Goal: Book appointment/travel/reservation

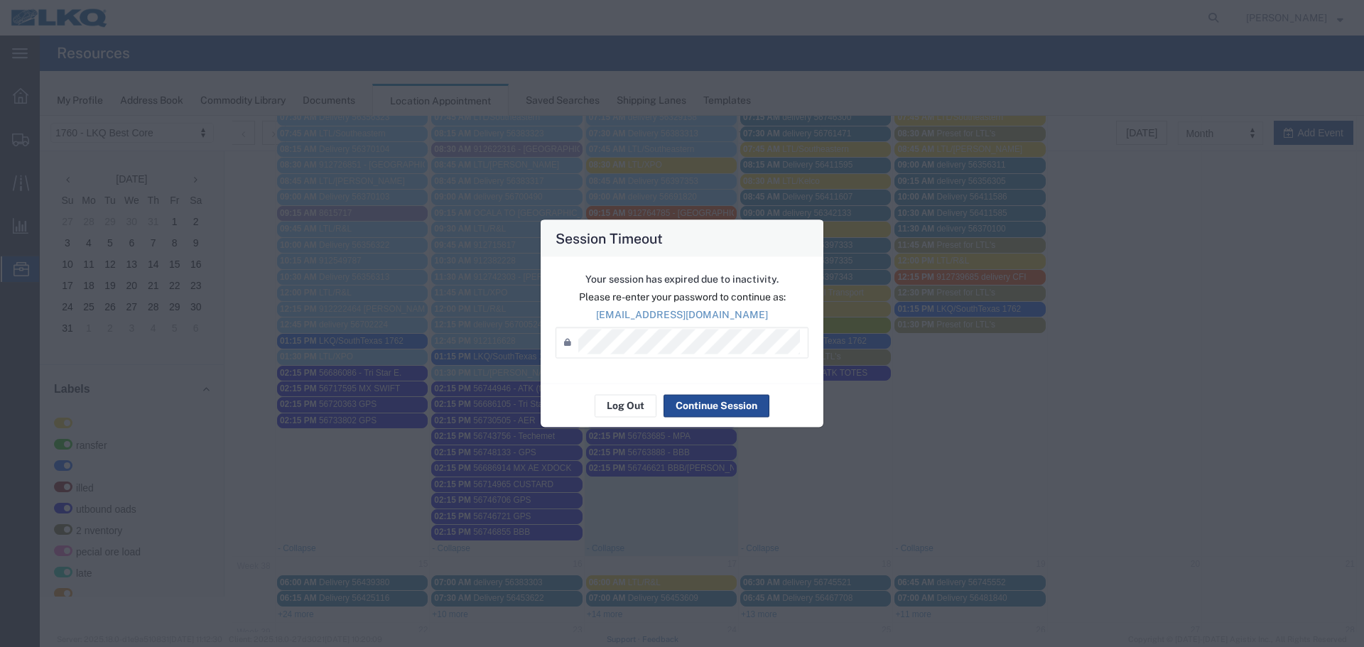
scroll to position [284, 0]
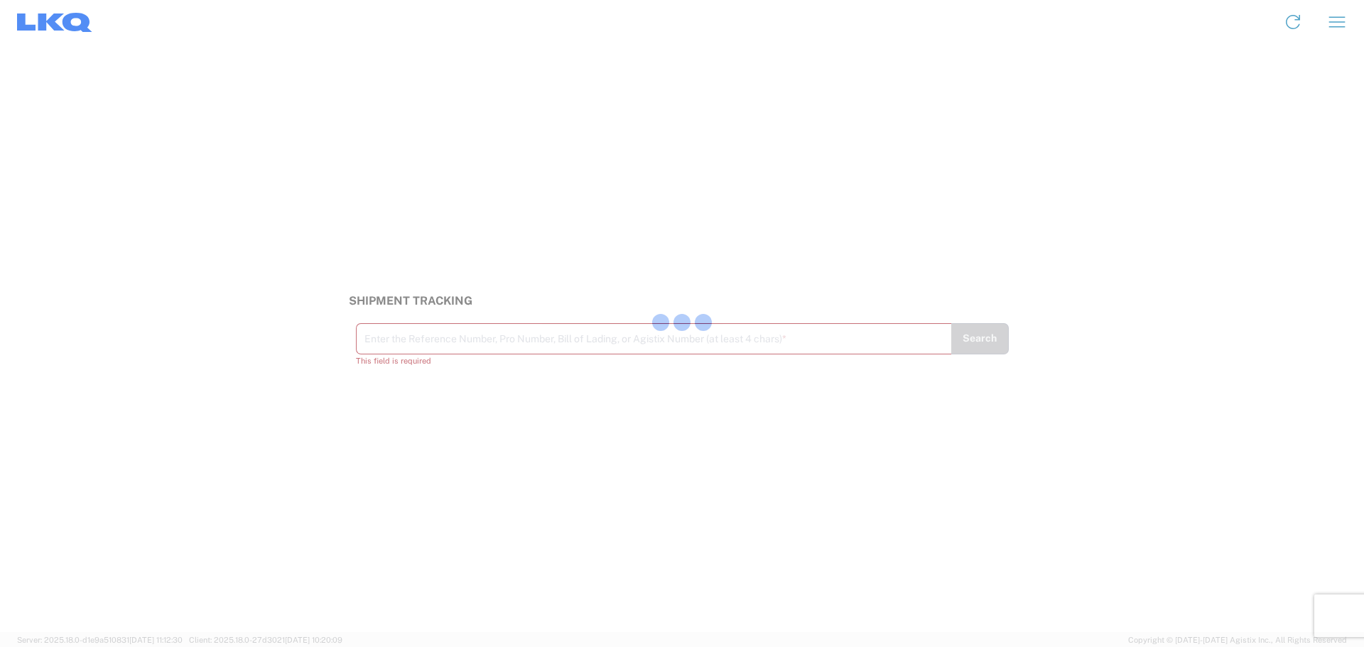
click at [439, 346] on div at bounding box center [682, 323] width 1364 height 647
click at [526, 333] on input "text" at bounding box center [653, 337] width 579 height 25
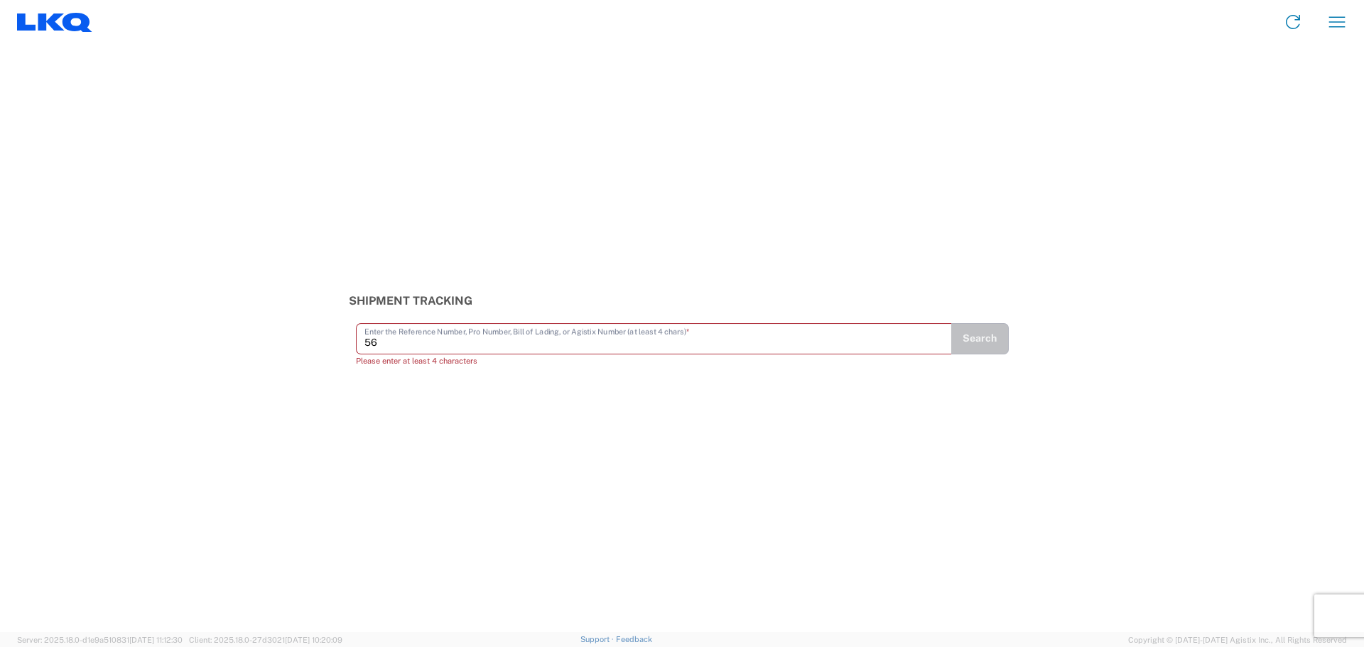
type input "5"
type input "56686136"
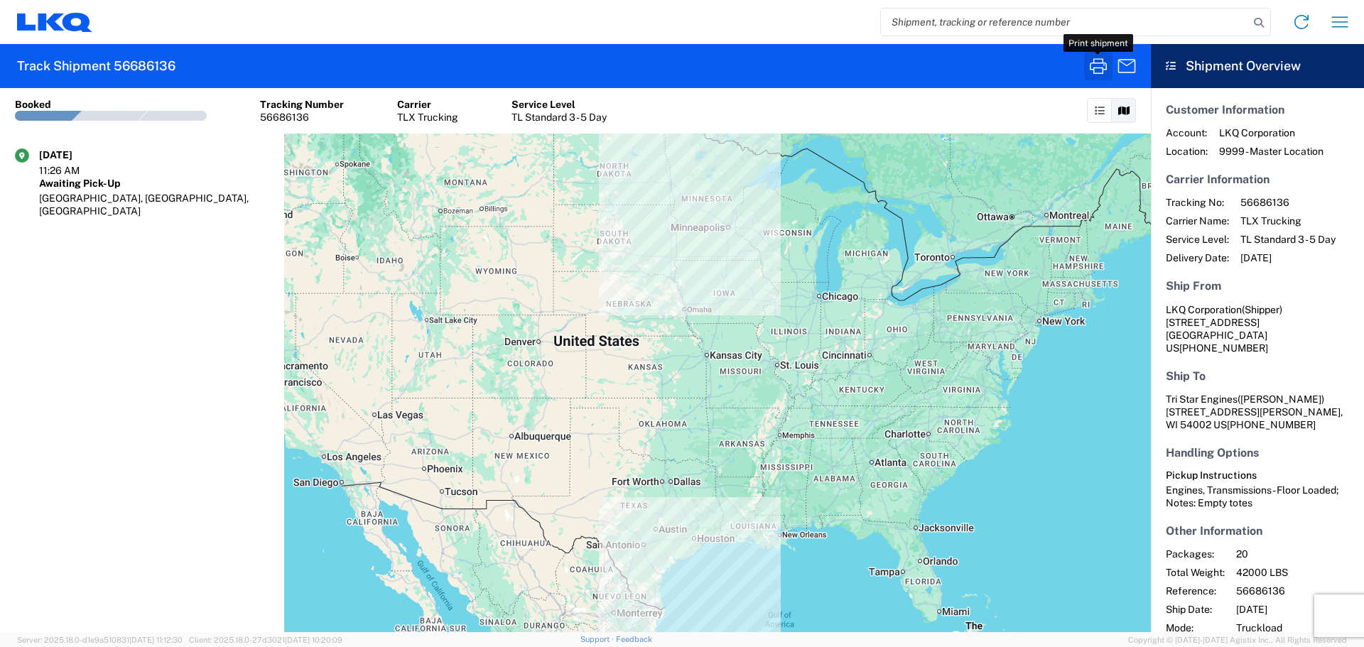
click at [1092, 72] on icon "button" at bounding box center [1098, 66] width 23 height 23
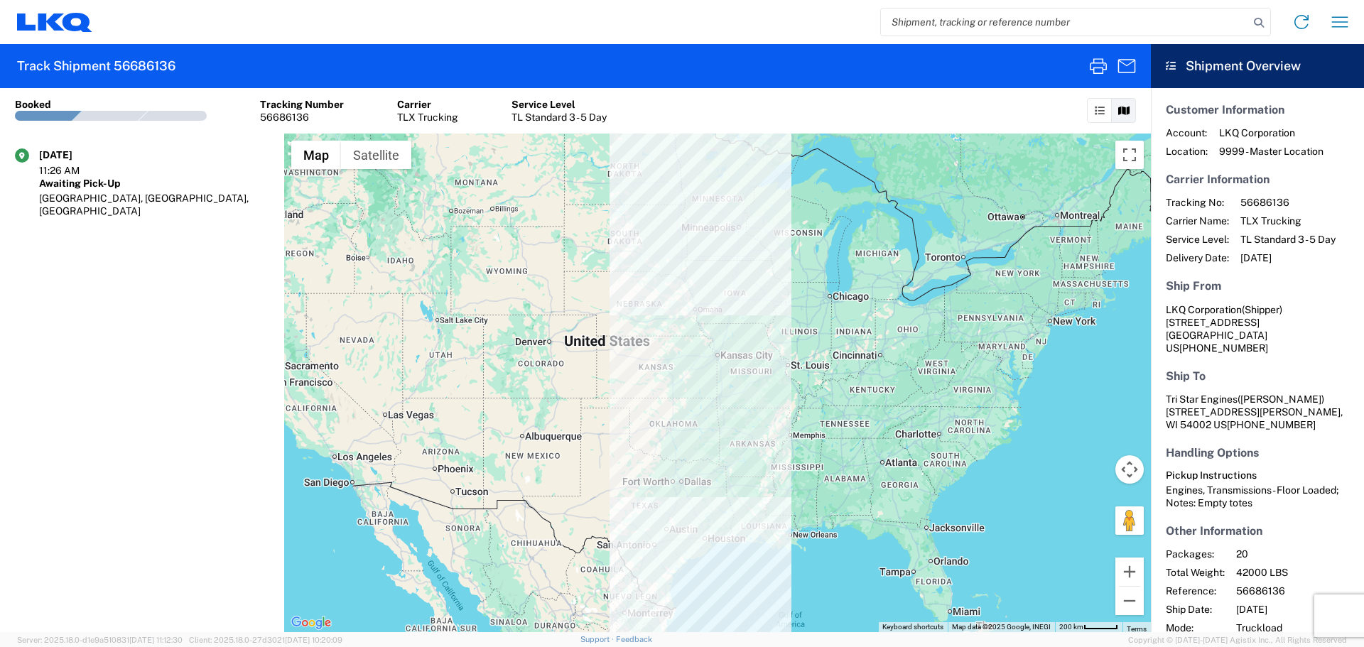
click at [1150, 23] on input "search" at bounding box center [1065, 22] width 368 height 27
type input "56748133"
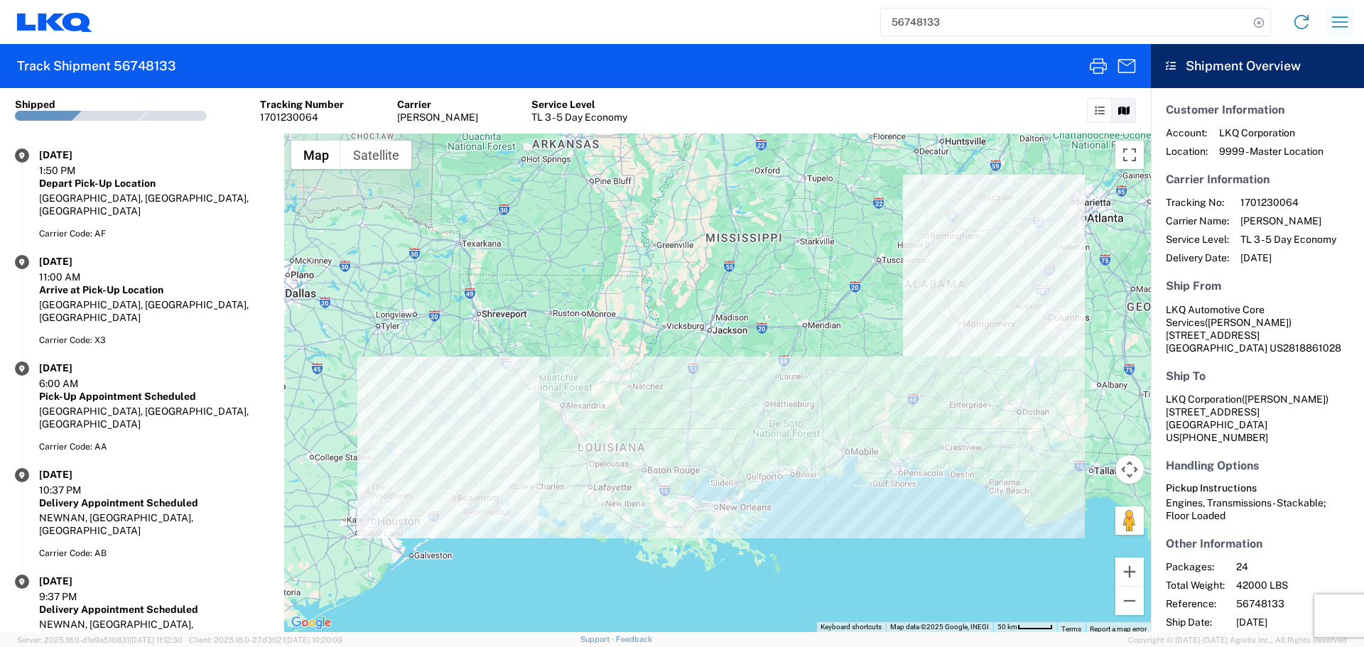
click at [1344, 21] on icon "button" at bounding box center [1340, 22] width 23 height 23
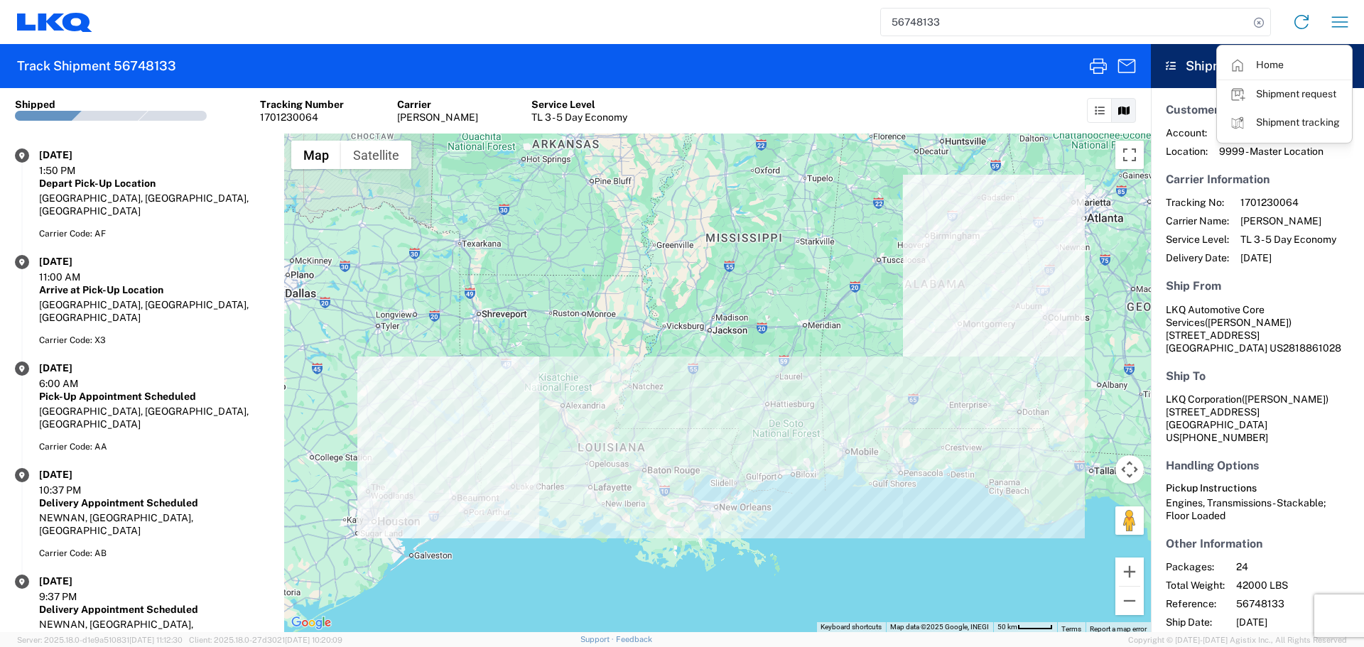
click at [917, 18] on input "56748133" at bounding box center [1065, 22] width 368 height 27
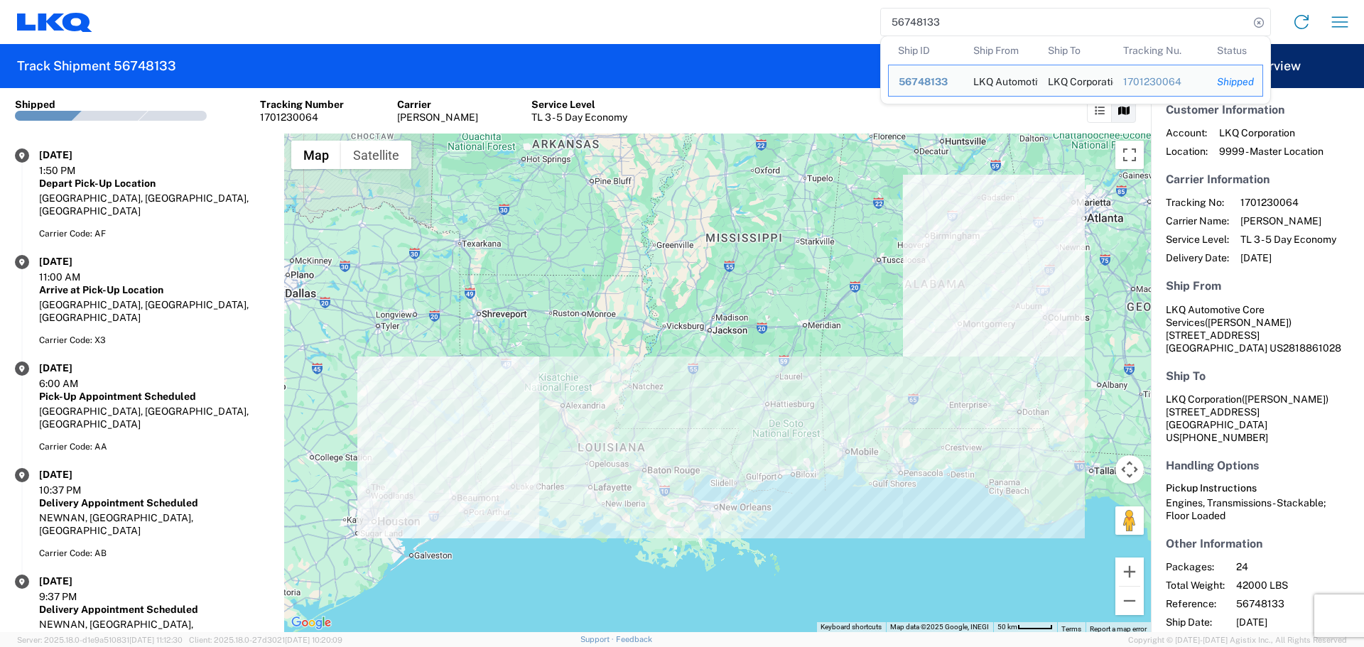
click at [917, 18] on input "56748133" at bounding box center [1065, 22] width 368 height 27
click at [1341, 21] on icon "button" at bounding box center [1340, 22] width 23 height 23
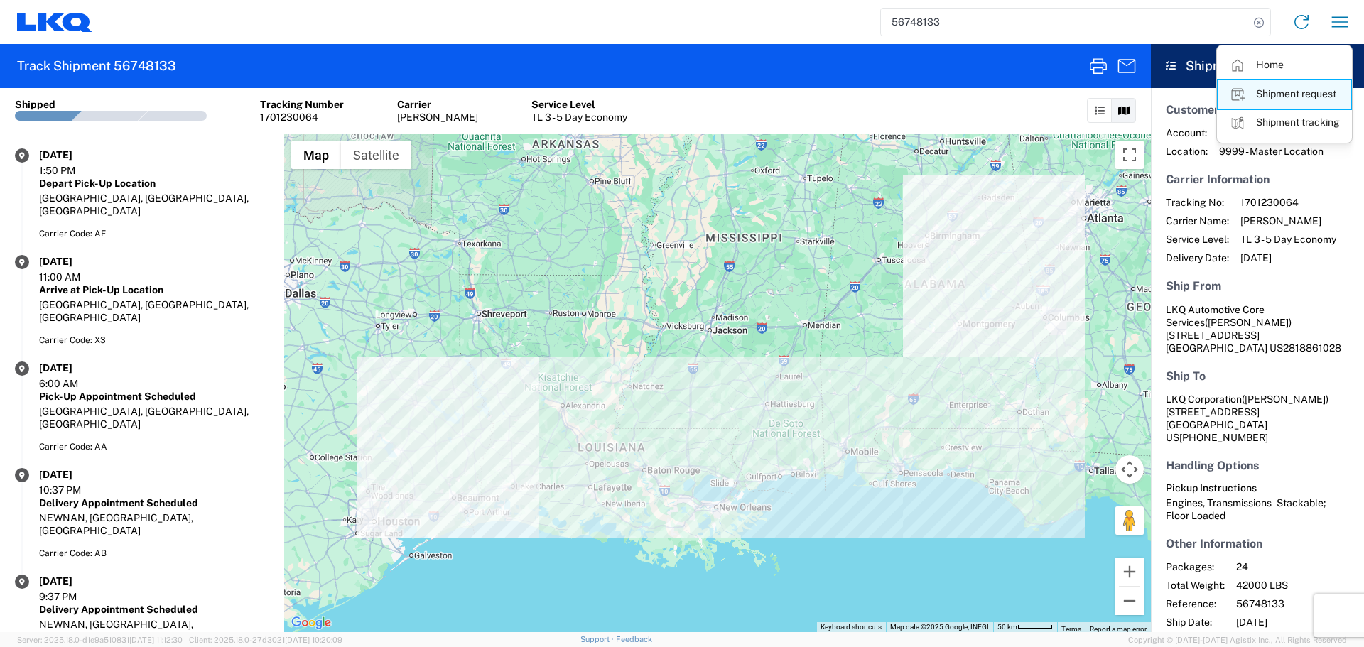
click at [1240, 93] on icon at bounding box center [1237, 95] width 13 height 12
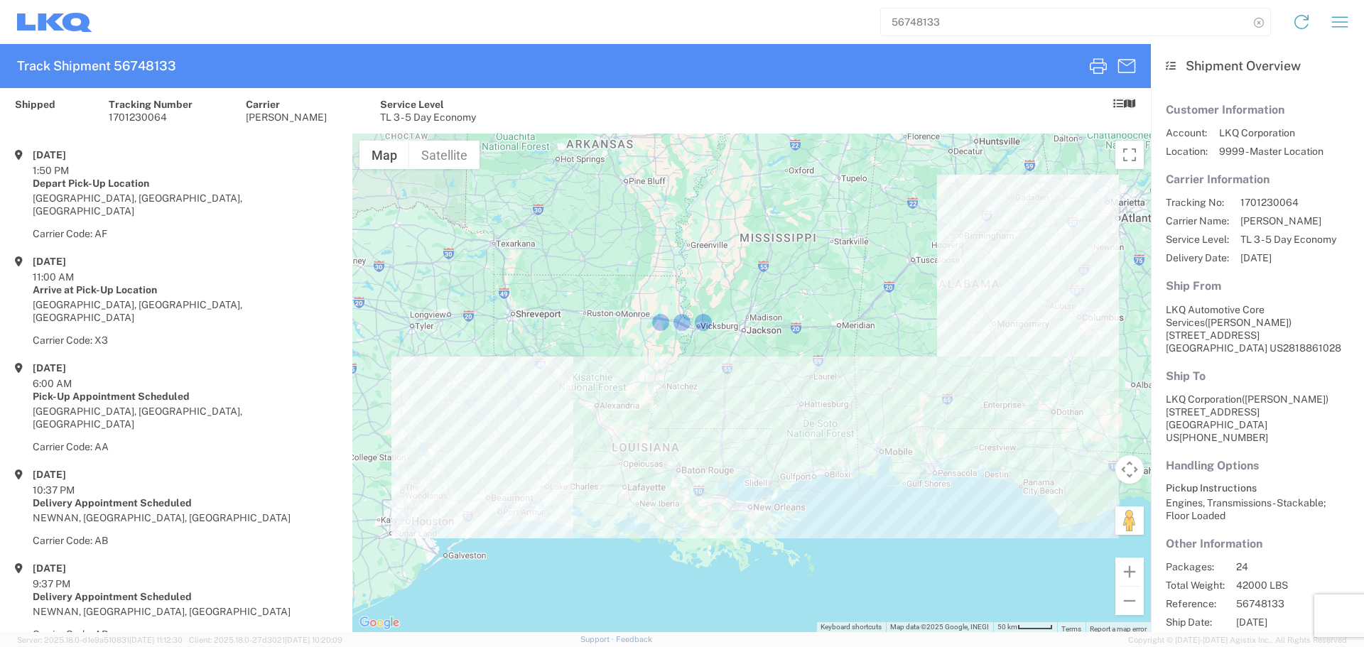
select select "FULL"
select select "LBS"
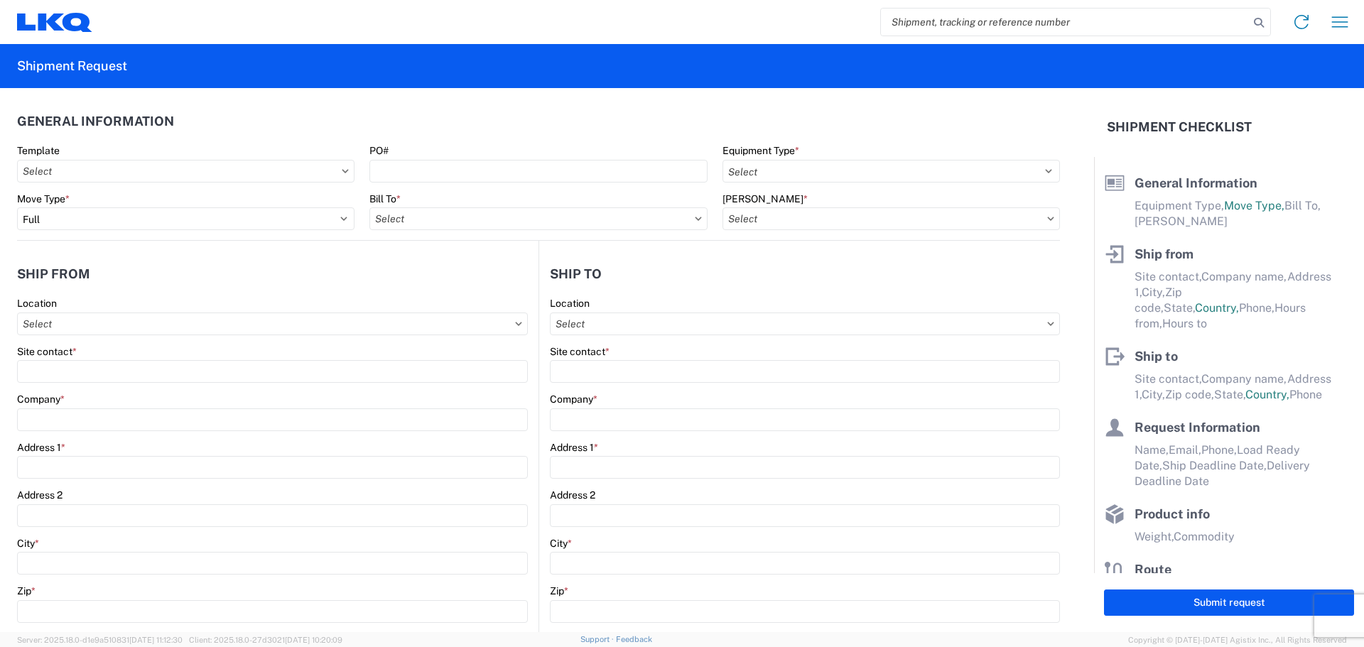
click at [944, 17] on input "search" at bounding box center [1065, 22] width 368 height 27
paste input "56748133"
type input "56748133"
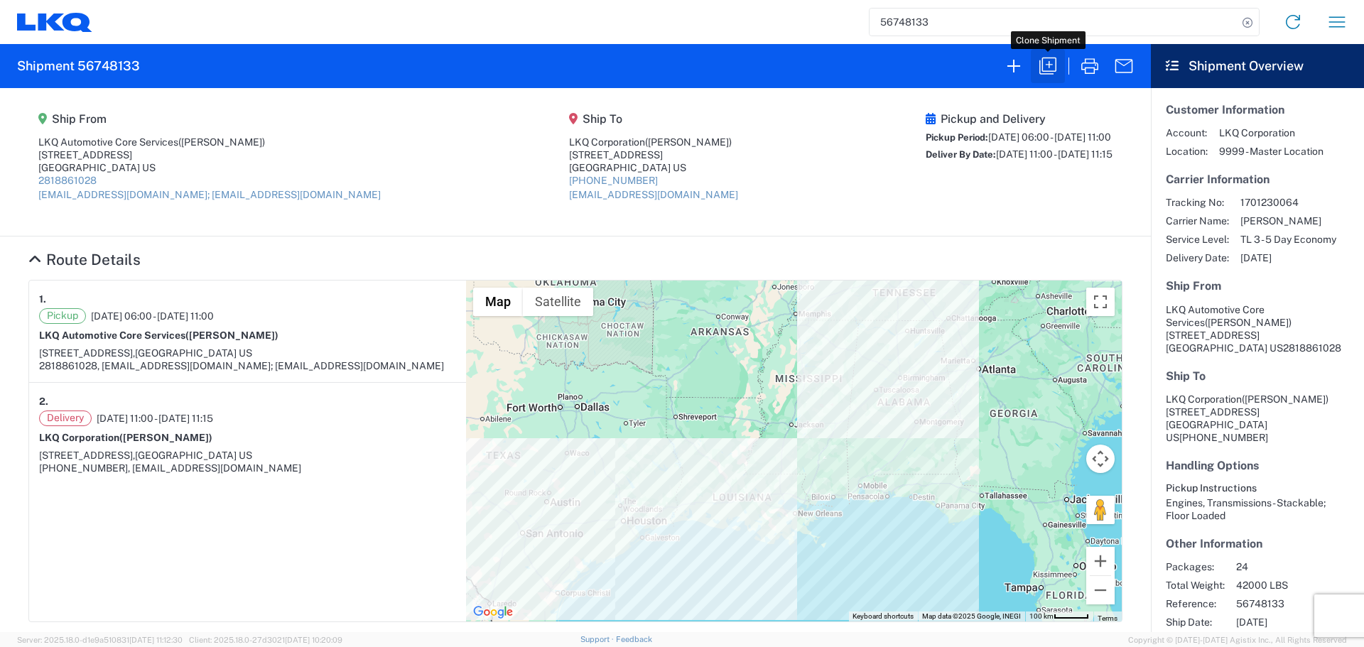
click at [1039, 70] on icon "button" at bounding box center [1048, 66] width 23 height 23
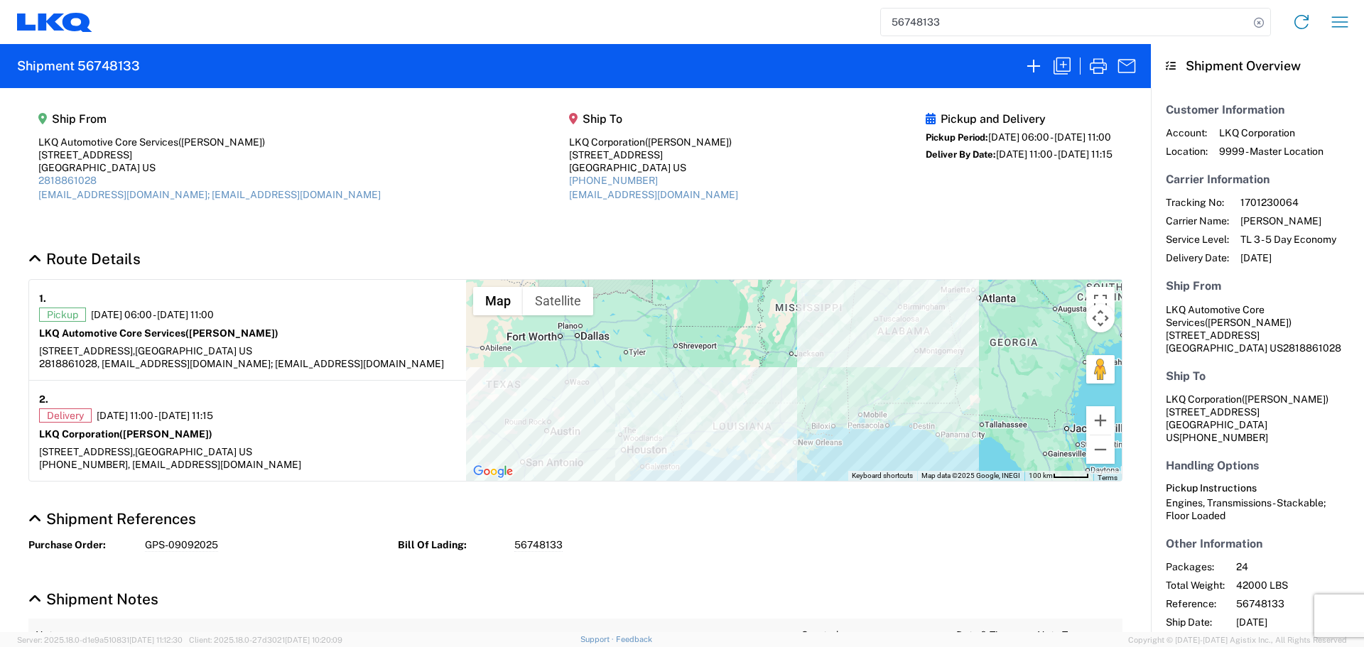
select select "FULL"
select select "US"
select select "LBS"
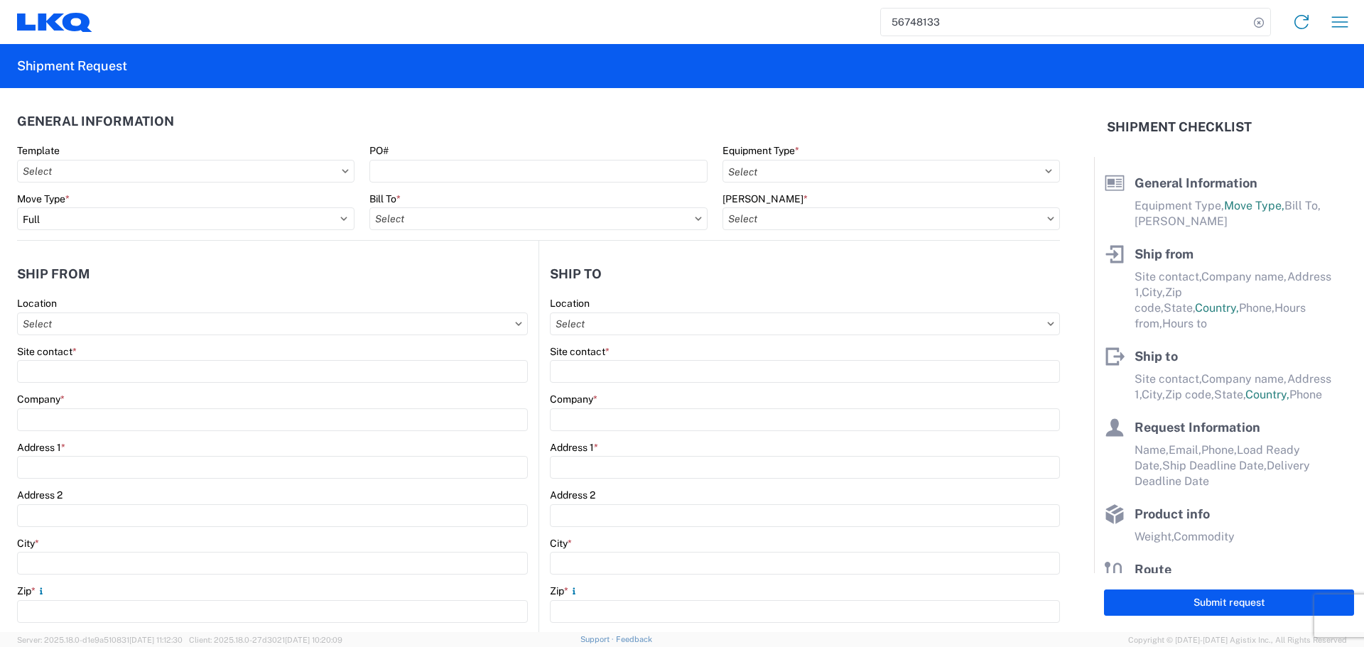
select select "STDV"
type input "Alfredo Canales"
type input "LKQ Automotive Core Services"
type input "1714 West Mount Houston Rd"
type input "Houston"
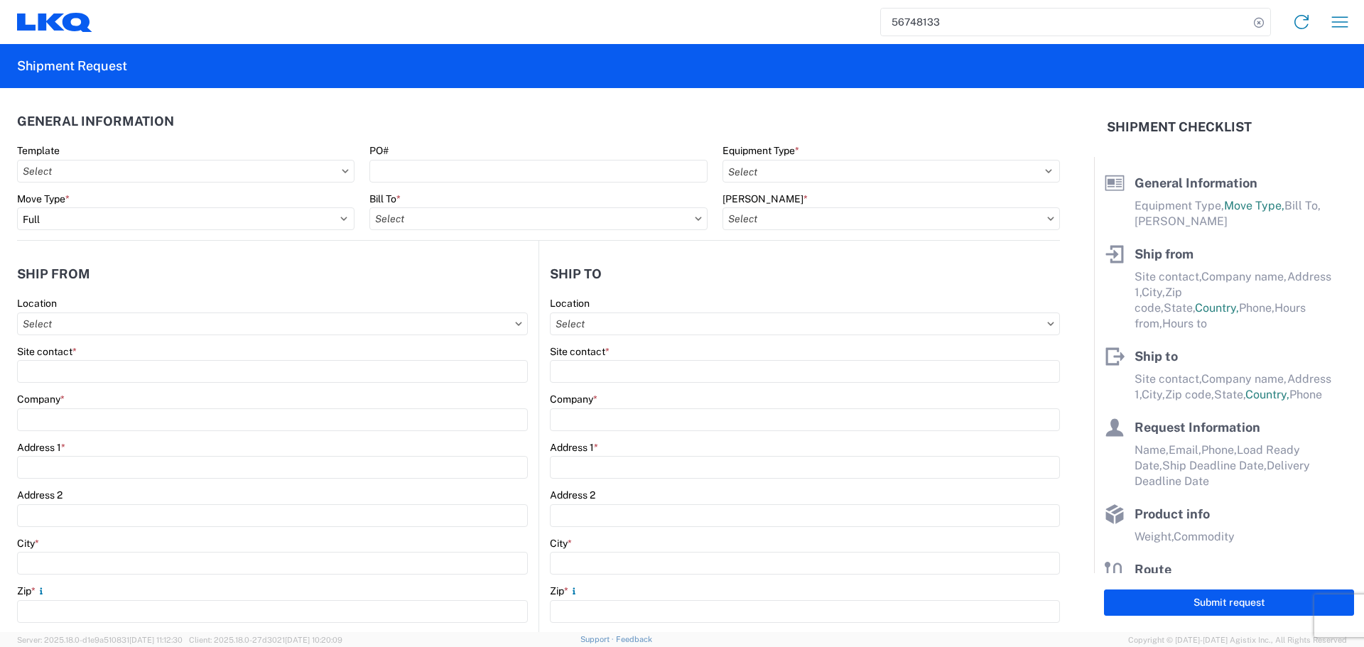
type input "77038"
type input "acgarcia@lkqcorp.com; oxdavila@lkqcorp.com"
type input "Brian Schmidt"
type input "LKQ Corporation"
type input "32 Dart Rd"
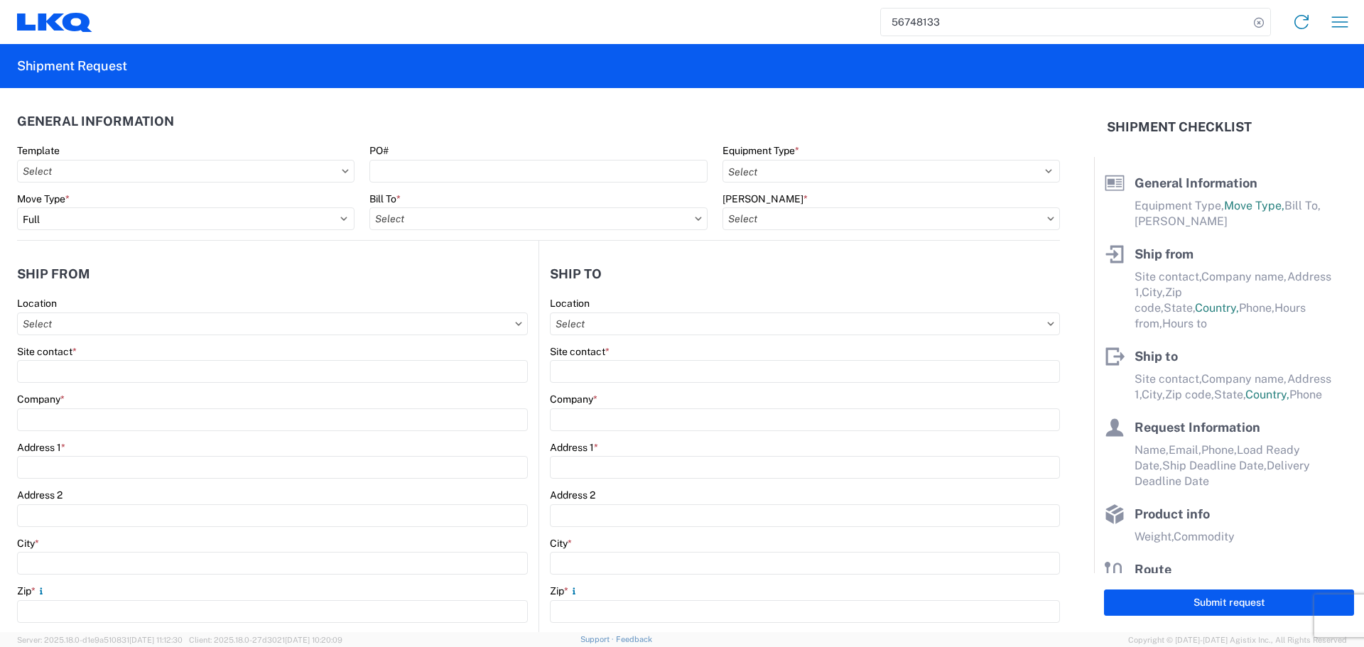
type input "Newnan"
type input "30265"
type input "jbschmidt@lkqcorp.com"
type input "Oscar"
type input "oxdavila@lkqcorp.com"
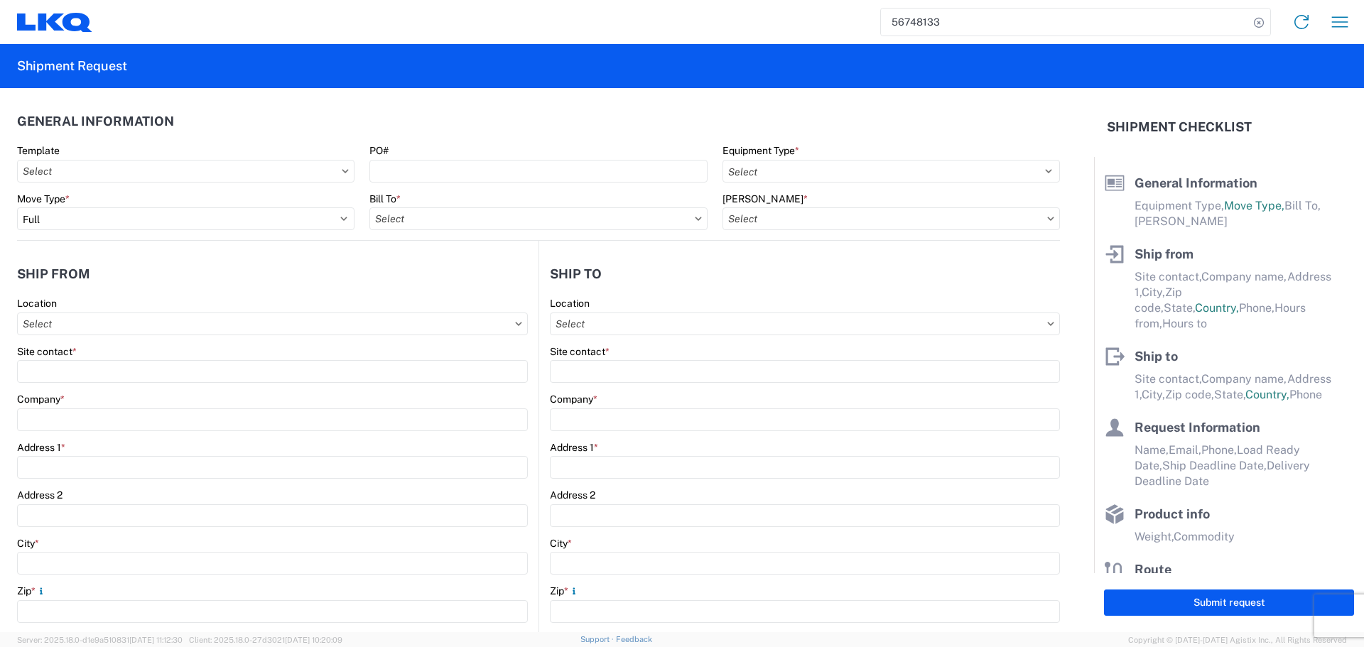
type input "2818861028"
type input "2025-09-09"
type input "2025-09-11"
type input "42000"
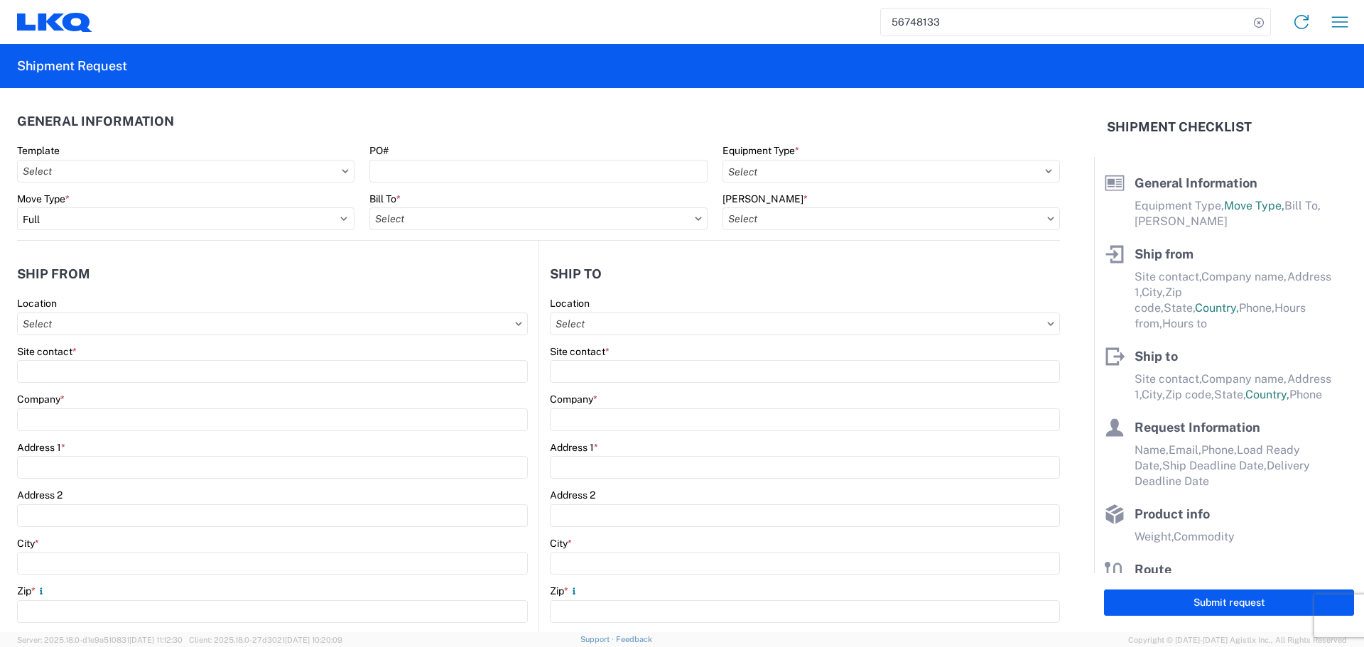
type input "Engines, Transmissions"
type input "24"
type input "0"
type input "40"
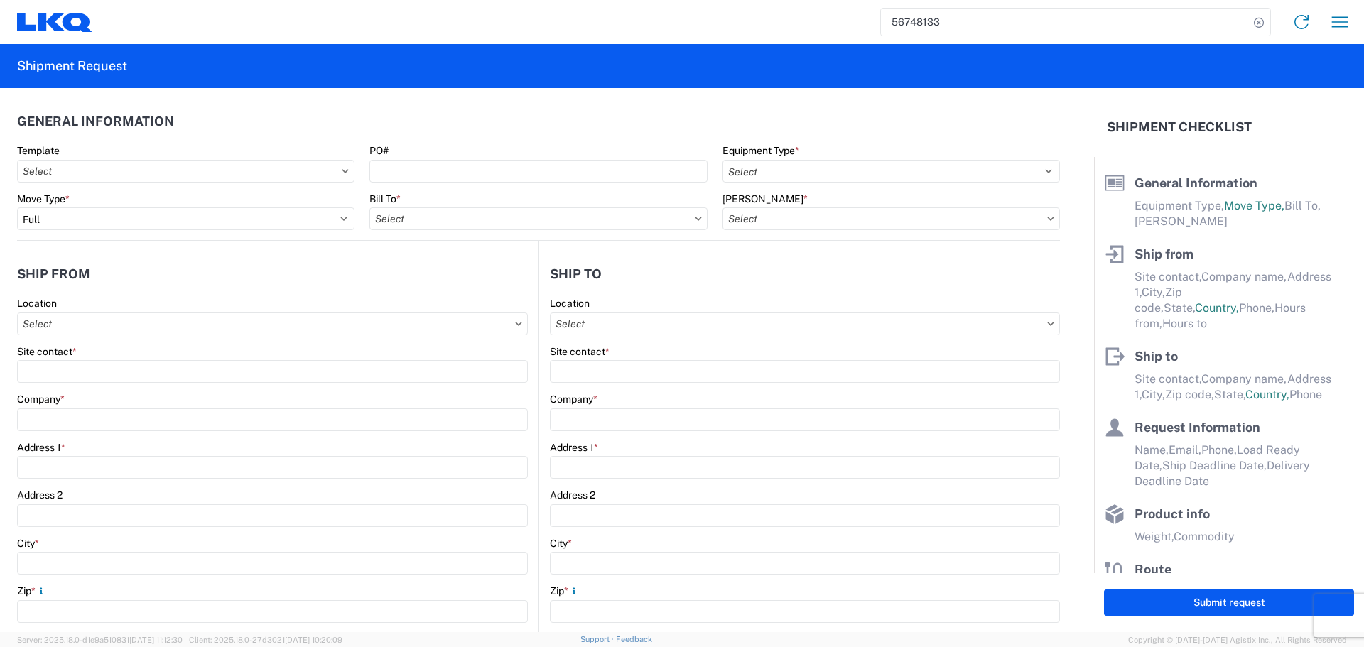
type input "36"
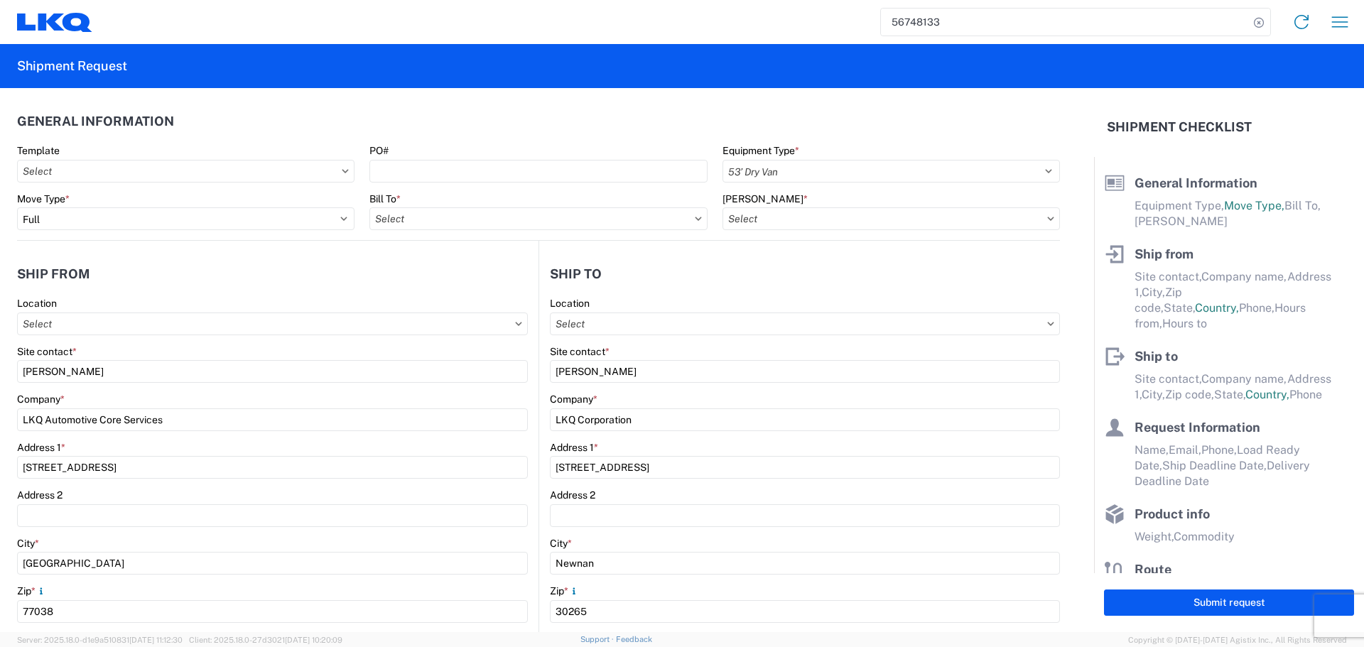
type input "1760 - LKQ Best Core"
type input "1772 - LKQ Atlanta Core Newnan"
select select "US"
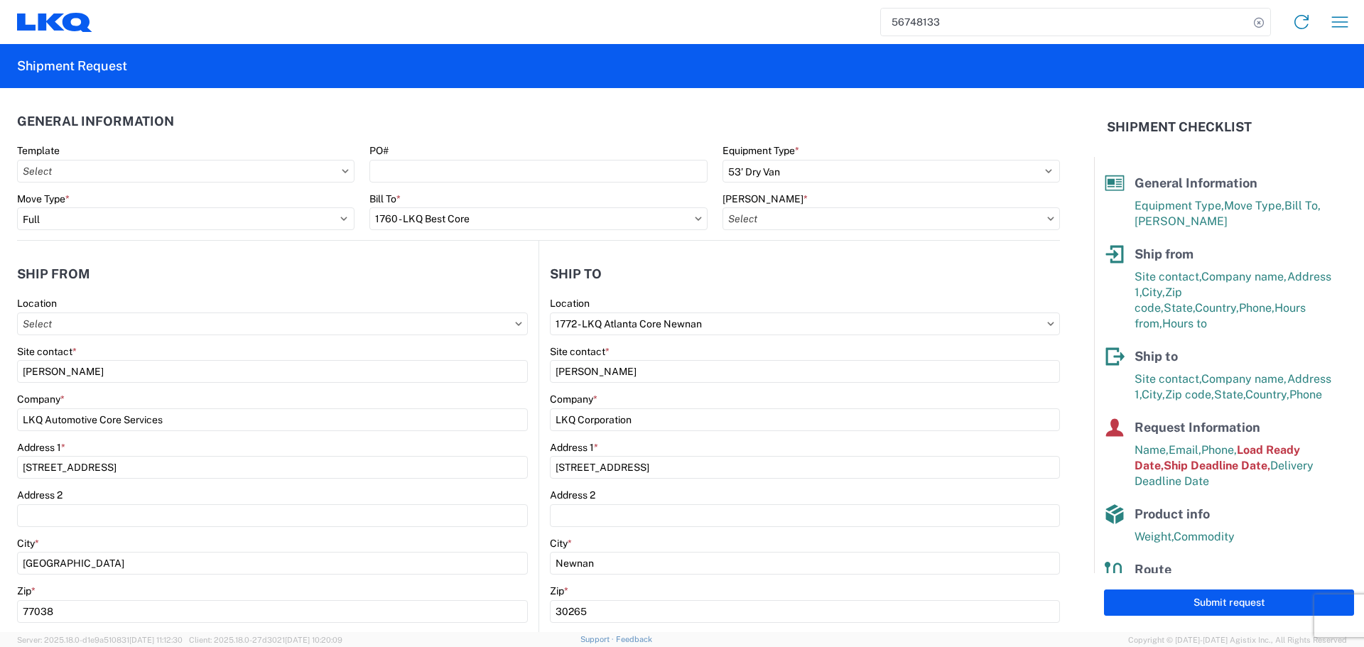
type input "1760-1300-50180-0000 - 1760 Freight In - Cores"
type input "1760 - LKQ Best Core"
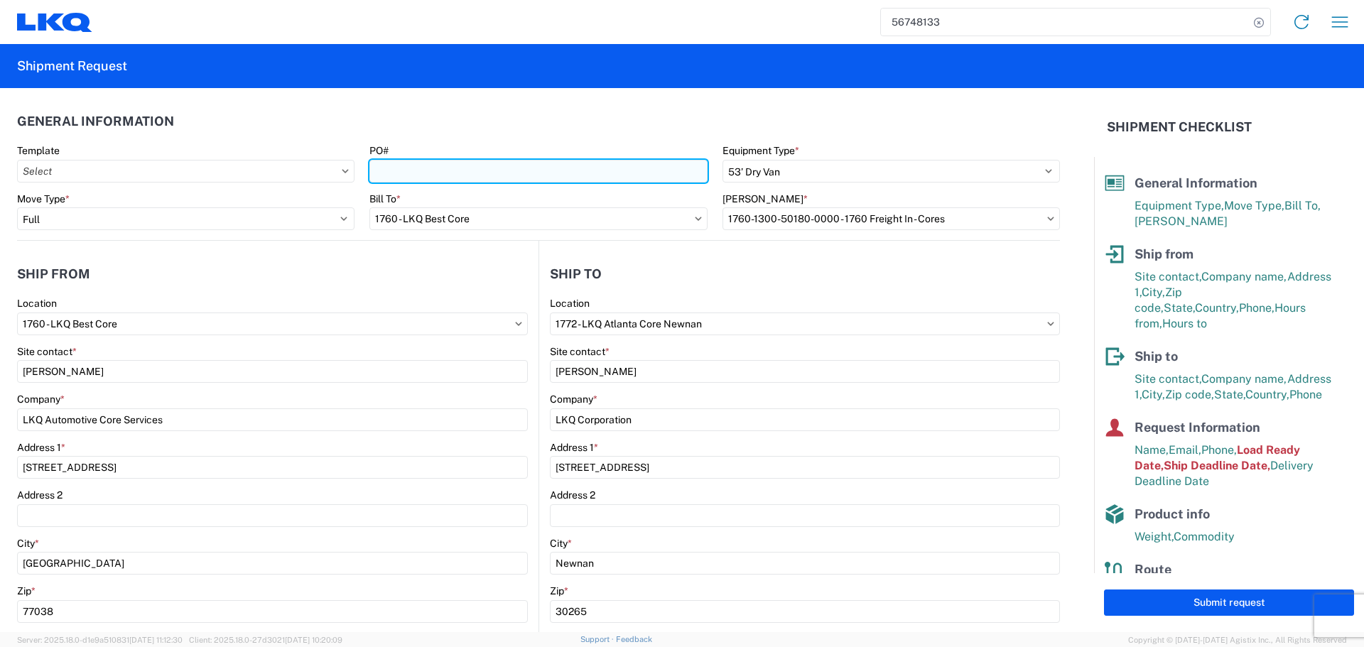
click at [409, 172] on input "PO#" at bounding box center [537, 171] width 337 height 23
type input "AUTO PARTS"
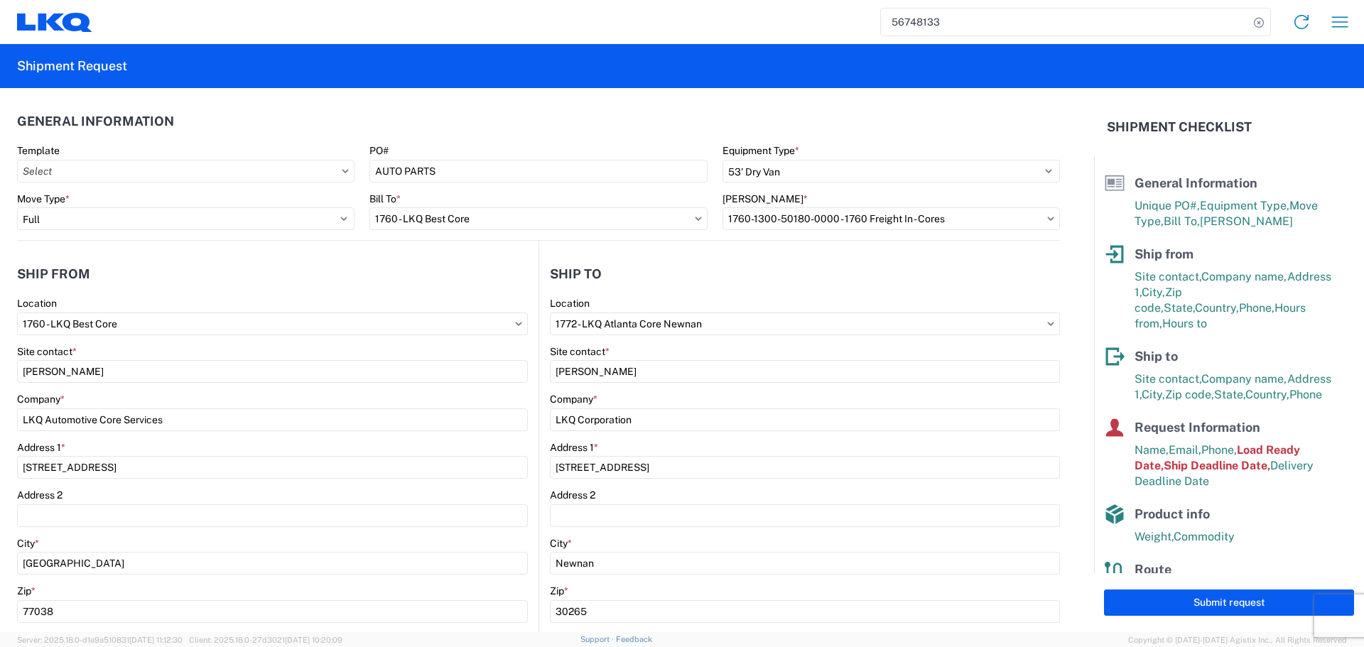
click at [498, 119] on header "General Information" at bounding box center [538, 121] width 1043 height 32
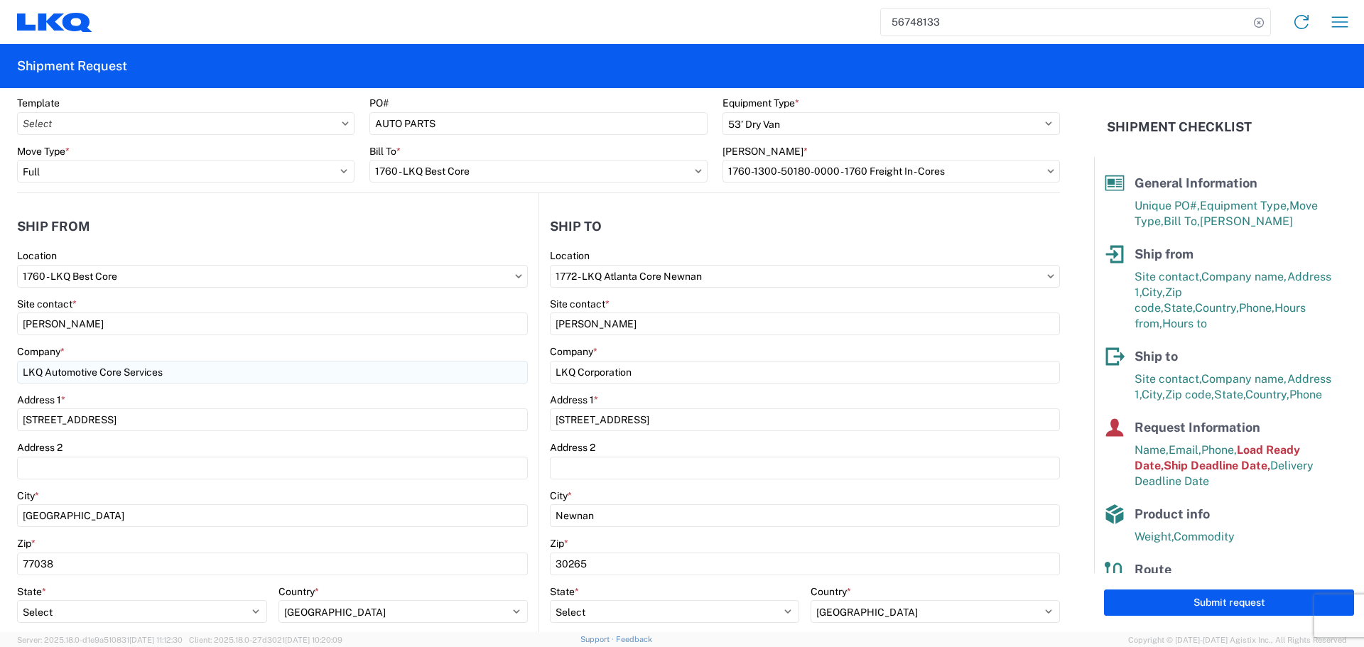
scroll to position [71, 0]
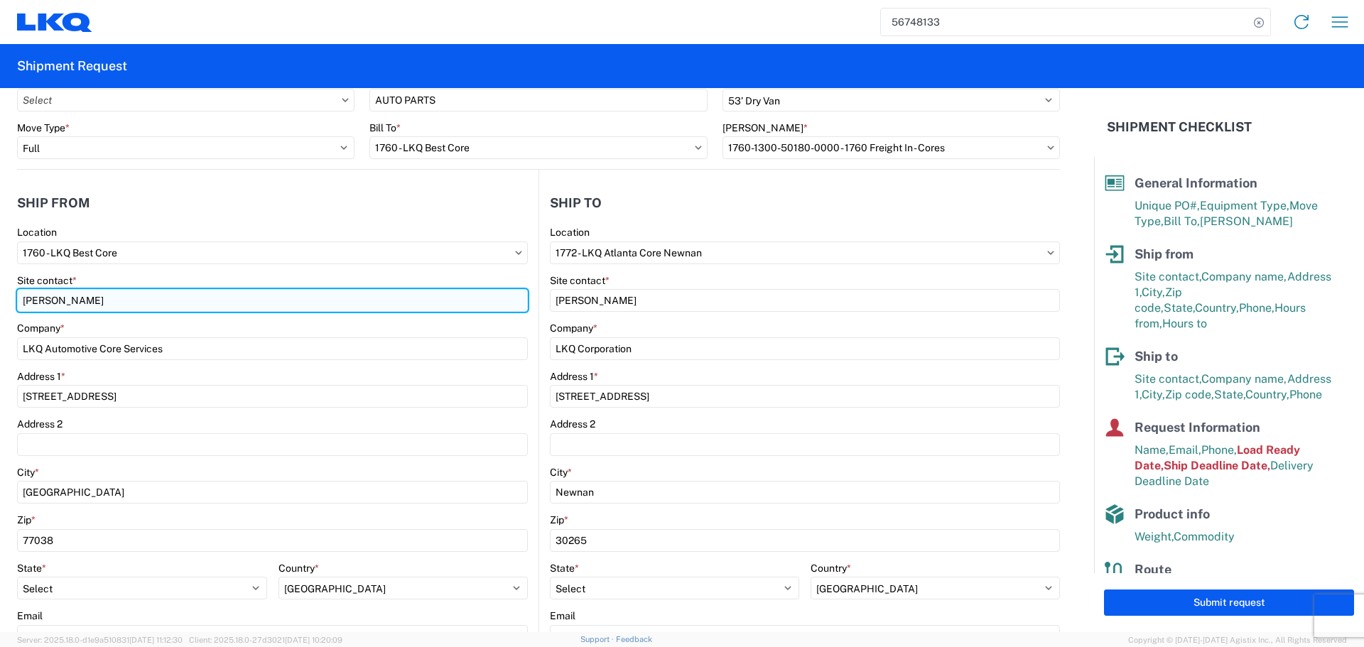
click at [54, 304] on input "Alfredo Canales" at bounding box center [272, 300] width 511 height 23
click at [48, 304] on input "Alfredo Canales" at bounding box center [272, 300] width 511 height 23
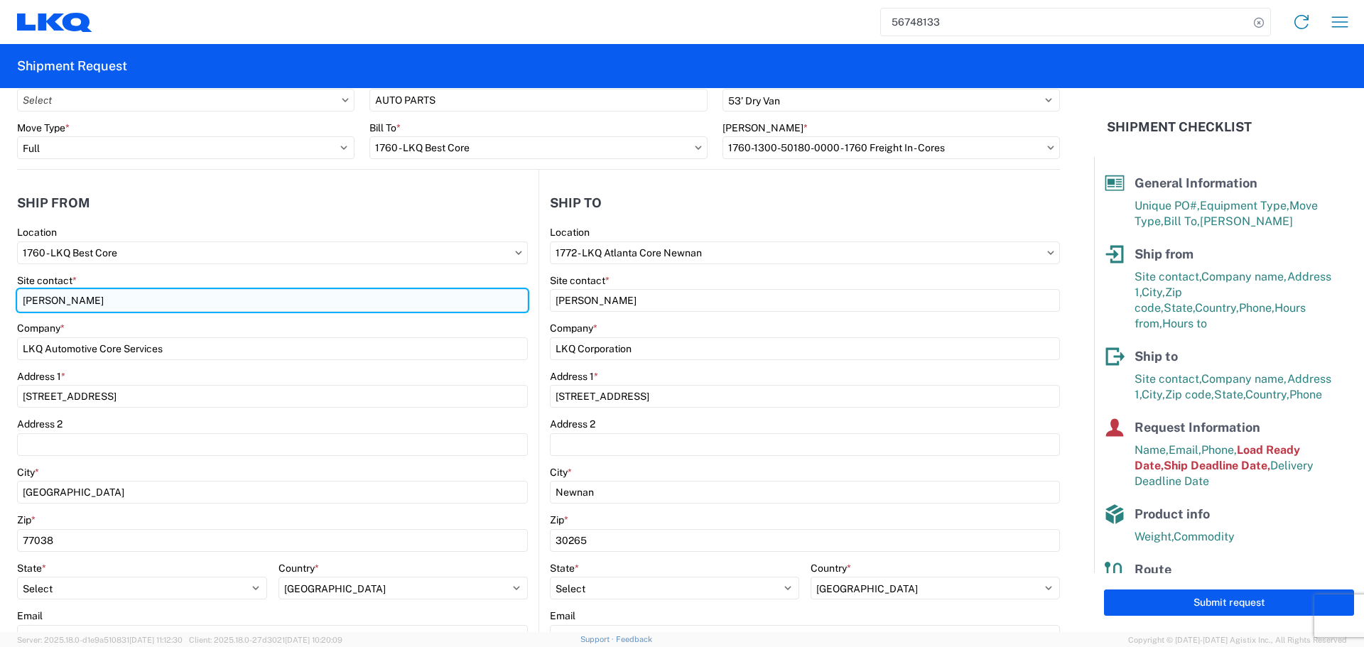
click at [48, 304] on input "Alfredo Canales" at bounding box center [272, 300] width 511 height 23
type input "Oscar"
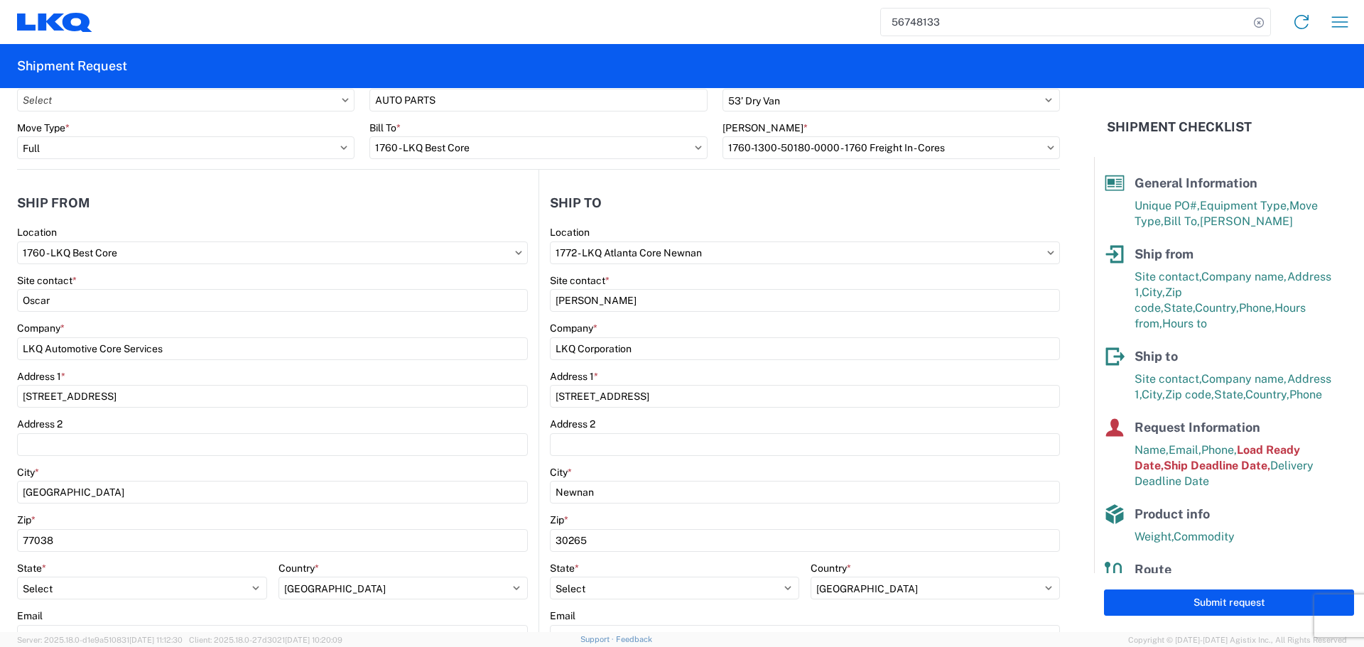
click at [114, 220] on agx-form-section "Ship from 1760 Location 1760 - LKQ Best Core Site contact * Oscar Company * LKQ…" at bounding box center [278, 487] width 522 height 600
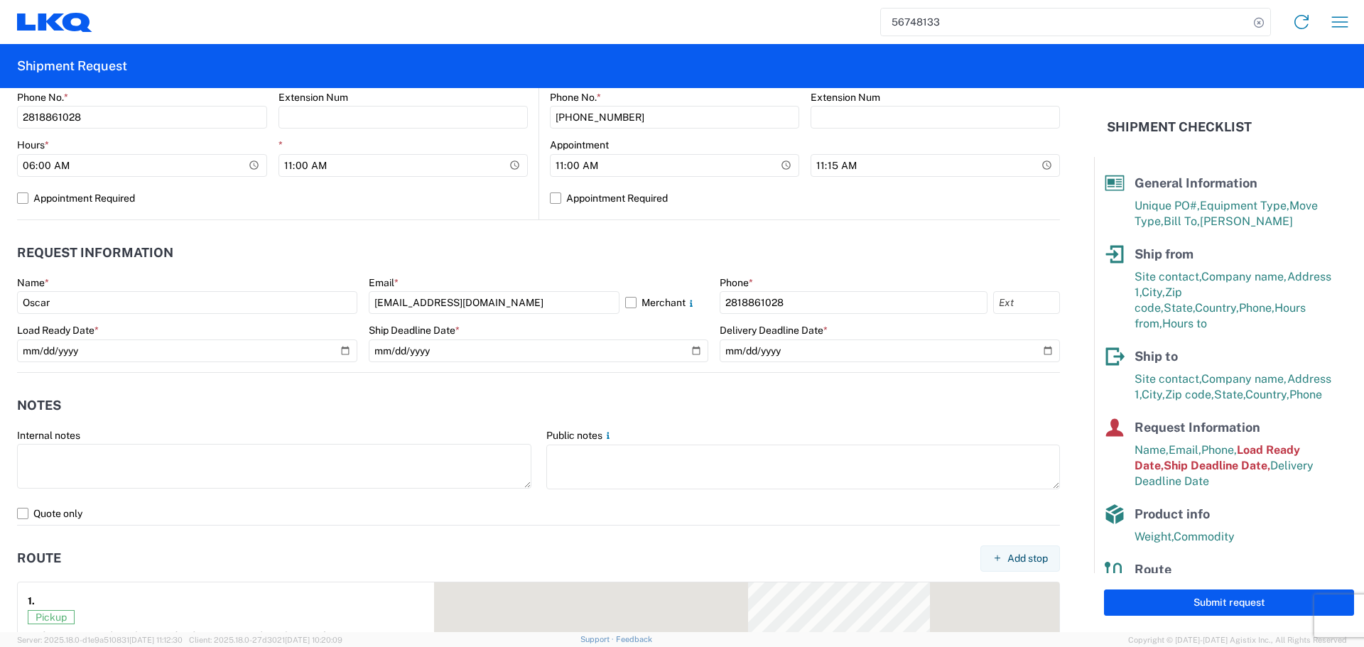
scroll to position [639, 0]
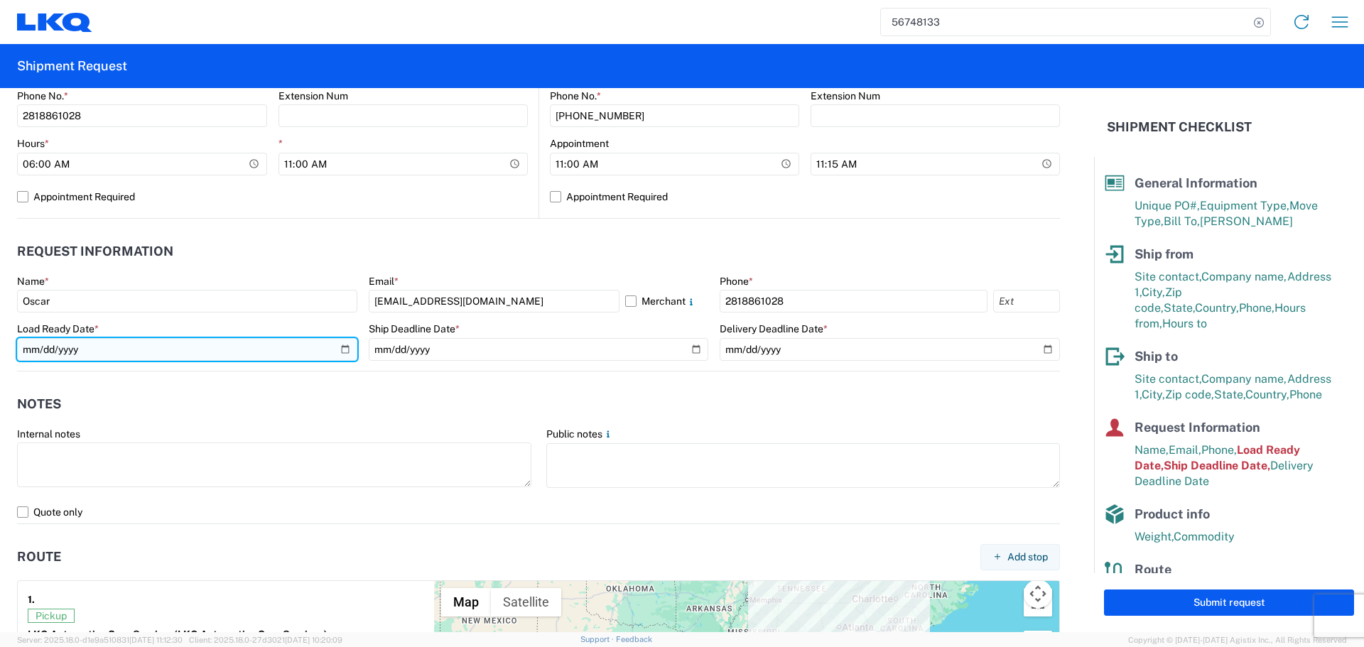
click at [345, 355] on input "2025-09-09" at bounding box center [187, 349] width 340 height 23
type input "2025-09-11"
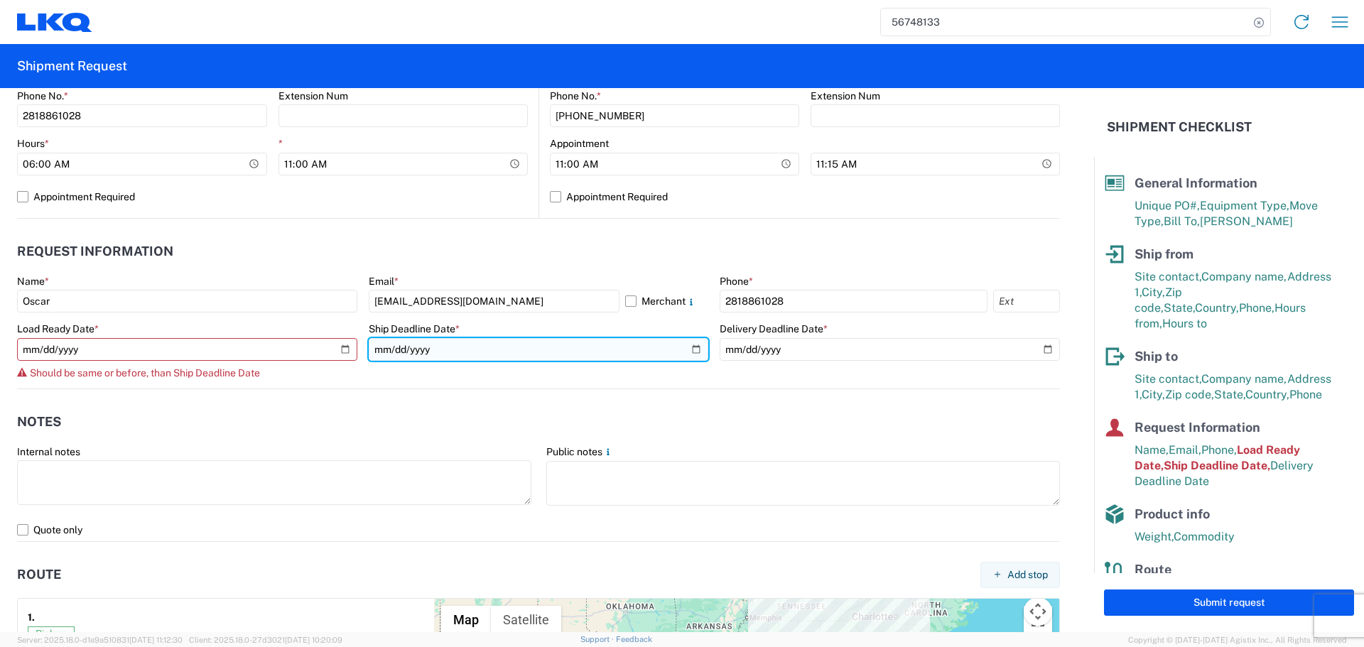
click at [688, 352] on input "2025-09-09" at bounding box center [539, 349] width 340 height 23
type input "2025-09-11"
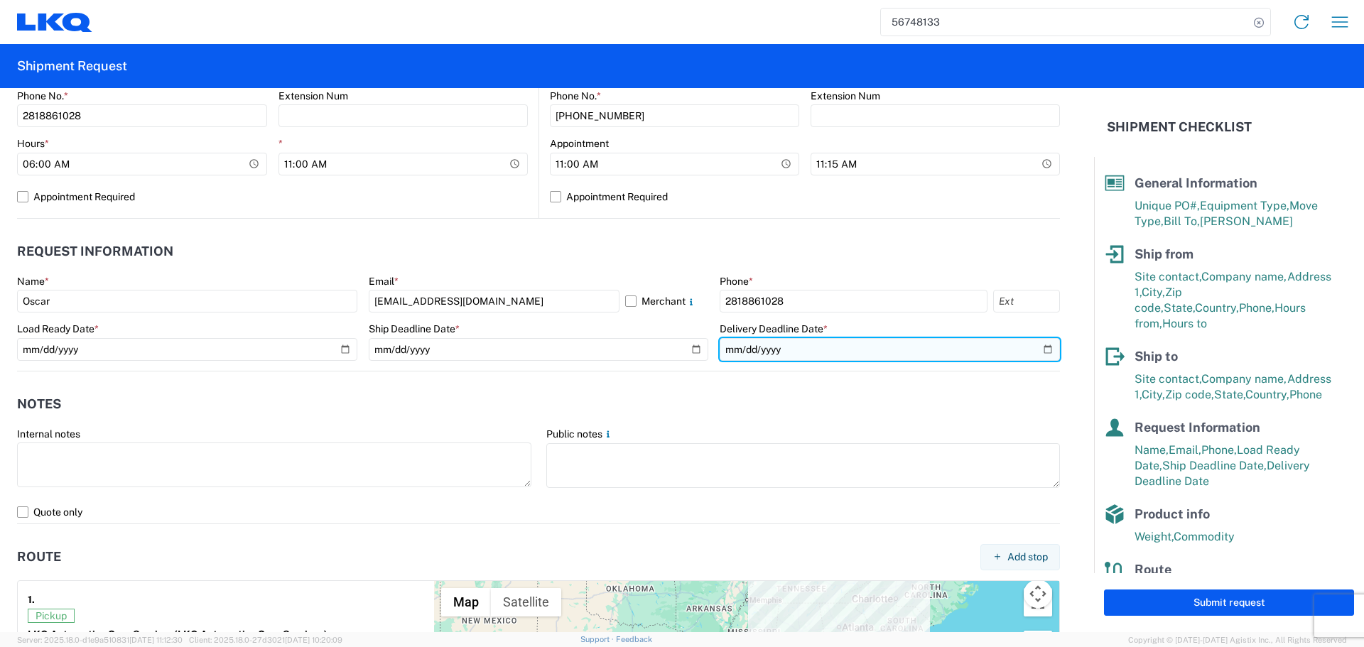
click at [1037, 348] on input "2025-09-11" at bounding box center [890, 349] width 340 height 23
type input "2025-09-12"
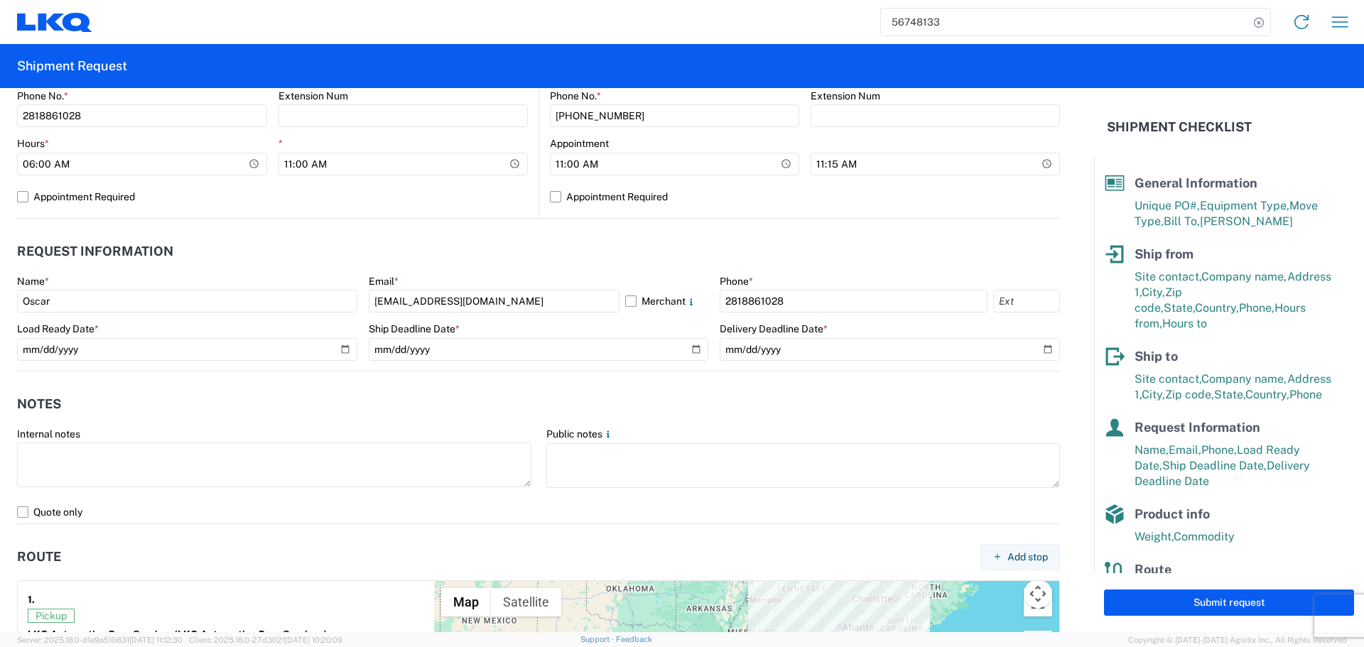
click at [553, 395] on header "Notes" at bounding box center [538, 405] width 1043 height 32
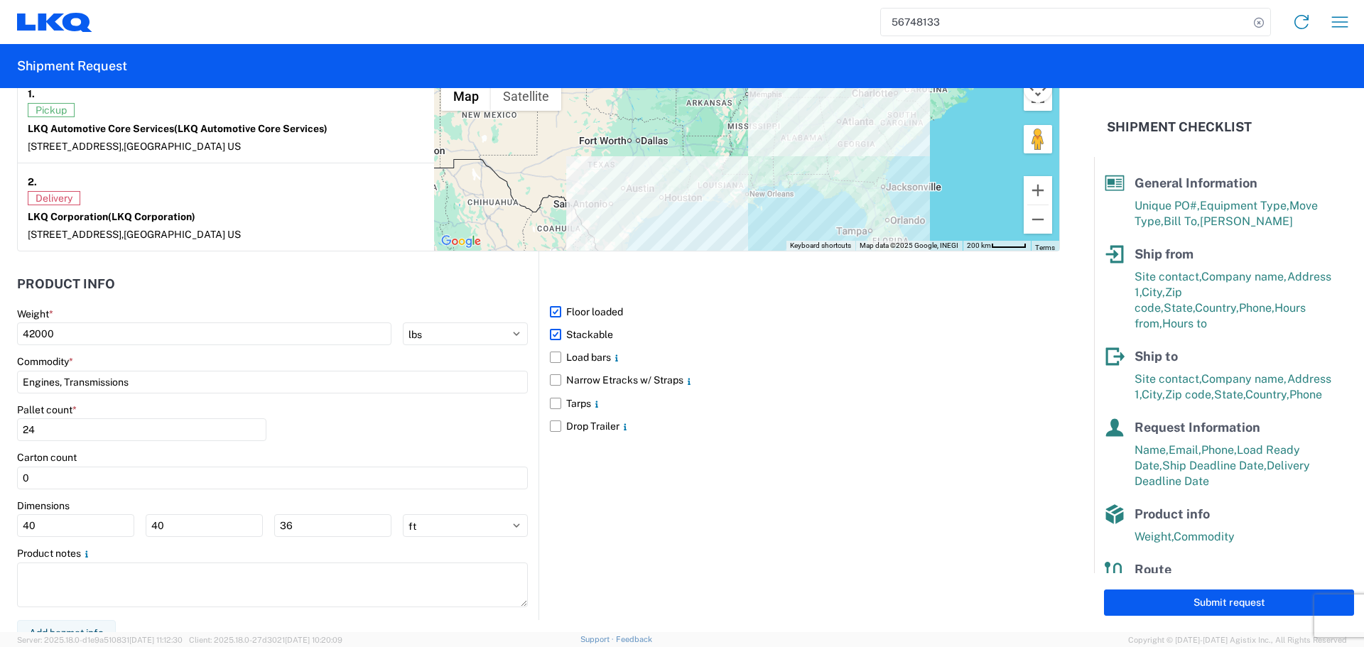
scroll to position [1160, 0]
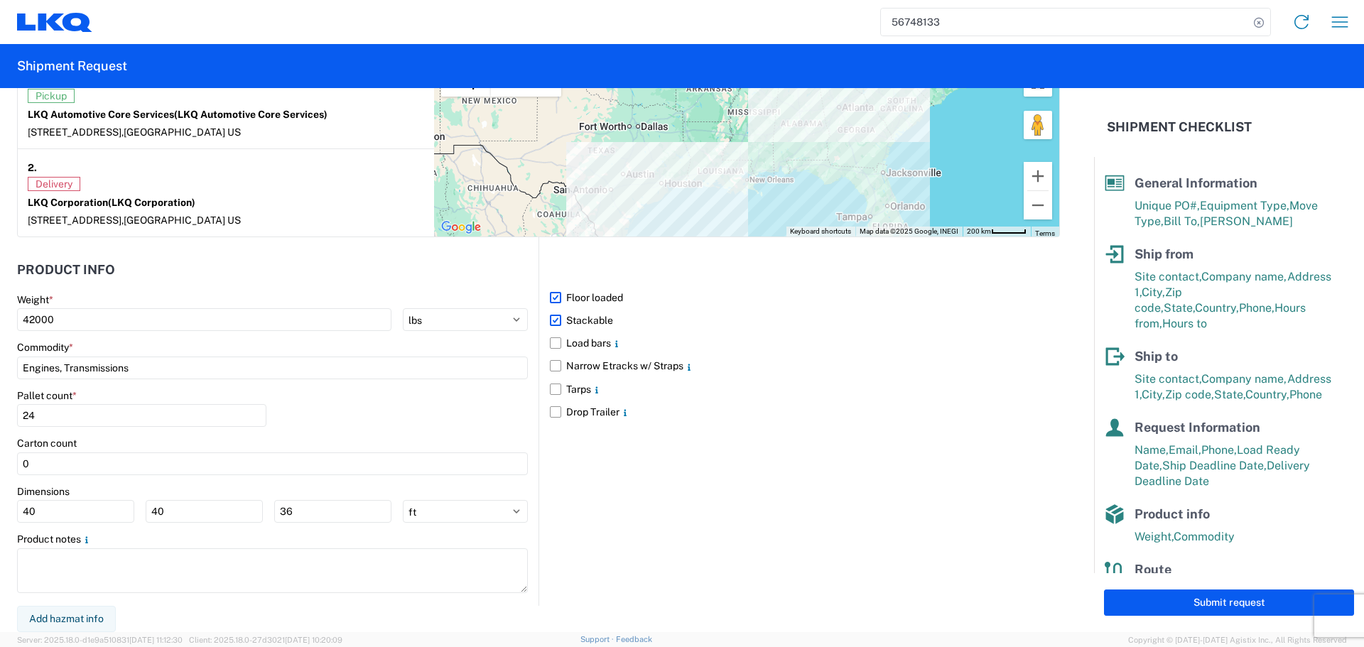
click at [329, 414] on div "Pallet count * 24" at bounding box center [272, 413] width 511 height 48
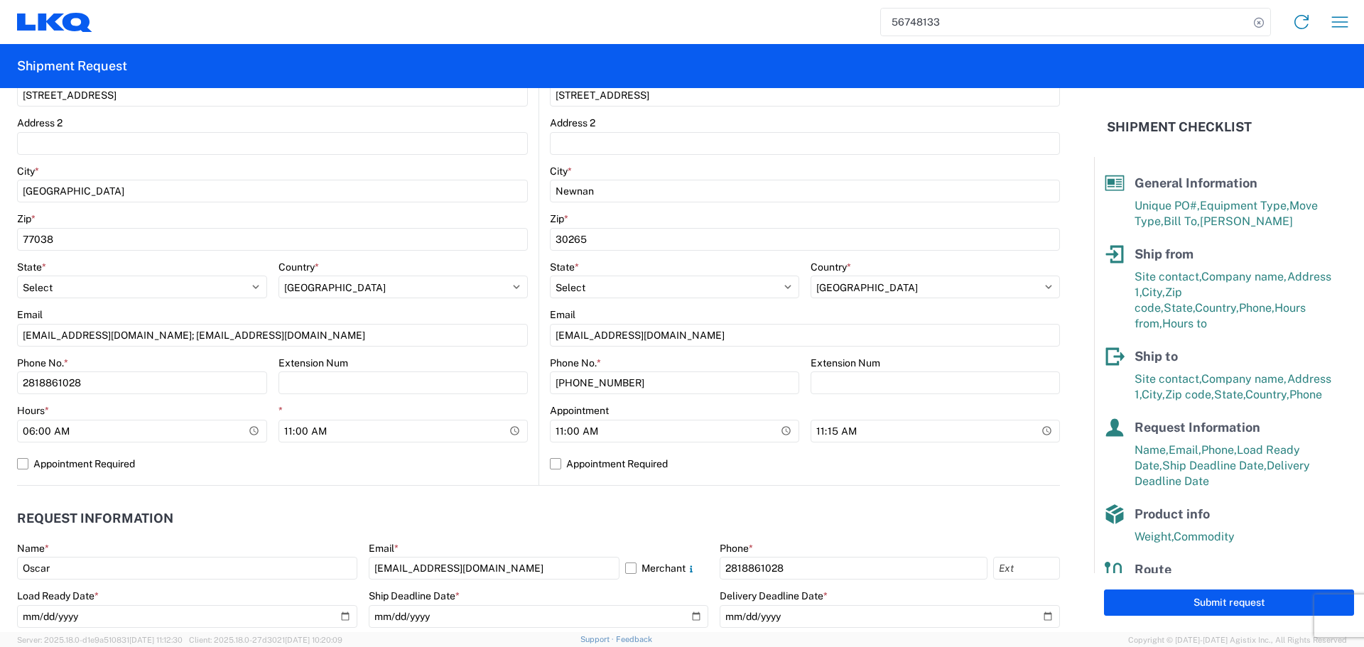
scroll to position [378, 0]
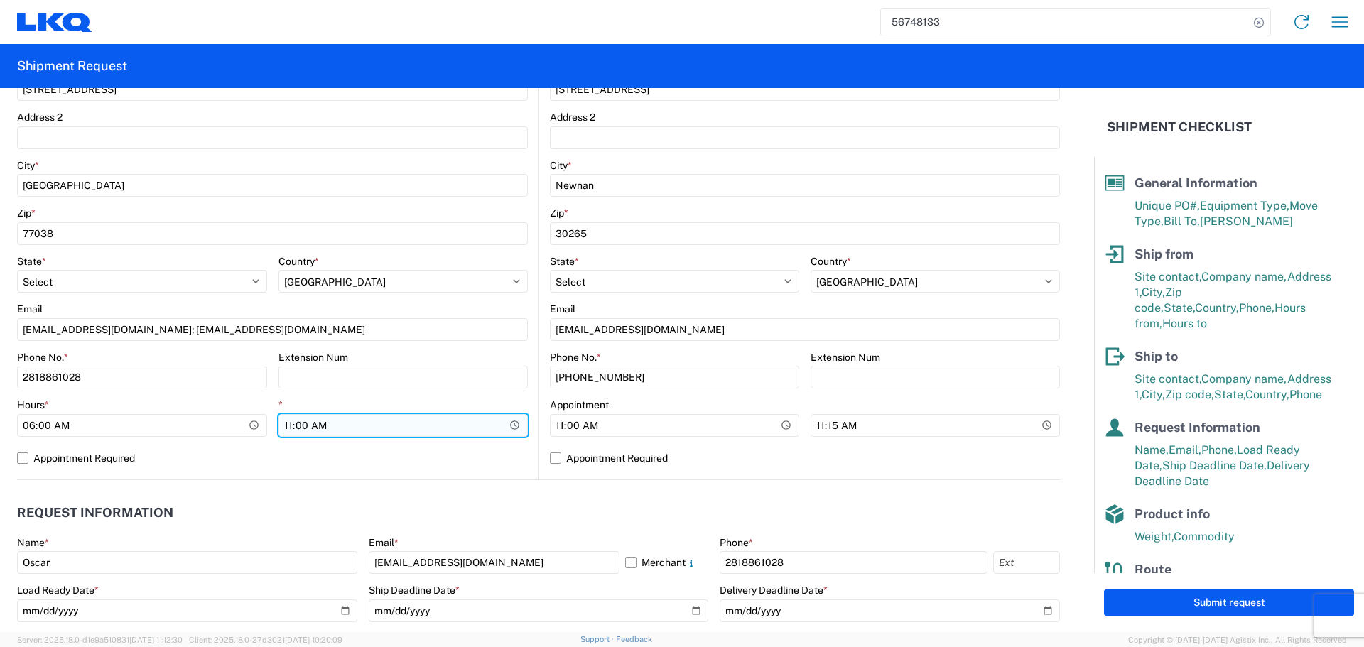
click at [515, 423] on input "11:00:00" at bounding box center [404, 425] width 250 height 23
type input "10:00"
click at [480, 453] on label "Appointment Required" at bounding box center [272, 458] width 511 height 23
click at [0, 0] on input "Appointment Required" at bounding box center [0, 0] width 0 height 0
select select "US"
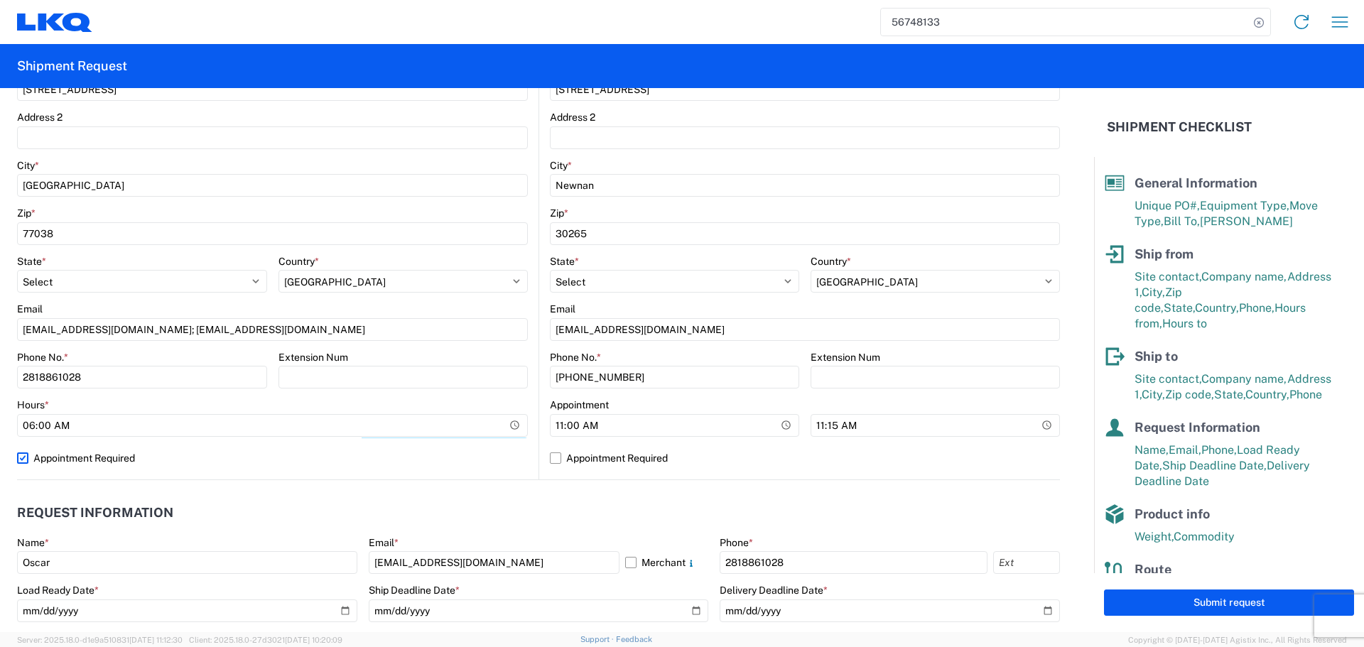
click at [480, 453] on label "Appointment Required" at bounding box center [272, 458] width 511 height 23
click at [0, 0] on input "Appointment Required" at bounding box center [0, 0] width 0 height 0
select select "US"
click at [777, 428] on input "11:00:00" at bounding box center [674, 425] width 249 height 23
type input "08:00"
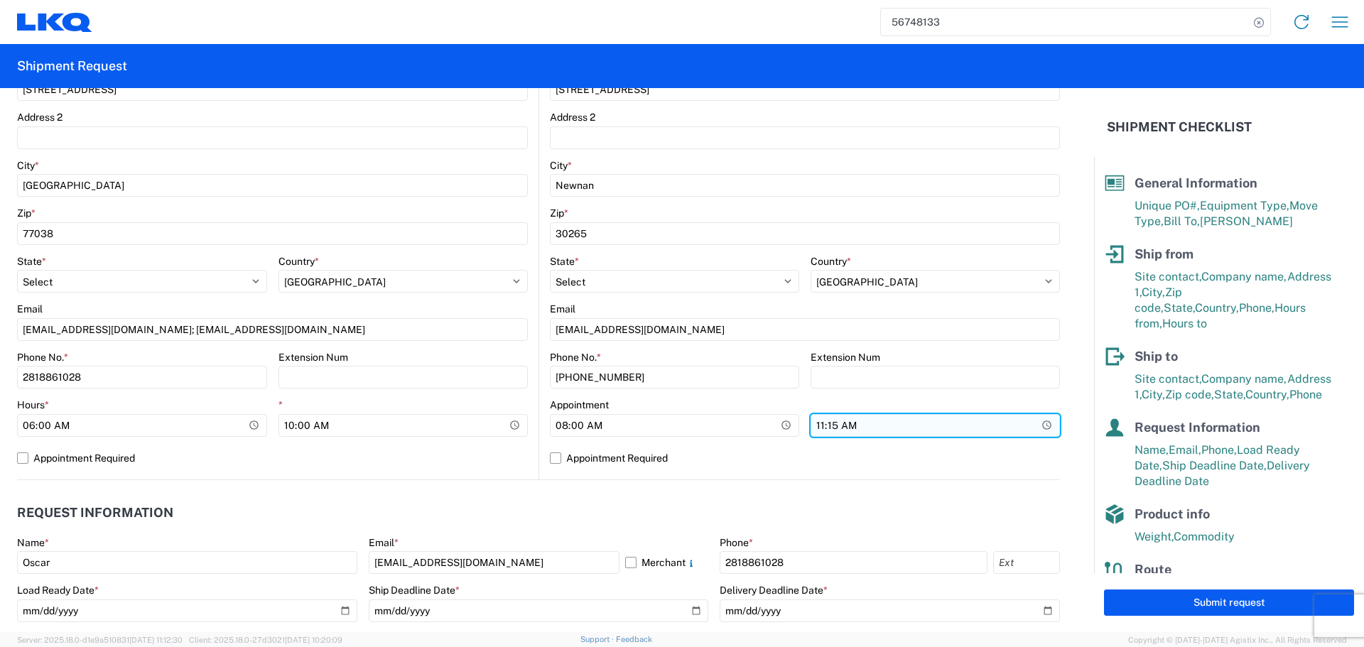
click at [1043, 426] on input "11:15:00" at bounding box center [935, 425] width 249 height 23
type input "13:00"
click at [546, 513] on header "Request Information" at bounding box center [538, 513] width 1043 height 32
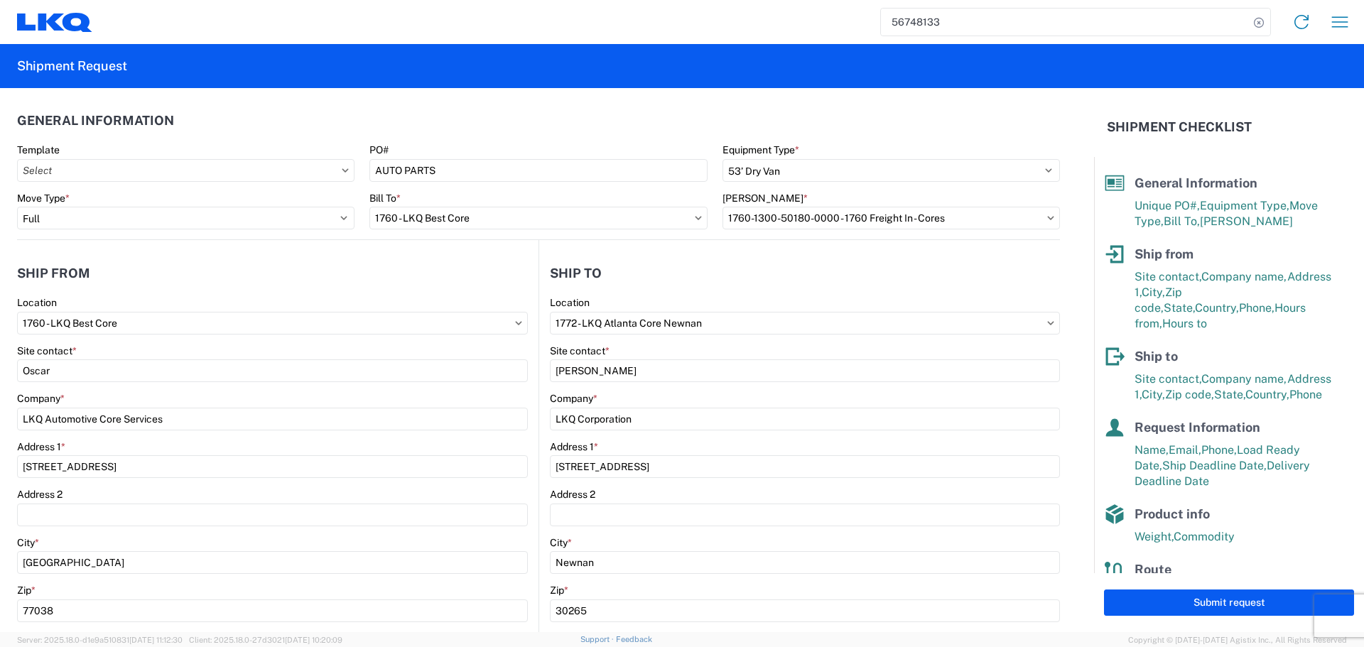
scroll to position [0, 0]
click at [1210, 611] on button "Submit request" at bounding box center [1229, 603] width 250 height 26
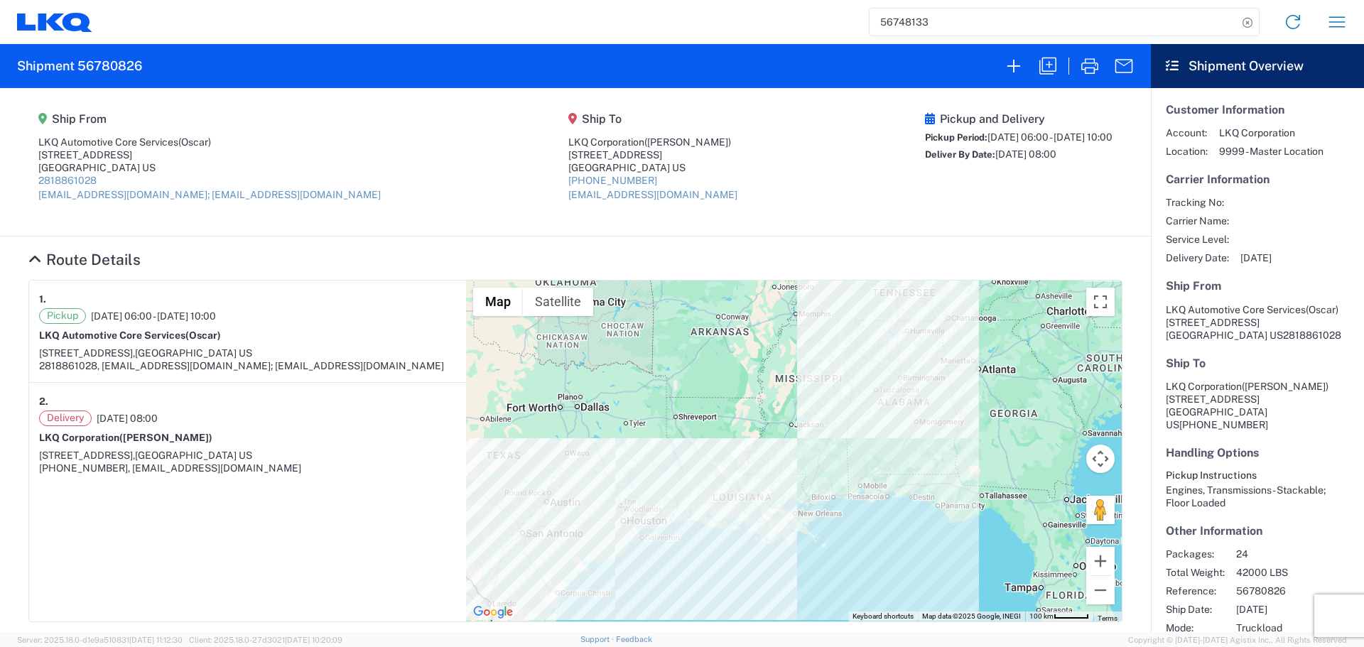
click at [99, 67] on h2 "Shipment 56780826" at bounding box center [79, 66] width 125 height 17
click at [1096, 78] on button "button" at bounding box center [1090, 66] width 34 height 34
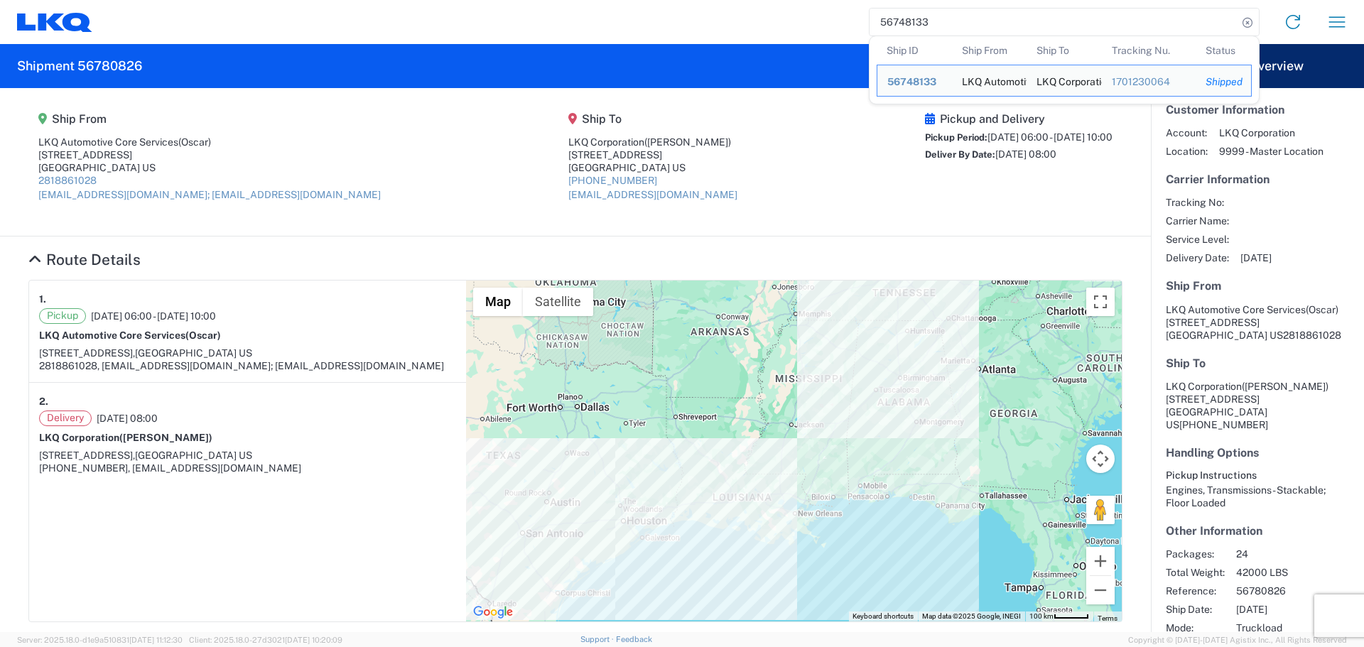
click at [888, 12] on input "56748133" at bounding box center [1054, 22] width 368 height 27
paste input "622678"
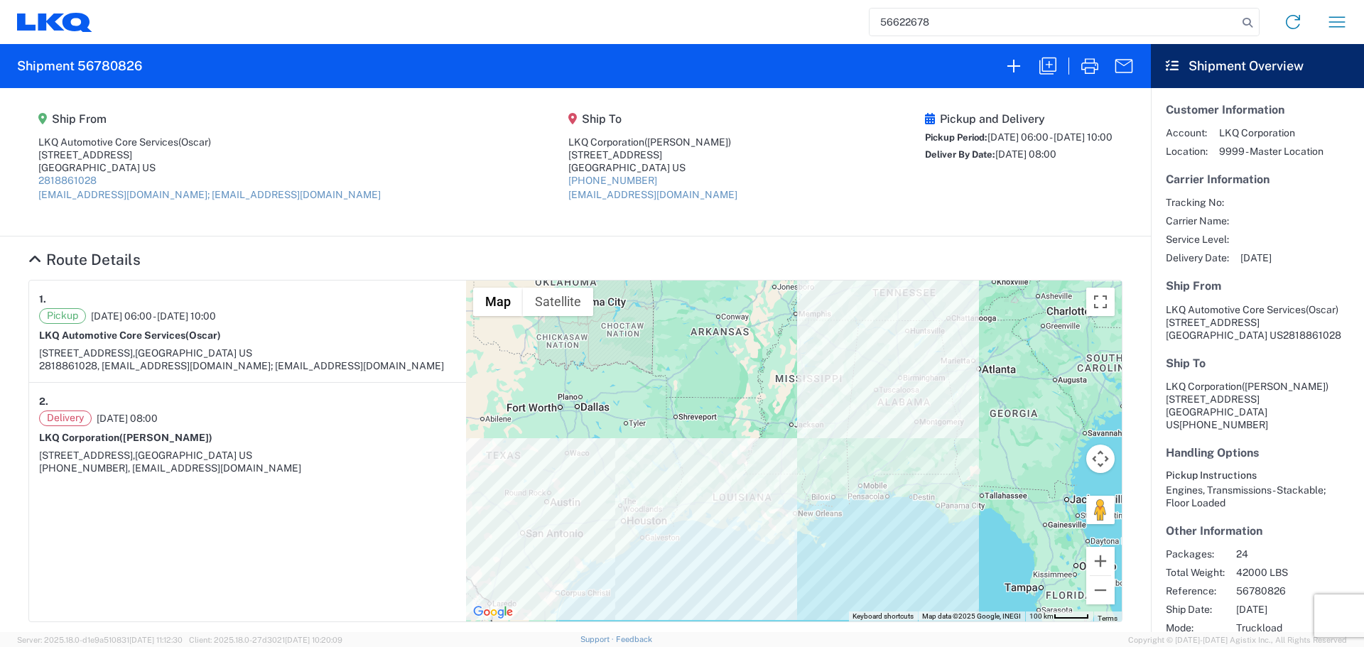
type input "56622678"
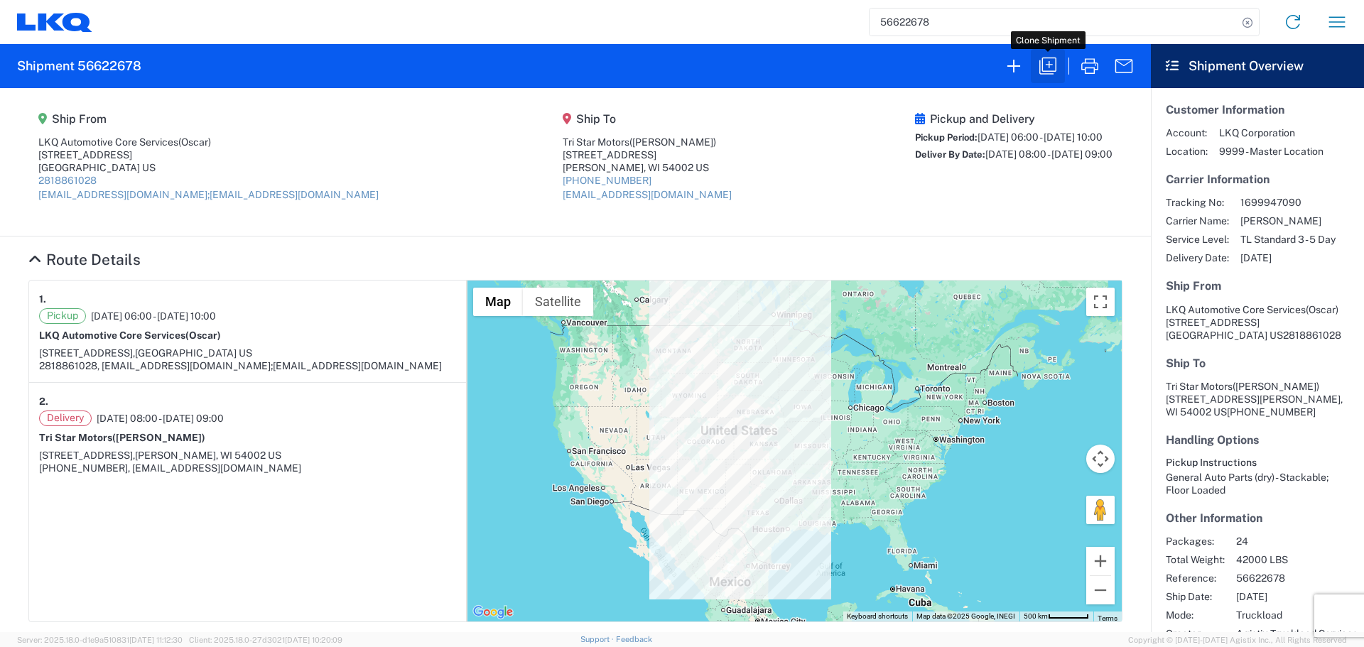
click at [1044, 67] on icon "button" at bounding box center [1048, 66] width 23 height 23
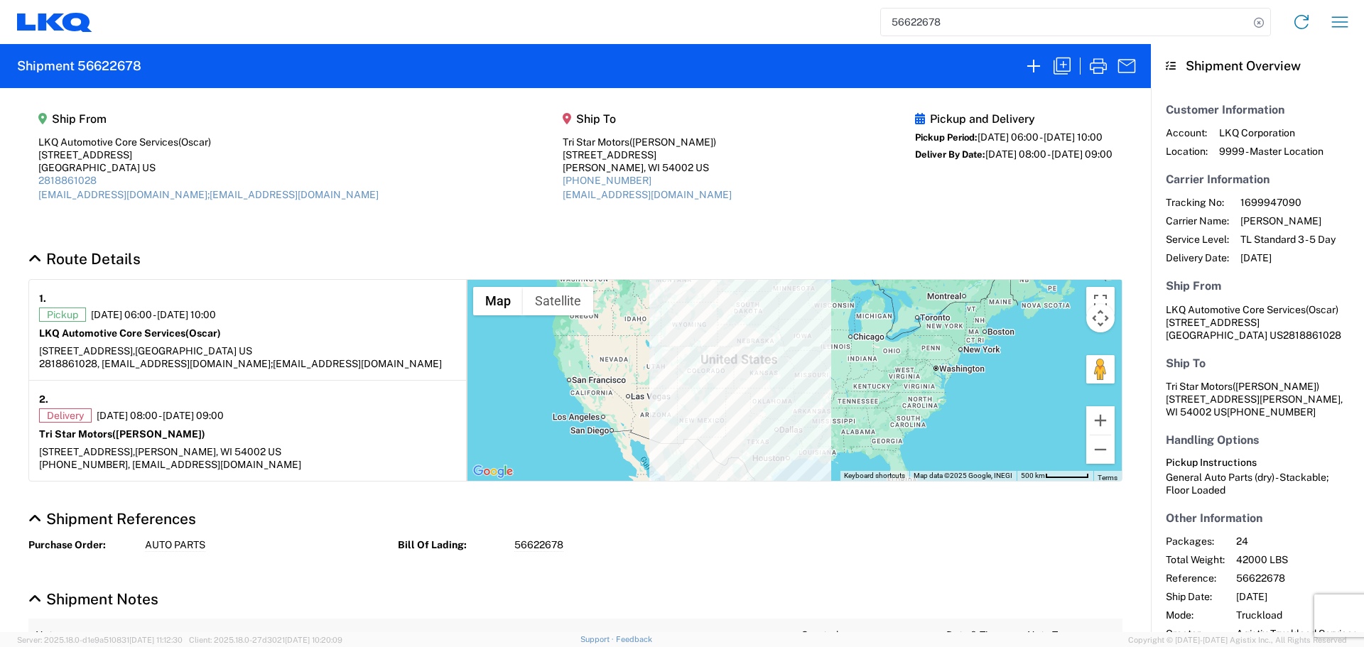
select select "FULL"
select select "LBS"
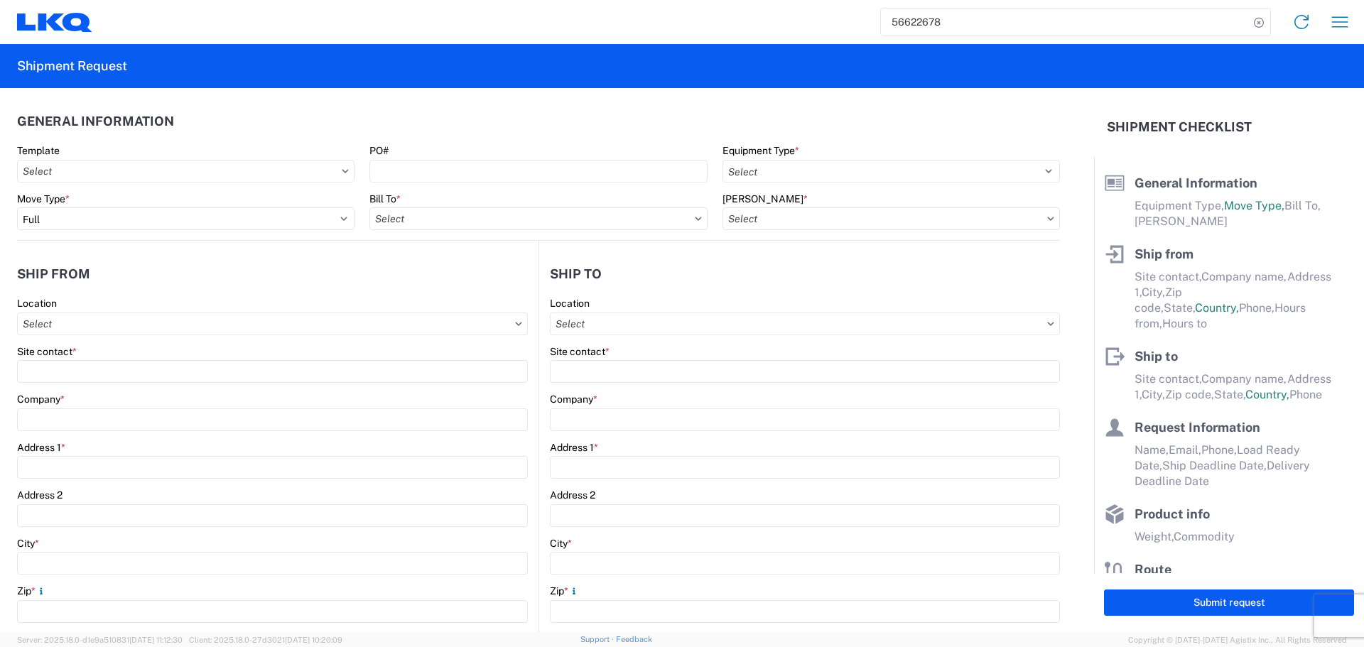
select select "STDV"
type input "Oscar"
type input "LKQ Automotive Core Services"
type input "1714 West Mount Houston Rd"
type input "Houston"
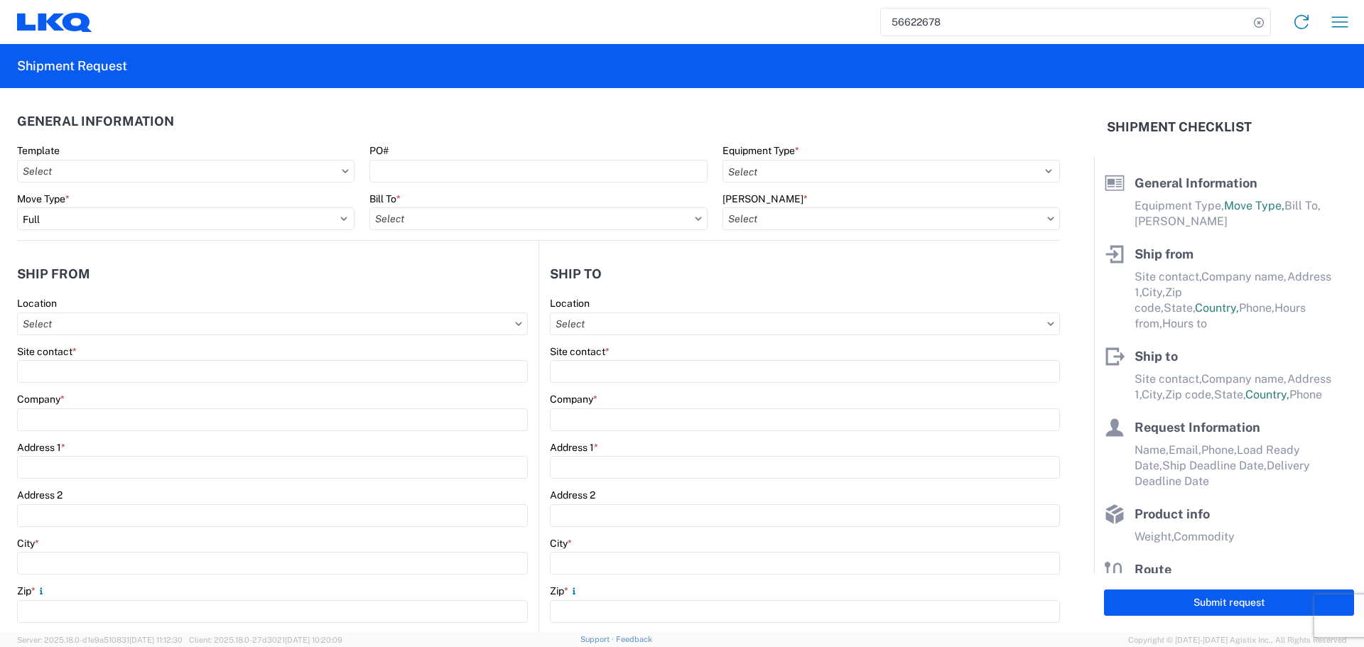
type input "77038"
type input "oxdavila@lkqcorp.com;acgarcia@lkqcorp.com"
type input "Ben Steine"
type input "Tri Star Motors"
type input "320 10th Avenue"
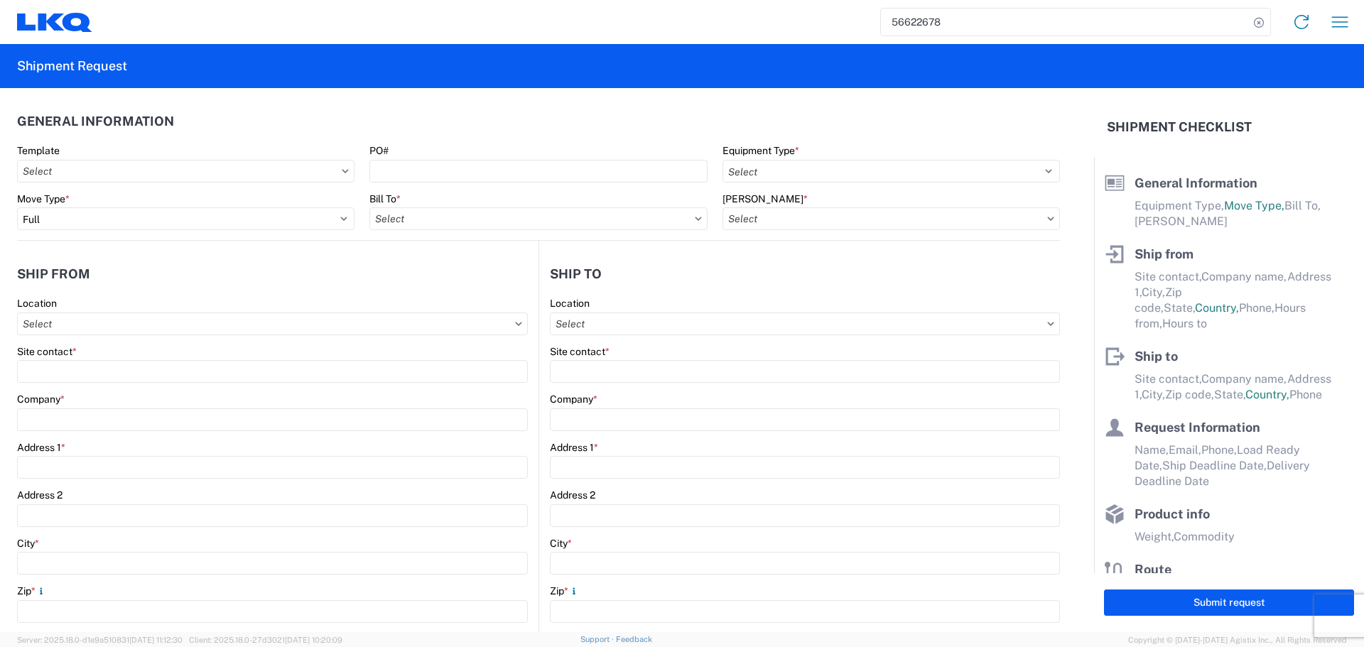
type input "Baldwin"
type input "54002"
type input "ben@tristarengine.com"
type input "Oscar"
type input "oxdavila@lkqcorp.com"
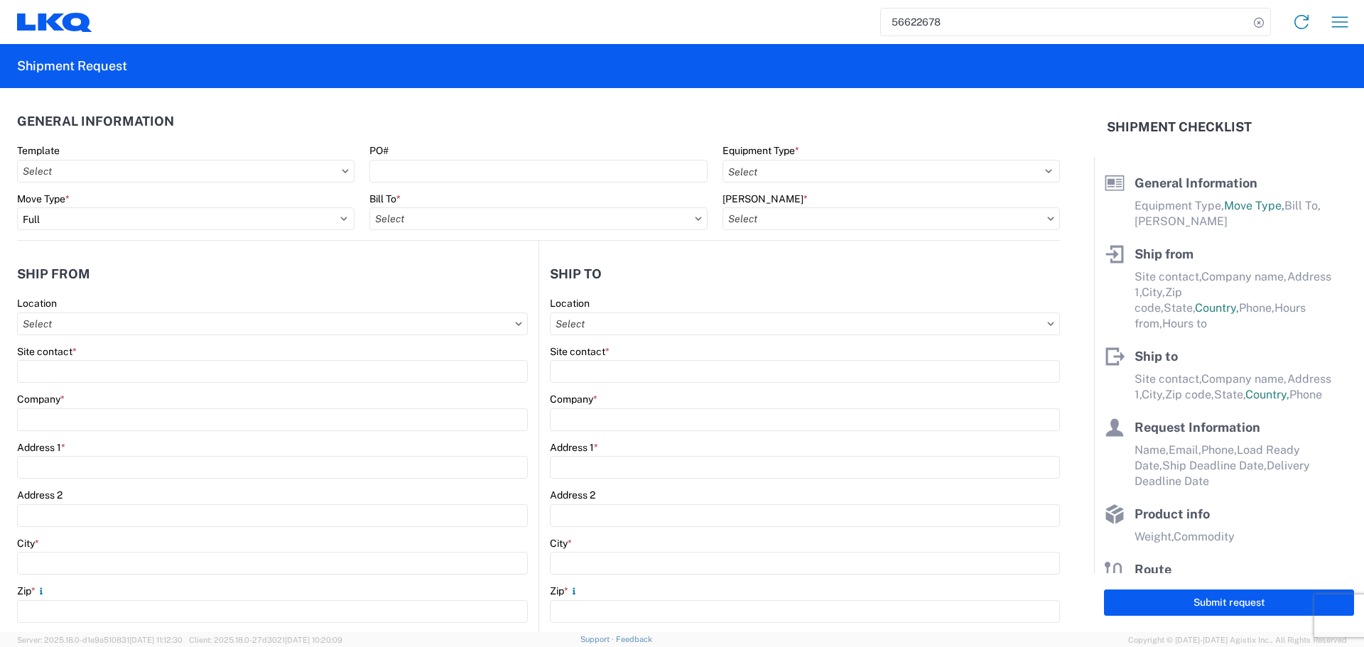
type input "2818861028"
type input "2025-09-02"
type input "2025-09-04"
type input "42000"
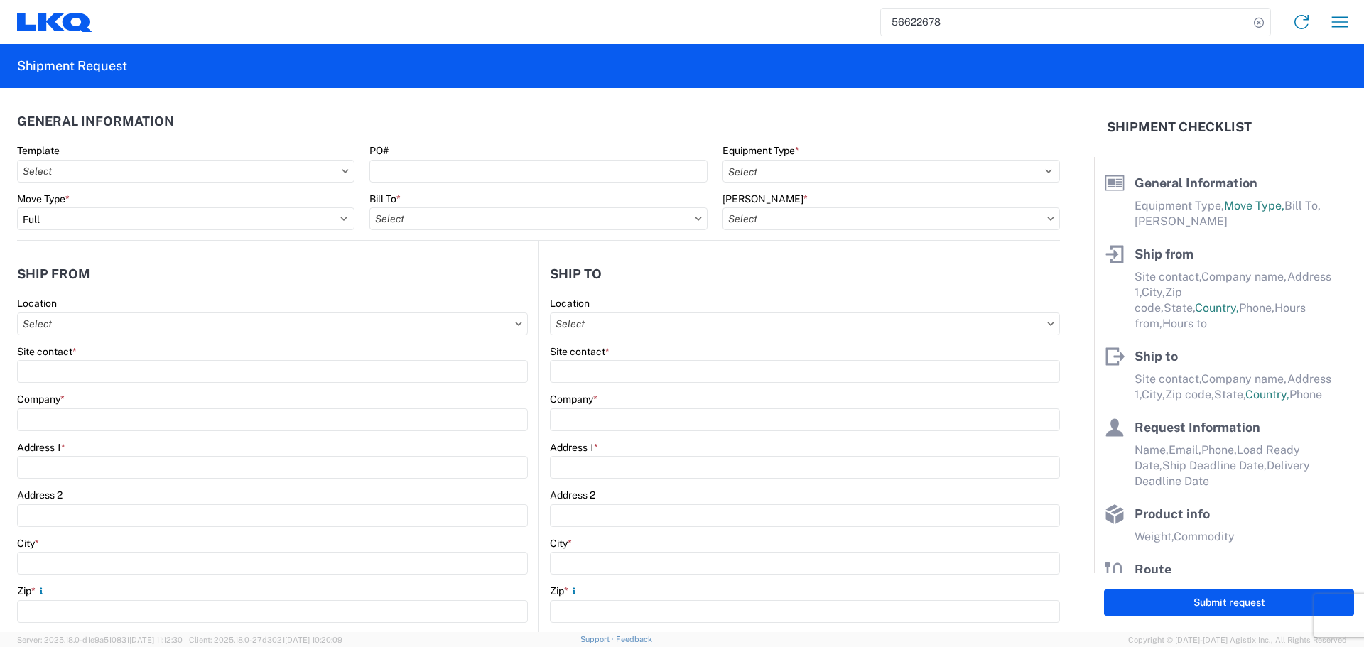
type input "General Auto Parts (dry)"
type input "24"
type input "0"
type input "40"
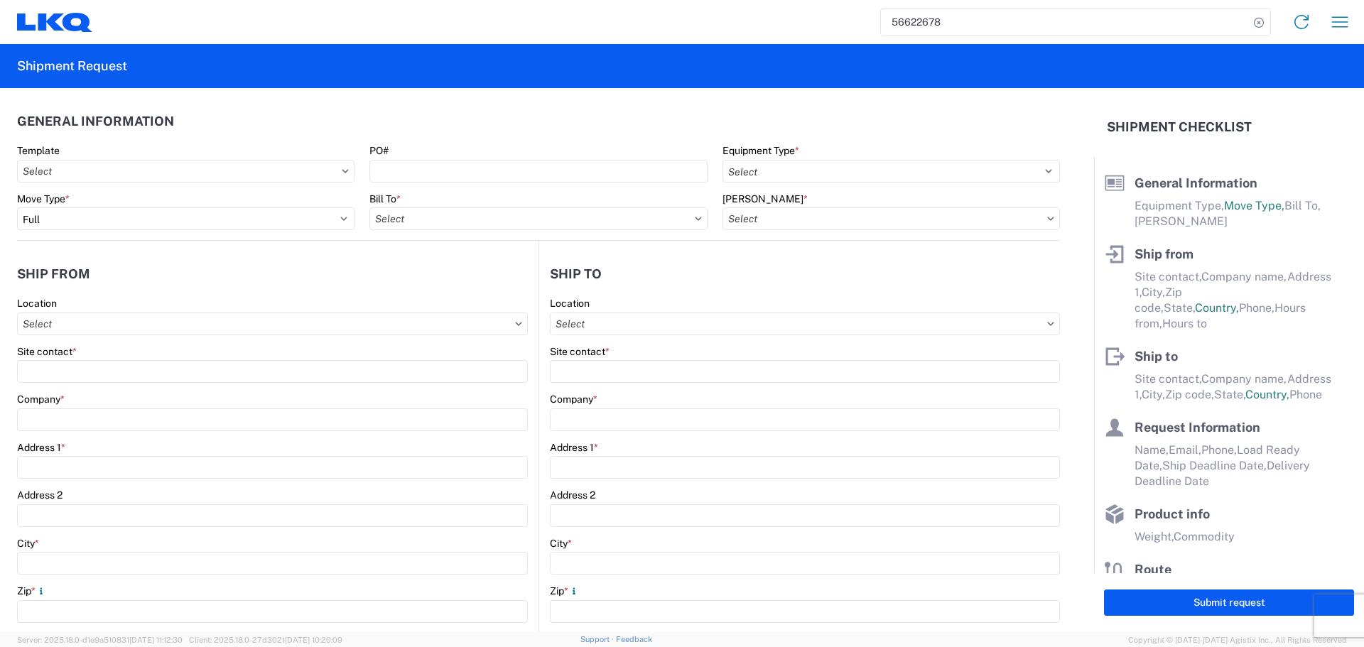
type input "36"
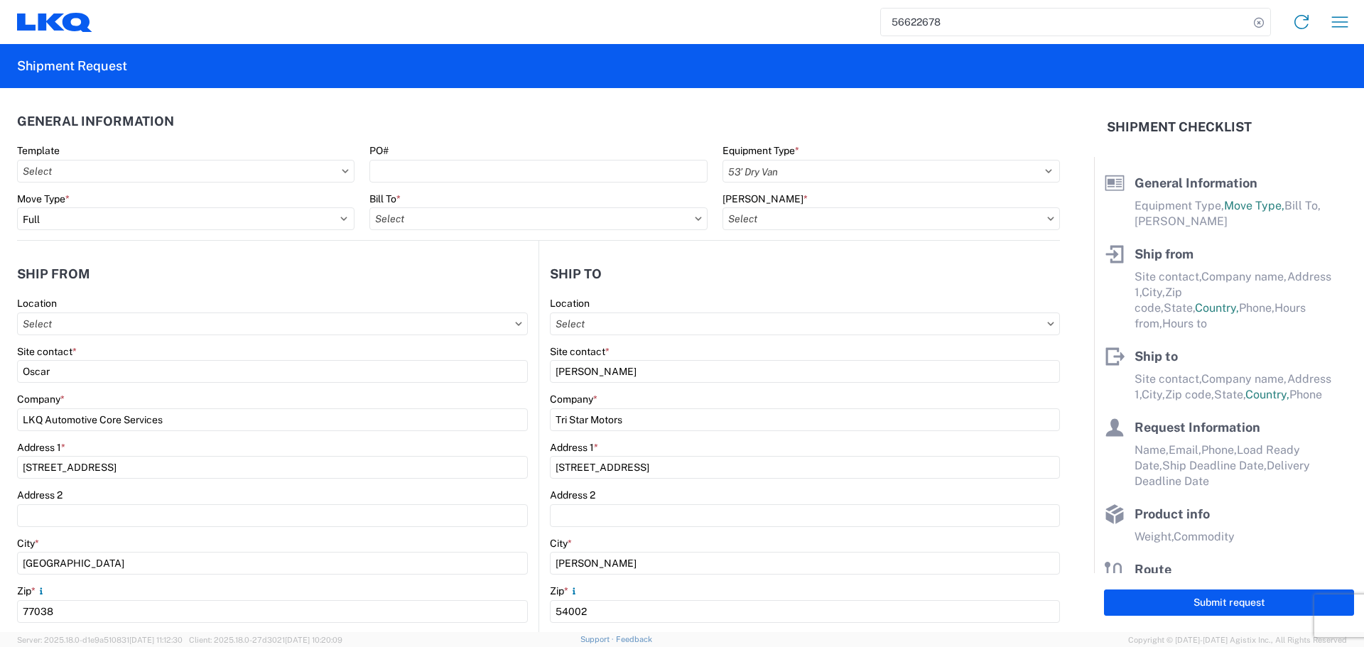
select select "US"
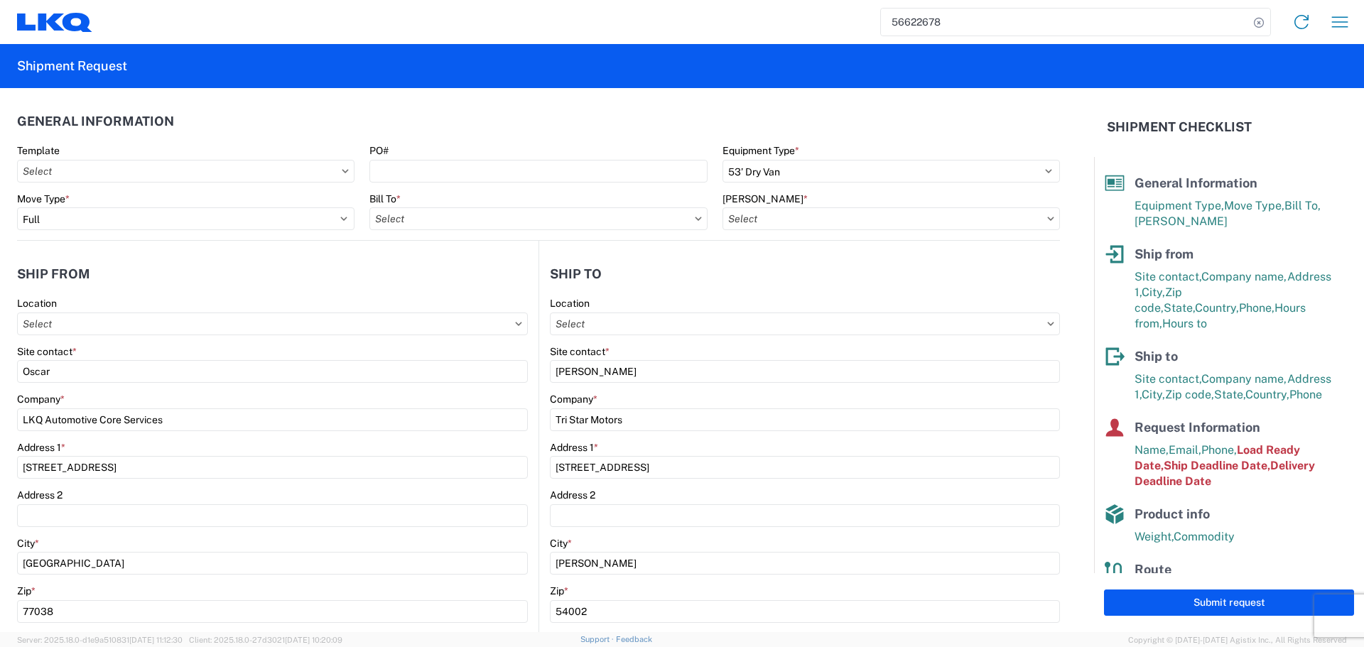
type input "1760 - LKQ Best Core"
type input "1760-6300-66000-0000 - 1760 Freight Out"
type input "1760 - LKQ Best Core"
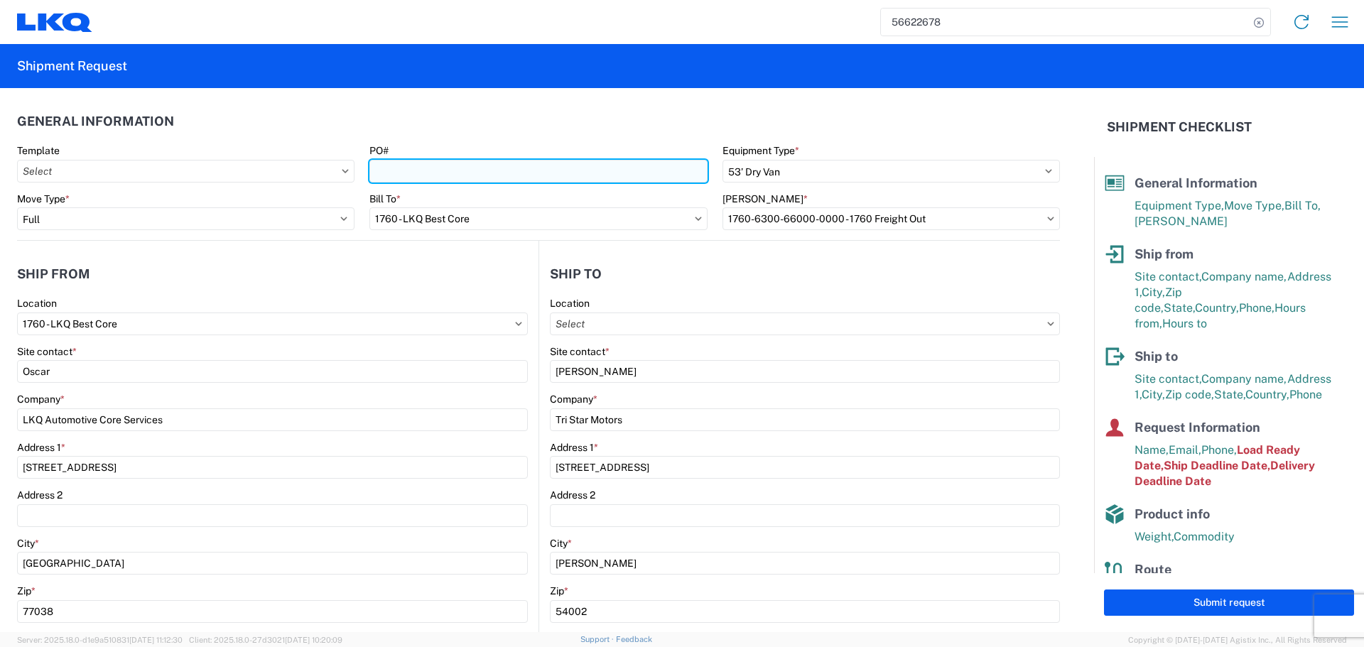
click at [421, 171] on input "PO#" at bounding box center [537, 171] width 337 height 23
type input "AUTO PARTS"
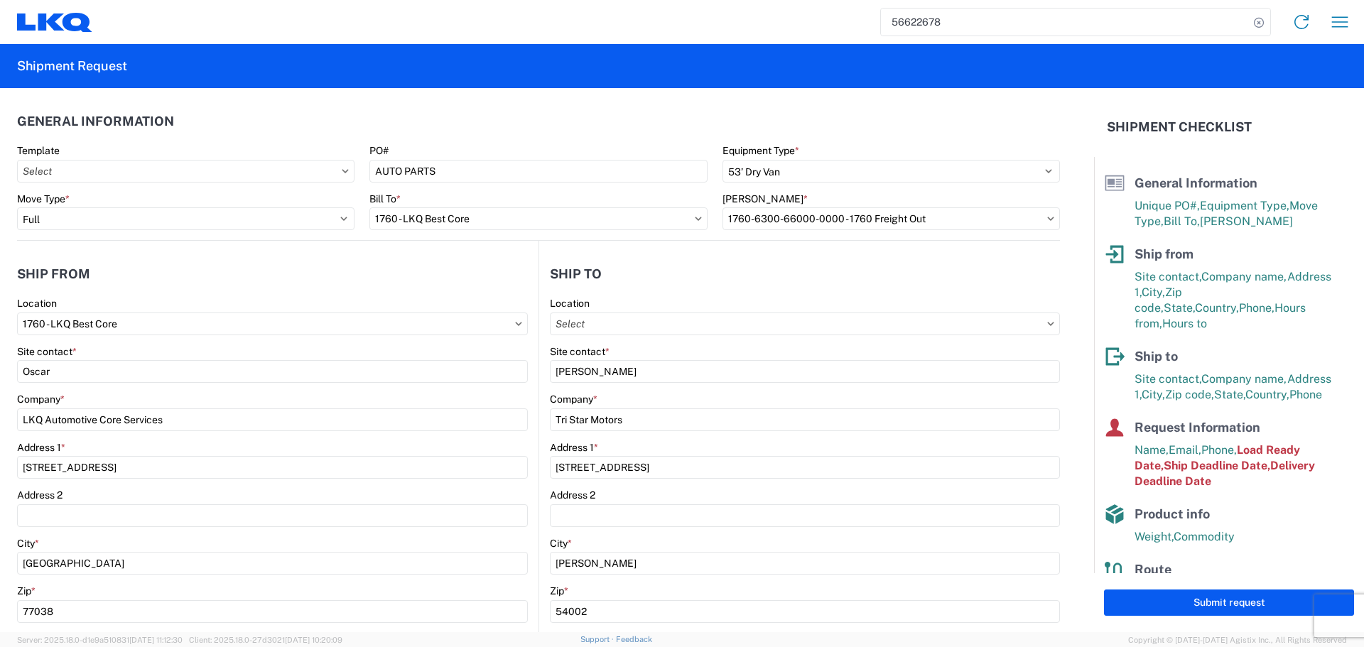
click at [433, 109] on header "General Information" at bounding box center [538, 121] width 1043 height 32
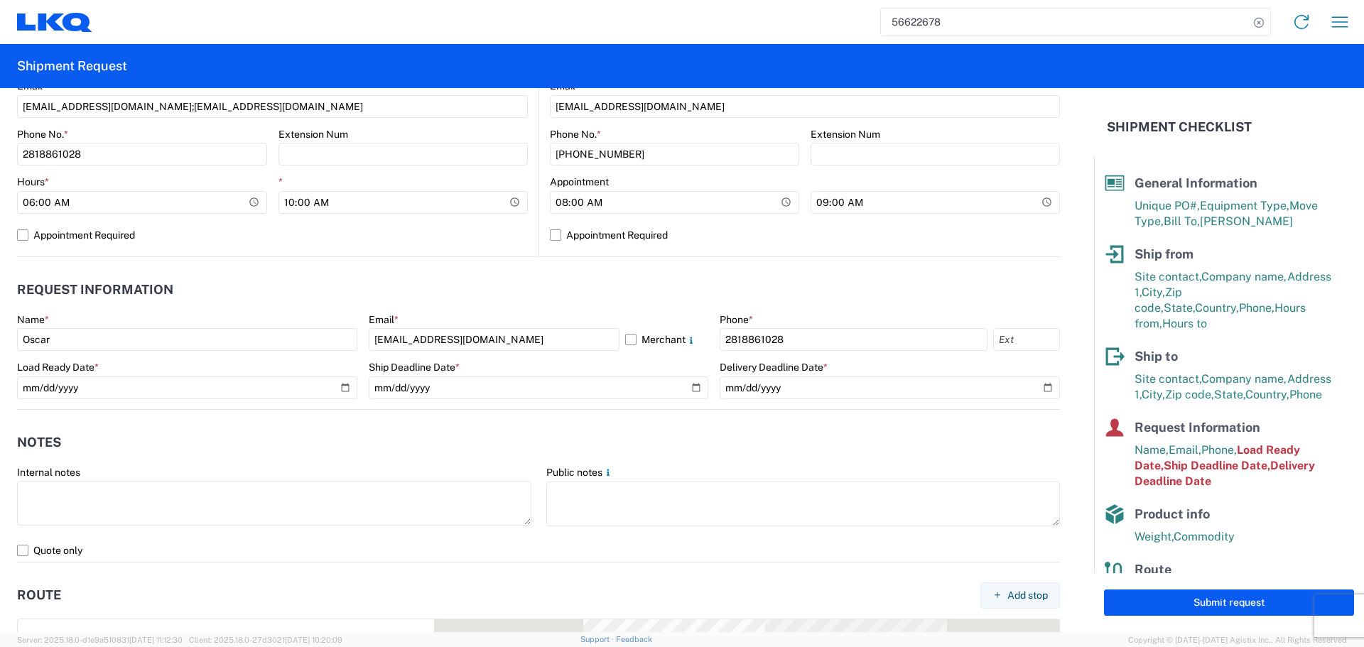
scroll to position [639, 0]
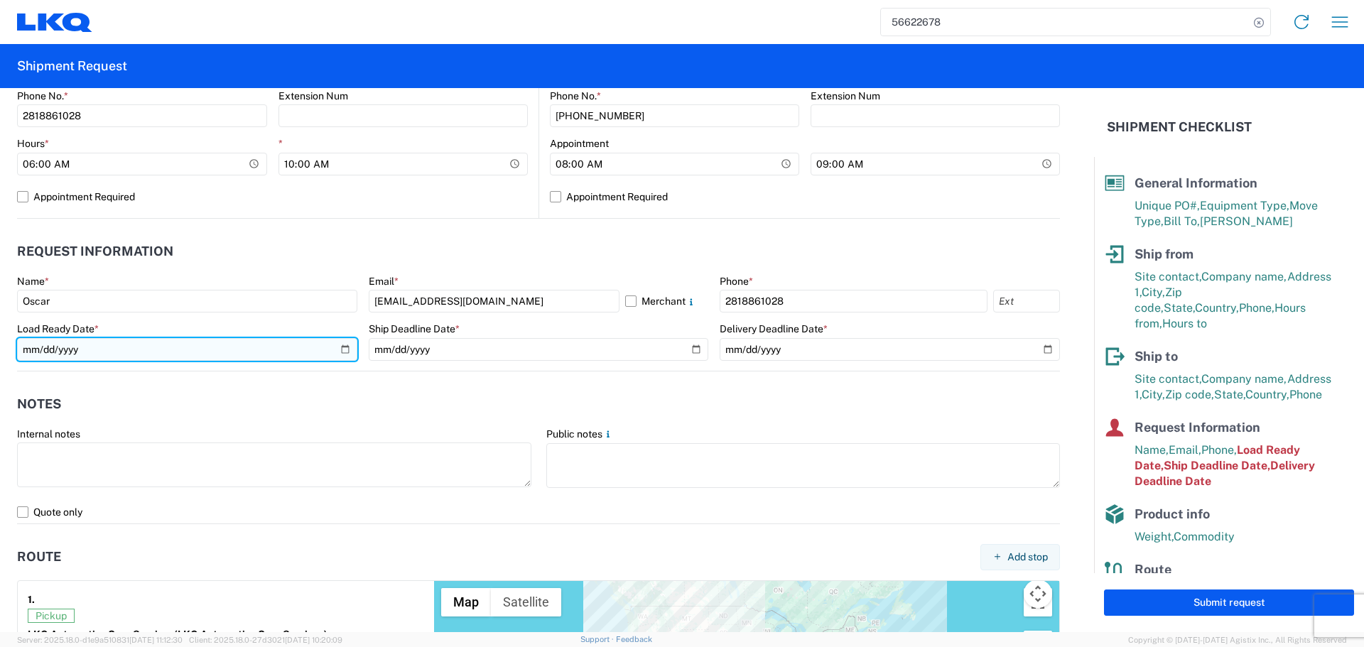
click at [349, 354] on input "2025-09-02" at bounding box center [187, 349] width 340 height 23
click at [331, 348] on input "2025-09-02" at bounding box center [187, 349] width 340 height 23
click at [337, 348] on input "2025-09-02" at bounding box center [187, 349] width 340 height 23
type input "2025-09-16"
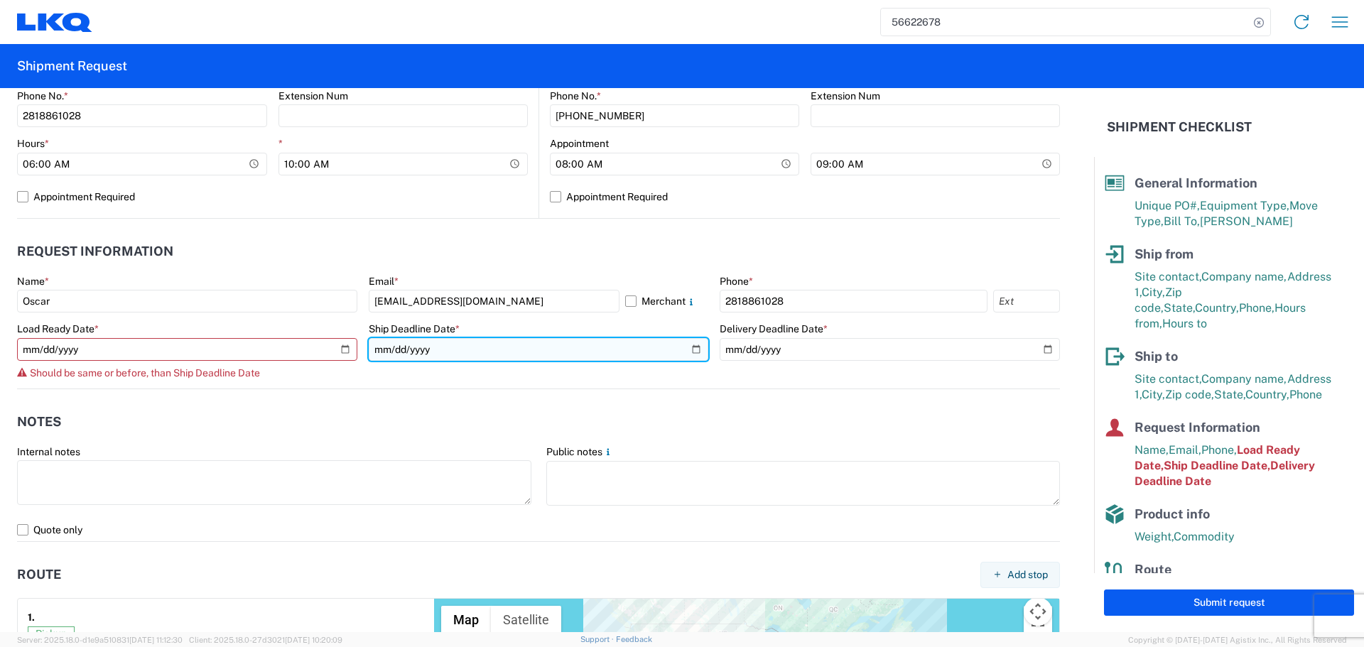
click at [691, 351] on input "2025-09-02" at bounding box center [539, 349] width 340 height 23
type input "2025-09-16"
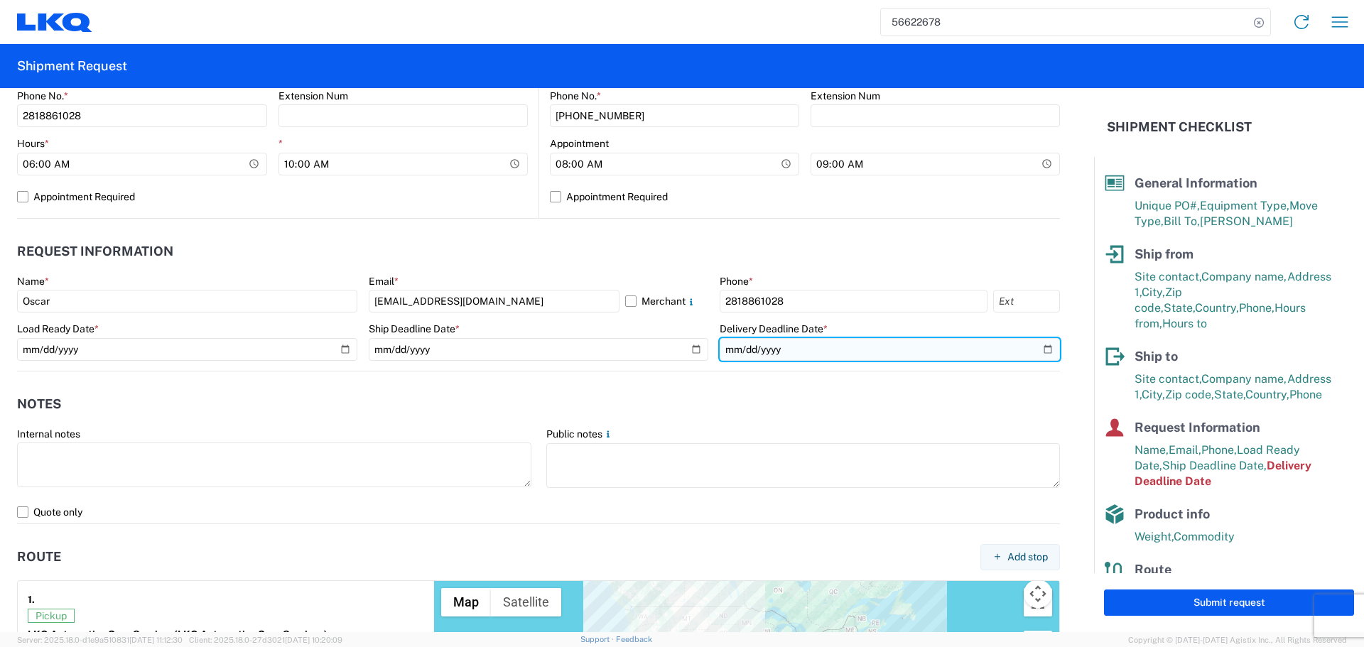
click at [1040, 342] on input "2025-09-04" at bounding box center [890, 349] width 340 height 23
type input "2025-09-18"
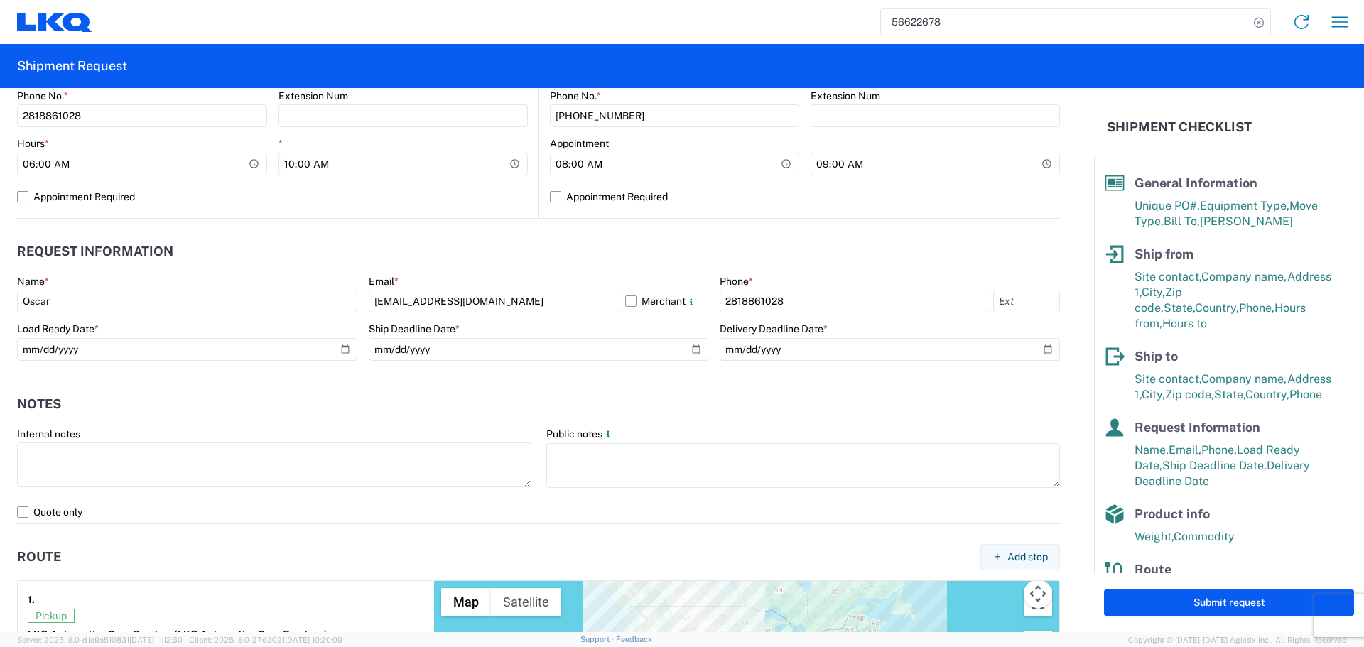
click at [543, 391] on header "Notes" at bounding box center [538, 405] width 1043 height 32
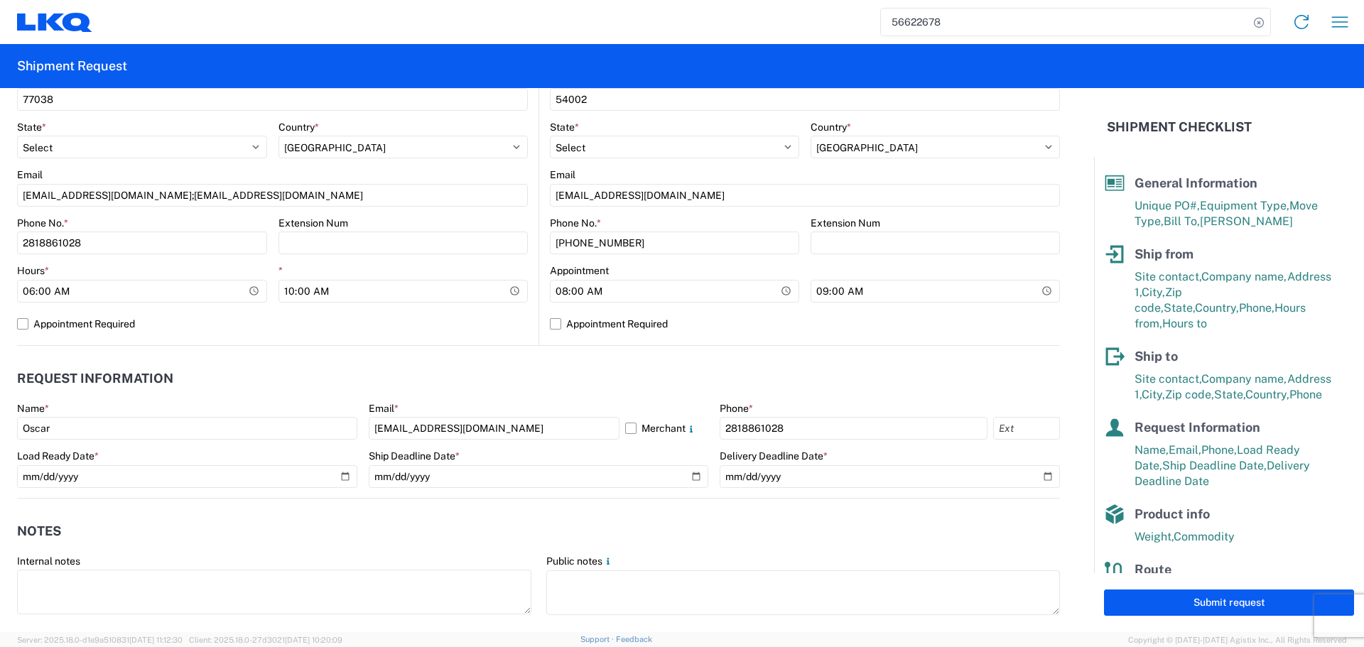
scroll to position [497, 0]
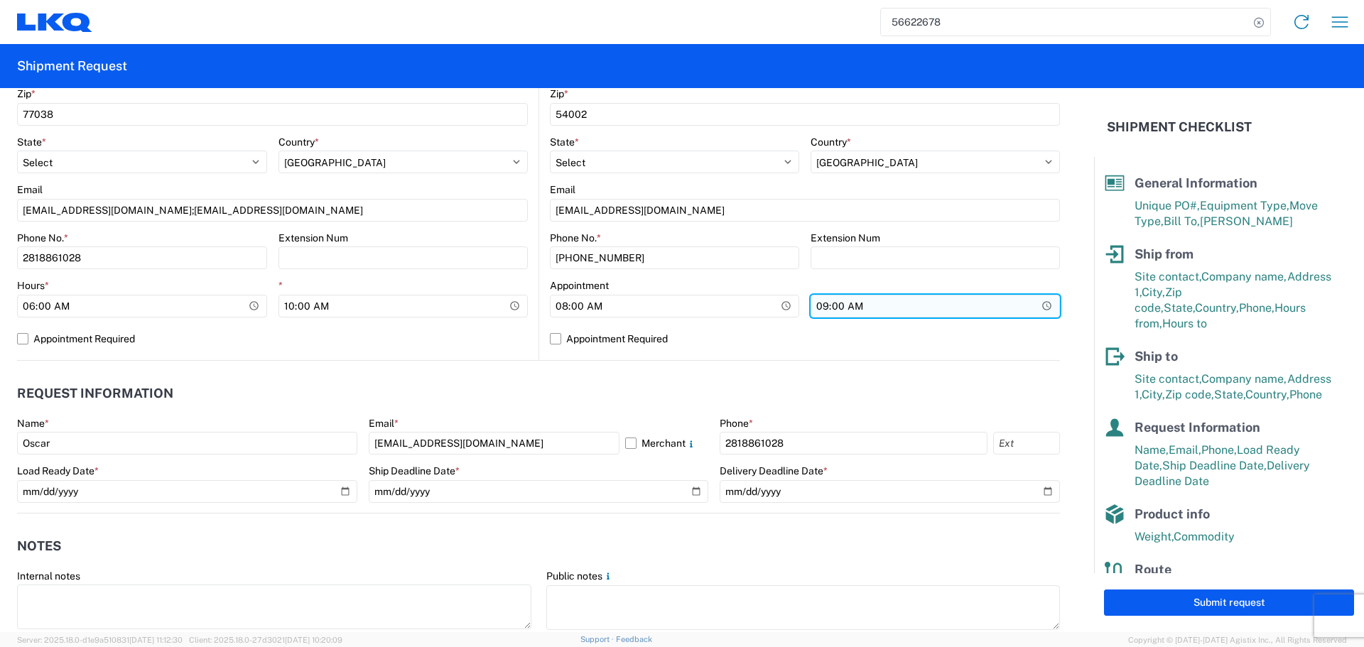
click at [1032, 310] on input "09:00:00" at bounding box center [935, 306] width 249 height 23
type input "13:00"
click at [749, 359] on div "Location Site contact * Ben Steine Company * Tri Star Motors Address 1 * 320 10…" at bounding box center [805, 80] width 510 height 561
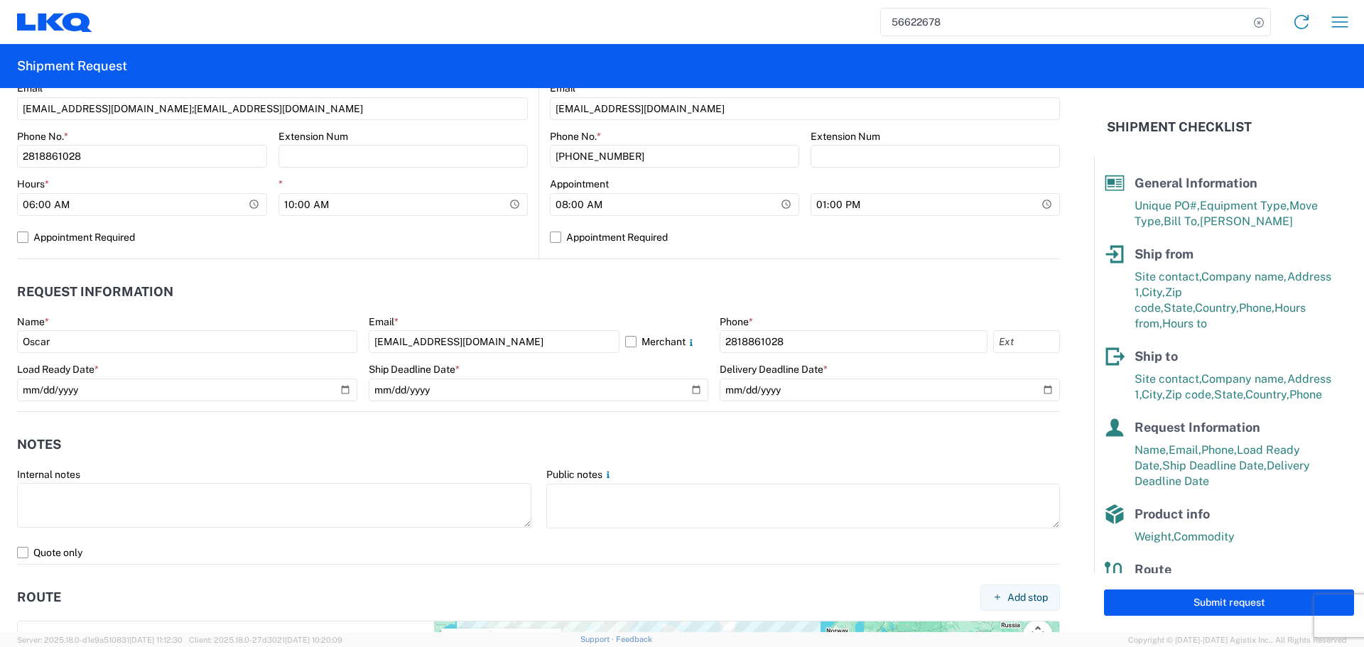
scroll to position [591, 0]
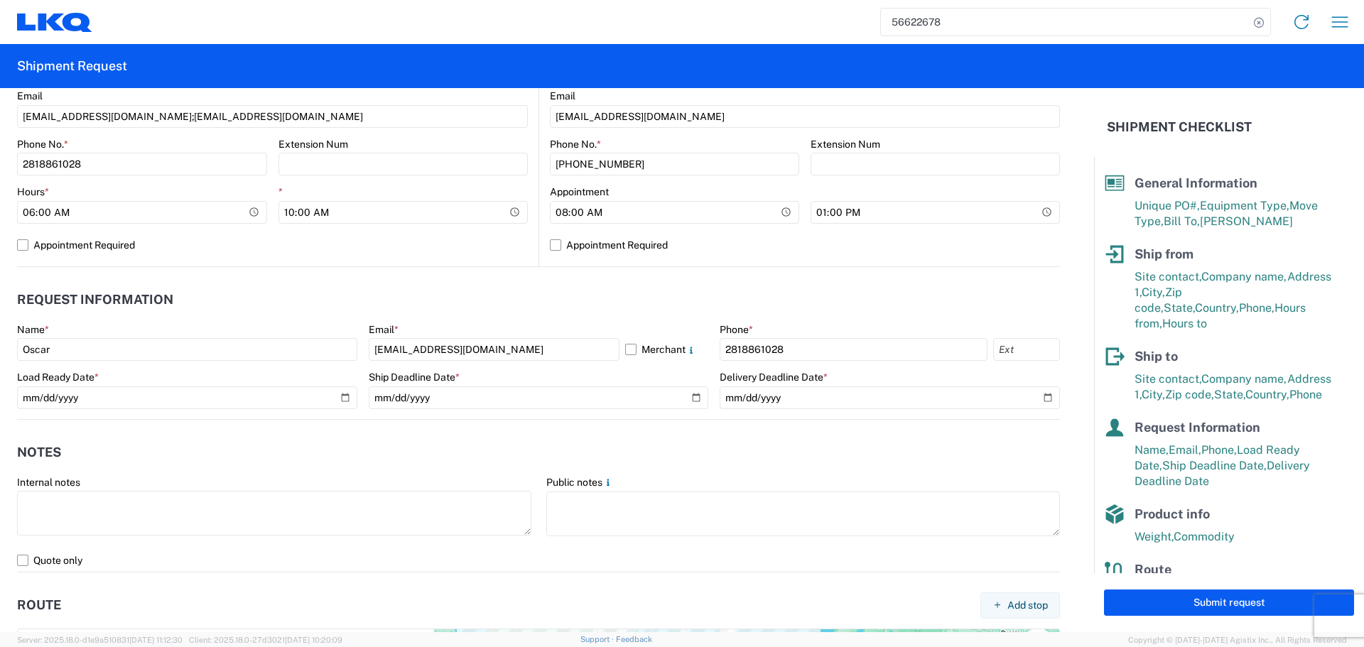
click at [340, 437] on header "Notes" at bounding box center [538, 453] width 1043 height 32
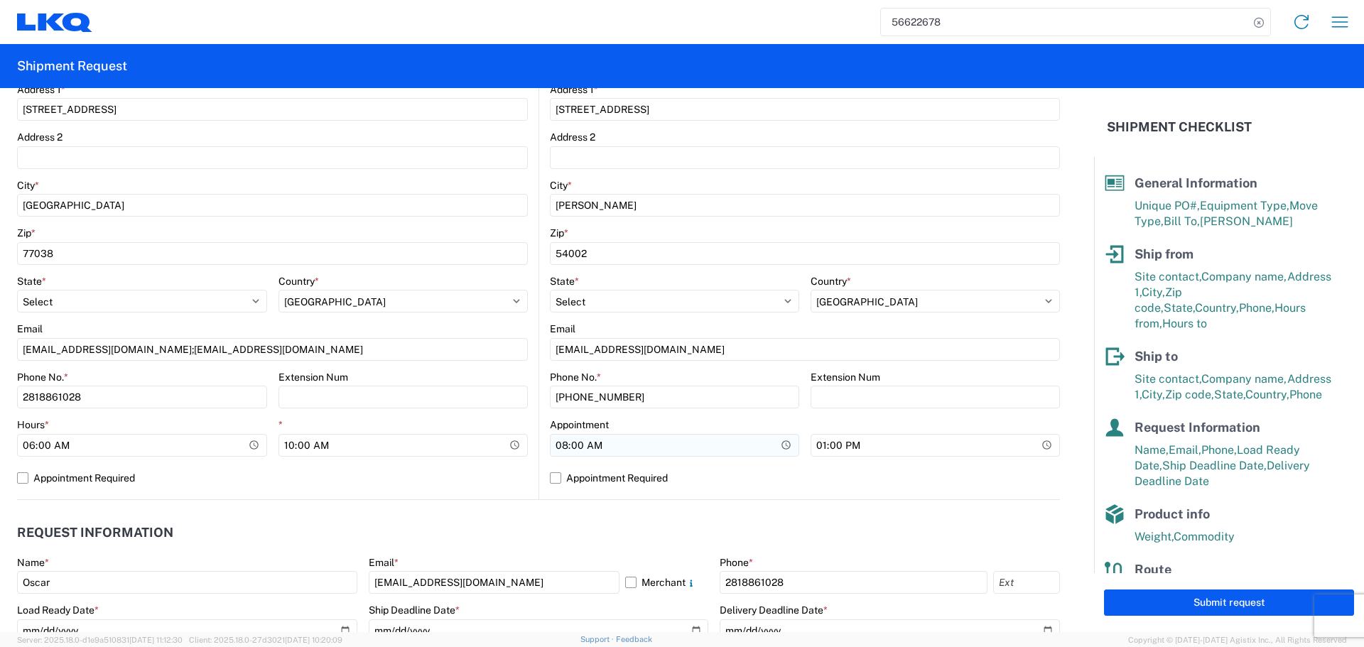
scroll to position [355, 0]
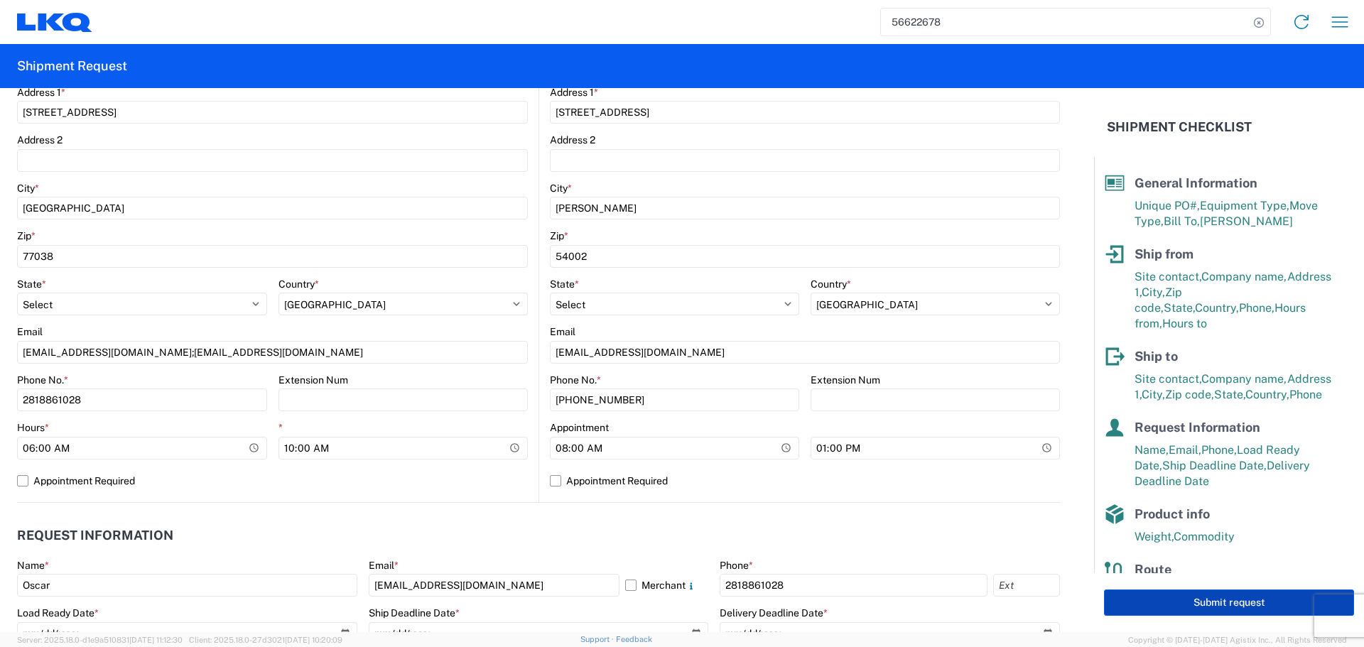
click at [1226, 611] on button "Submit request" at bounding box center [1229, 603] width 250 height 26
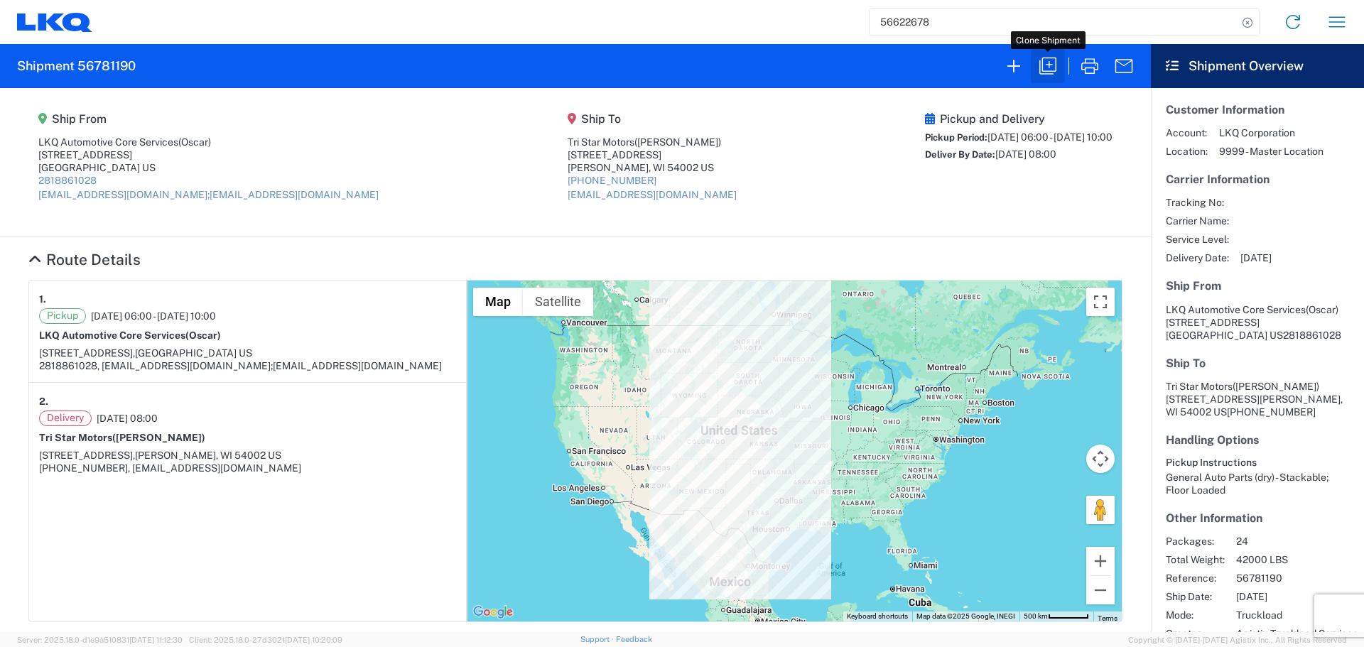
click at [1043, 74] on icon "button" at bounding box center [1047, 66] width 17 height 17
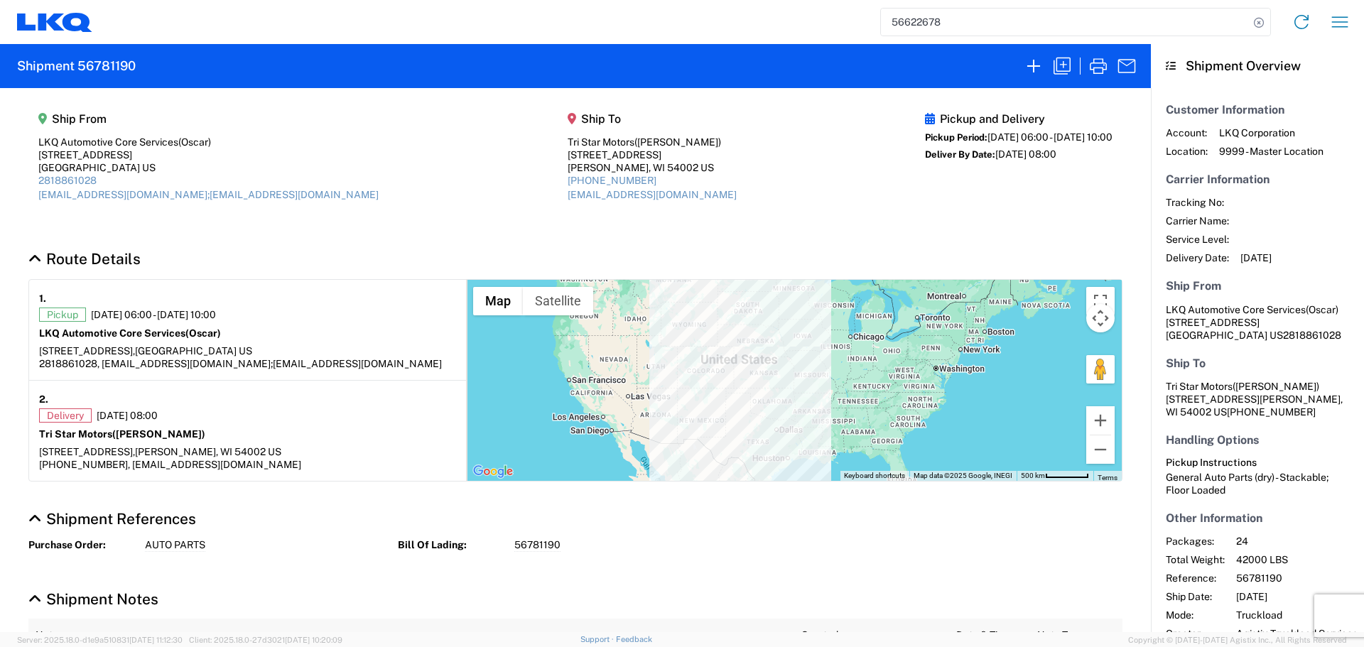
select select "STDV"
select select "FULL"
select select "US"
select select "LBS"
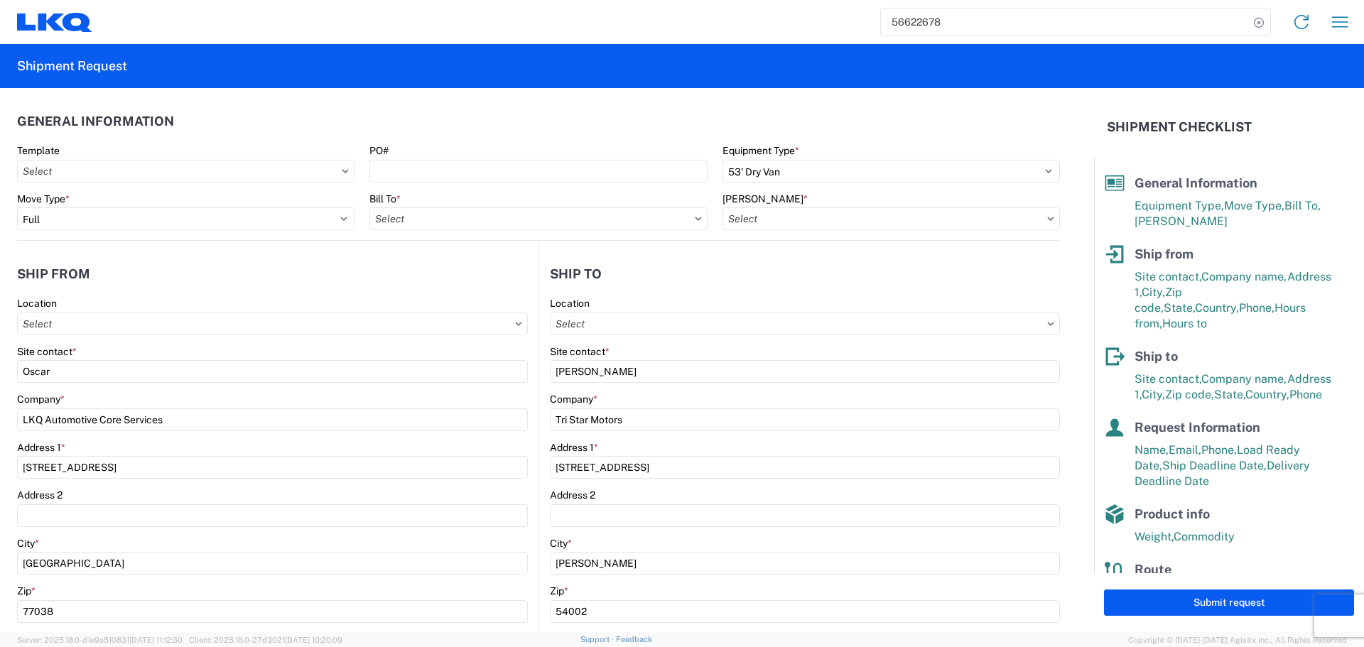
type input "1760 - LKQ Best Core"
type input "1760-6300-66000-0000 - 1760 Freight Out"
type input "1760 - LKQ Best Core"
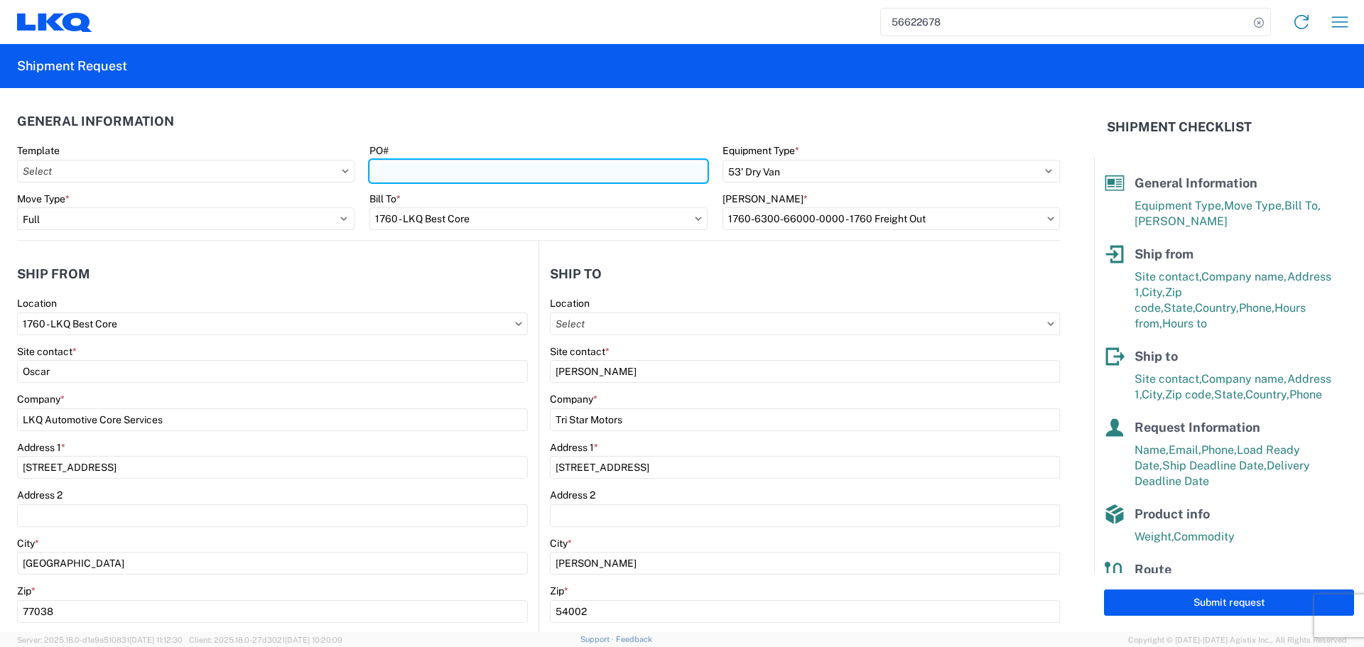
click at [426, 168] on input "PO#" at bounding box center [537, 171] width 337 height 23
type input "AUTO PARTS"
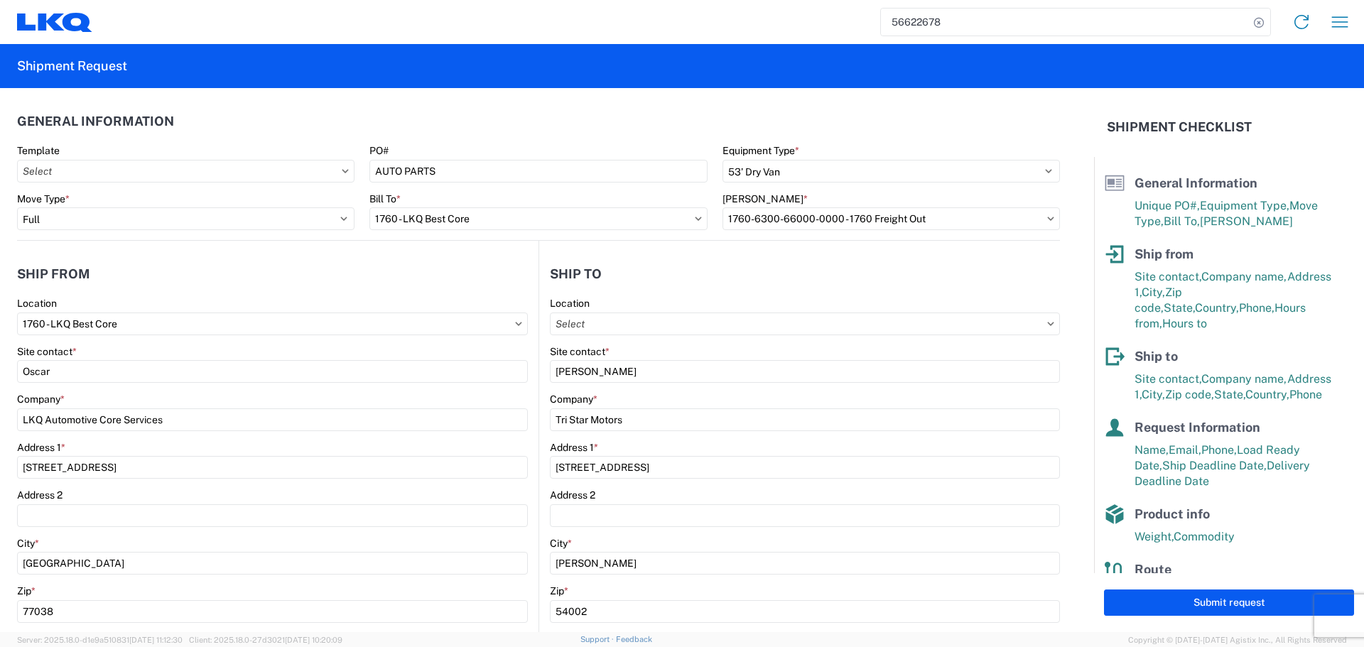
click at [454, 118] on header "General Information" at bounding box center [538, 121] width 1043 height 32
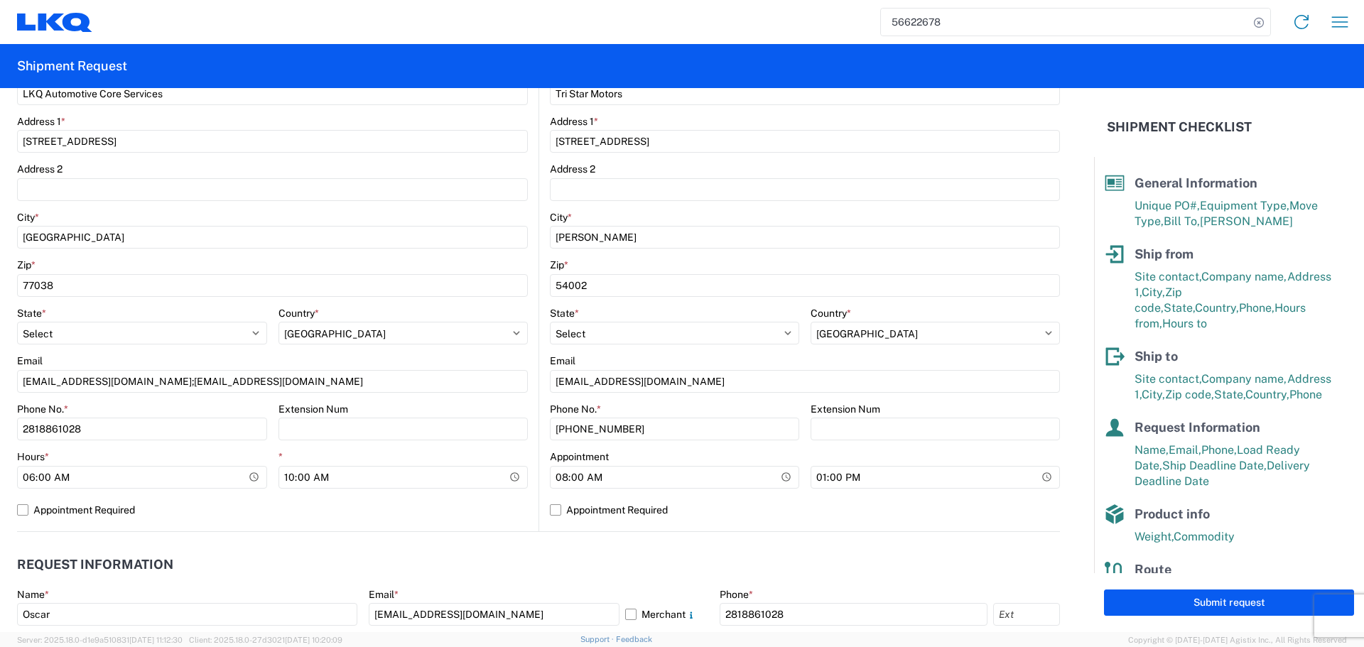
scroll to position [639, 0]
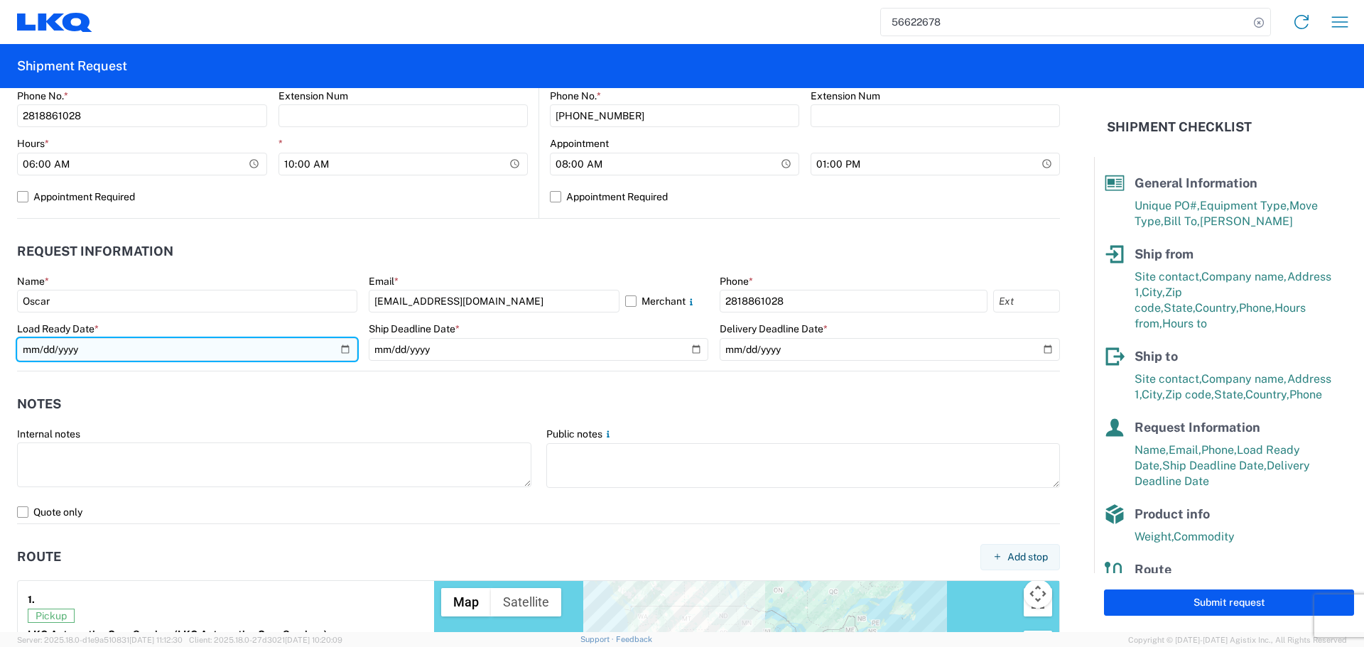
click at [341, 350] on input "2025-09-16" at bounding box center [187, 349] width 340 height 23
type input "2025-09-17"
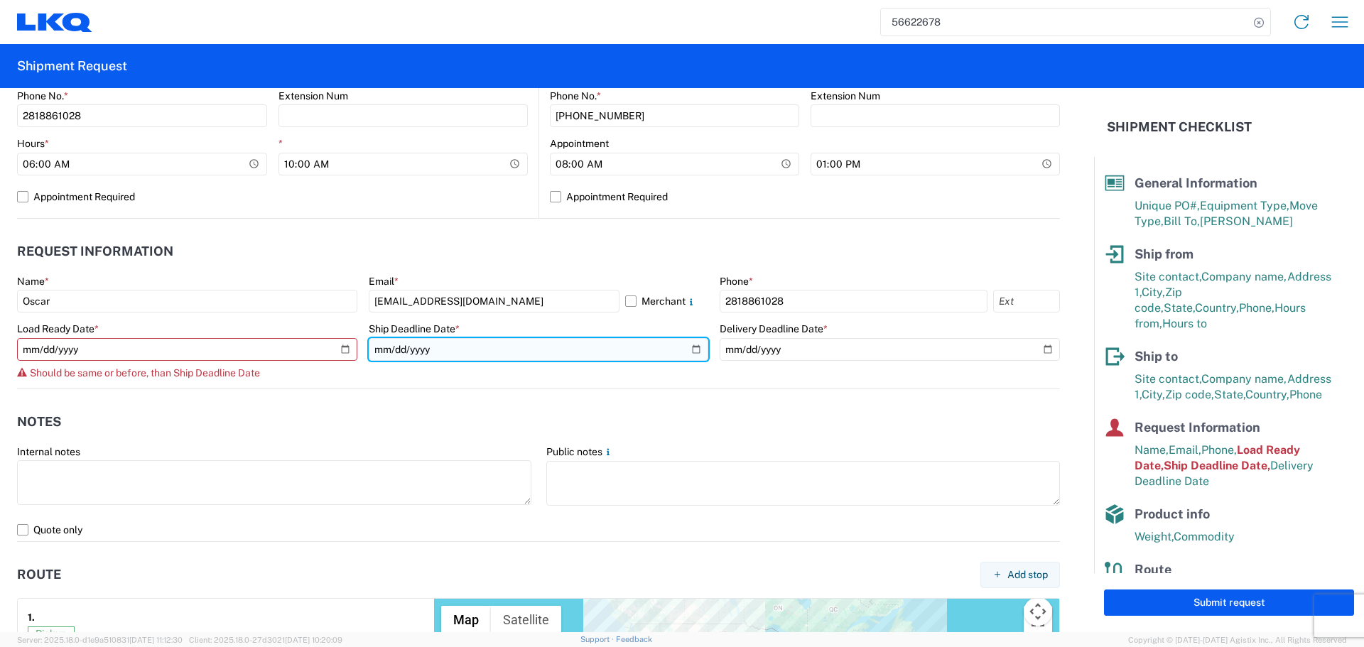
click at [685, 344] on input "2025-09-16" at bounding box center [539, 349] width 340 height 23
type input "2025-09-17"
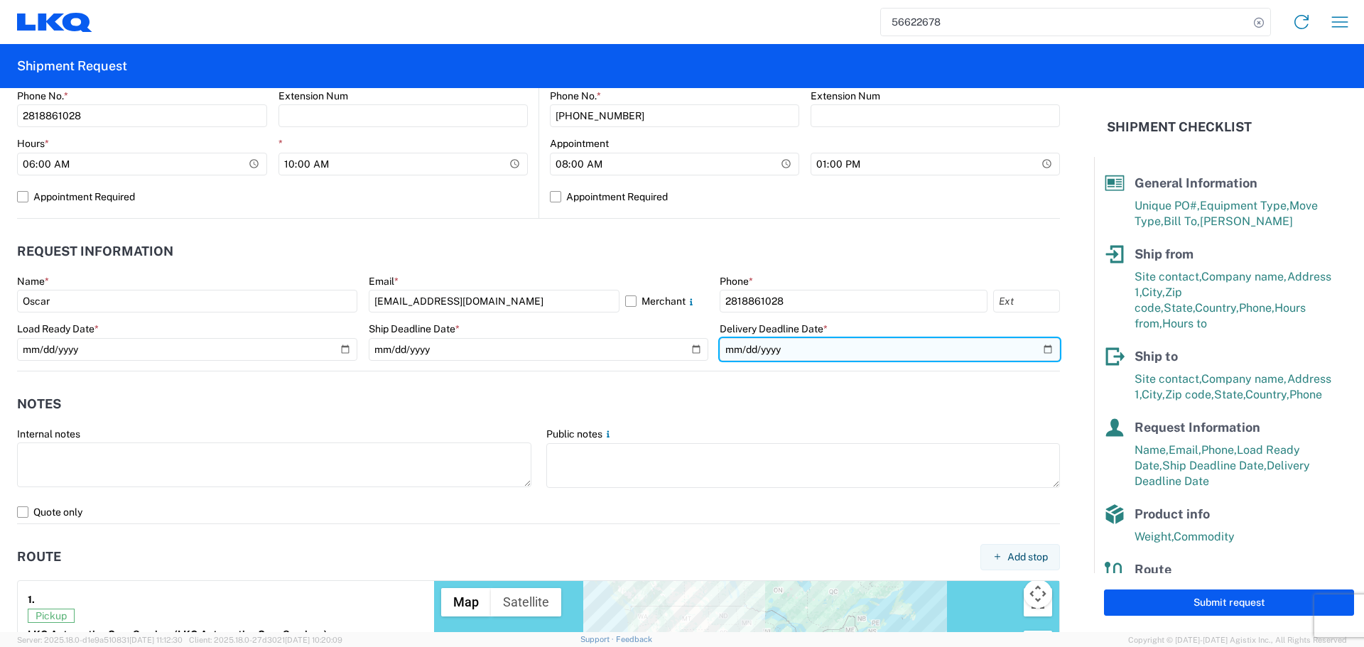
click at [1037, 356] on input "2025-09-18" at bounding box center [890, 349] width 340 height 23
click at [1041, 348] on input "2025-09-18" at bounding box center [890, 349] width 340 height 23
type input "2025-09-19"
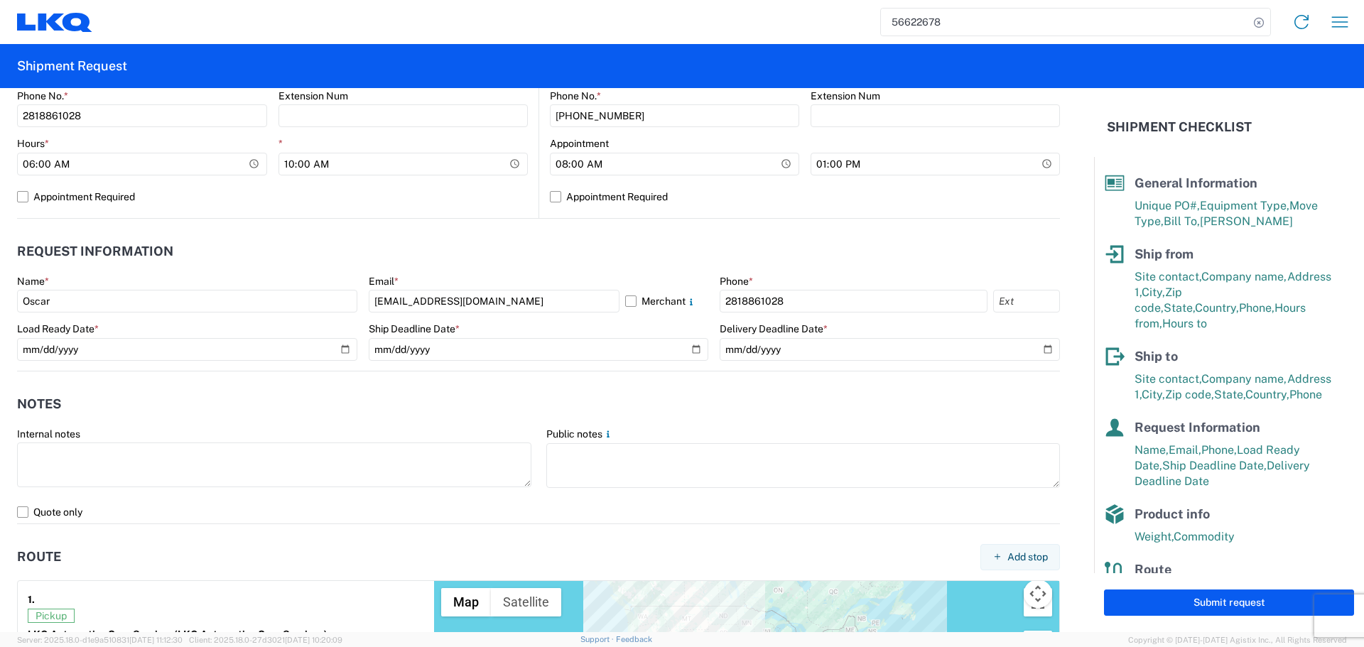
click at [478, 377] on agx-notes "Notes Internal notes Public notes Quote only" at bounding box center [538, 448] width 1043 height 153
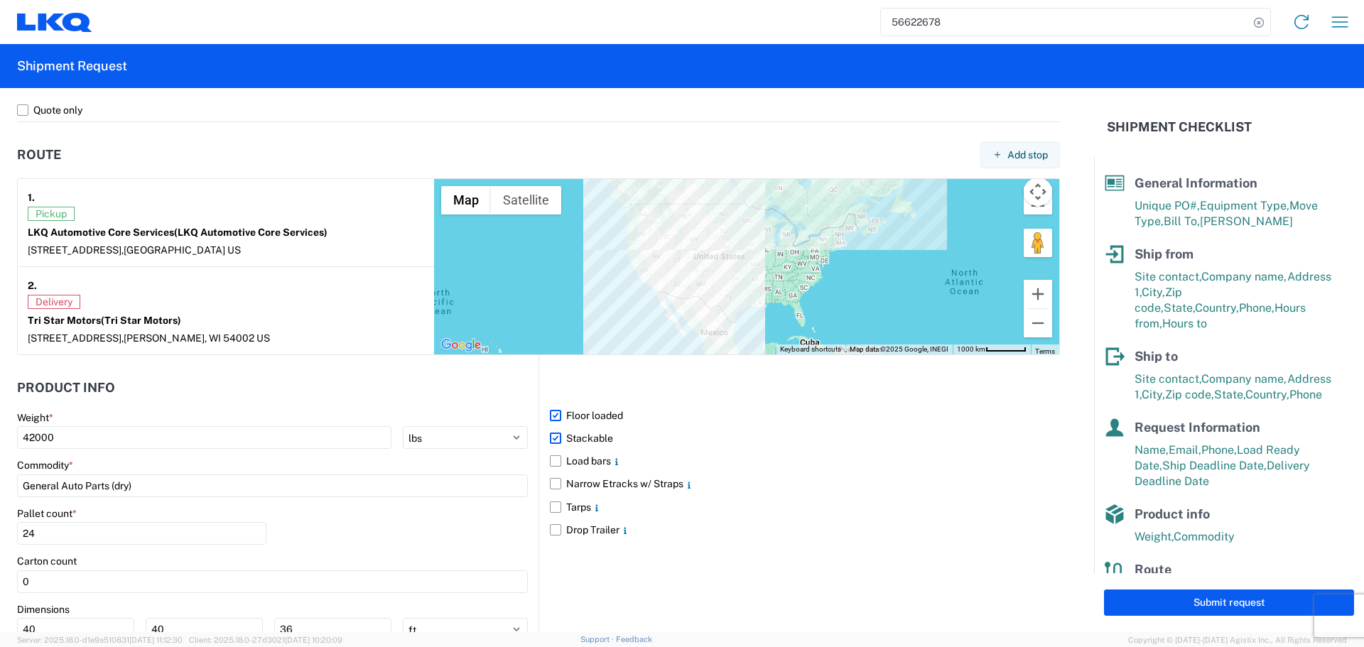
scroll to position [1160, 0]
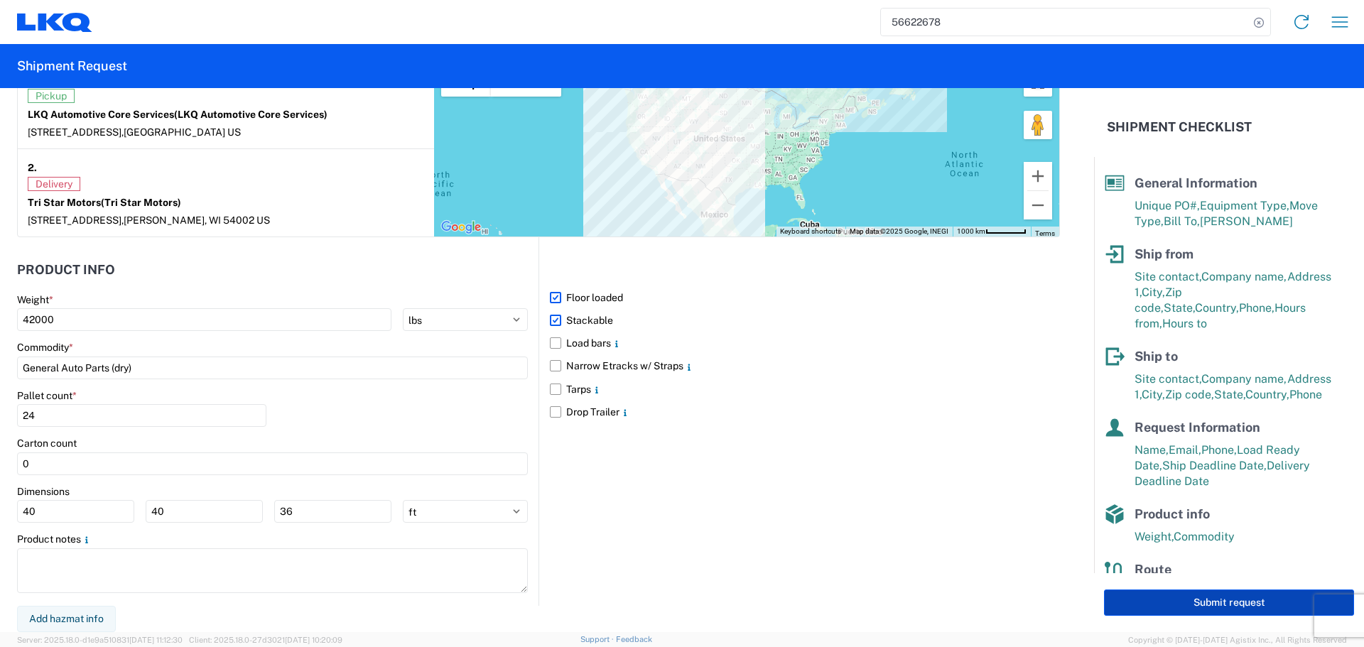
click at [1178, 596] on button "Submit request" at bounding box center [1229, 603] width 250 height 26
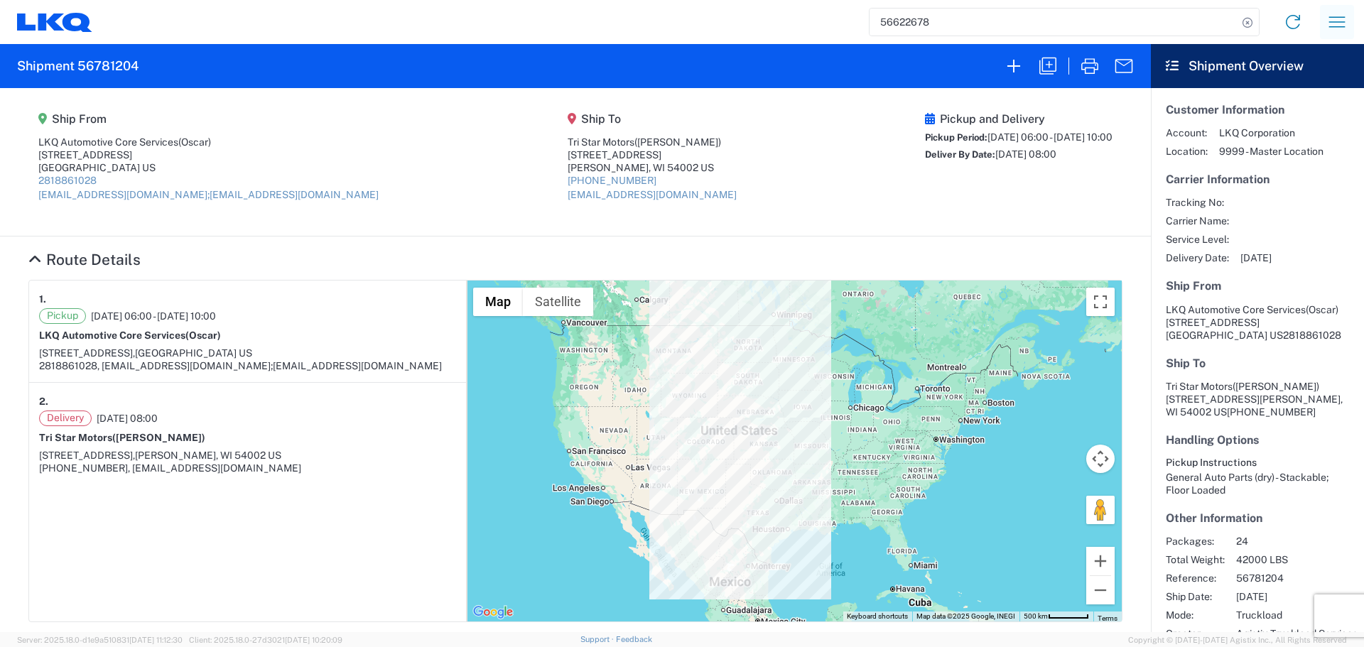
click at [1346, 23] on icon "button" at bounding box center [1337, 22] width 23 height 23
click at [1309, 97] on link "Shipment request" at bounding box center [1285, 97] width 134 height 28
select select "FULL"
select select "US"
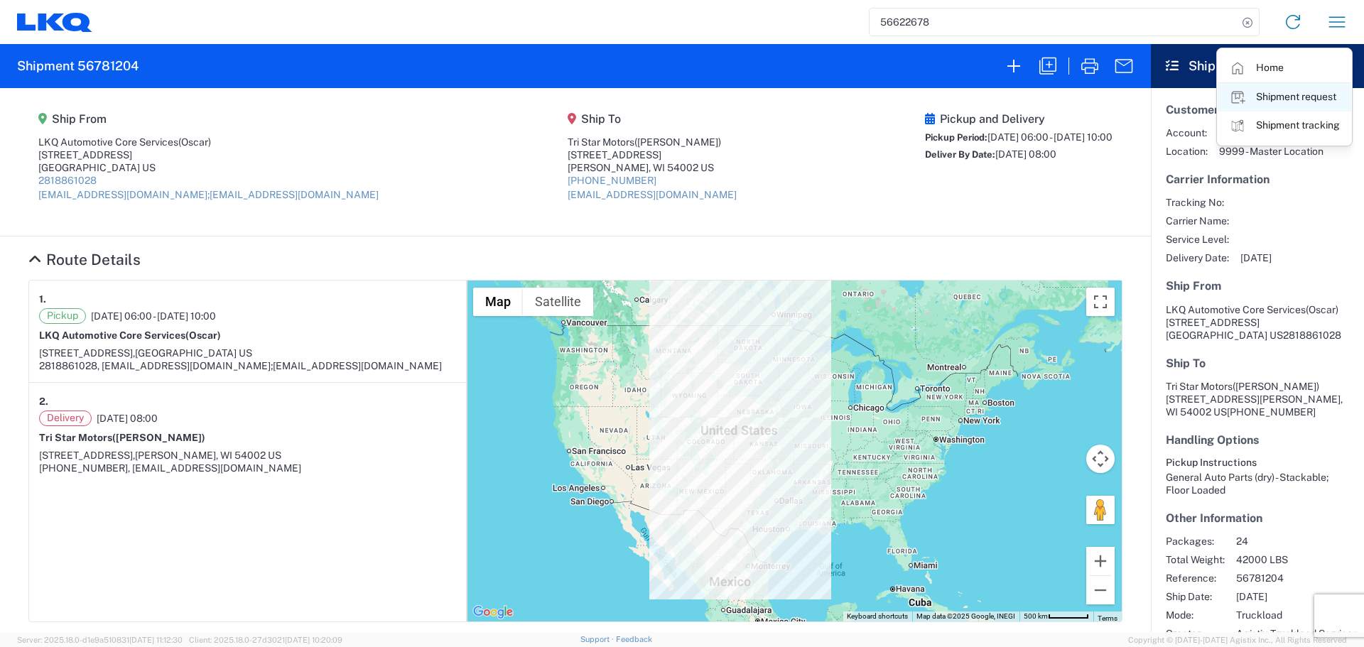
select select "LBS"
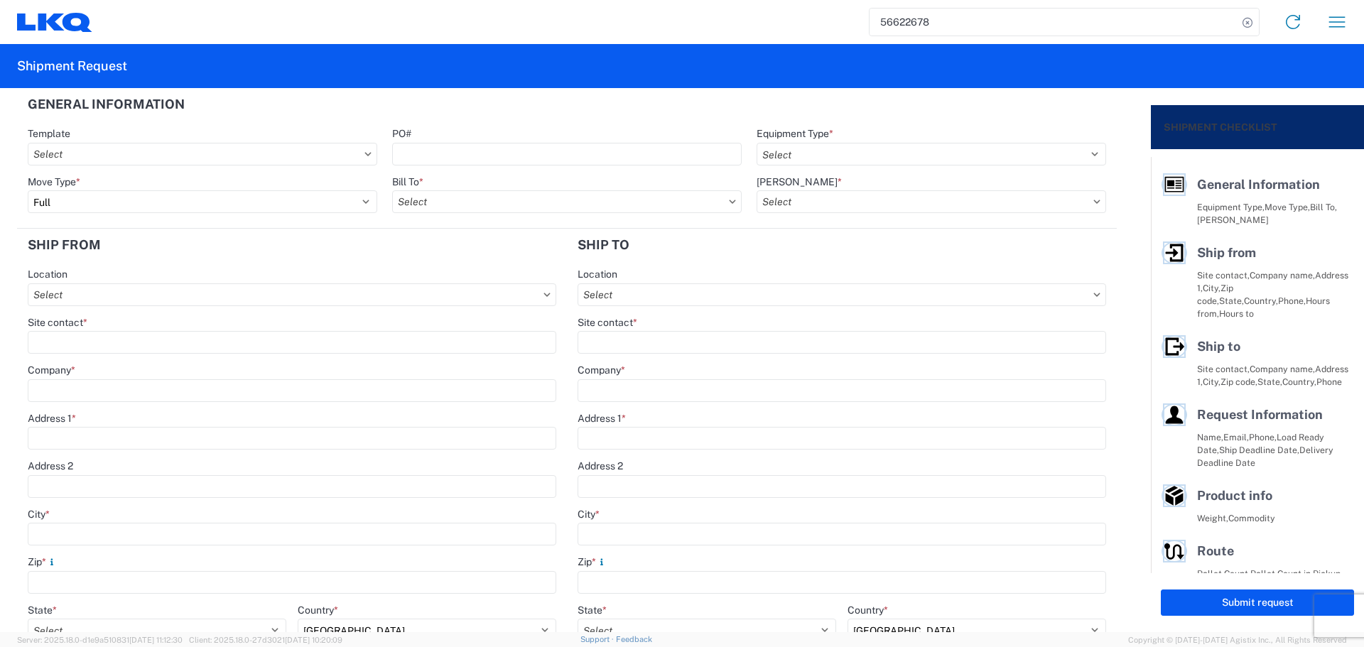
click at [909, 7] on div "56622678 Home Shipment request Shipment tracking" at bounding box center [725, 22] width 1267 height 34
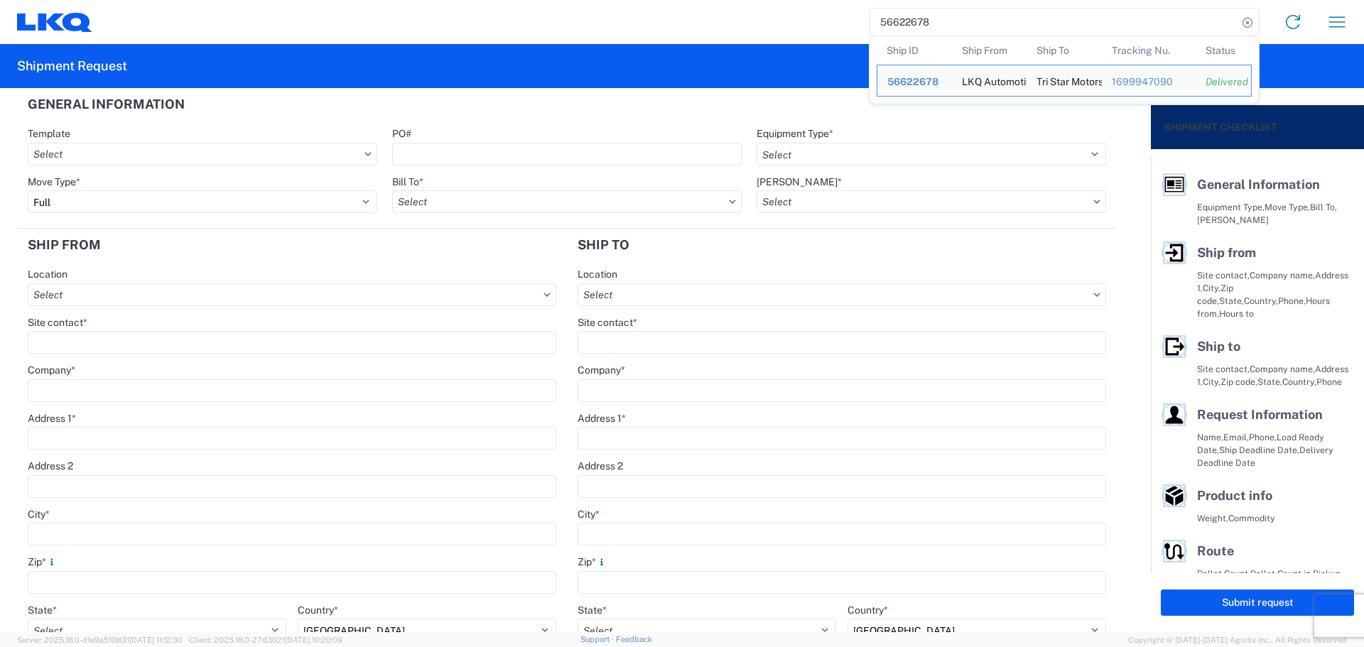
click at [909, 11] on input "56622678" at bounding box center [1054, 22] width 368 height 27
paste input "730505"
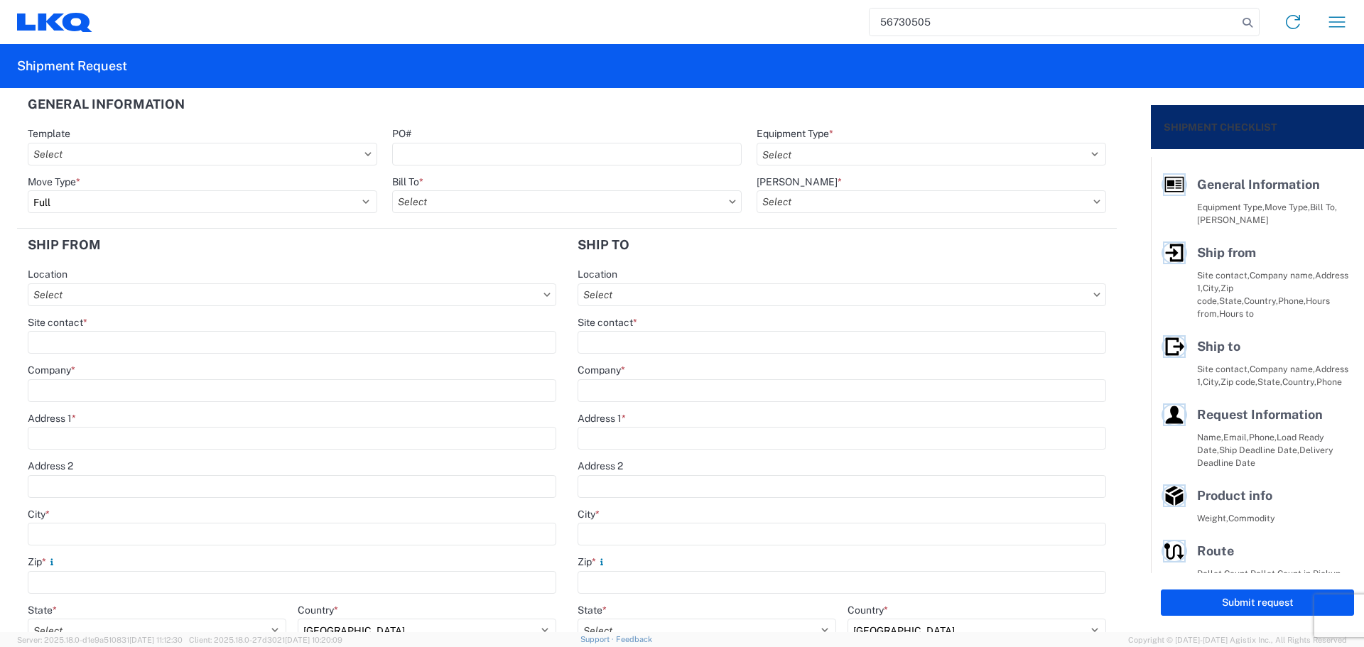
type input "56730505"
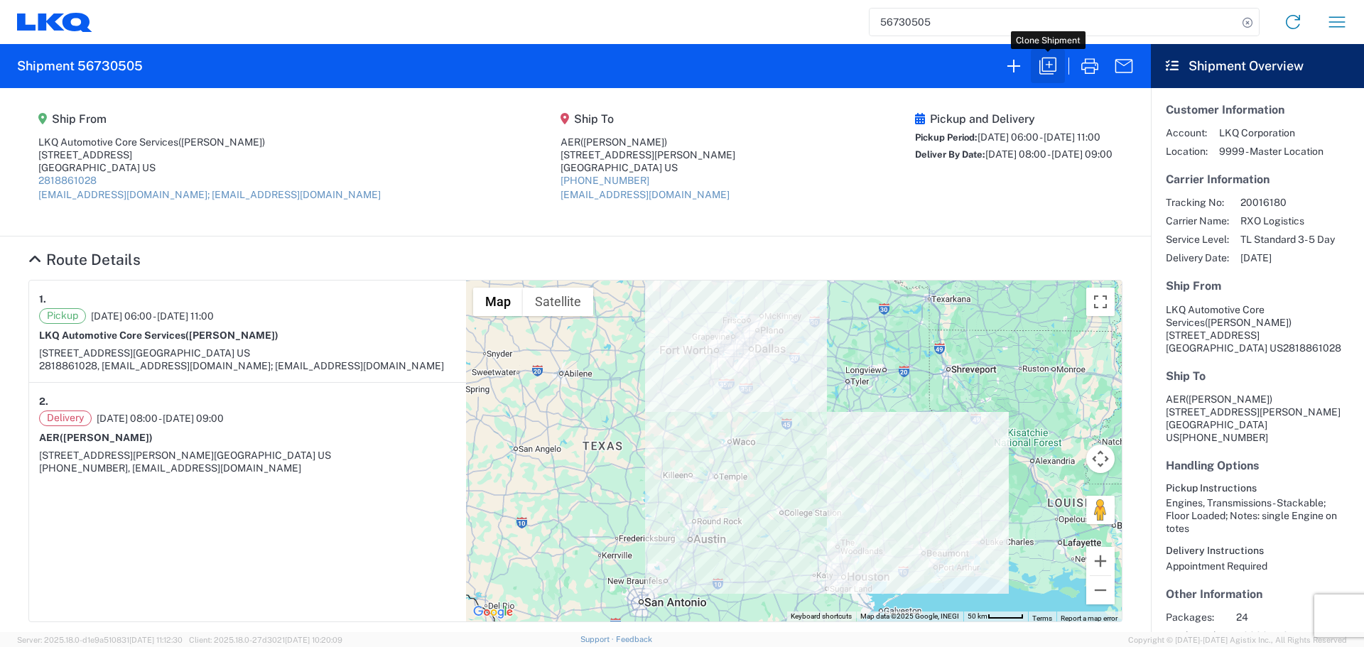
click at [1041, 59] on icon "button" at bounding box center [1048, 66] width 23 height 23
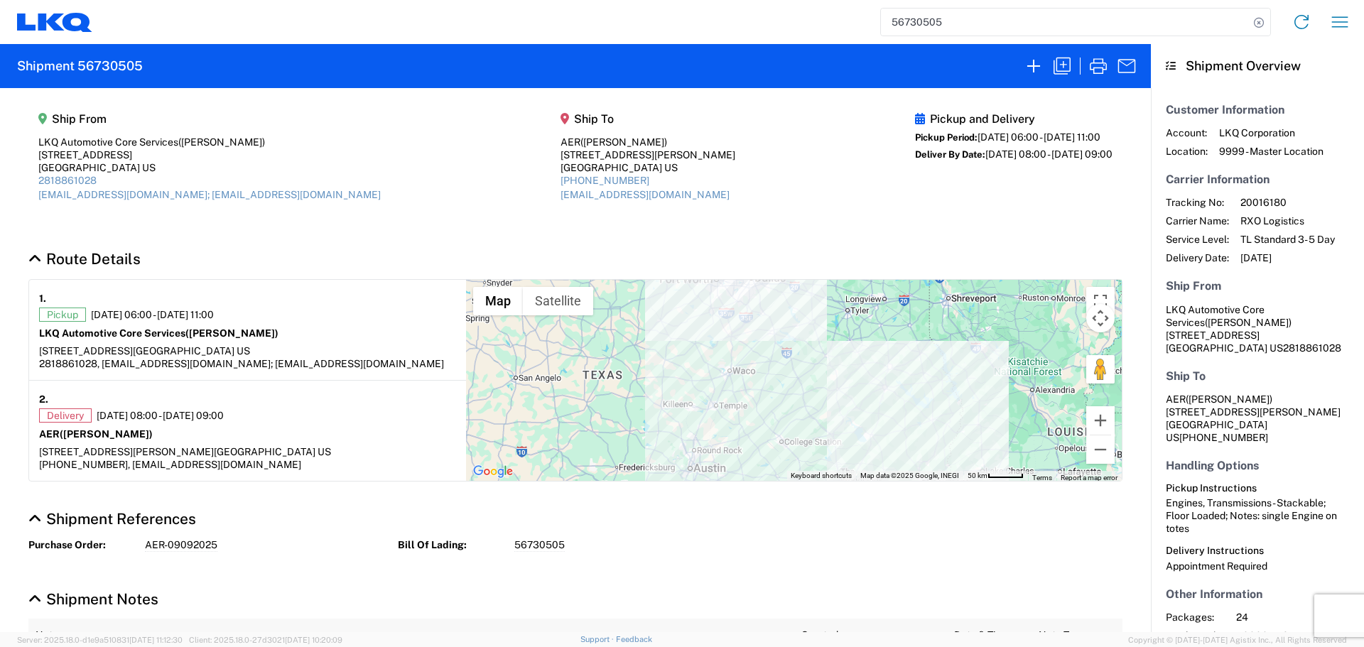
select select "FULL"
select select "US"
select select "LBS"
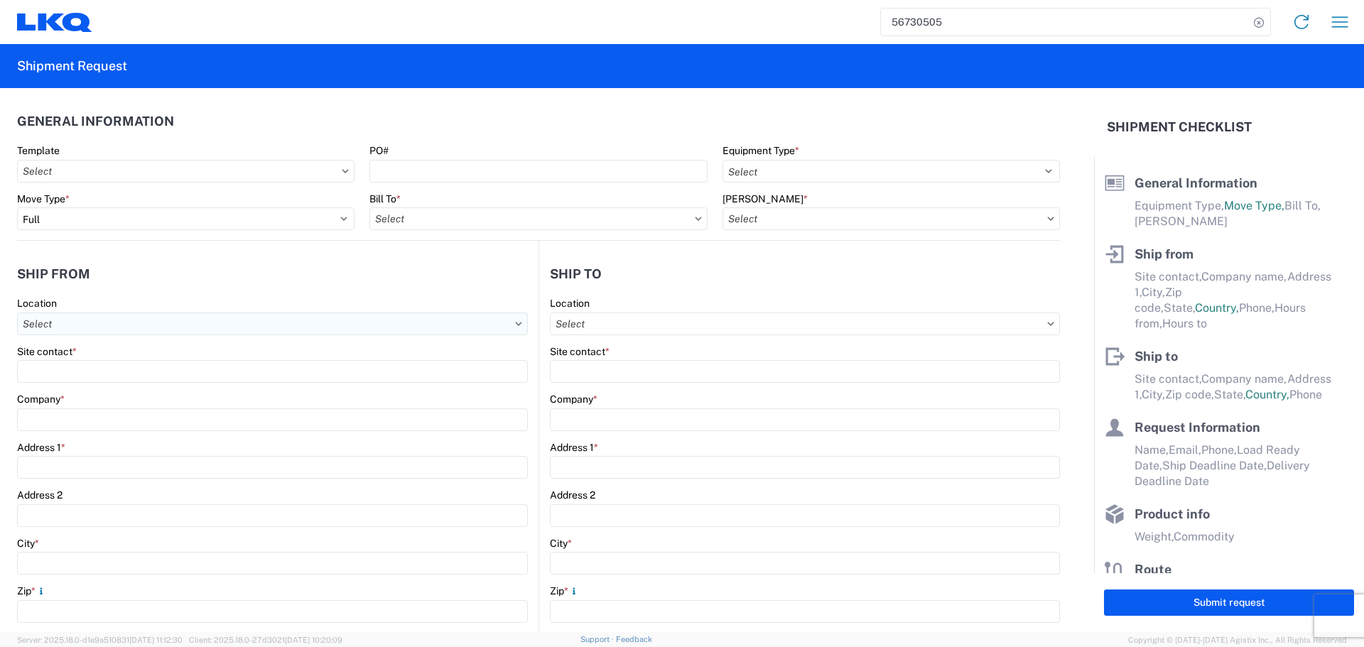
select select "STDV"
type input "Alfredo Canales"
type input "LKQ Automotive Core Services"
type input "1714 West Mout Houston Rd"
type input "Houston"
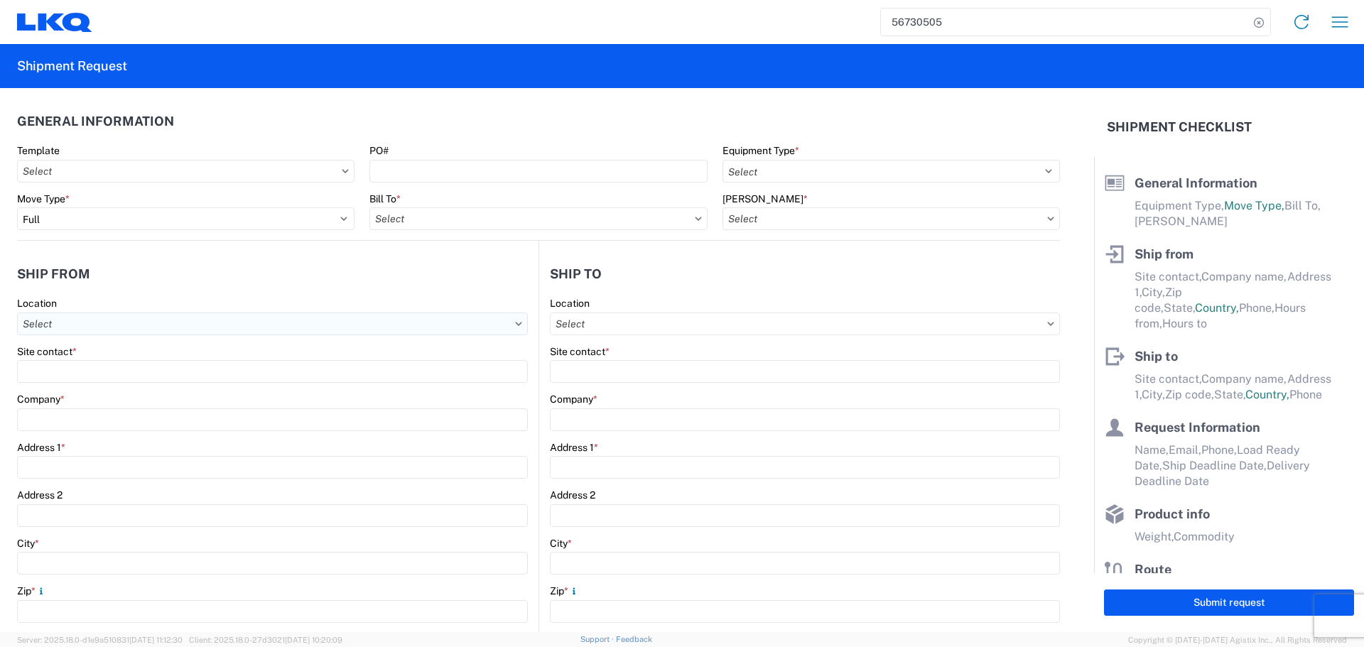
type input "77038"
type input "acgarcia@lkqcorp.com; oxdavila@lkqcorp.com"
type input "Jason Newcomb"
type input "AER"
type input "3405 Wiley Post Rd."
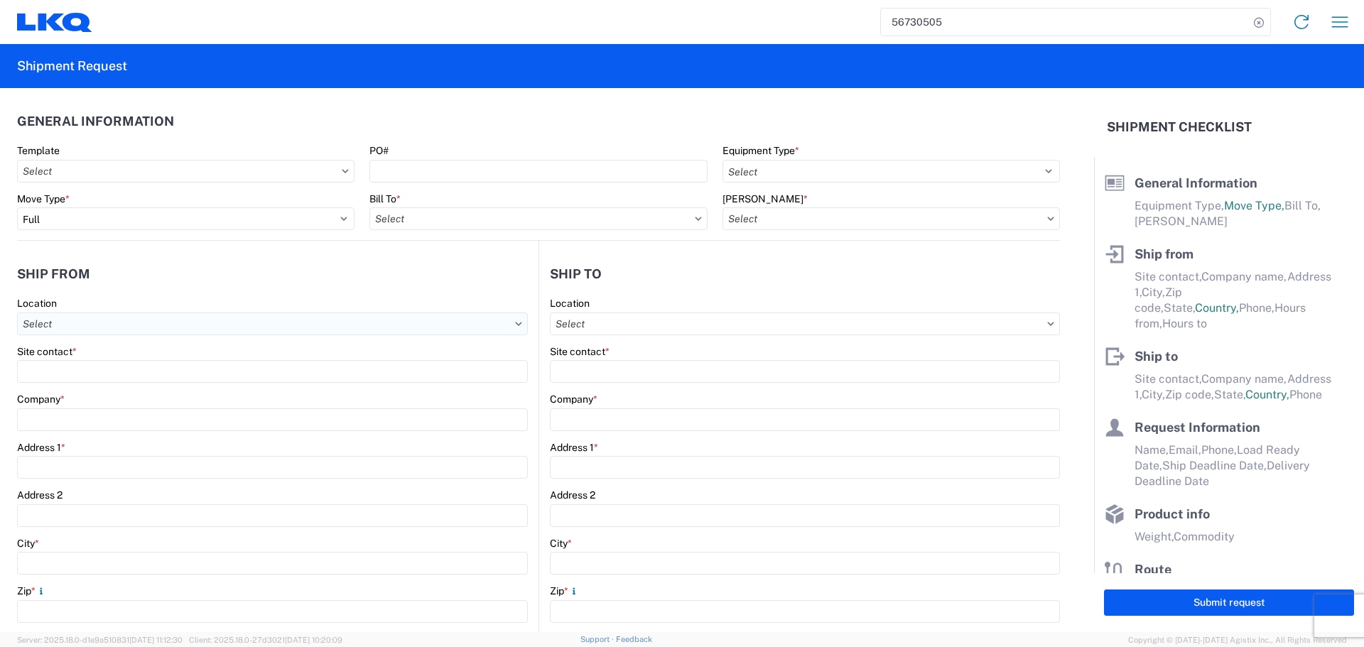
type input "Carrollton"
type input "75006"
type input "jasonnewcomb@aermfg.com"
type input "Alfredo Canales"
type input "acgarcia@lkqcorp.com"
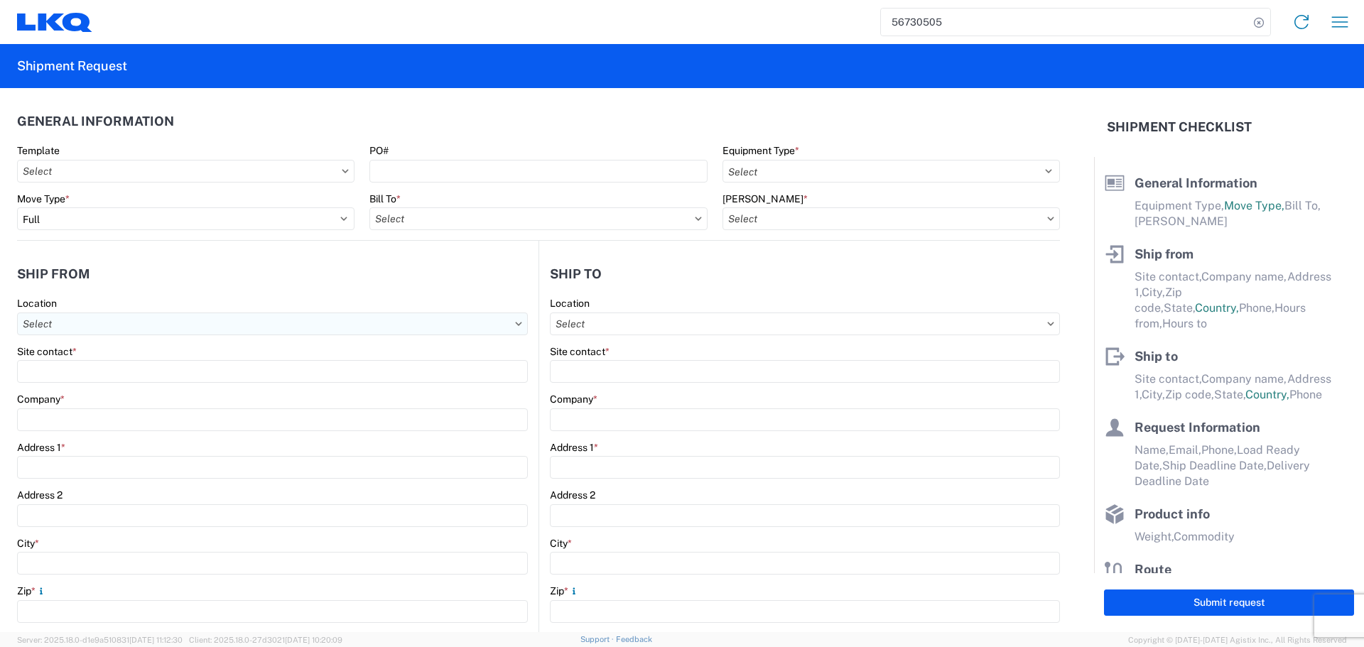
type input "2818861028"
type input "2025-09-09"
type input "2025-09-10"
type textarea "Receiver is by appointment only. Appointment is set for 09/10/2025 at 8am. chec…"
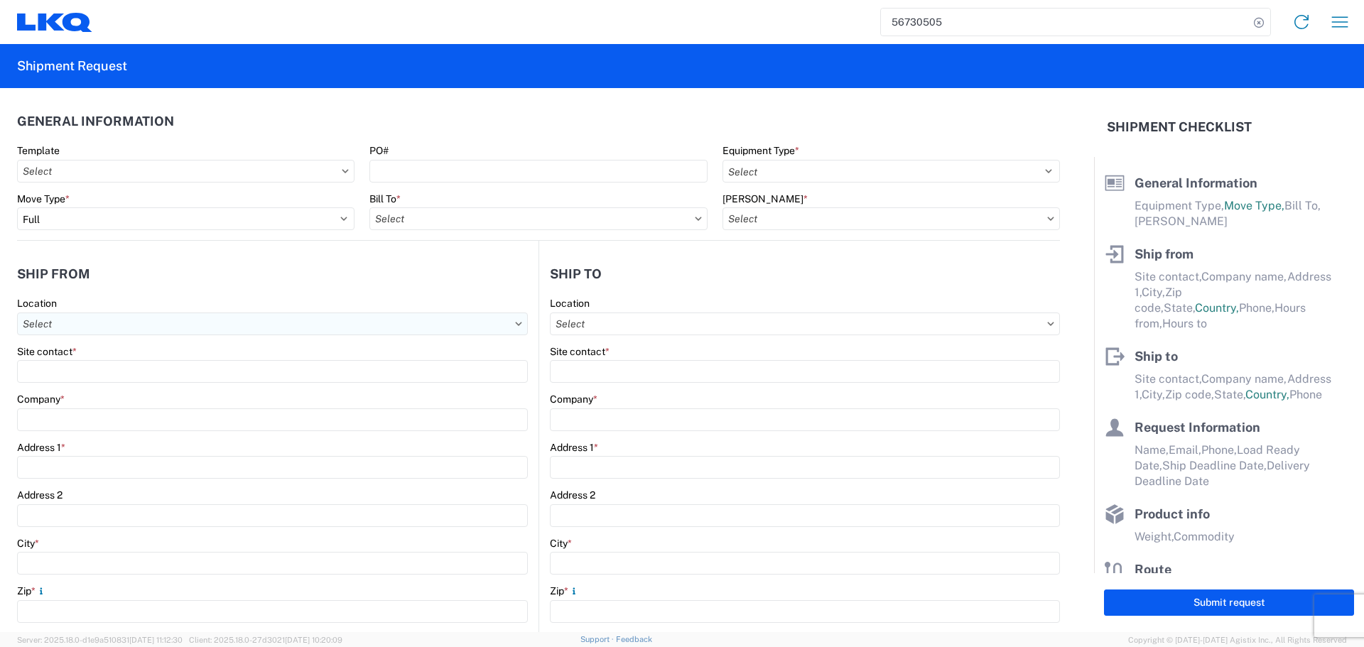
type input "40000"
type input "Engines, Transmissions"
type input "24"
type input "0"
type input "40"
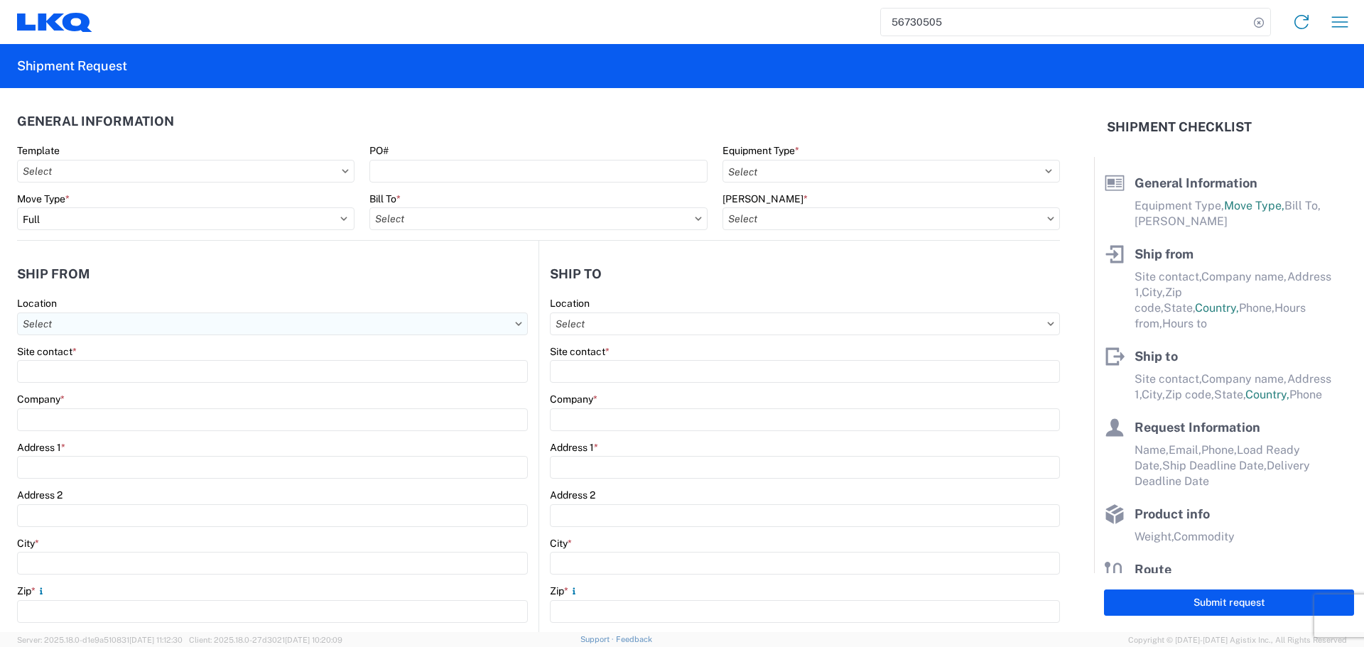
type input "40"
type input "36"
type textarea "single Engine on totes"
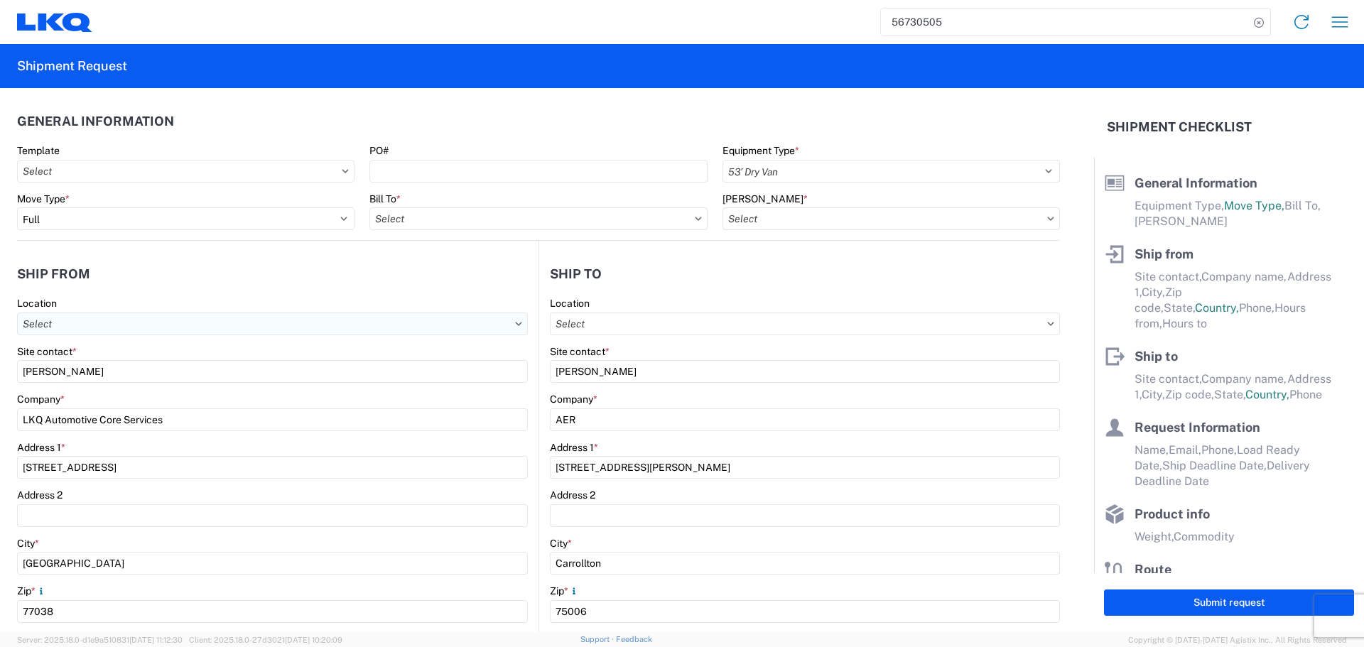
select select "US"
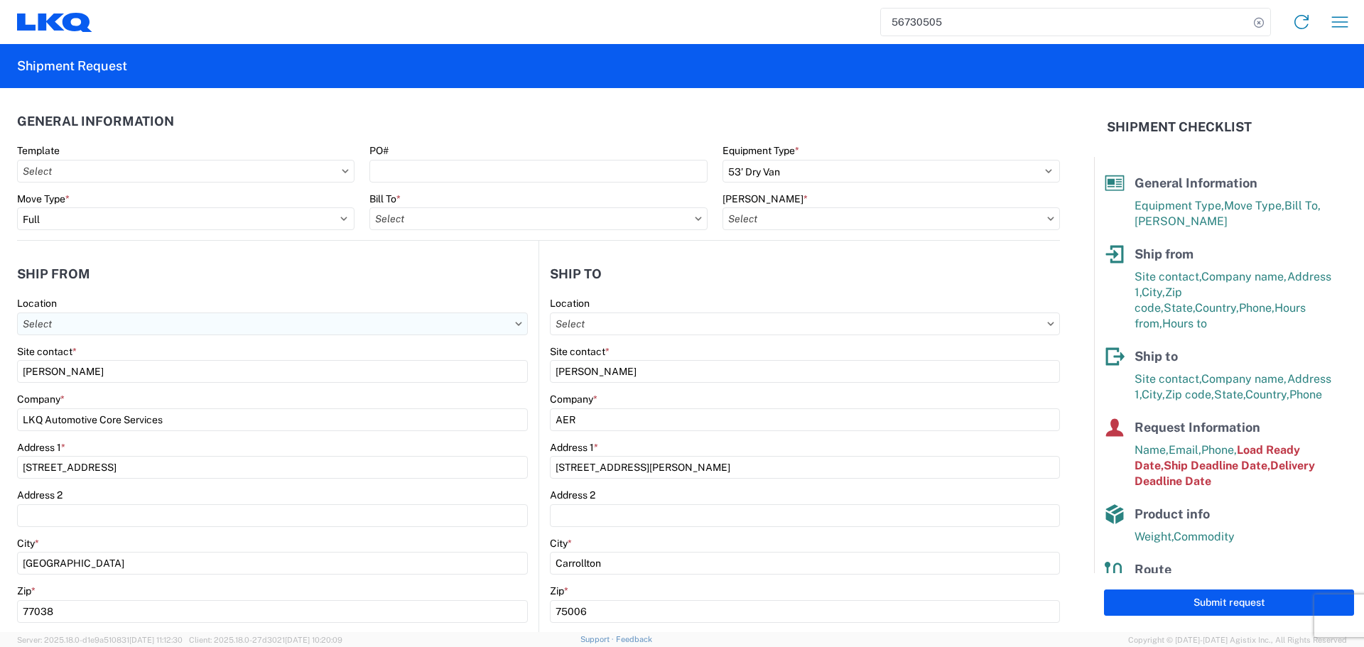
type input "1760 - LKQ Best Core"
type input "1760-6300-66000-0000 - 1760 Freight Out"
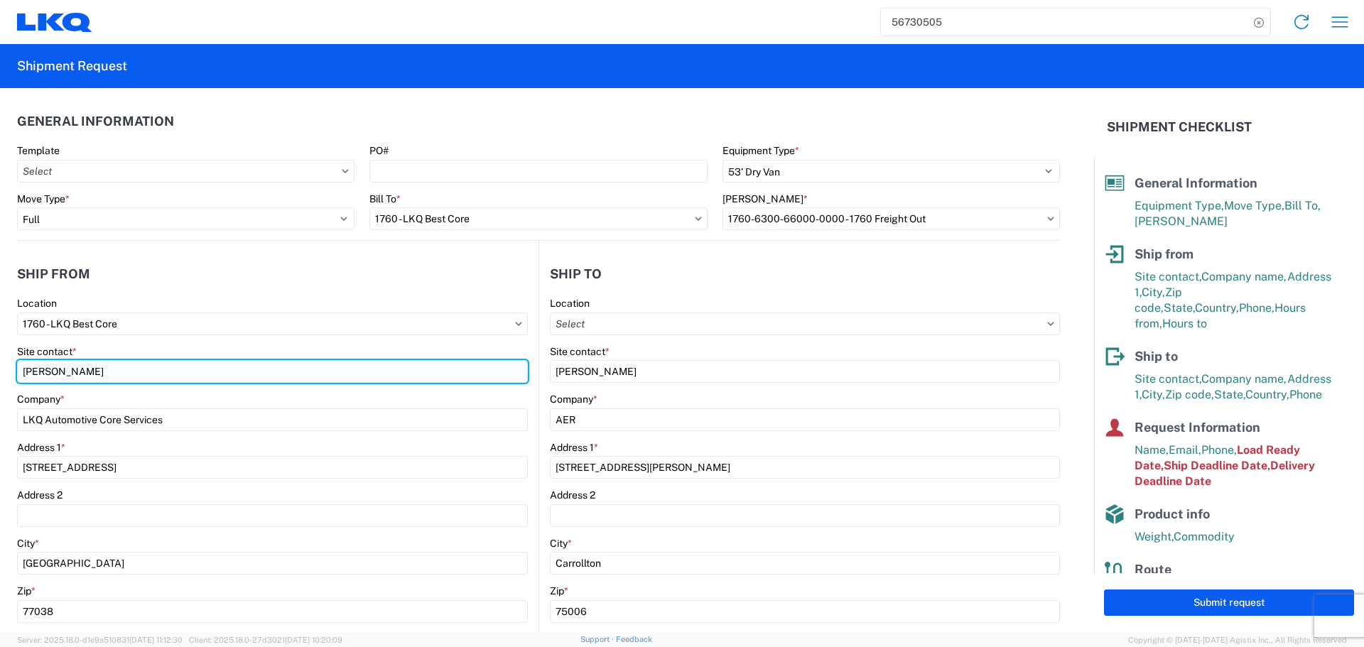
click at [90, 375] on input "Alfredo Canales" at bounding box center [272, 371] width 511 height 23
type input "Oscar"
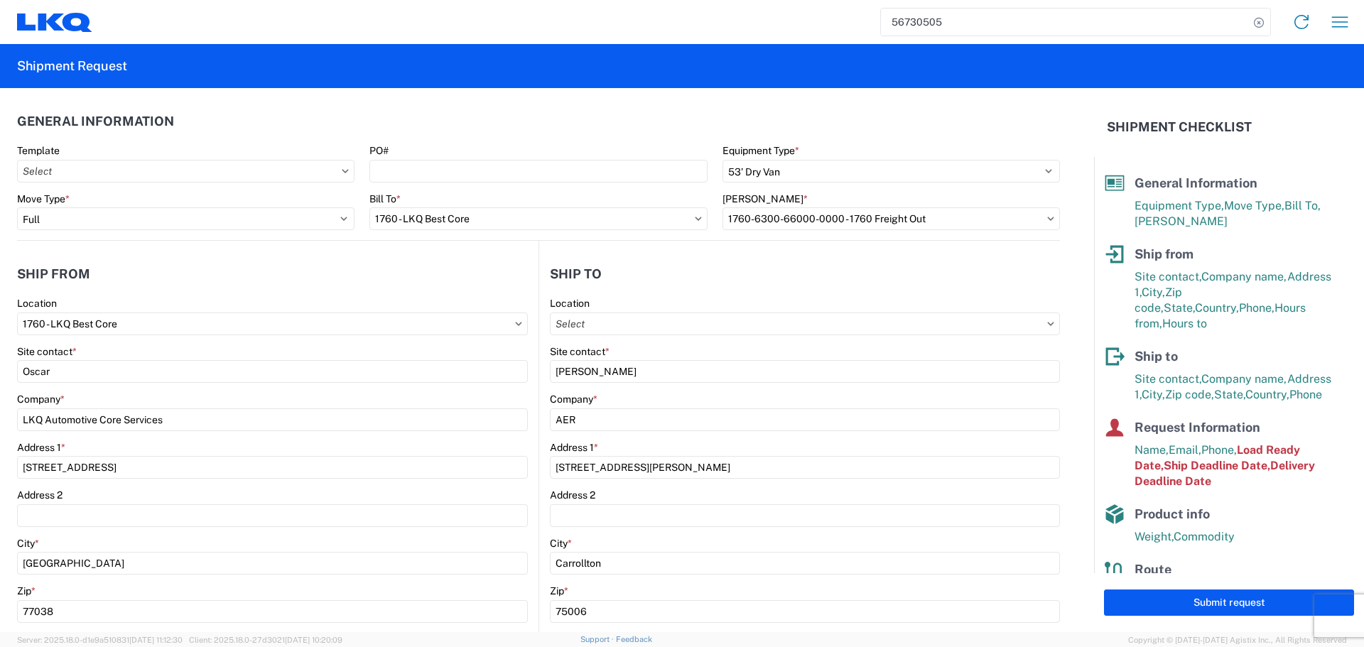
click at [219, 276] on header "Ship from" at bounding box center [278, 274] width 522 height 32
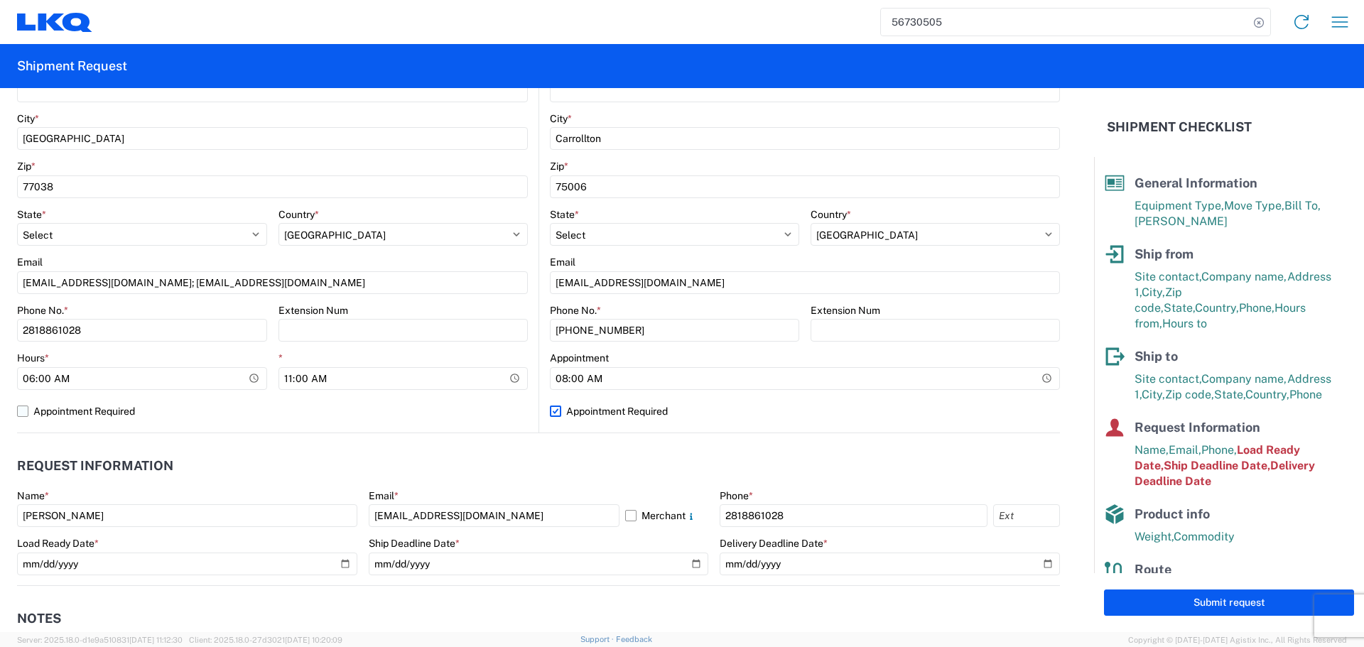
scroll to position [426, 0]
click at [514, 377] on input "11:00:00" at bounding box center [404, 377] width 250 height 23
type input "10:00"
click at [448, 407] on label "Appointment Required" at bounding box center [272, 410] width 511 height 23
click at [0, 0] on input "Appointment Required" at bounding box center [0, 0] width 0 height 0
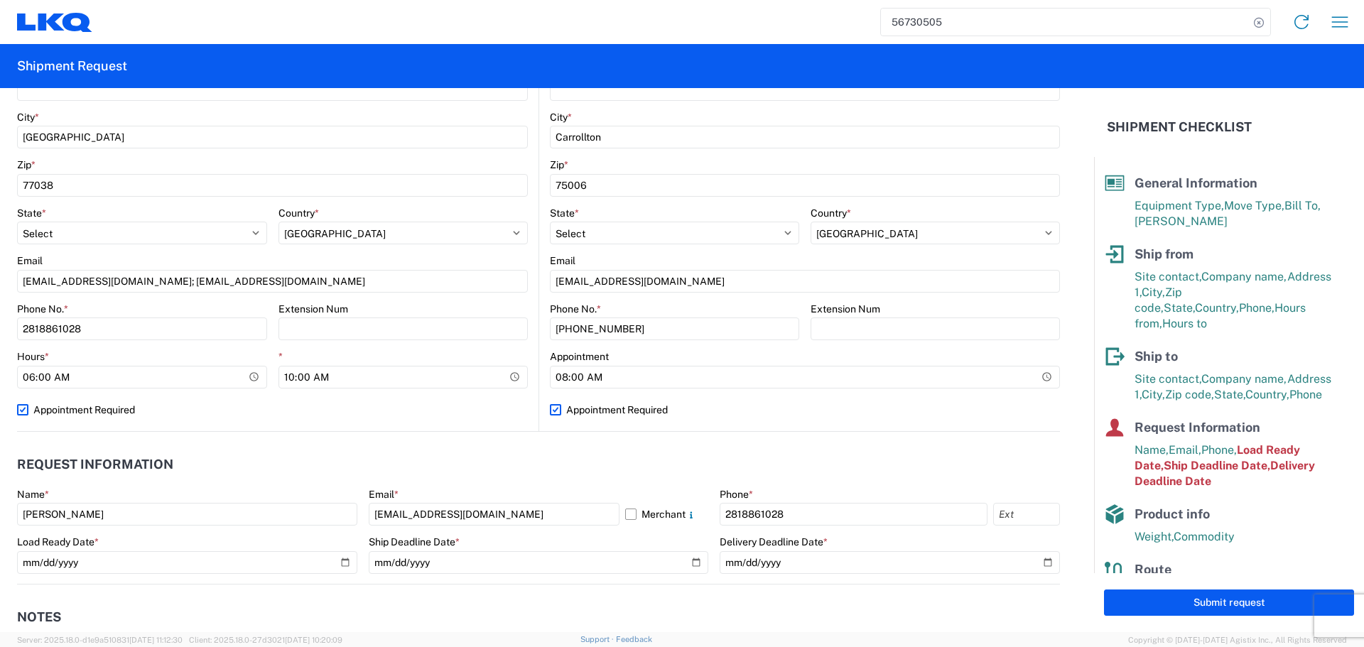
select select "US"
click at [448, 407] on label "Appointment Required" at bounding box center [272, 410] width 511 height 23
click at [0, 0] on input "Appointment Required" at bounding box center [0, 0] width 0 height 0
select select "US"
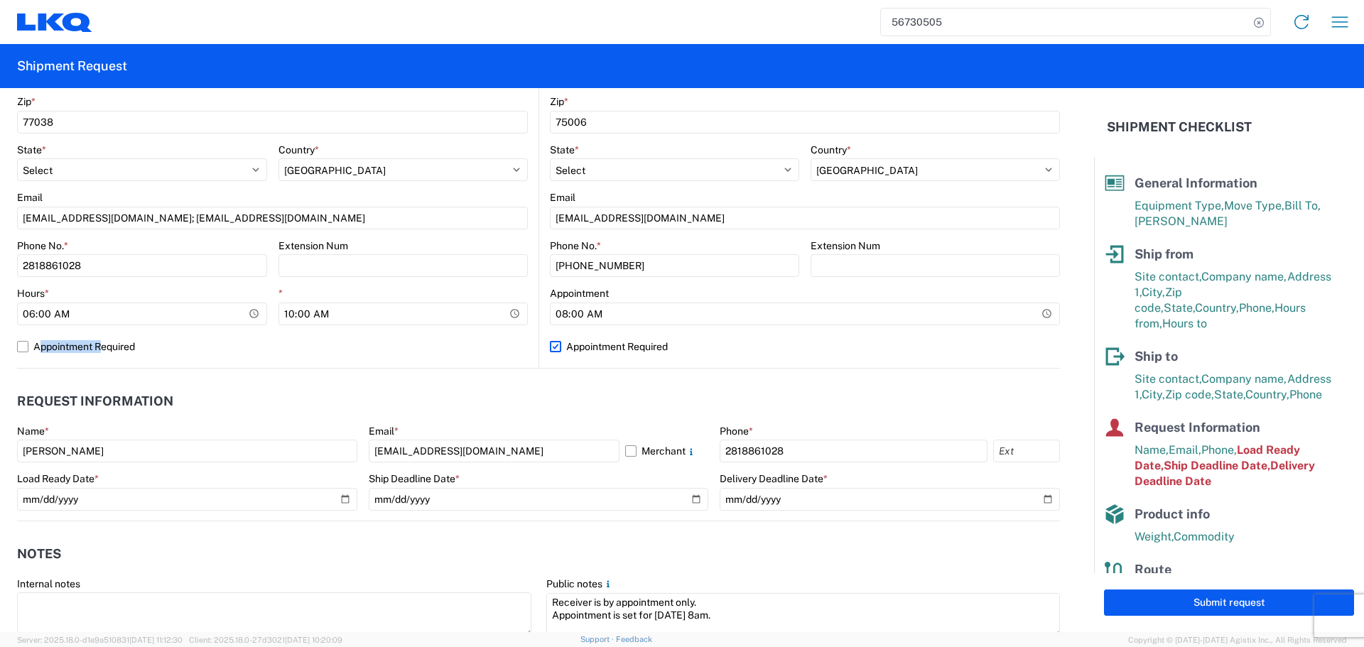
scroll to position [568, 0]
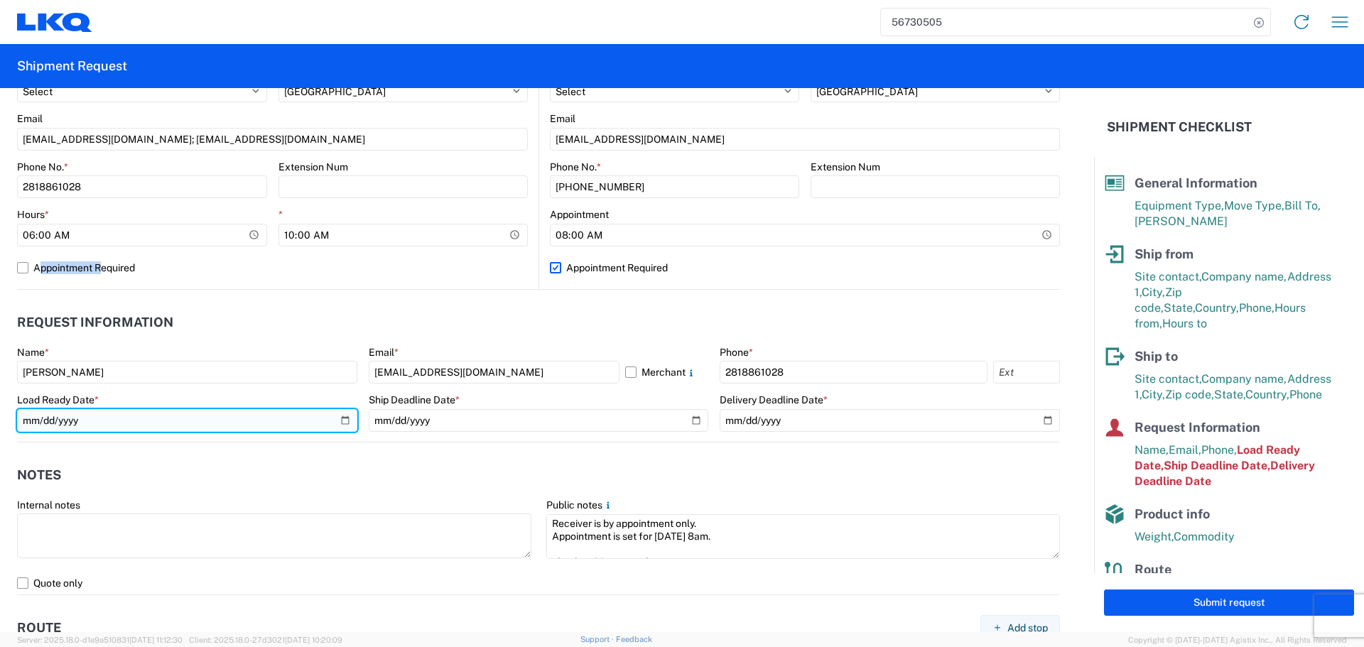
click at [347, 423] on input "2025-09-09" at bounding box center [187, 420] width 340 height 23
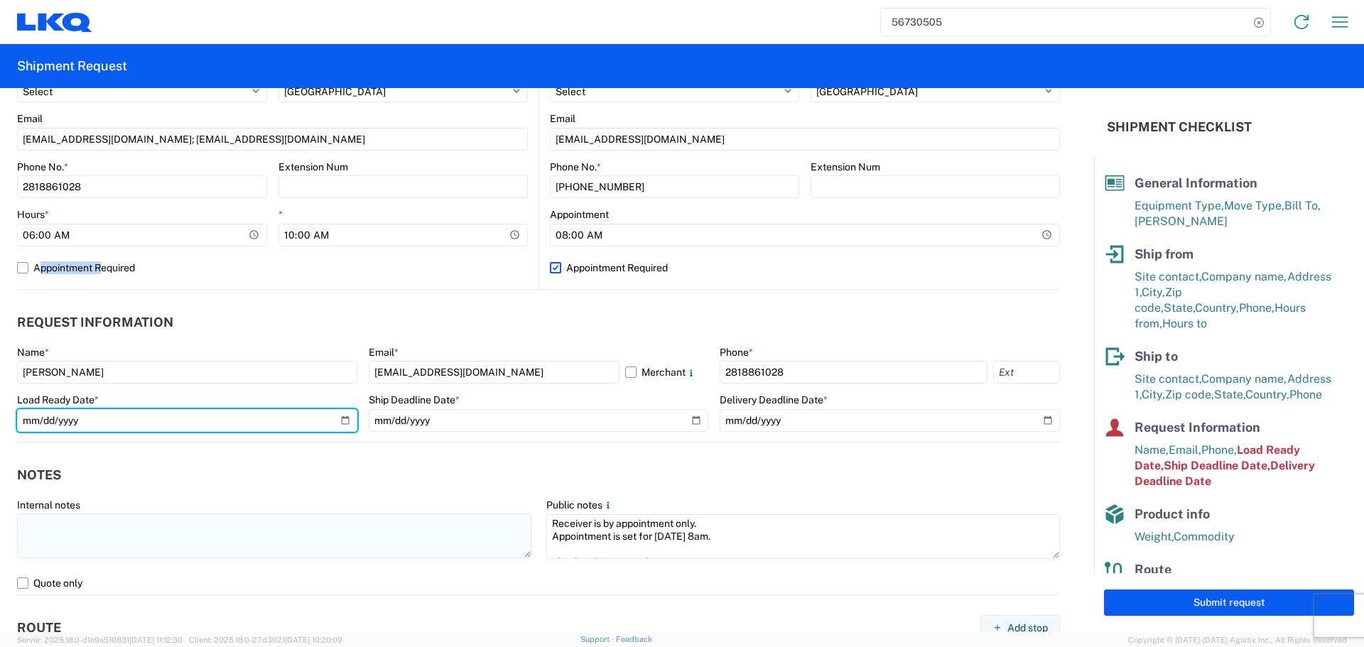
type input "2025-09-18"
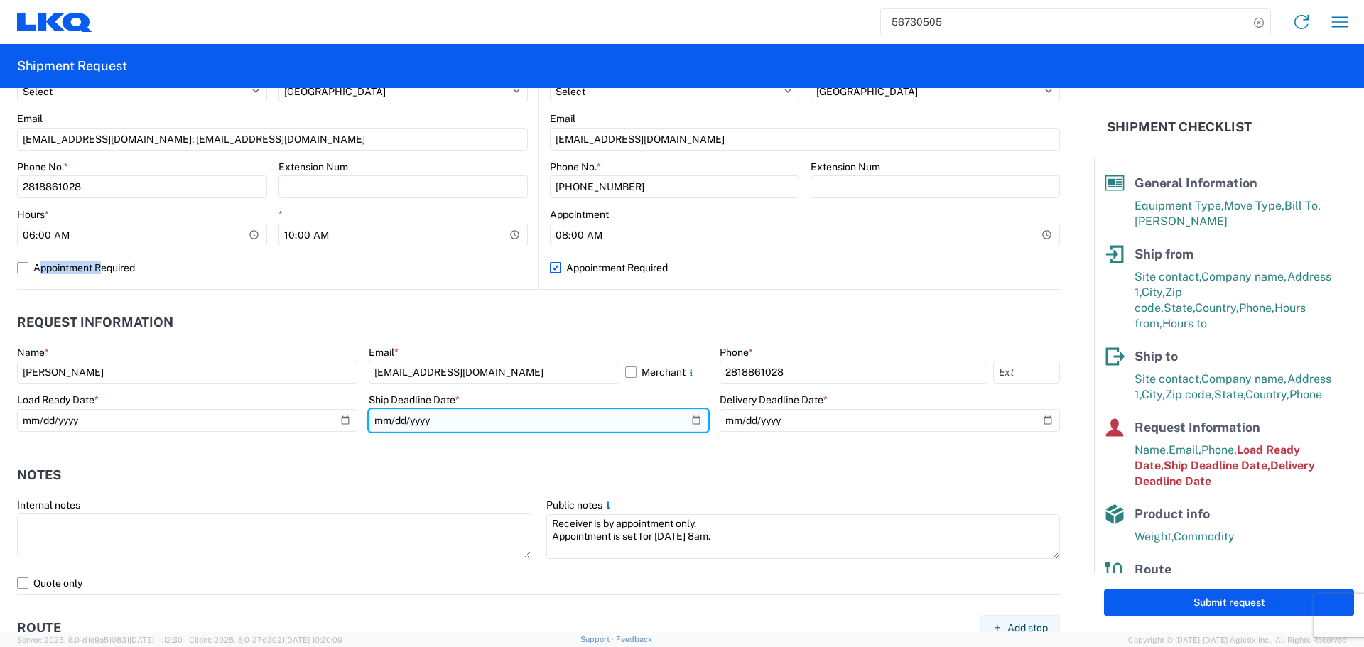
click at [684, 426] on input "2025-09-09" at bounding box center [539, 420] width 340 height 23
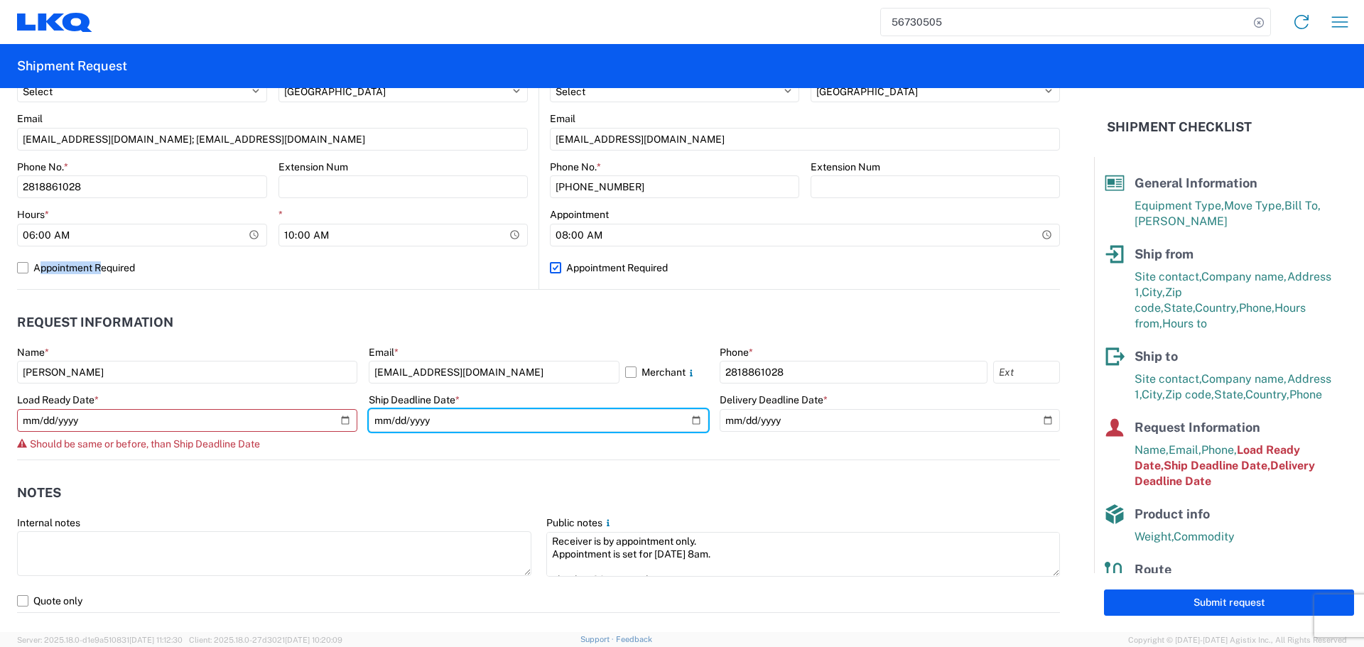
type input "2025-09-18"
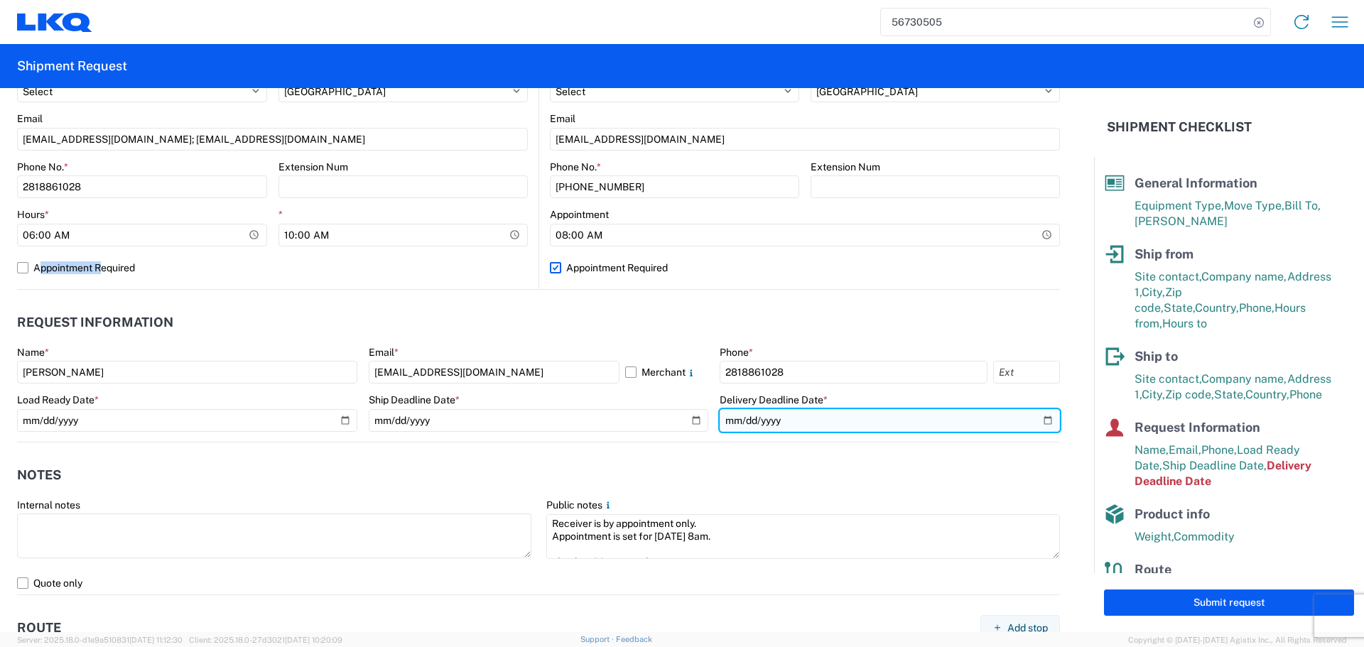
click at [1042, 424] on input "2025-09-10" at bounding box center [890, 420] width 340 height 23
type input "2025-09-17"
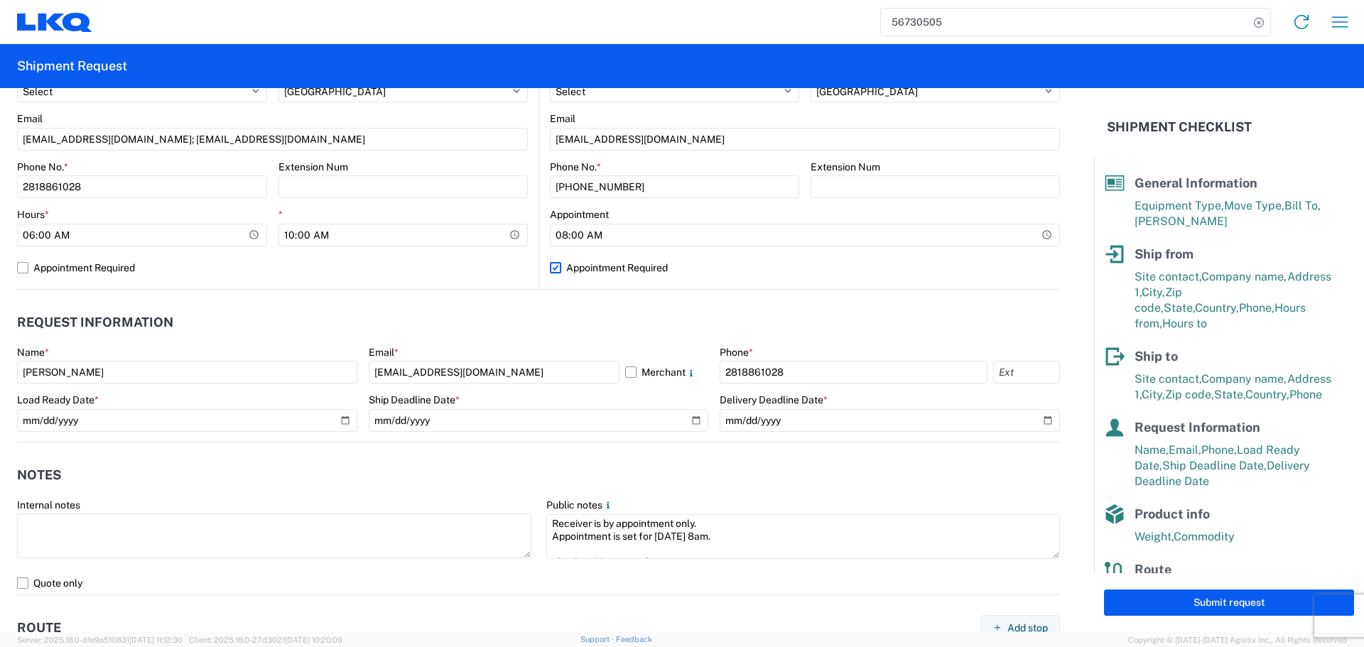
click at [401, 473] on header "Notes" at bounding box center [538, 476] width 1043 height 32
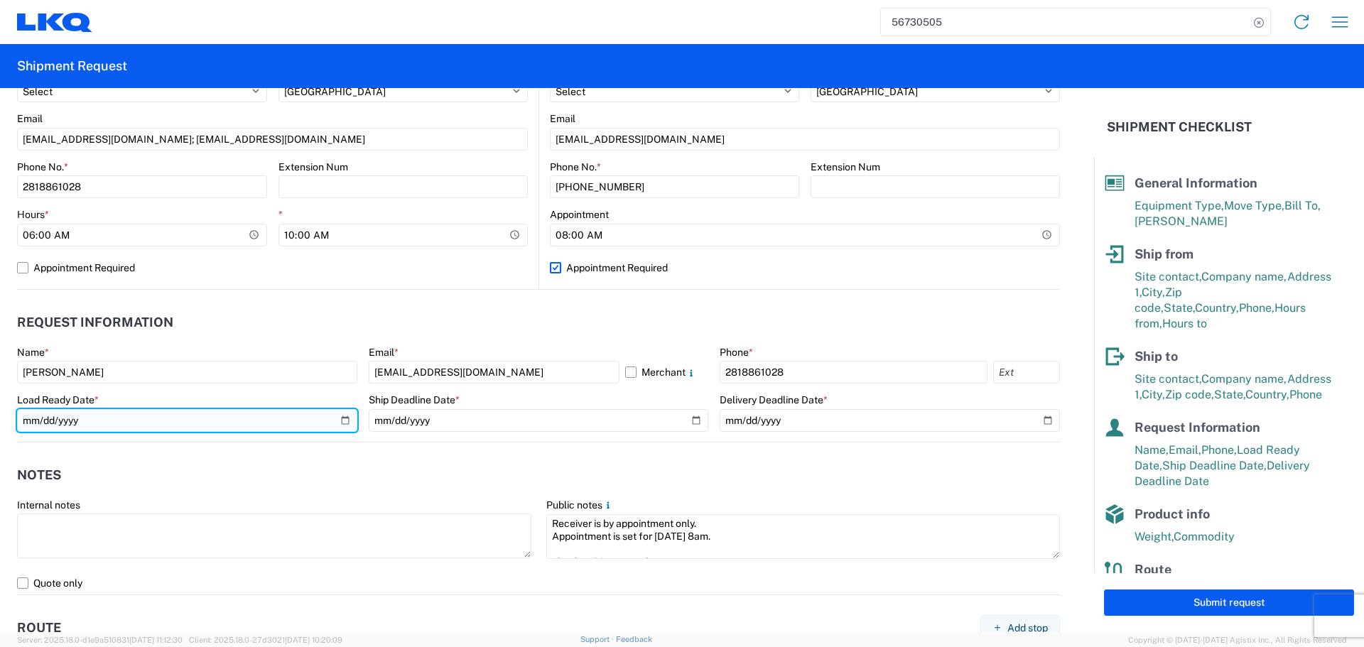
click at [340, 423] on input "2025-09-18" at bounding box center [187, 420] width 340 height 23
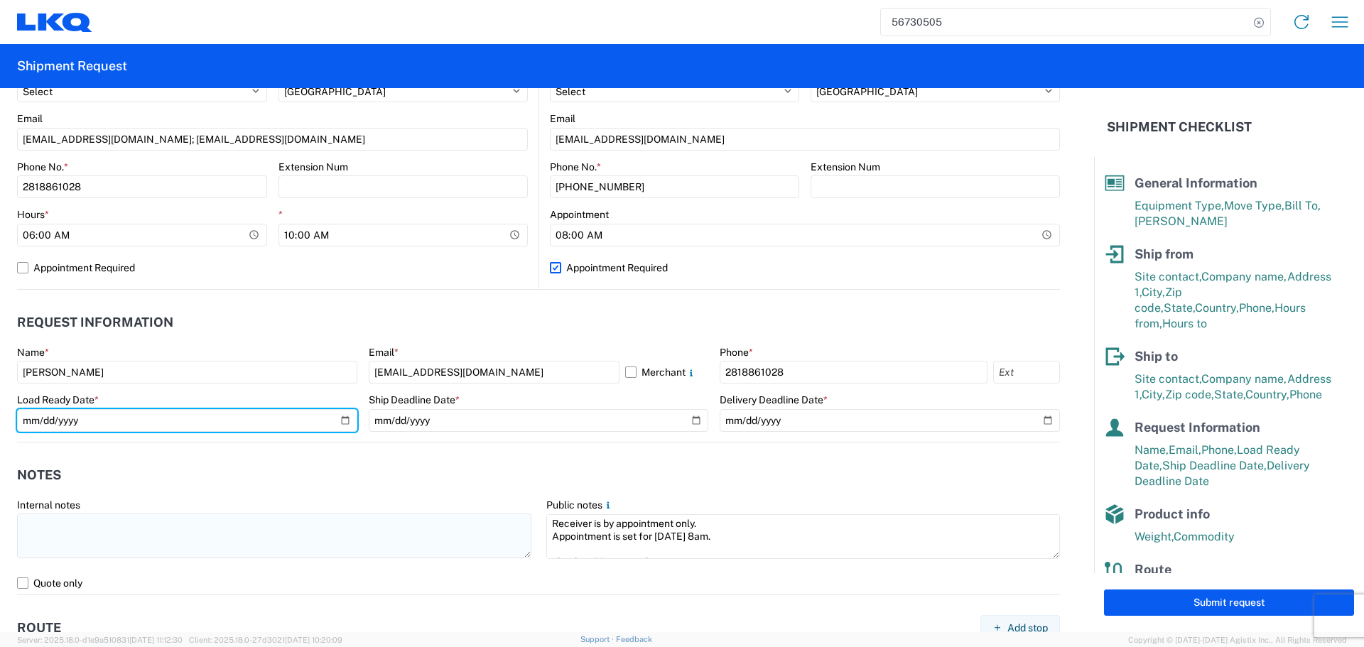
type input "2025-09-17"
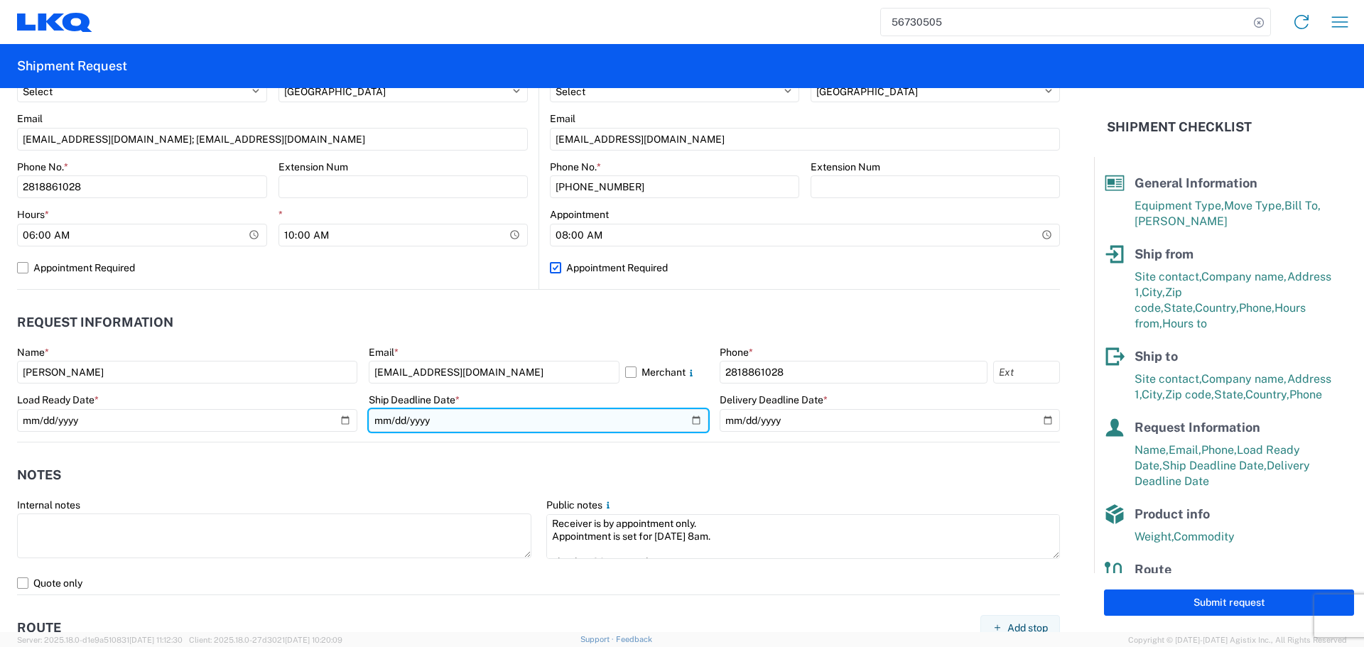
click at [693, 423] on input "2025-09-18" at bounding box center [539, 420] width 340 height 23
type input "2025-09-17"
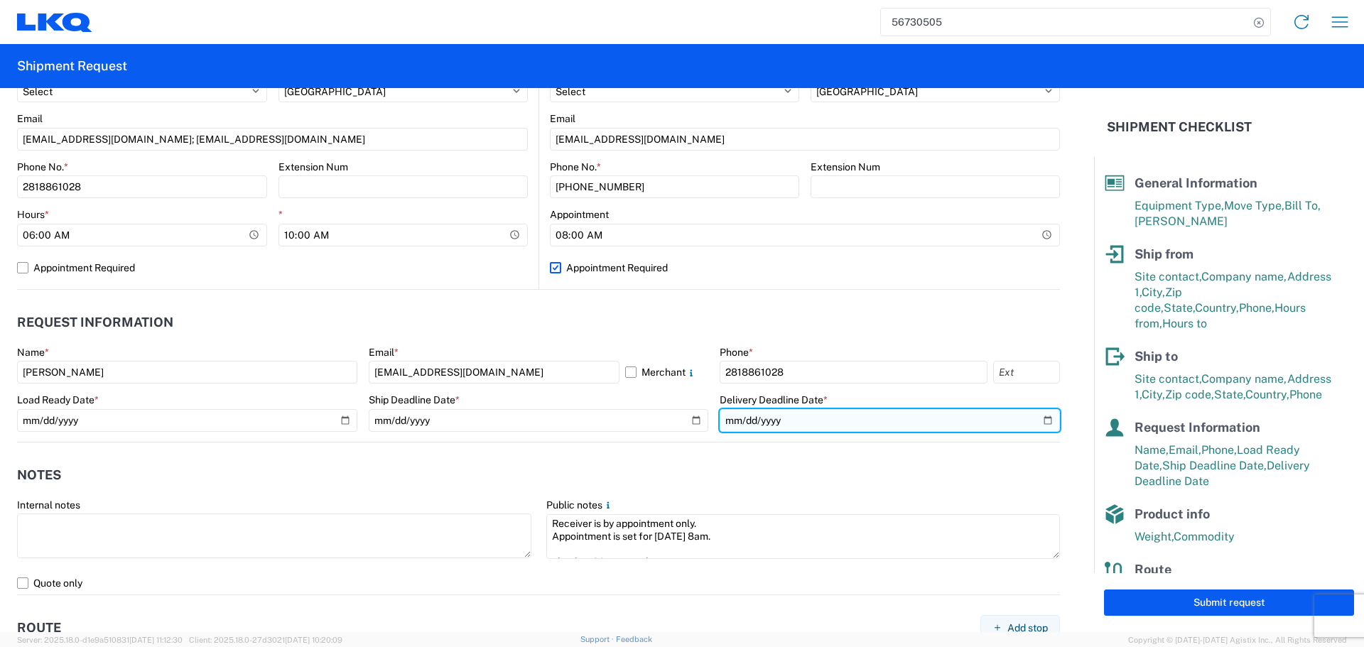
click at [1032, 418] on input "2025-09-17" at bounding box center [890, 420] width 340 height 23
type input "2025-09-18"
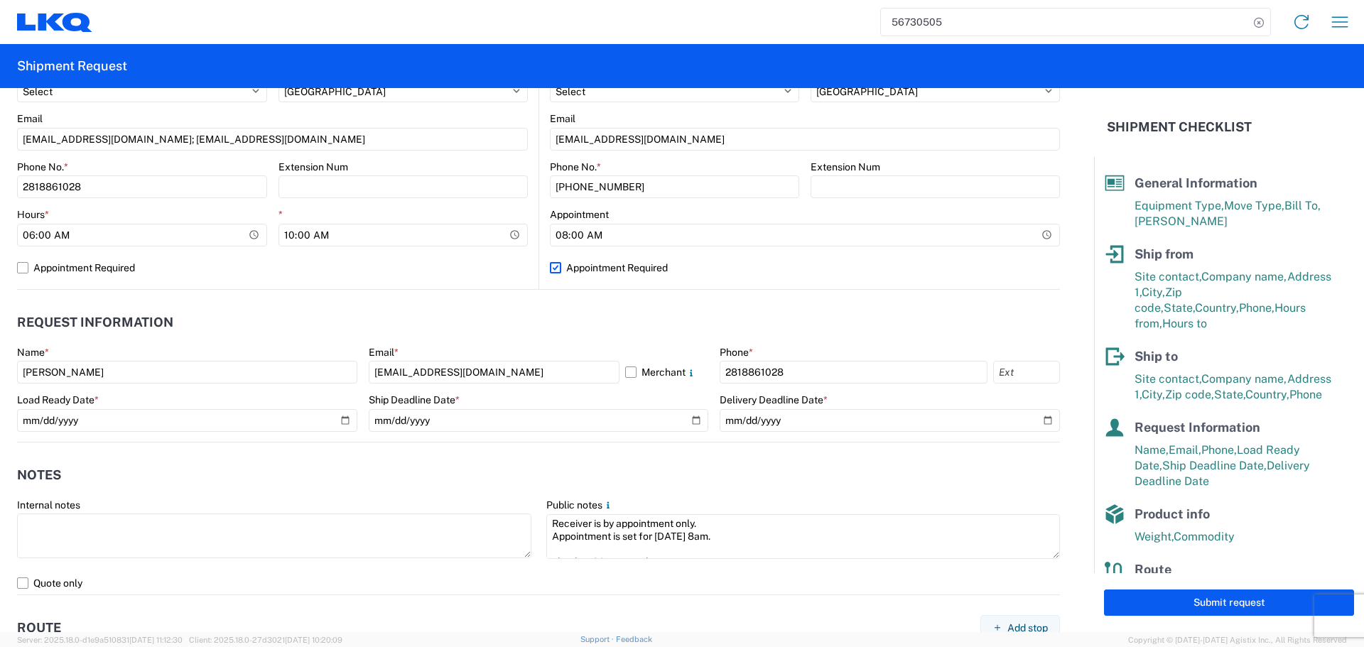
click at [629, 463] on header "Notes" at bounding box center [538, 476] width 1043 height 32
click at [445, 472] on header "Notes" at bounding box center [538, 476] width 1043 height 32
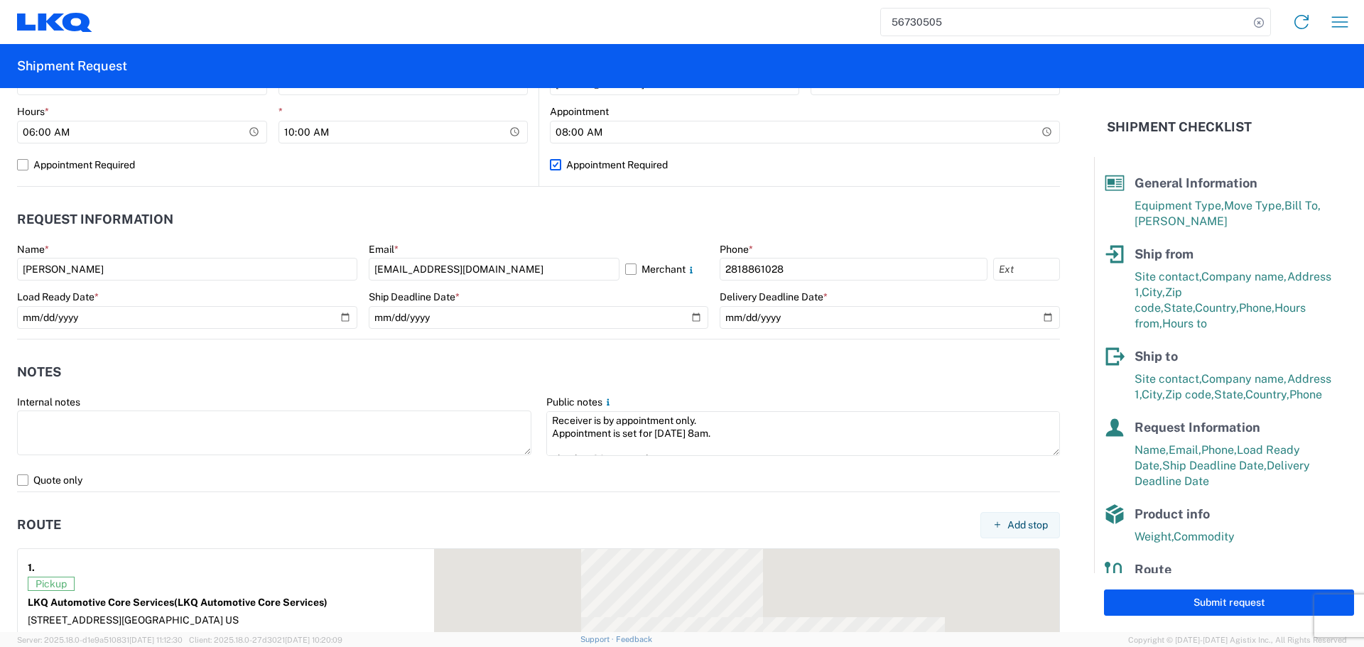
scroll to position [711, 0]
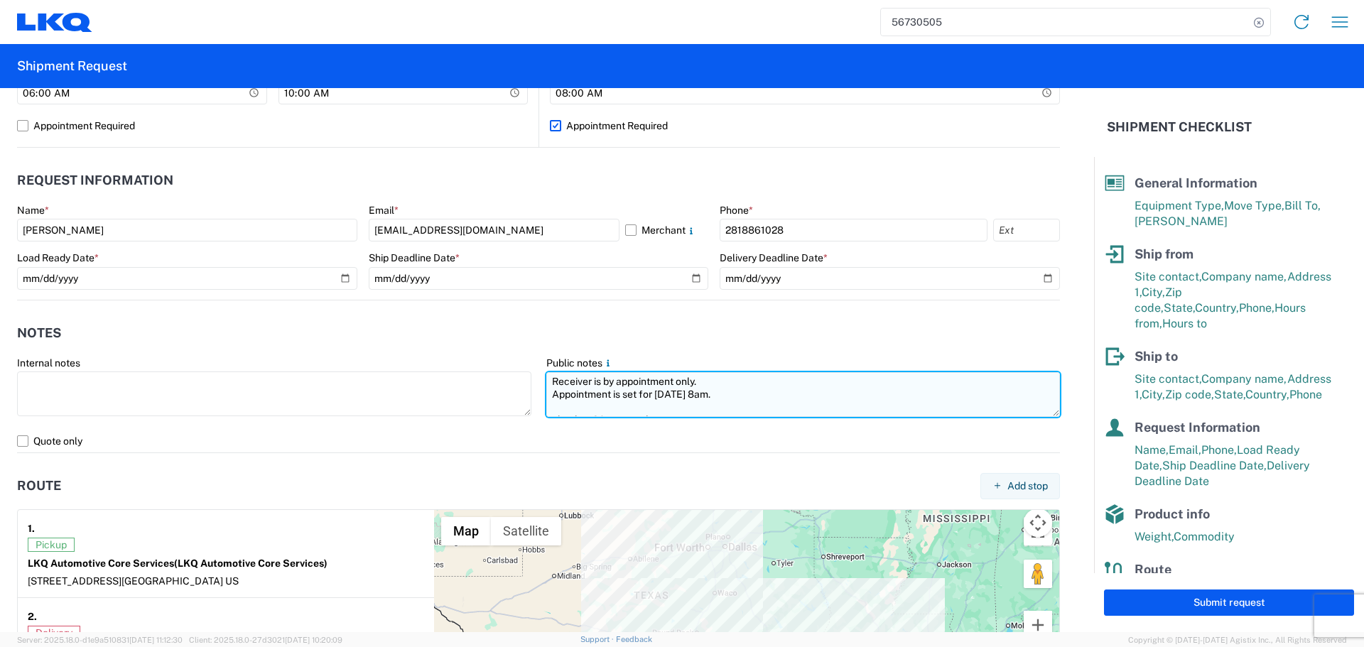
click at [675, 392] on textarea "Receiver is by appointment only. Appointment is set for 09/10/2025 at 8am. chec…" at bounding box center [803, 394] width 514 height 45
click at [779, 398] on textarea "Receiver is by appointment only. Appointment is set for 09/18/2025 at 8am. chec…" at bounding box center [803, 394] width 514 height 45
type textarea "Receiver is by appointment only. Appointment is set for 09/18/2025 at 8am. chec…"
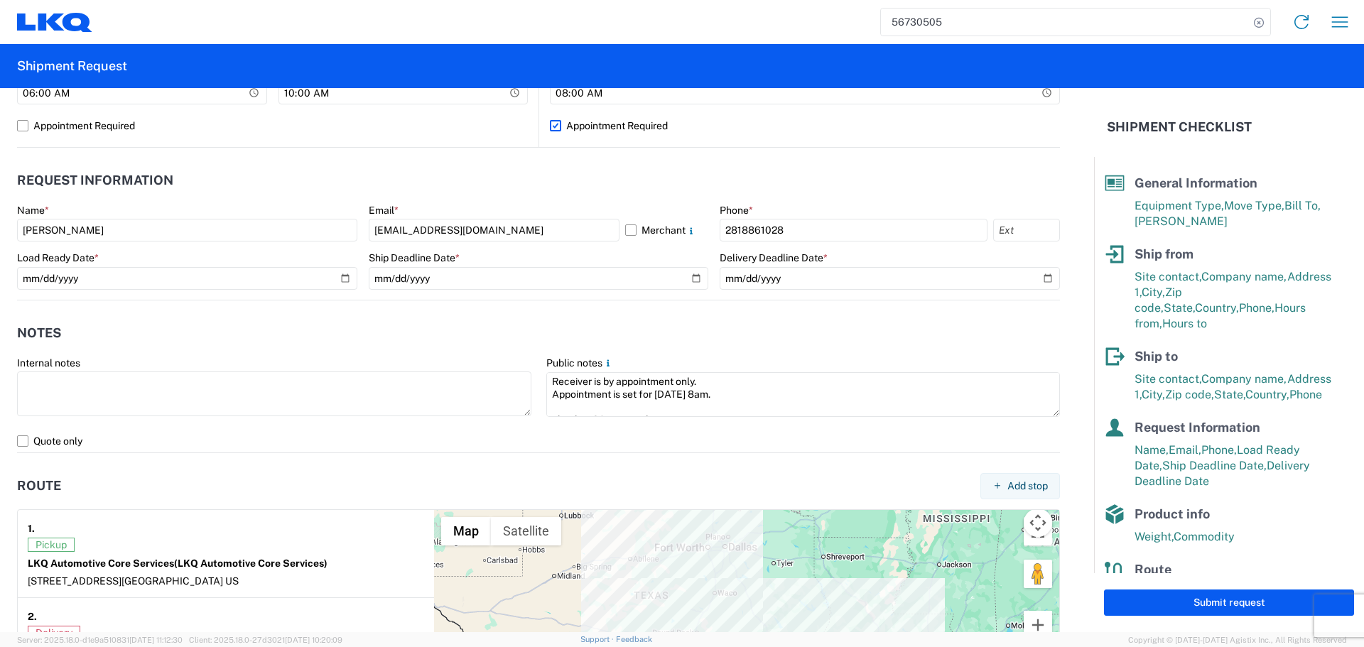
click at [381, 293] on agx-form-control-wrapper-v2 "Ship Deadline Date * 2025-09-17" at bounding box center [539, 276] width 340 height 48
click at [382, 319] on header "Notes" at bounding box center [538, 334] width 1043 height 32
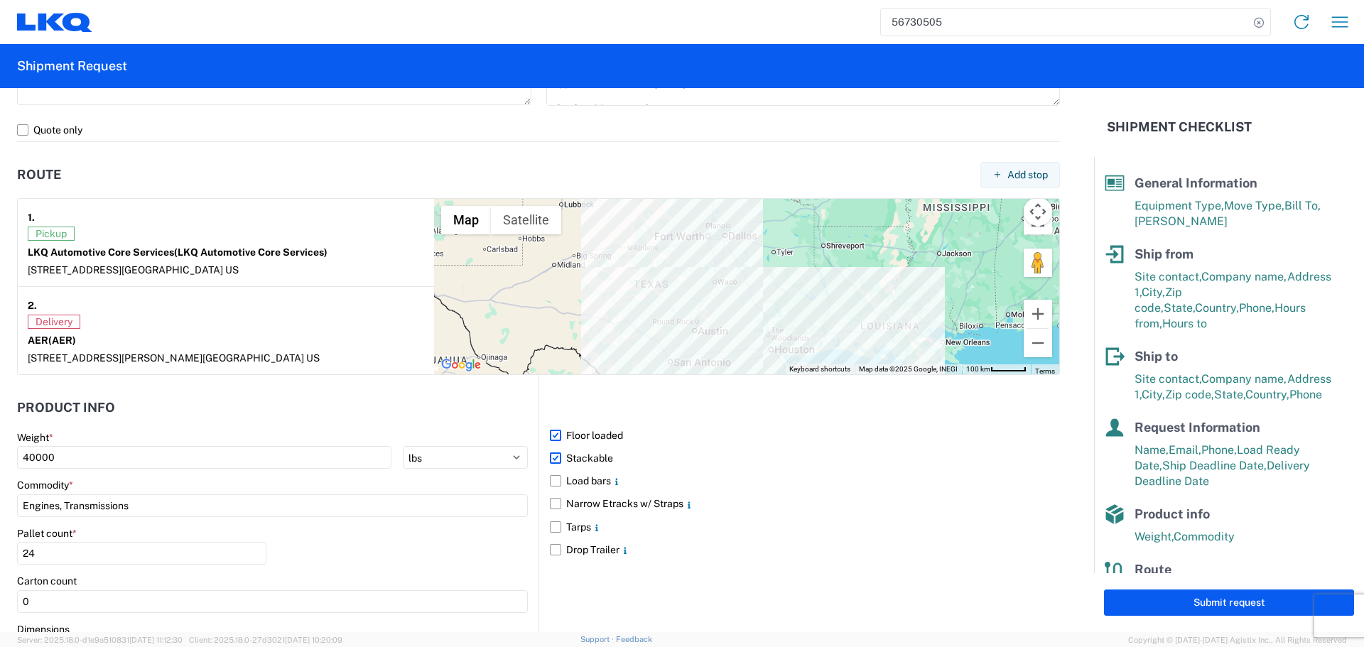
scroll to position [1160, 0]
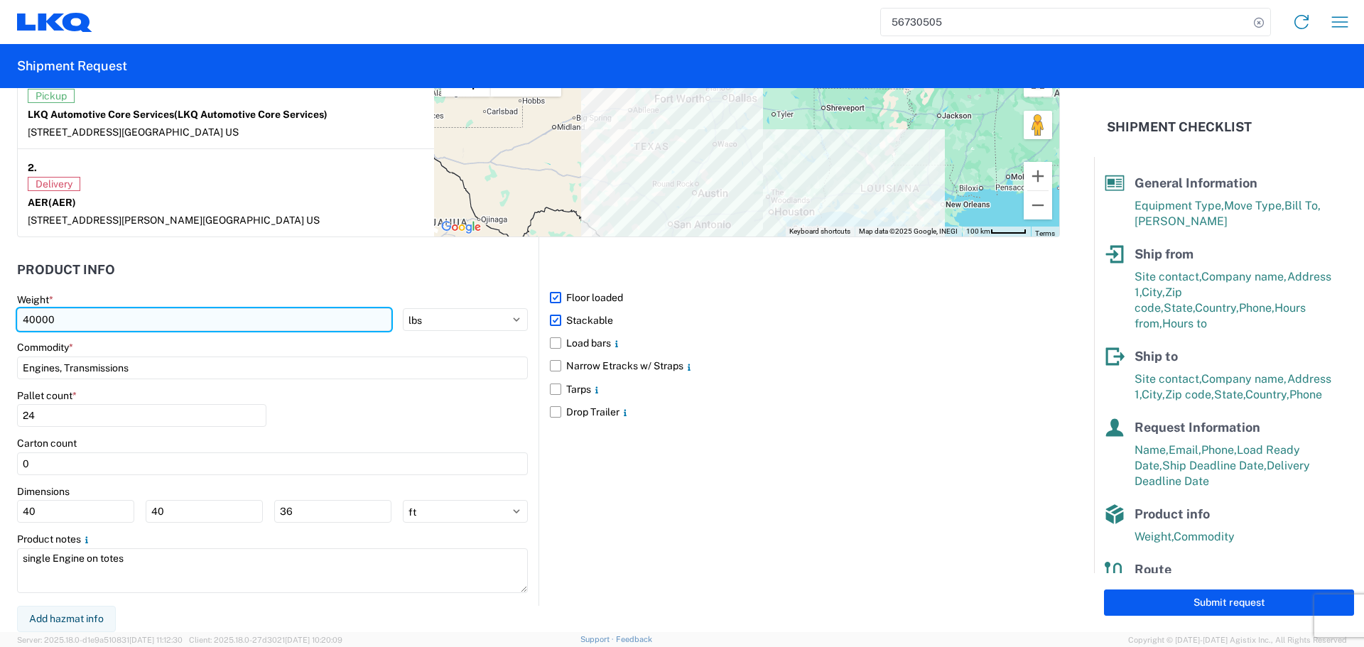
click at [55, 320] on input "40000" at bounding box center [204, 319] width 374 height 23
type input "42500"
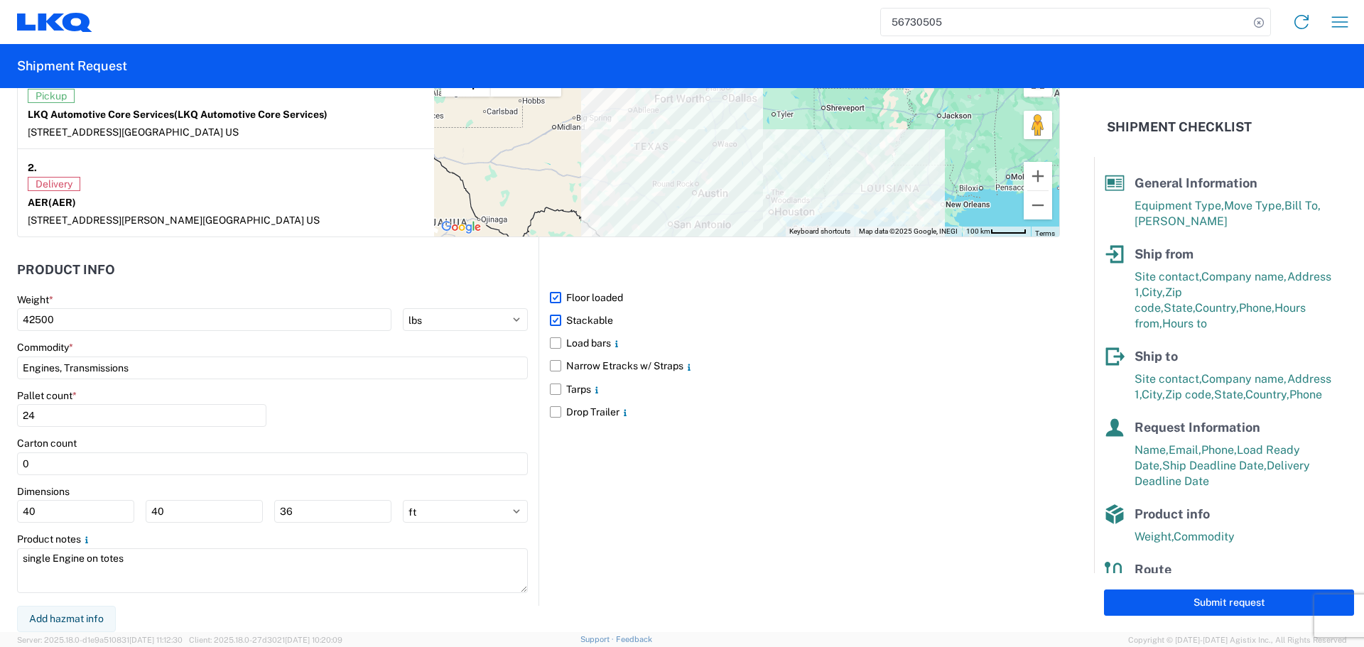
click at [179, 276] on header "Product Info" at bounding box center [278, 270] width 522 height 32
click at [221, 276] on header "Product Info" at bounding box center [278, 270] width 522 height 32
click at [337, 261] on header "Product Info" at bounding box center [278, 270] width 522 height 32
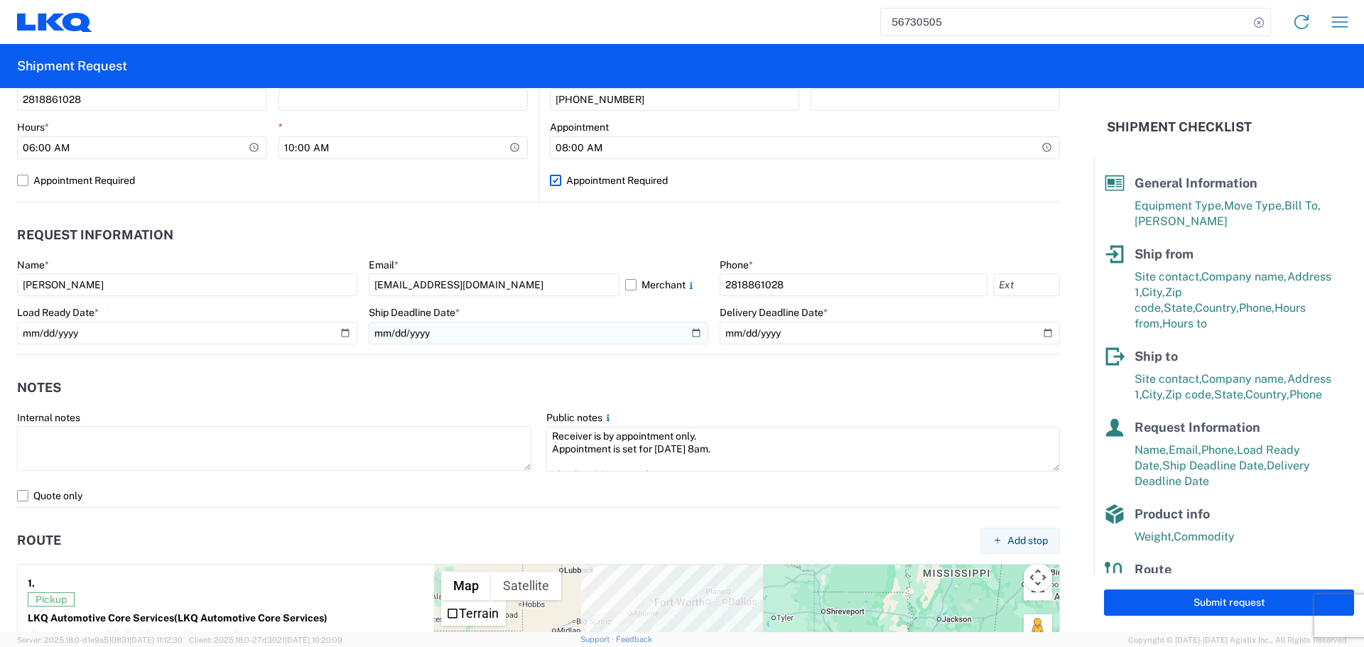
scroll to position [520, 0]
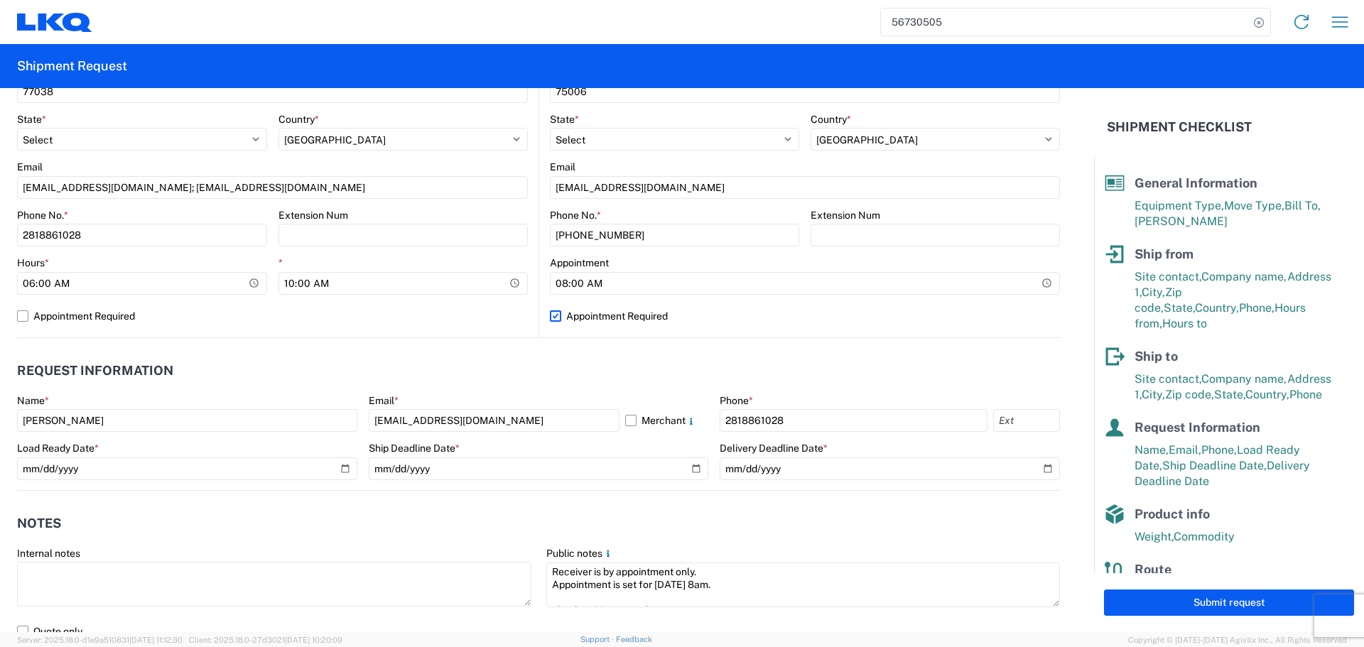
click at [477, 521] on header "Notes" at bounding box center [538, 524] width 1043 height 32
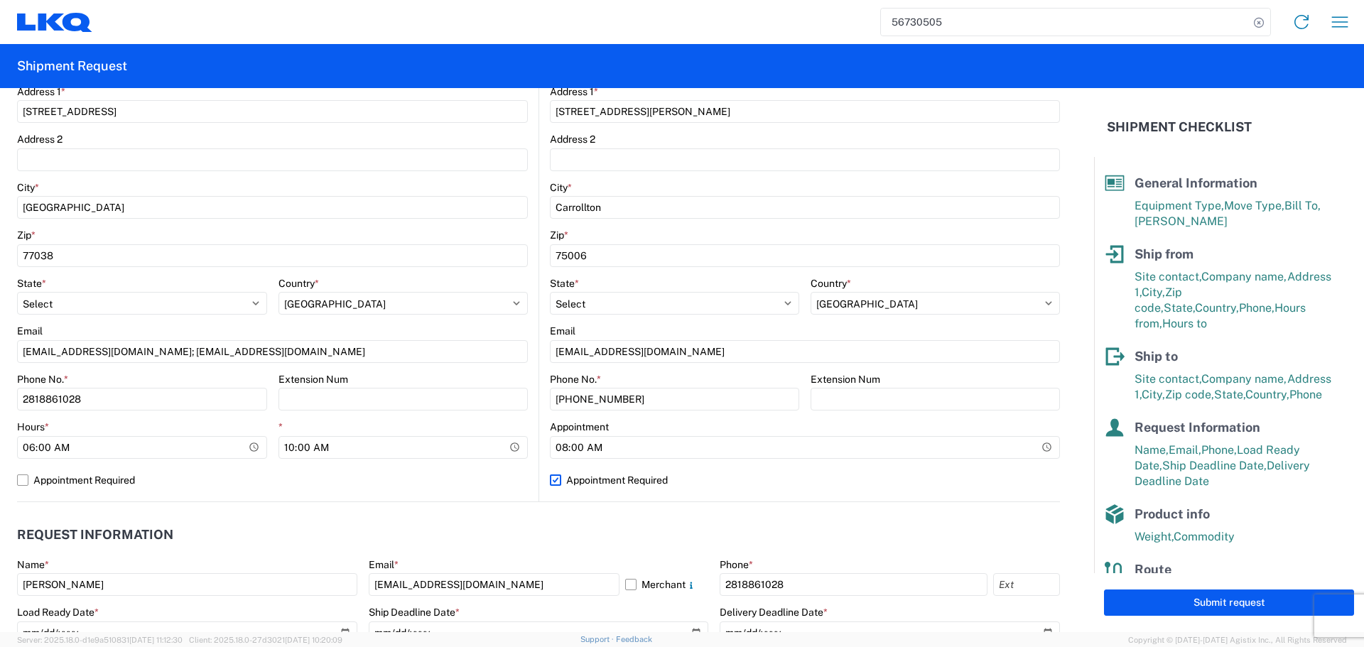
scroll to position [307, 0]
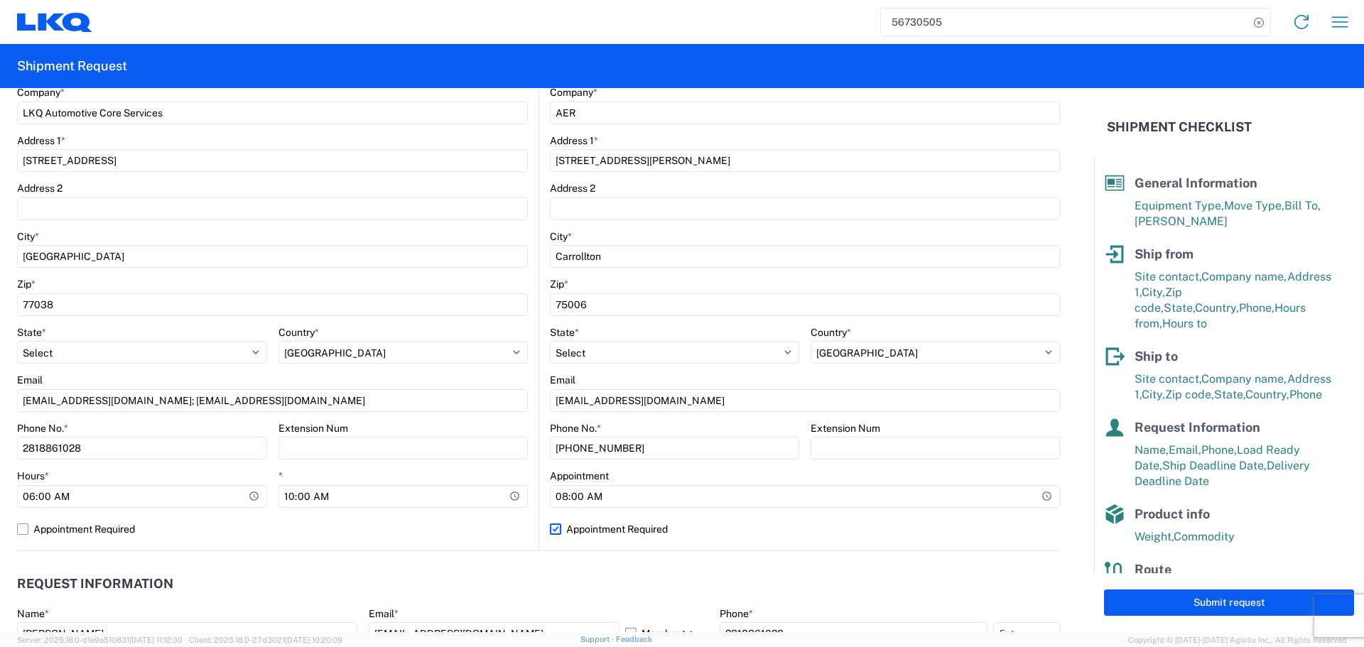
click at [556, 526] on label "Appointment Required" at bounding box center [805, 529] width 510 height 23
click at [0, 0] on input "Appointment Required" at bounding box center [0, 0] width 0 height 0
select select "US"
click at [1033, 500] on input "09:00:00" at bounding box center [935, 496] width 249 height 23
type input "08:00"
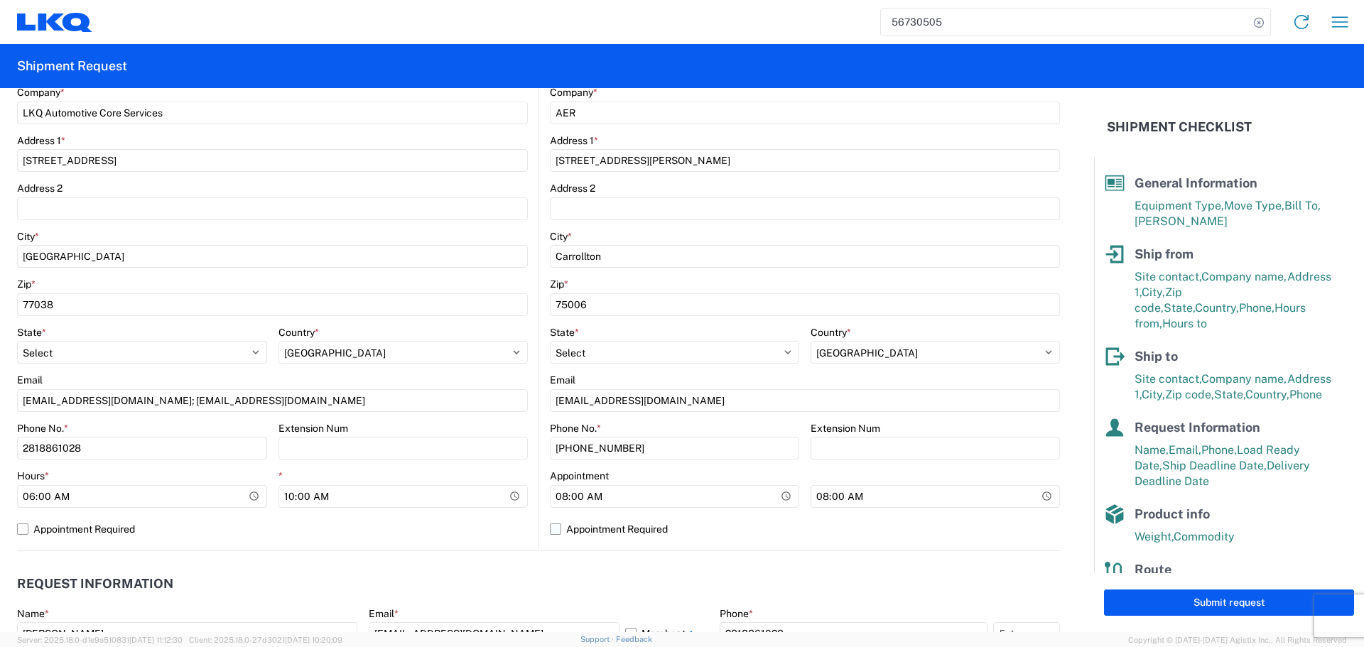
click at [931, 529] on label "Appointment Required" at bounding box center [805, 529] width 510 height 23
click at [0, 0] on input "Appointment Required" at bounding box center [0, 0] width 0 height 0
select select "US"
click at [931, 529] on label "Appointment Required" at bounding box center [805, 529] width 510 height 23
click at [0, 0] on input "Appointment Required" at bounding box center [0, 0] width 0 height 0
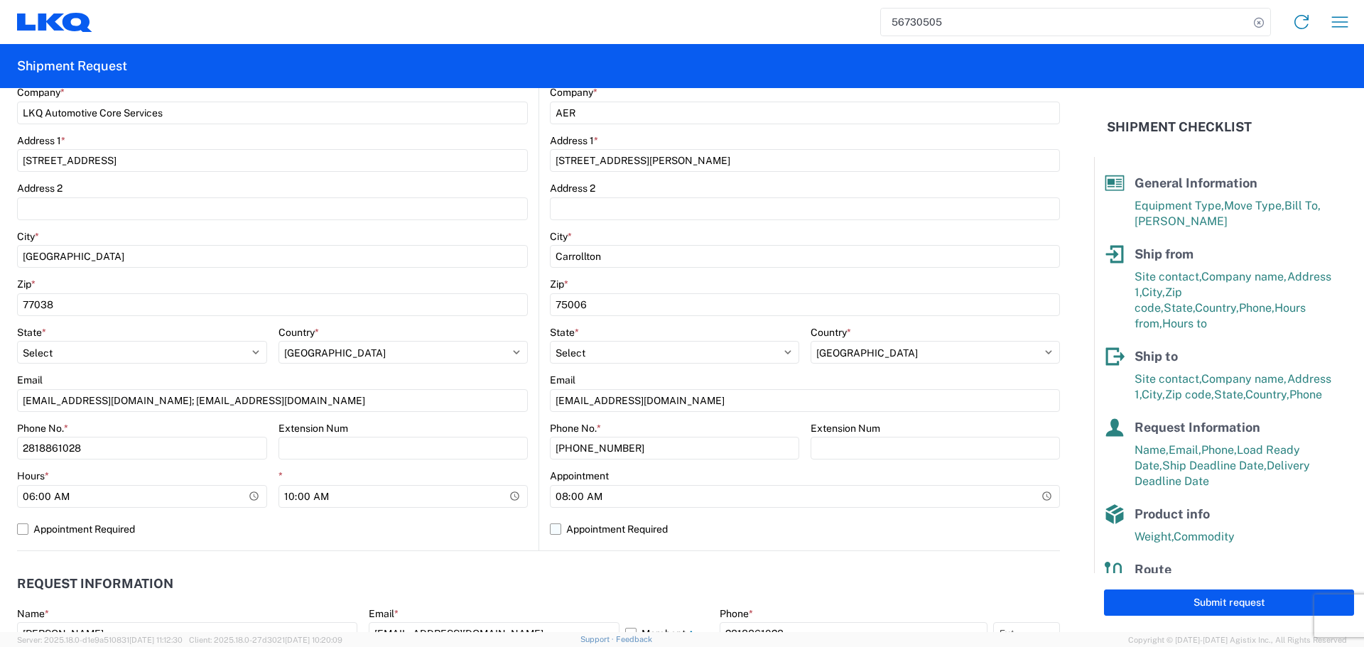
select select "US"
click at [616, 527] on label "Appointment Required" at bounding box center [805, 529] width 510 height 23
click at [0, 0] on input "Appointment Required" at bounding box center [0, 0] width 0 height 0
select select "US"
drag, startPoint x: 448, startPoint y: 573, endPoint x: 430, endPoint y: 564, distance: 20.7
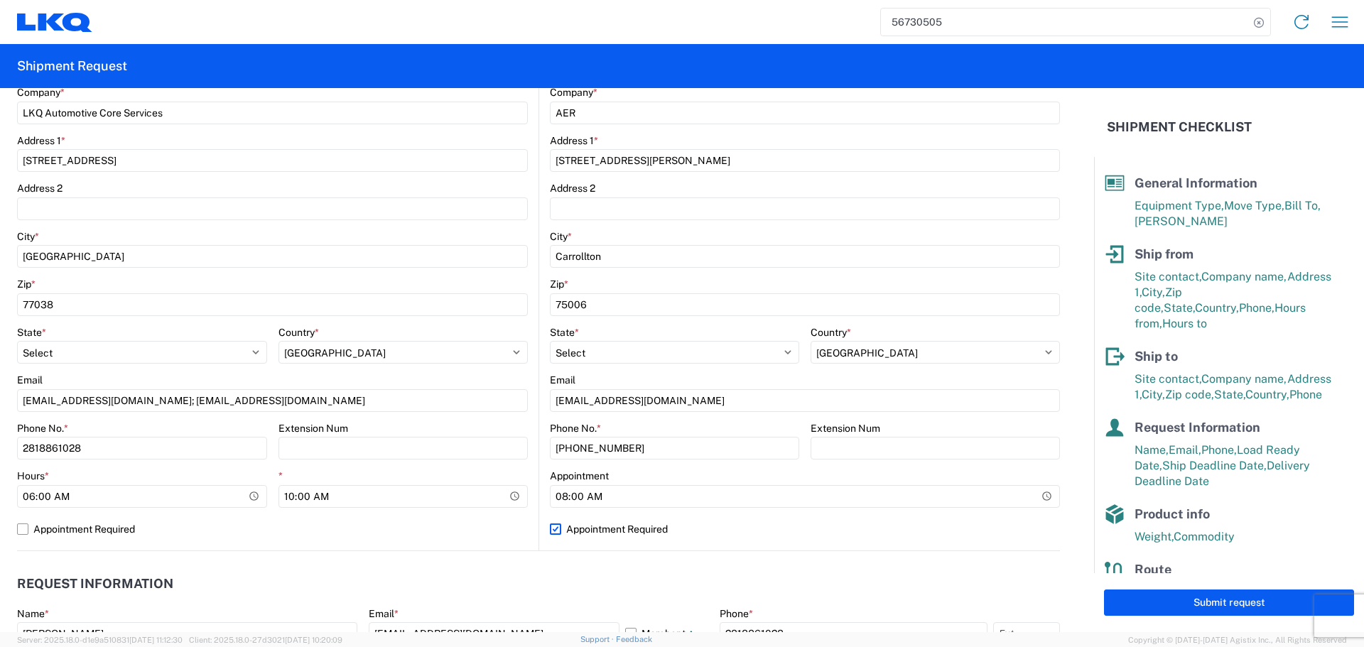
click at [447, 574] on header "Request Information" at bounding box center [538, 584] width 1043 height 32
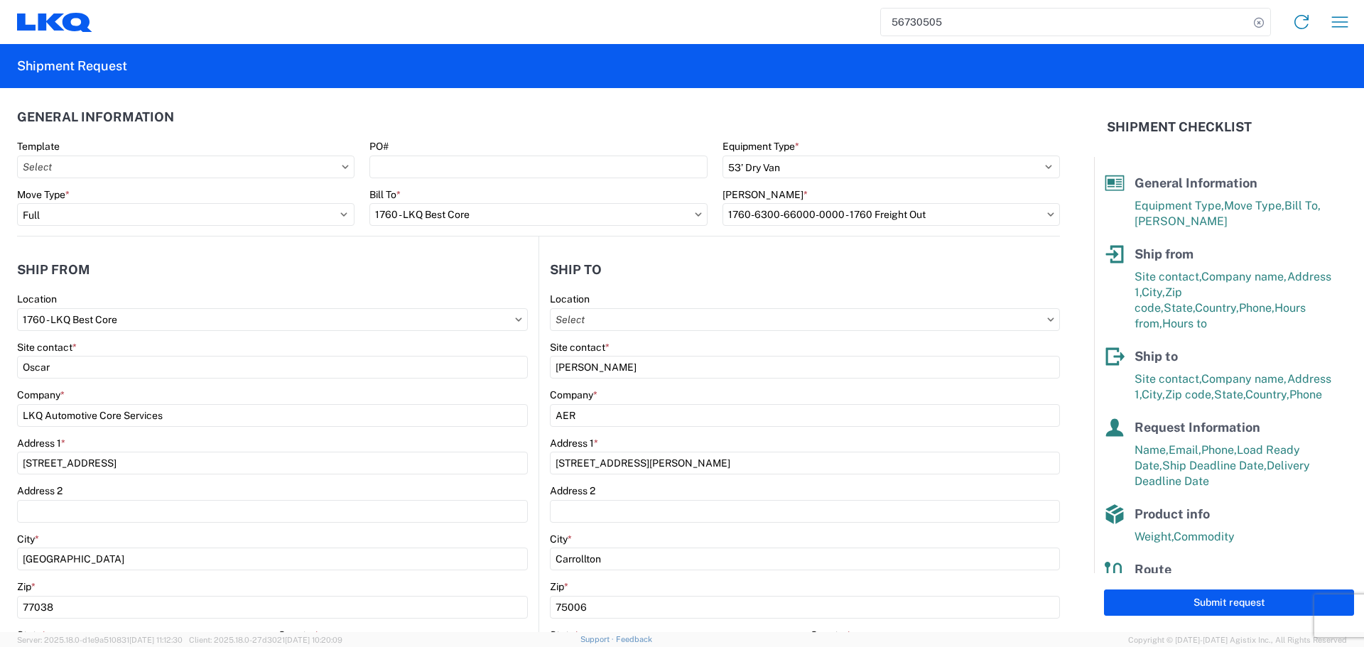
scroll to position [0, 0]
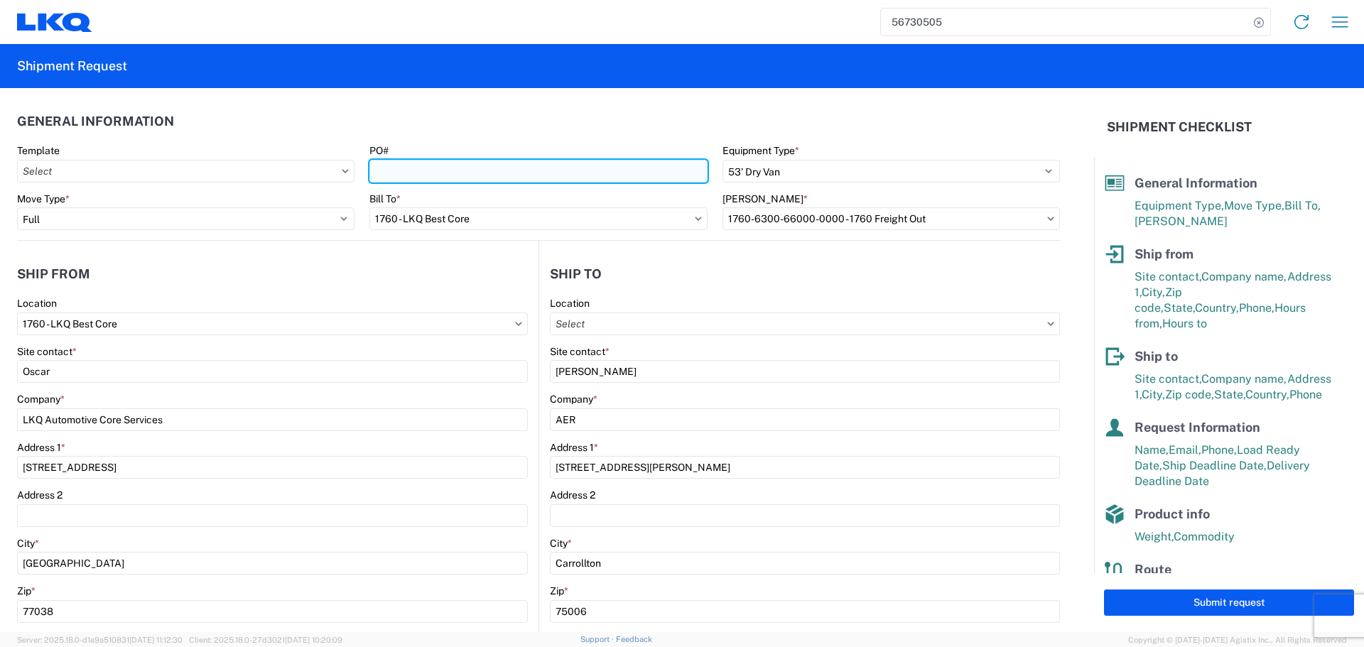
click at [441, 171] on input "PO#" at bounding box center [537, 171] width 337 height 23
type input "AUTO PARTS"
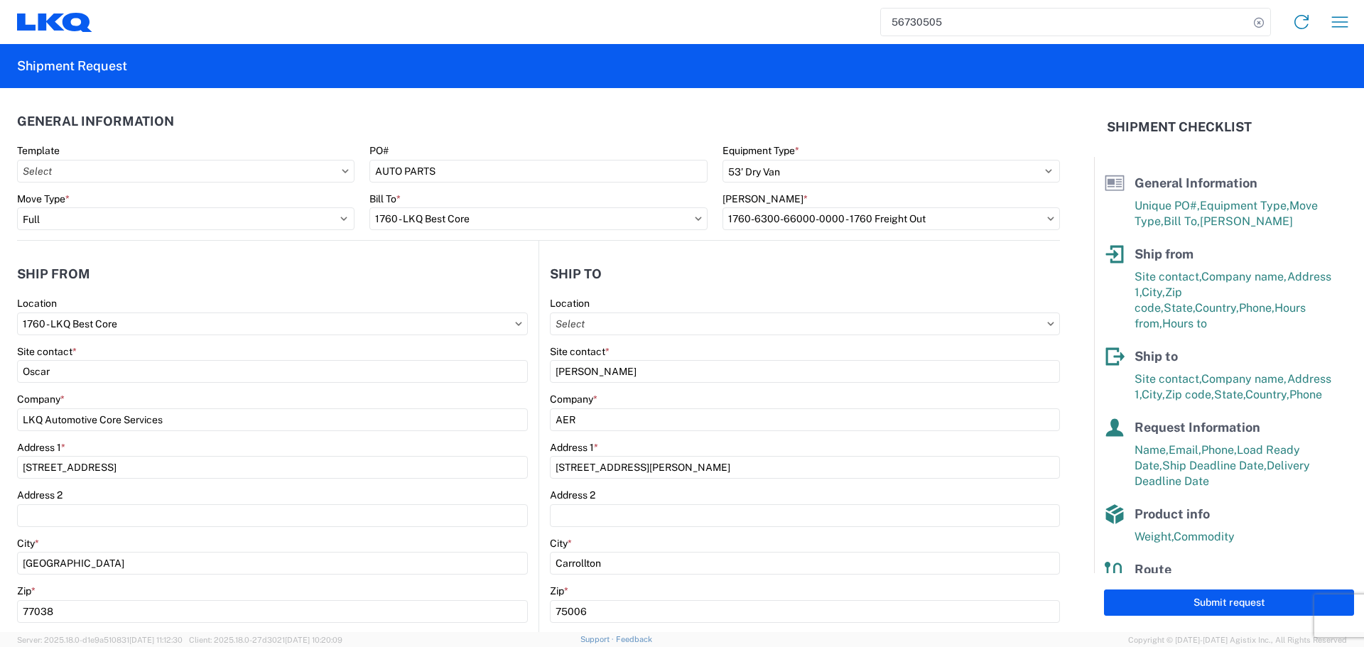
click at [467, 125] on header "General Information" at bounding box center [538, 121] width 1043 height 32
click at [1225, 605] on button "Submit request" at bounding box center [1229, 603] width 250 height 26
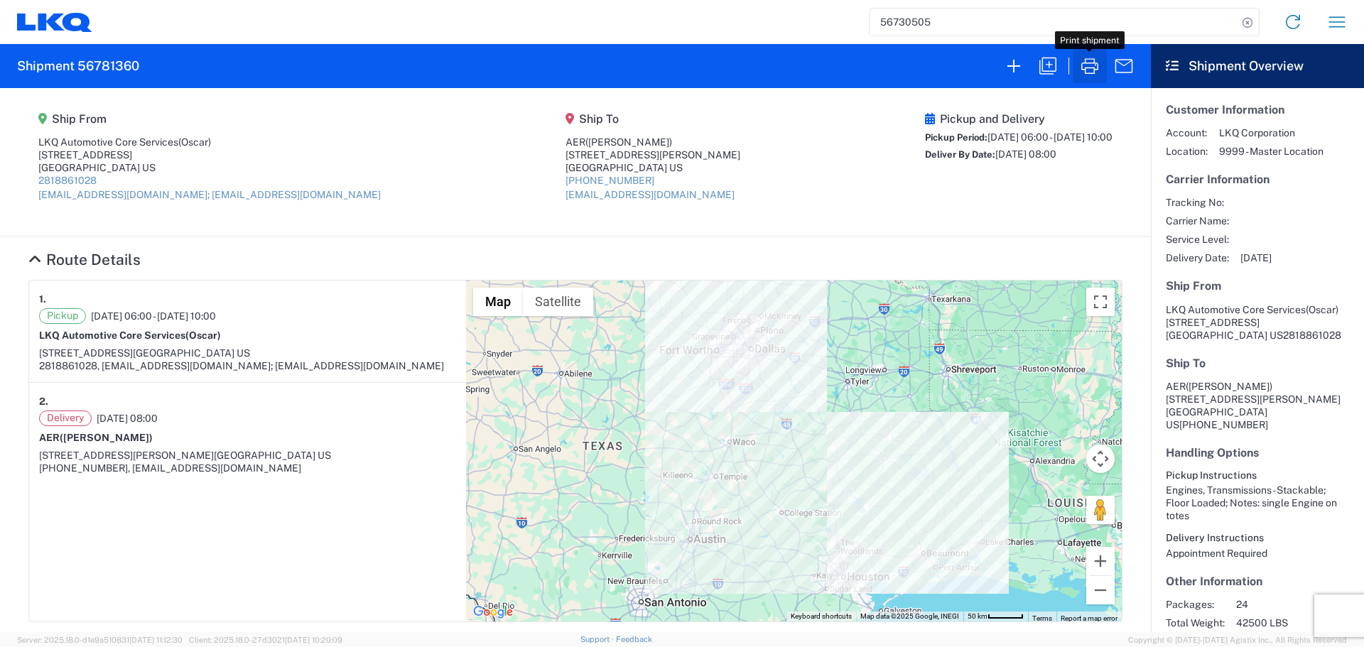
click at [1088, 69] on icon "button" at bounding box center [1090, 66] width 23 height 23
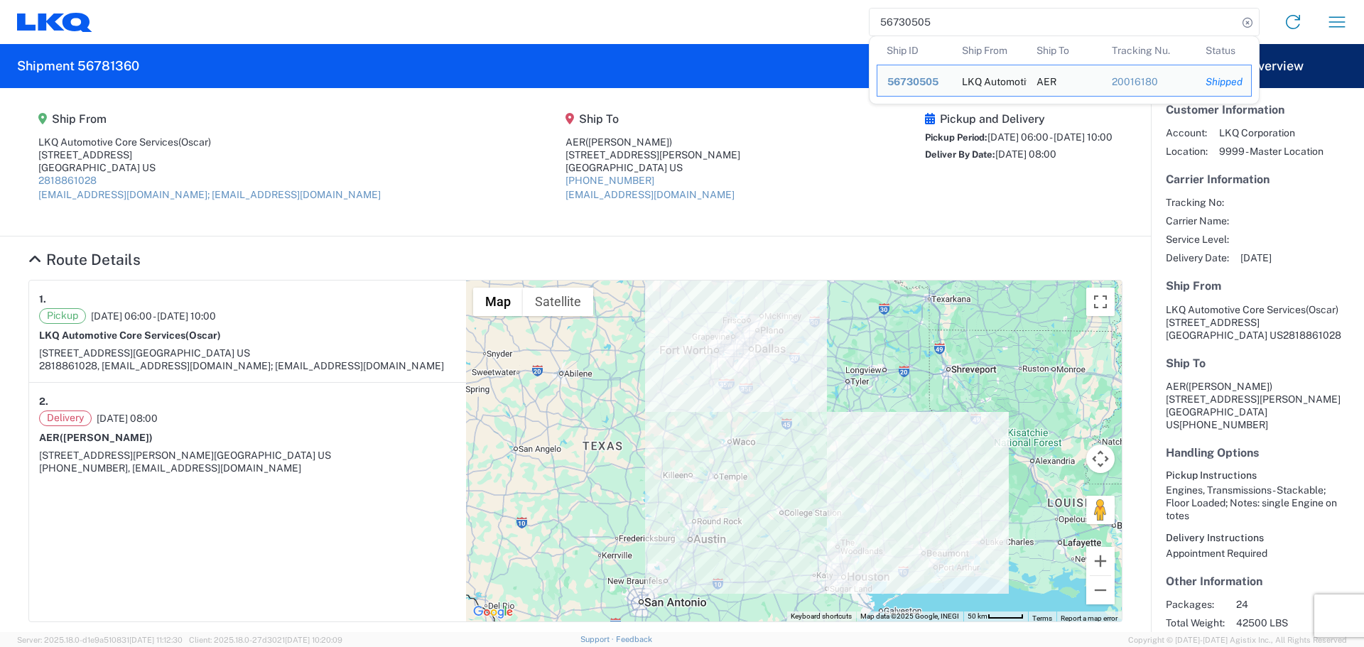
click at [895, 12] on input "56730505" at bounding box center [1054, 22] width 368 height 27
paste input "81190"
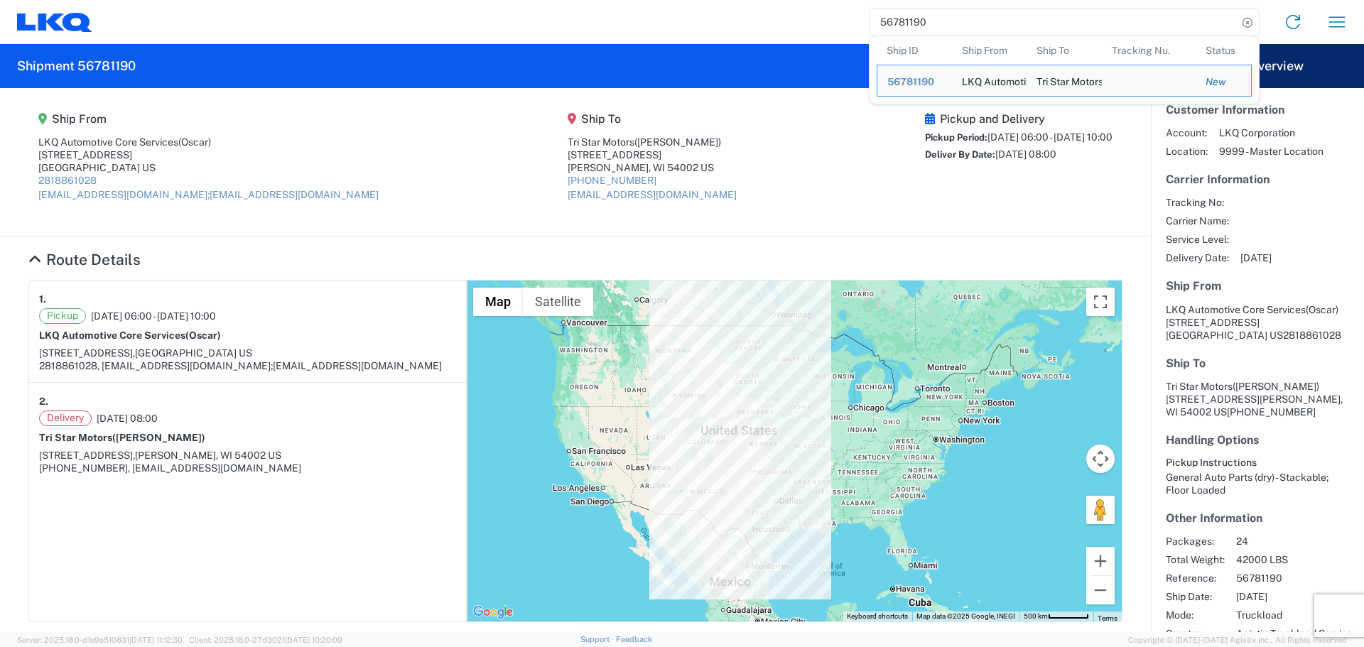
click at [894, 15] on input "56781190" at bounding box center [1054, 22] width 368 height 27
paste input "204"
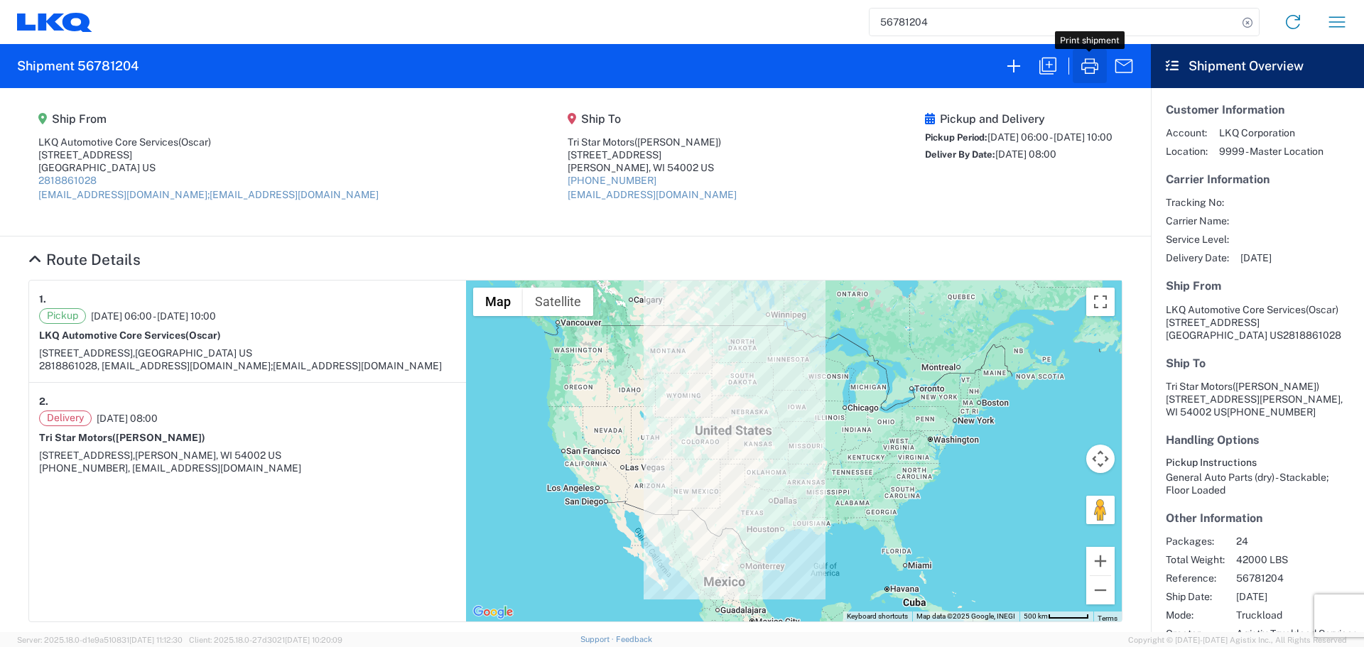
click at [1093, 74] on icon "button" at bounding box center [1090, 66] width 23 height 23
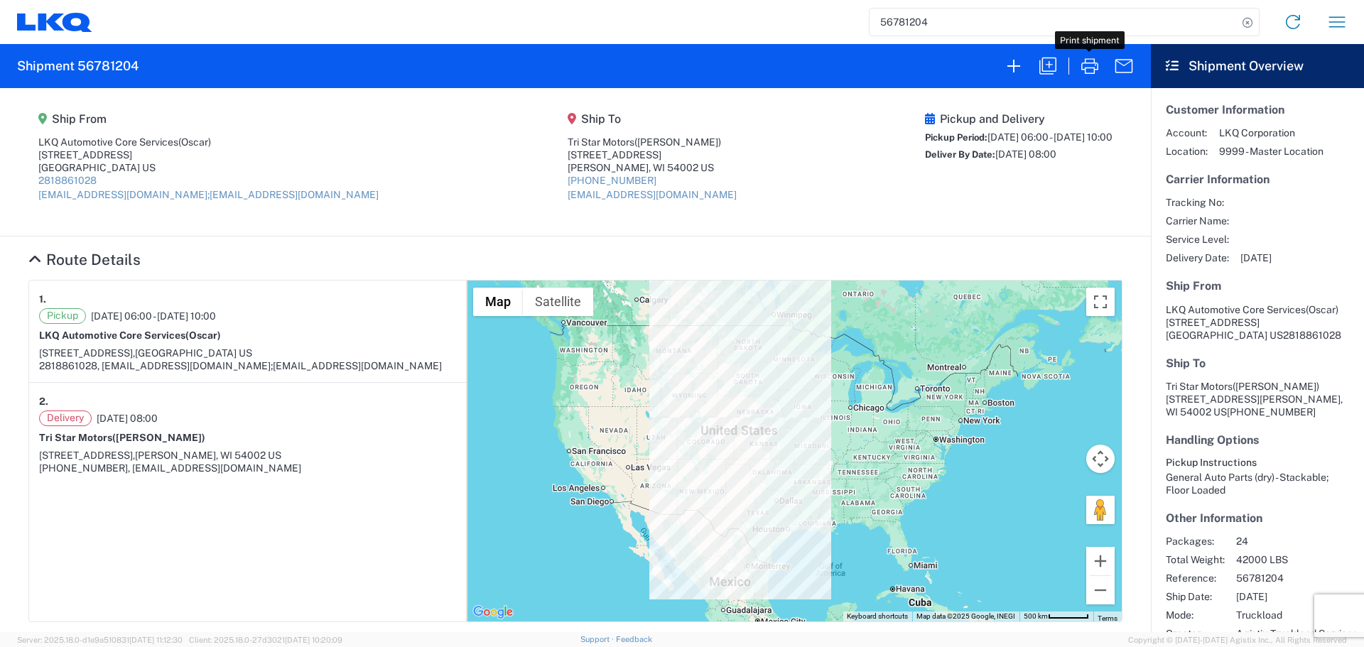
click at [910, 24] on input "56781204" at bounding box center [1054, 22] width 368 height 27
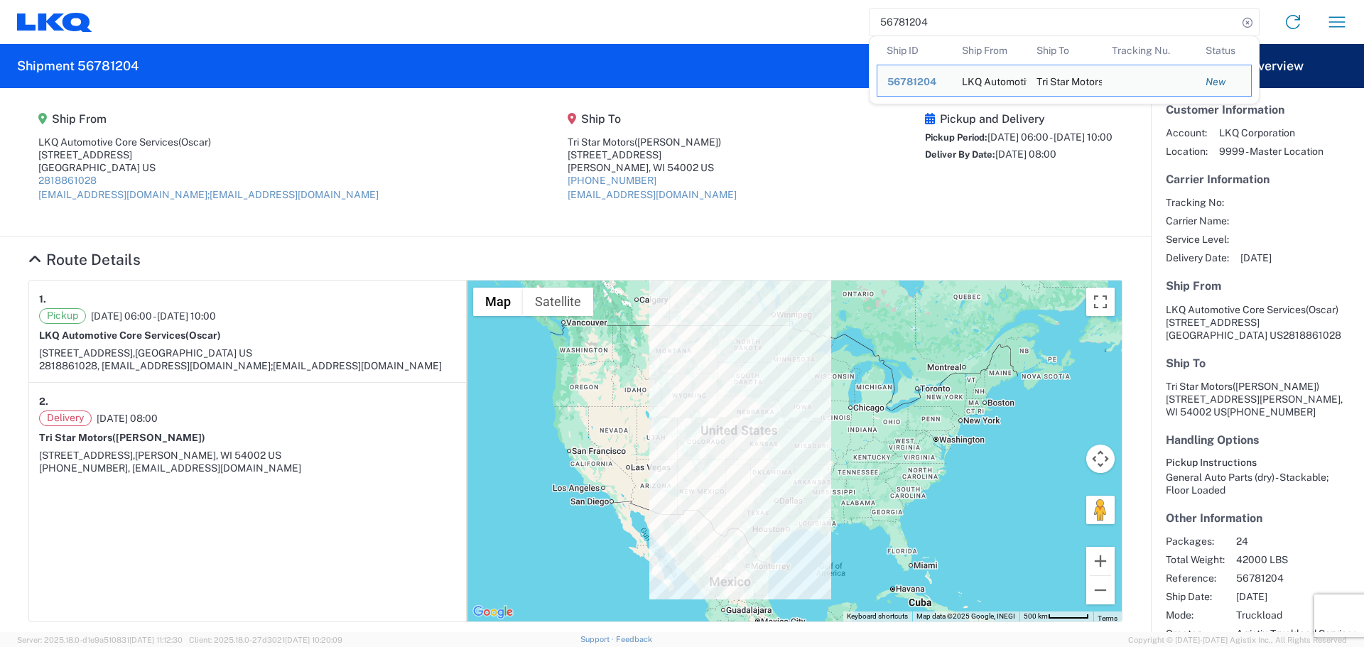
click at [910, 24] on input "56781204" at bounding box center [1054, 22] width 368 height 27
click at [904, 22] on input "56781204" at bounding box center [1054, 22] width 368 height 27
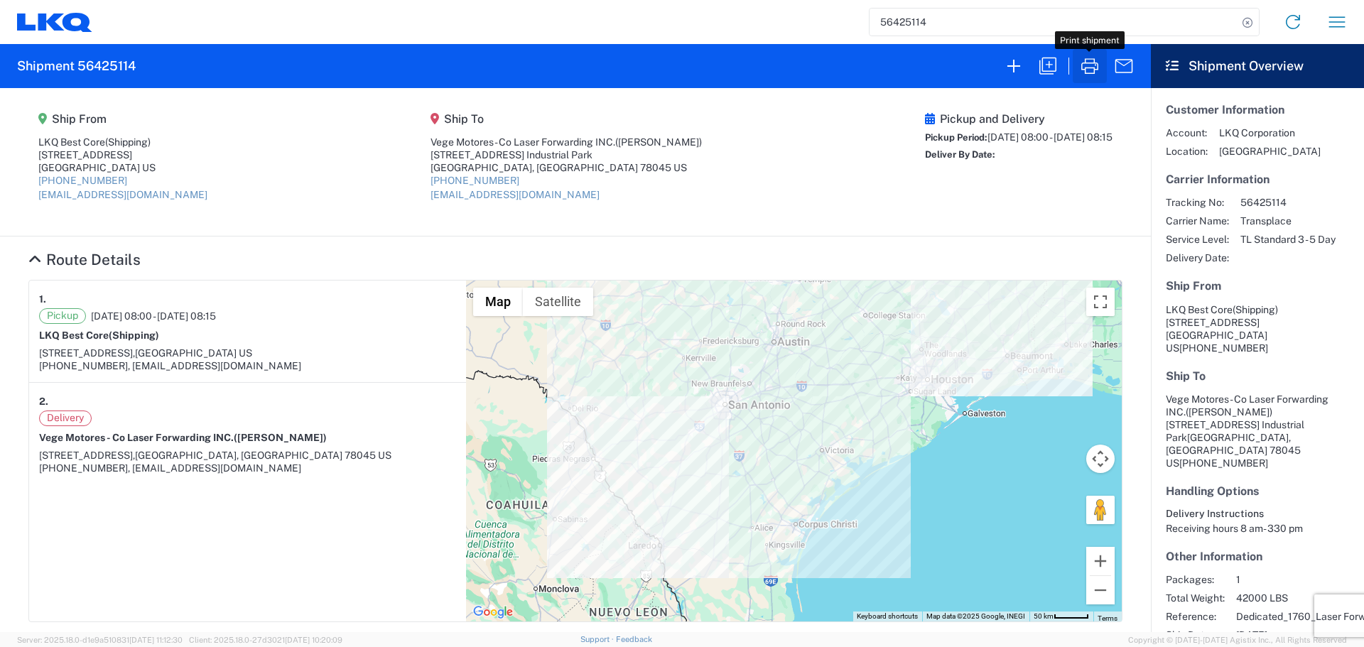
click at [1093, 63] on icon "button" at bounding box center [1089, 66] width 17 height 16
click at [922, 27] on input "56425114" at bounding box center [1054, 22] width 368 height 27
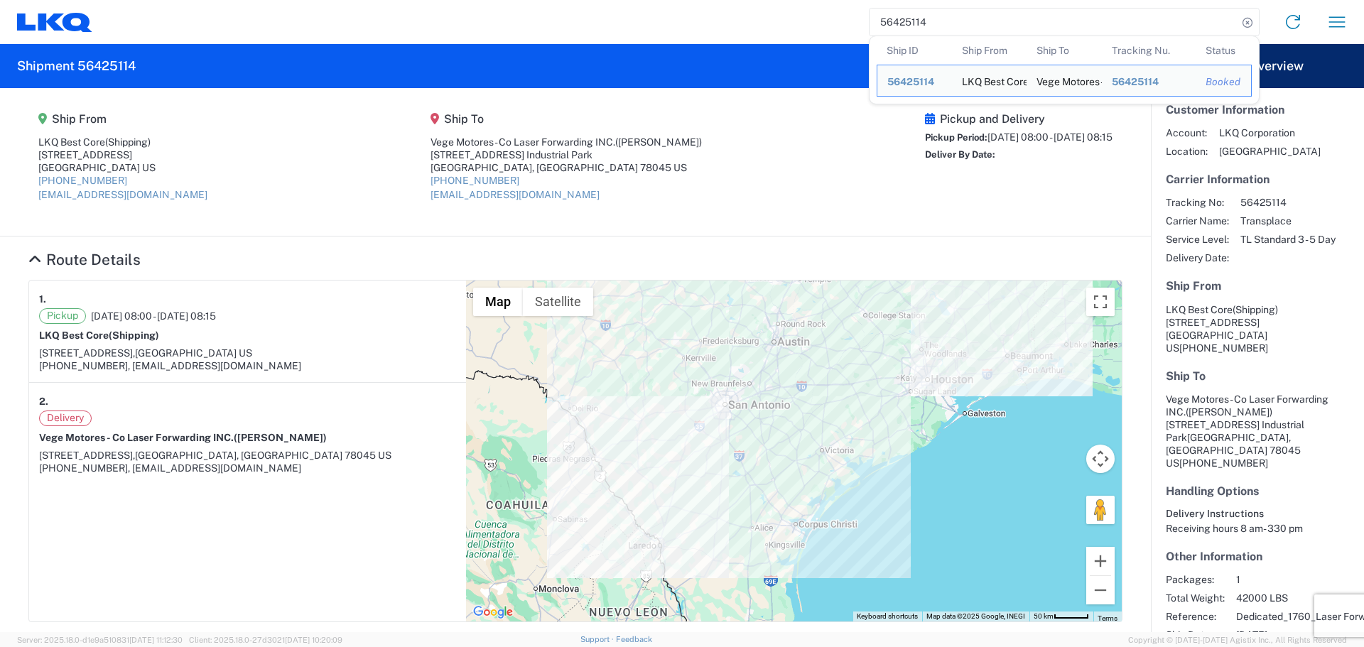
click at [922, 27] on input "56425114" at bounding box center [1054, 22] width 368 height 27
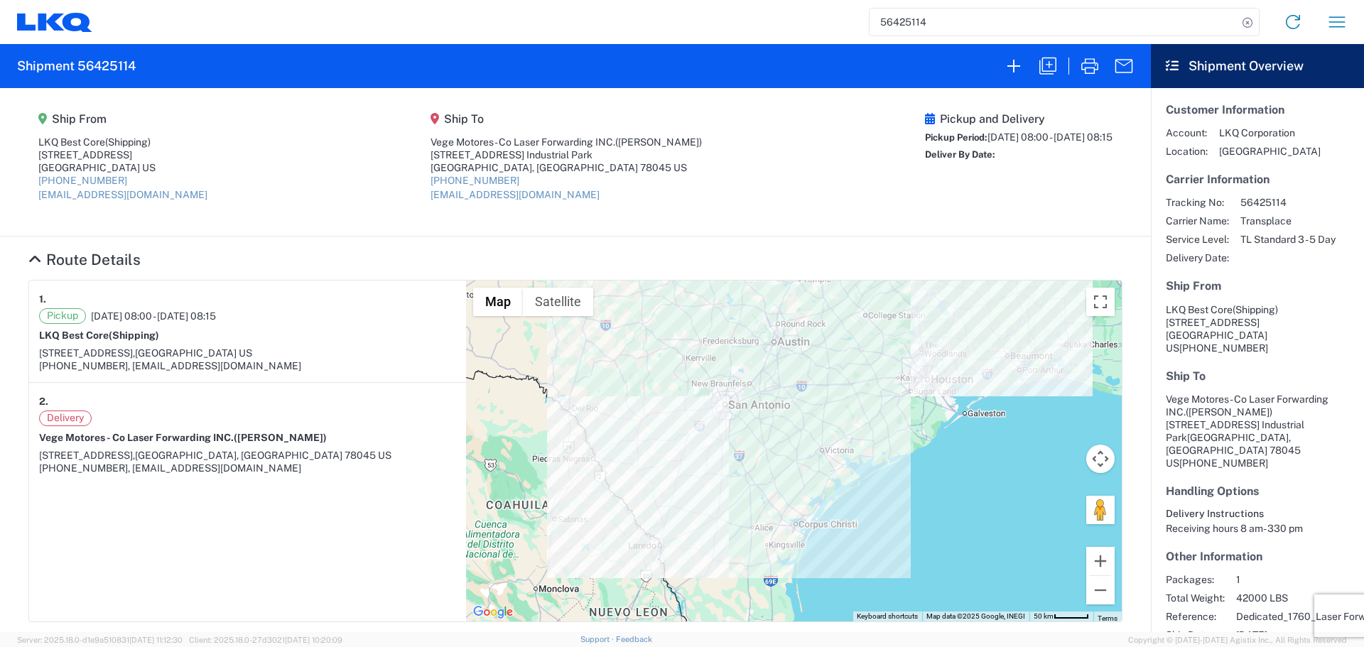
click at [958, 23] on input "56425114" at bounding box center [1054, 22] width 368 height 27
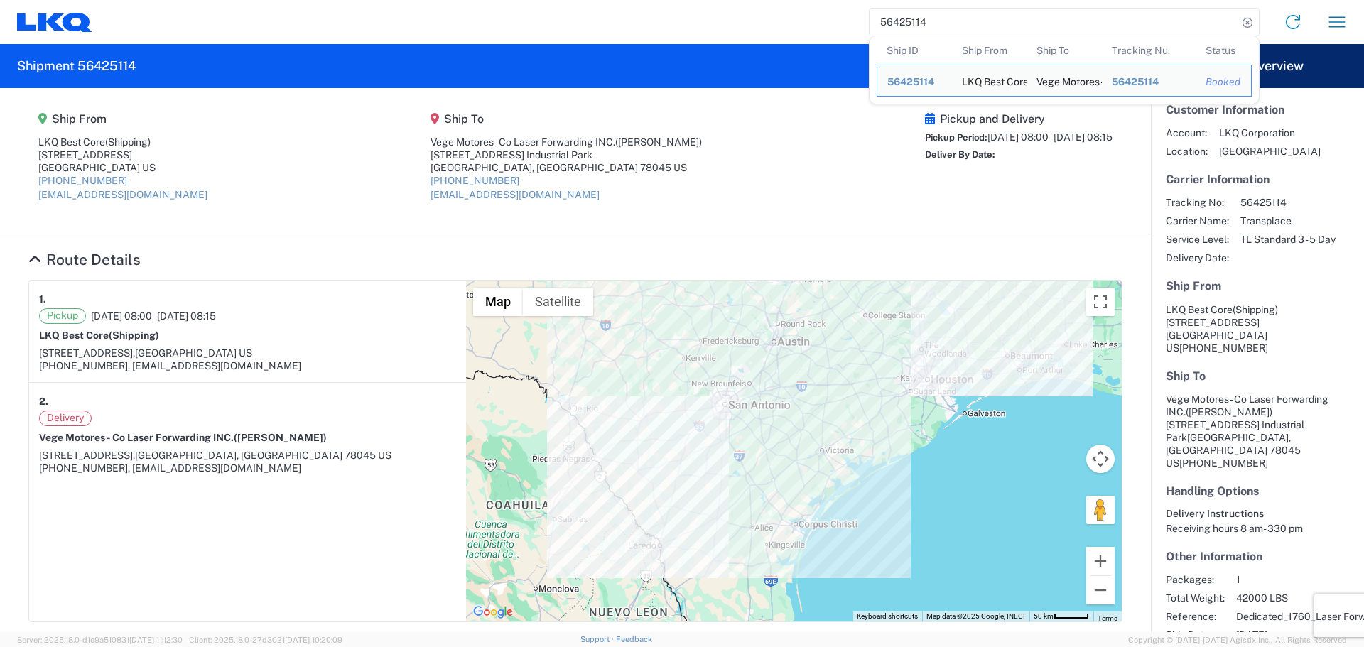
click at [958, 23] on input "56425114" at bounding box center [1054, 22] width 368 height 27
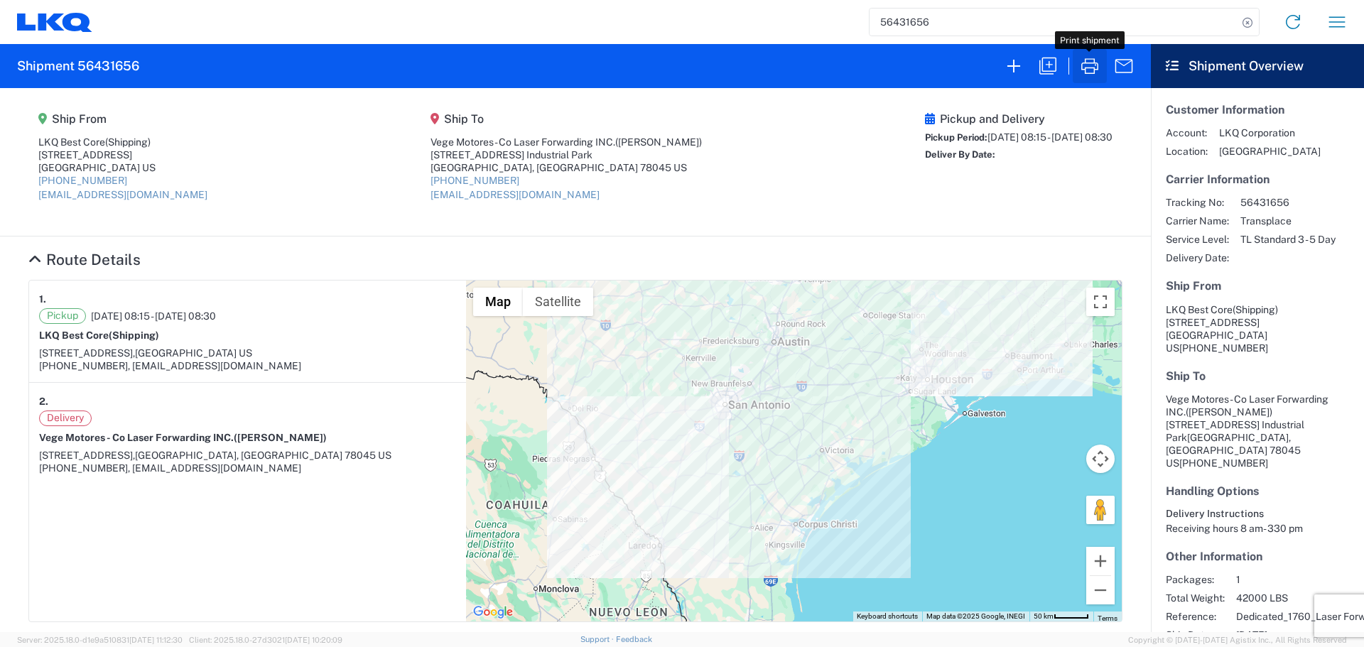
click at [1086, 70] on icon "button" at bounding box center [1090, 66] width 23 height 23
click at [919, 26] on input "56431656" at bounding box center [1054, 22] width 368 height 27
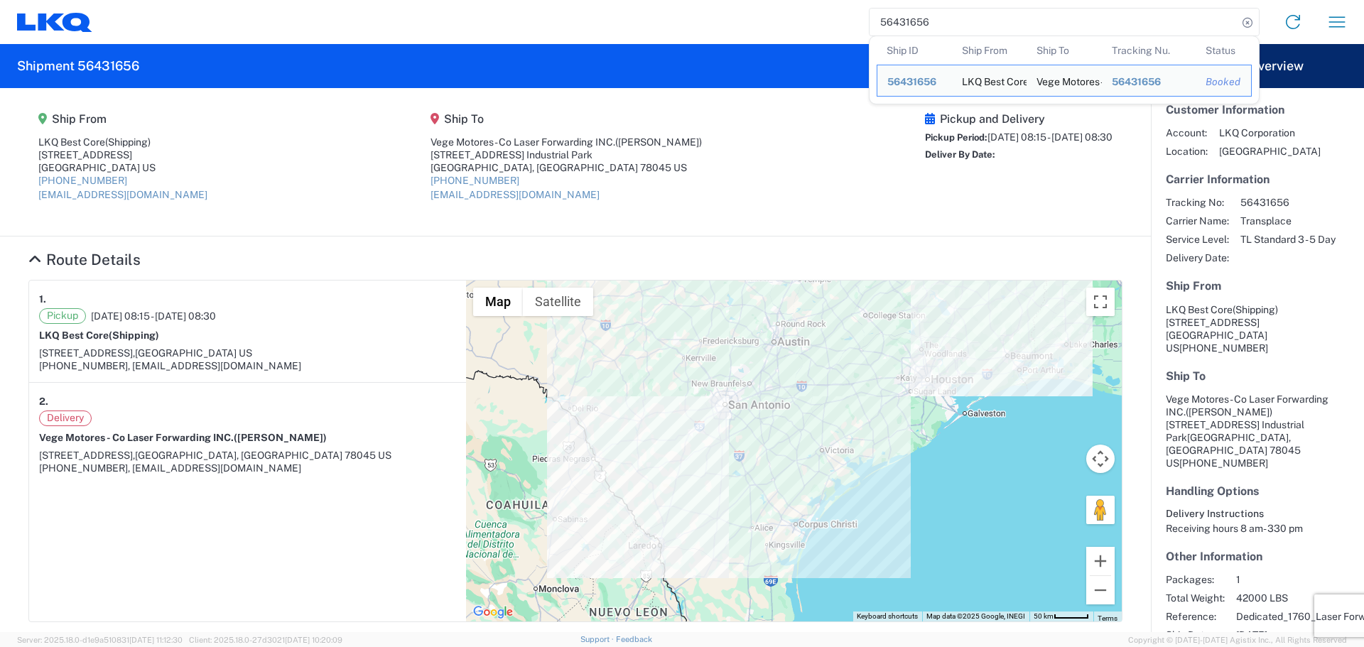
click at [919, 26] on input "56431656" at bounding box center [1054, 22] width 368 height 27
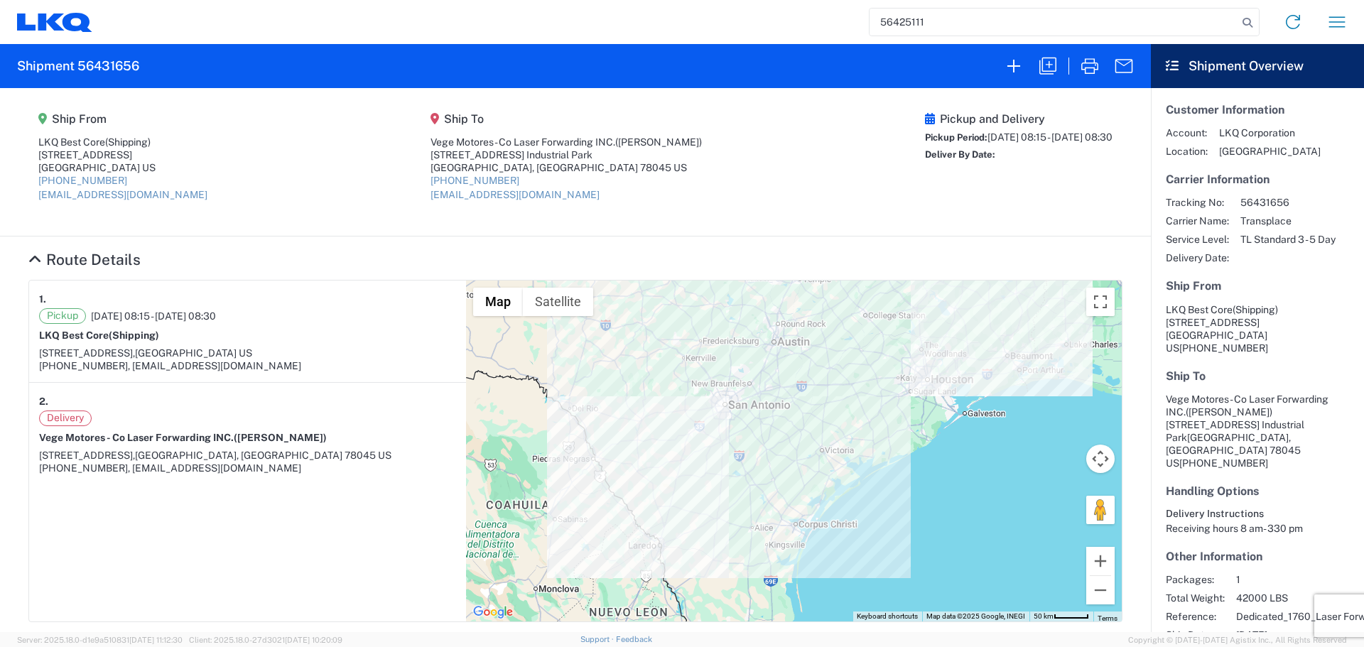
type input "56425111"
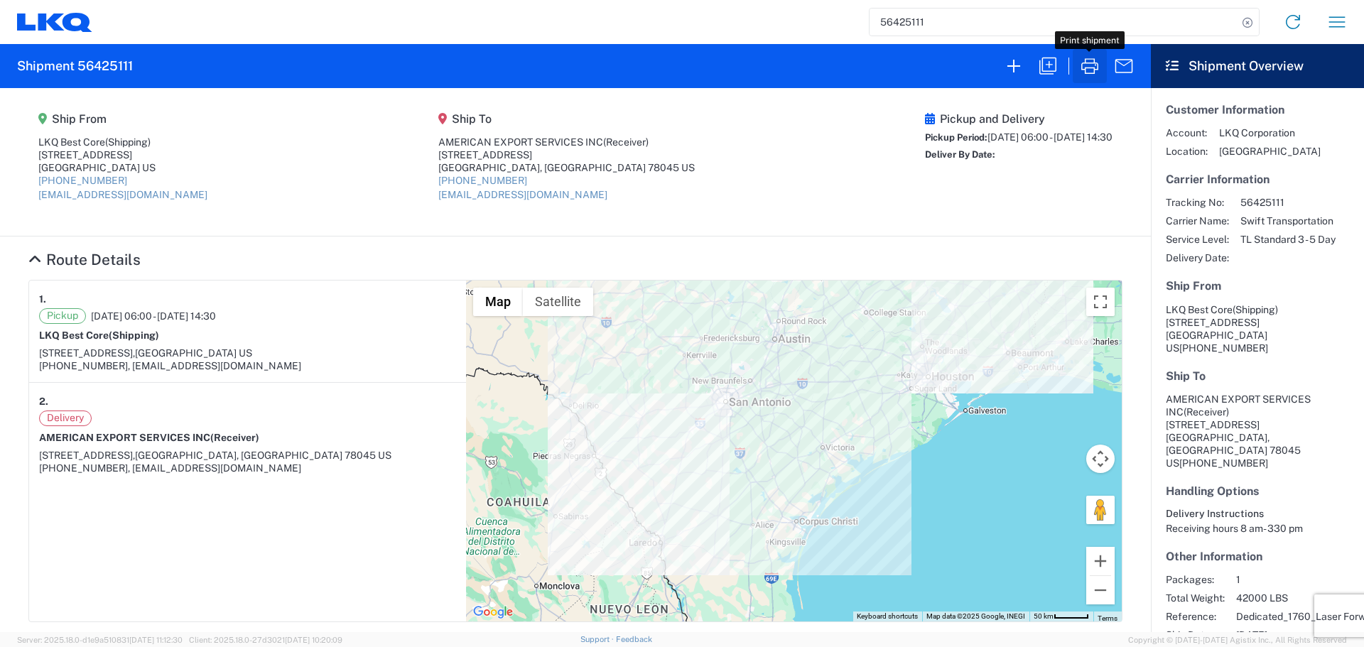
click at [1101, 67] on icon "button" at bounding box center [1090, 66] width 23 height 23
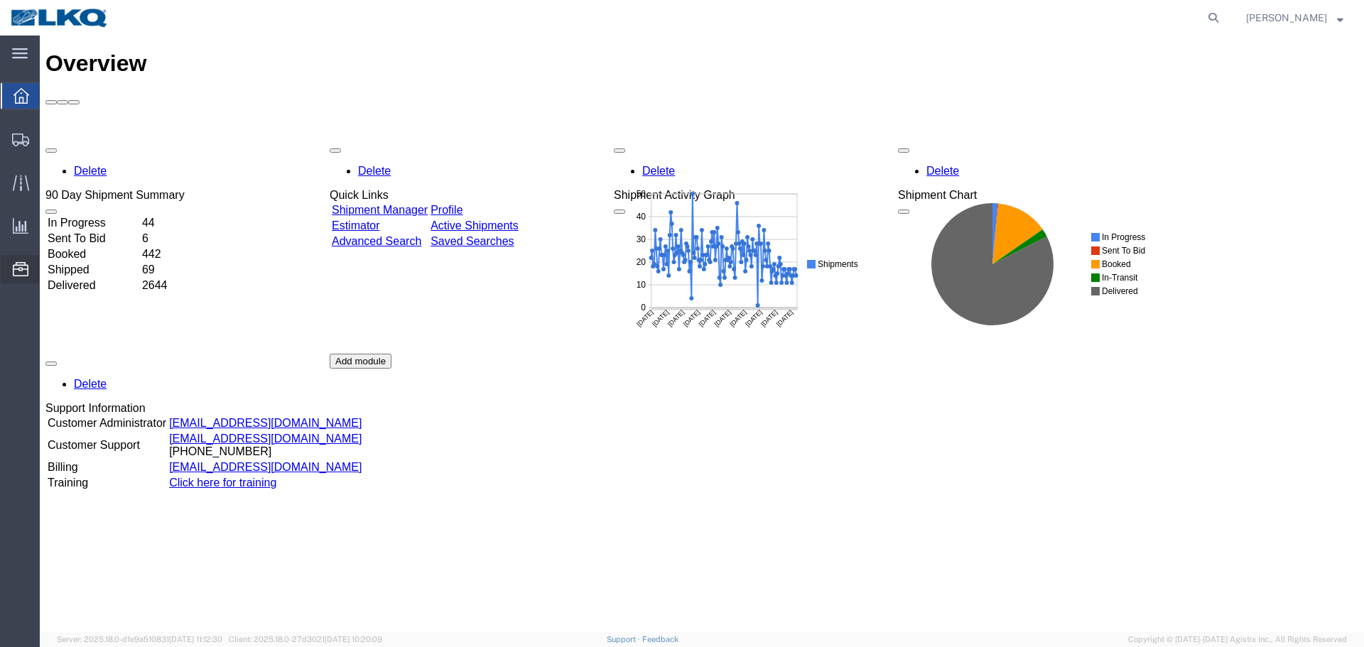
click at [0, 0] on span "Location Appointment" at bounding box center [0, 0] width 0 height 0
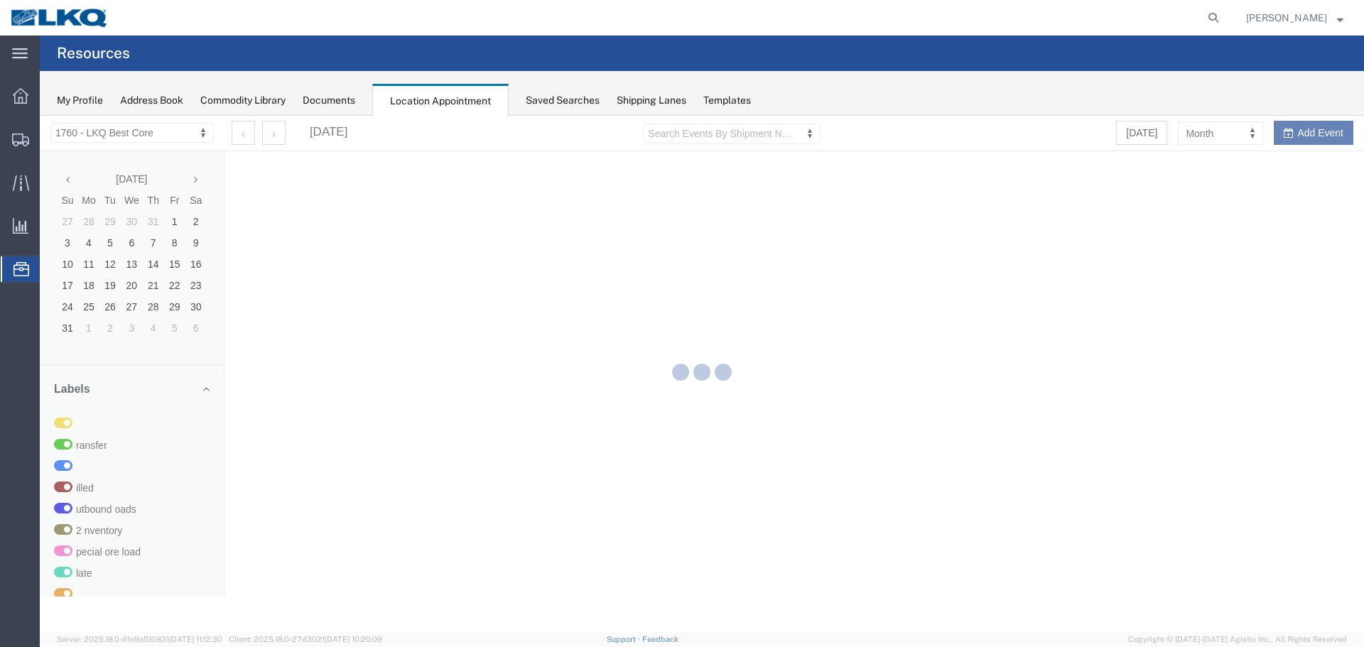
select select "27634"
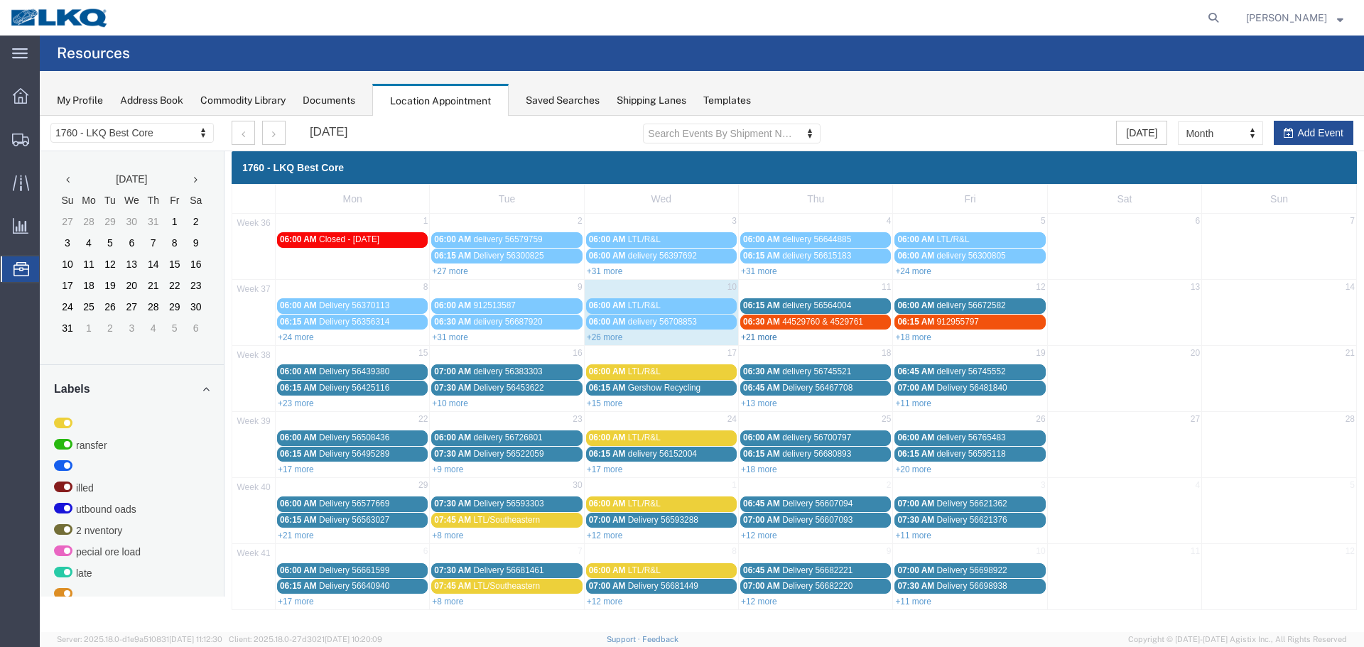
click at [762, 339] on link "+21 more" at bounding box center [759, 338] width 36 height 10
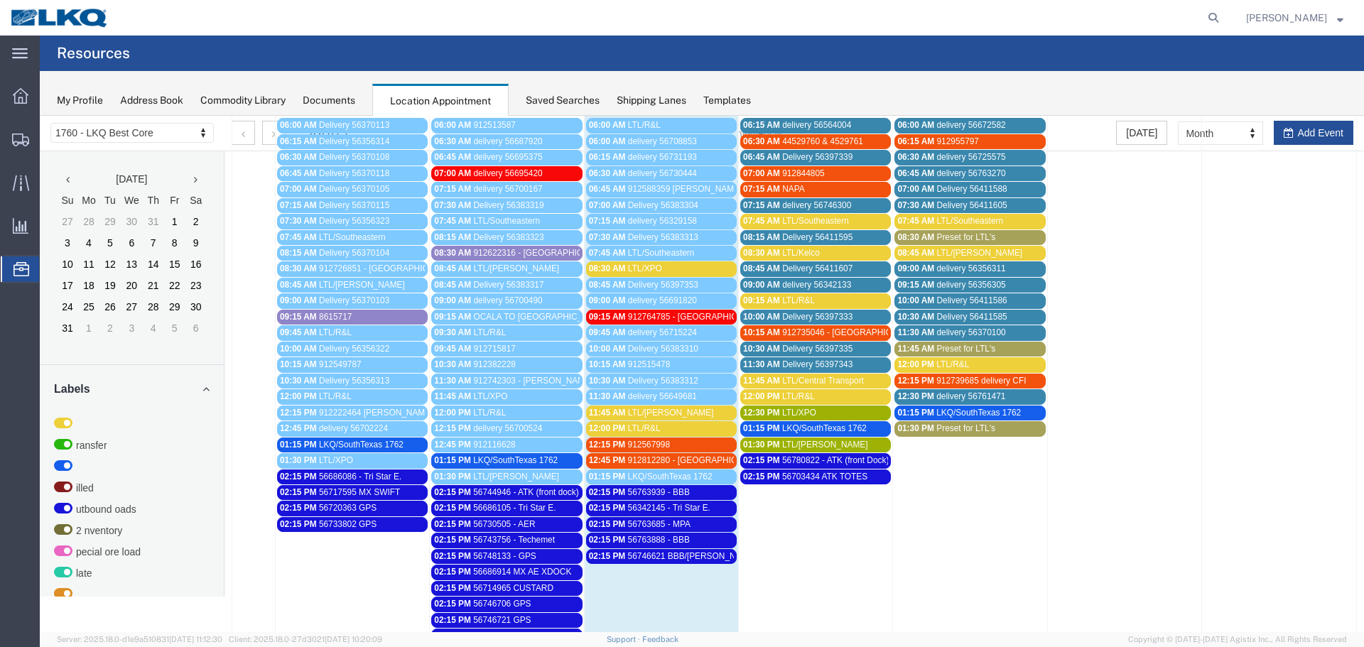
scroll to position [213, 0]
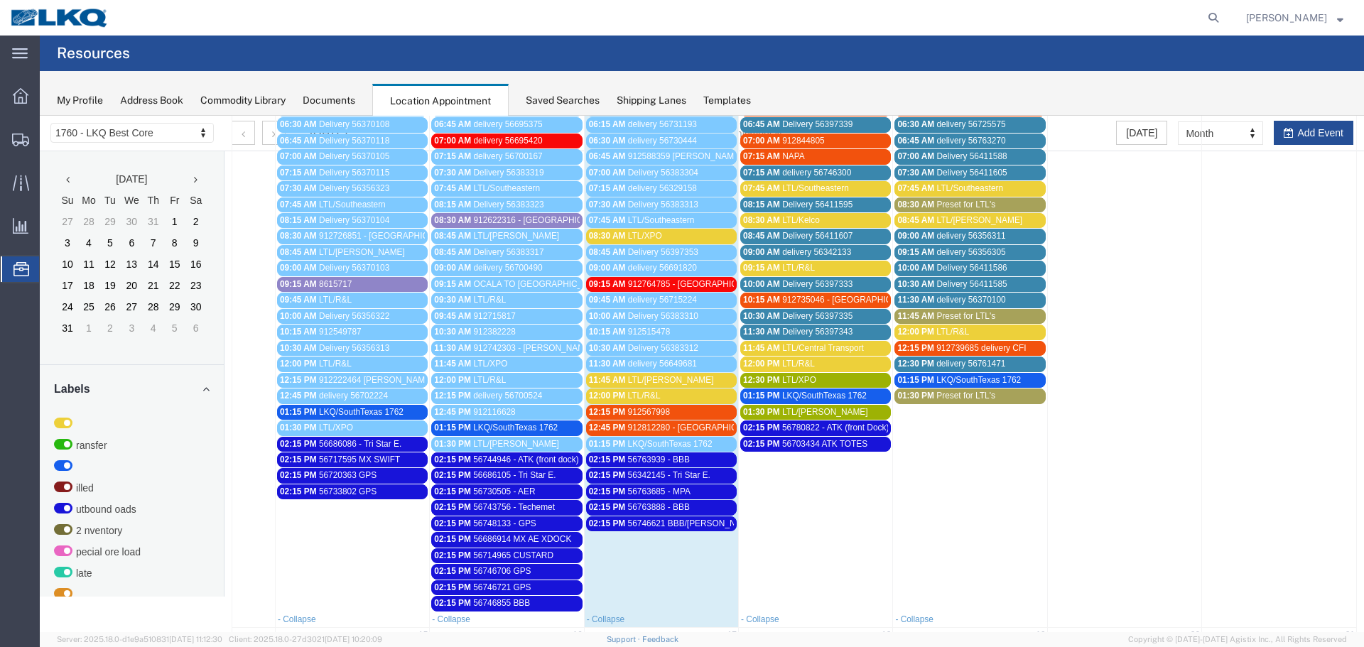
click at [1308, 134] on td at bounding box center [1279, 347] width 154 height 527
select select "1"
select select
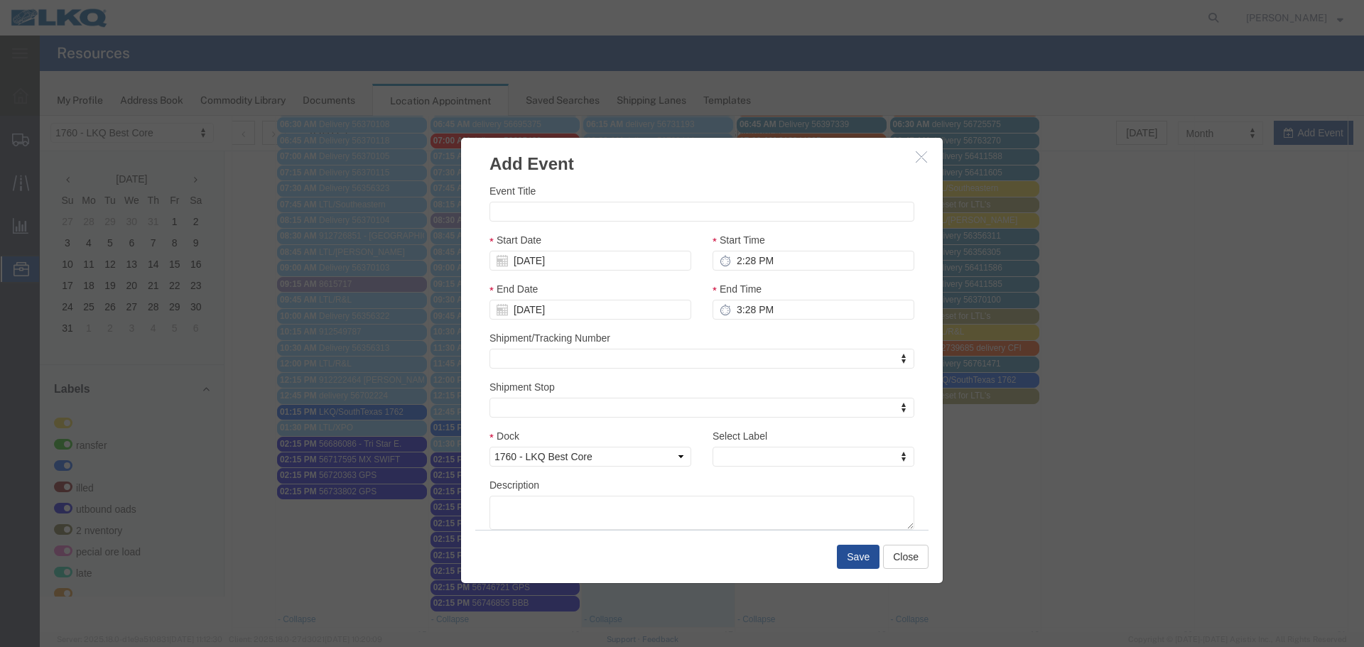
click at [519, 198] on label "Event Title" at bounding box center [513, 191] width 46 height 14
click at [519, 202] on input "Event Title" at bounding box center [702, 212] width 425 height 20
click at [519, 208] on input "Event Title" at bounding box center [702, 212] width 425 height 20
paste input "56780826"
type input "56780826 GPS"
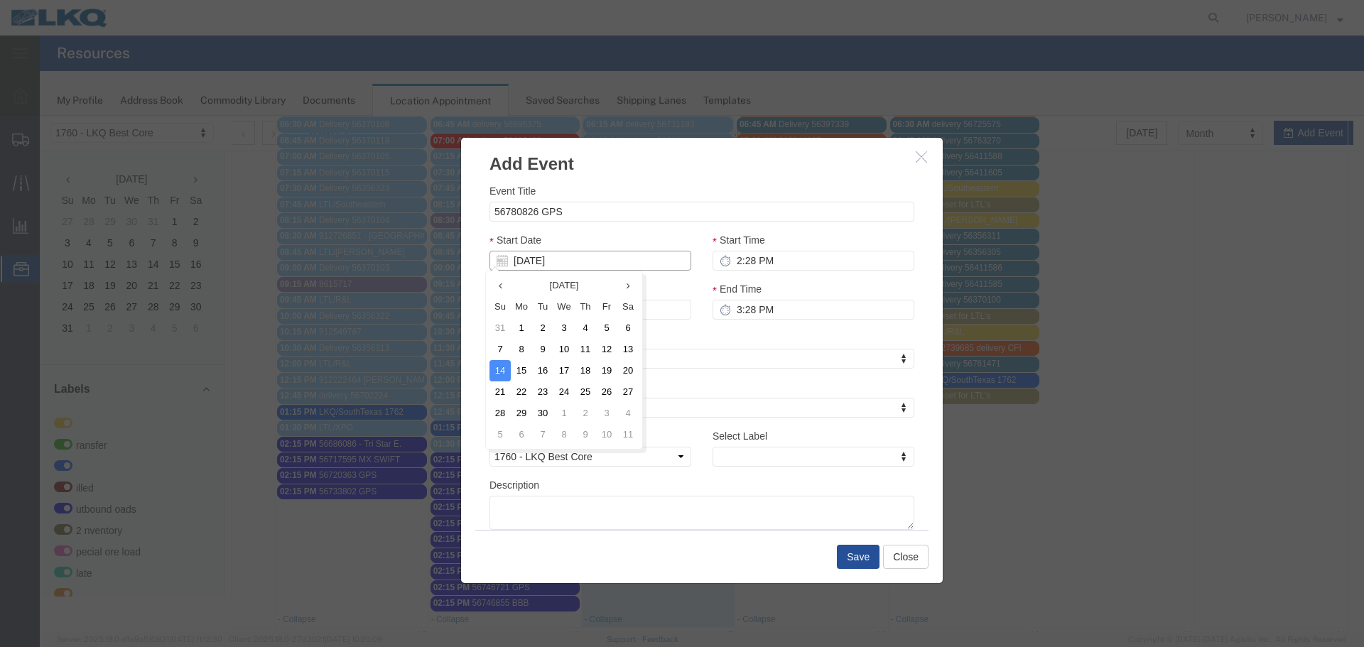
click at [541, 256] on input "[DATE]" at bounding box center [591, 261] width 202 height 20
click at [559, 345] on td "10" at bounding box center [563, 349] width 21 height 21
click at [735, 249] on div "Start Time 2:28 PM" at bounding box center [814, 251] width 202 height 38
click at [736, 261] on input "2:28 PM" at bounding box center [814, 261] width 202 height 20
type input "2:15 PM"
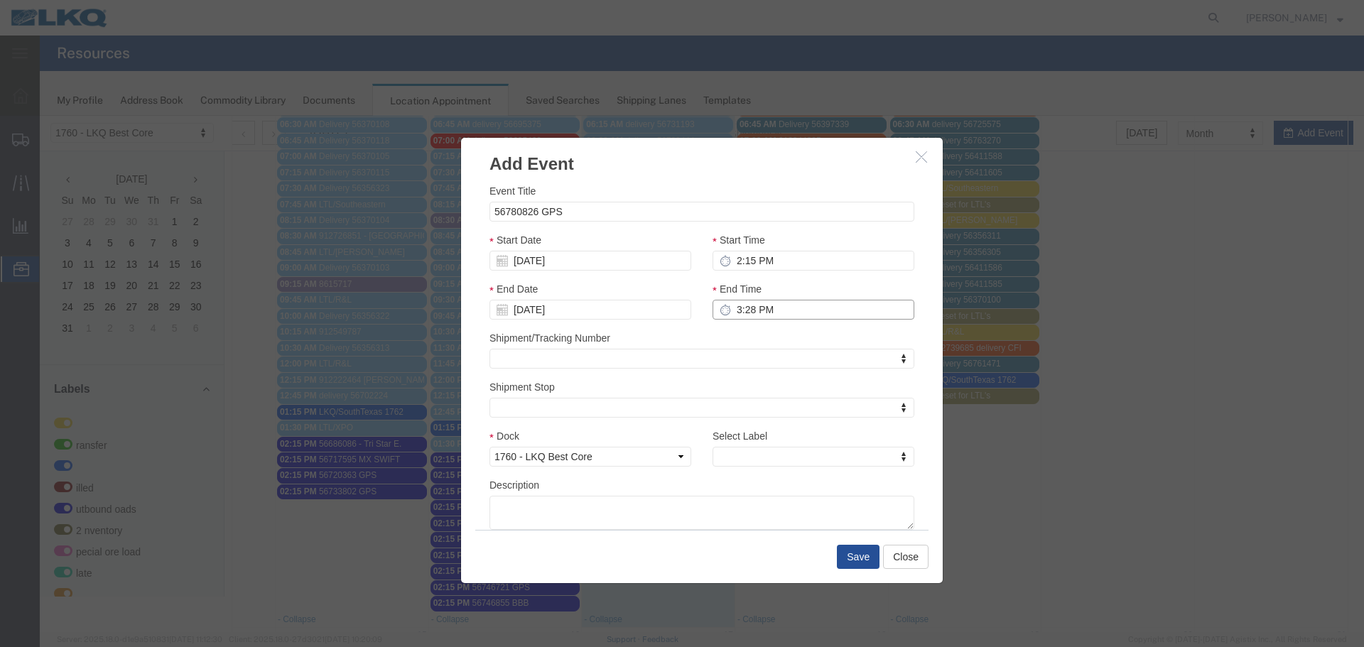
click at [735, 301] on input "3:28 PM" at bounding box center [814, 310] width 202 height 20
type input "2:15 PM"
click at [739, 335] on div "Shipment/Tracking Number Shipment/Tracking Number Shipment/Tracking Number" at bounding box center [702, 349] width 425 height 38
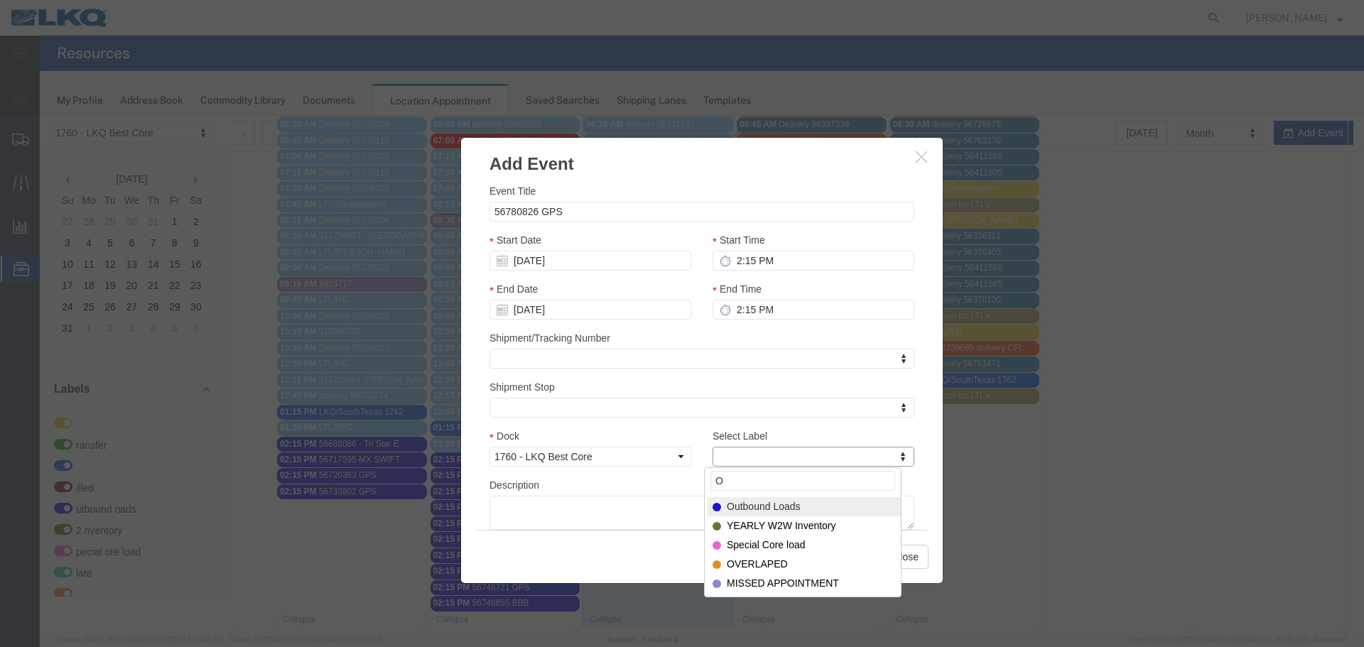
type input "O"
select select "80"
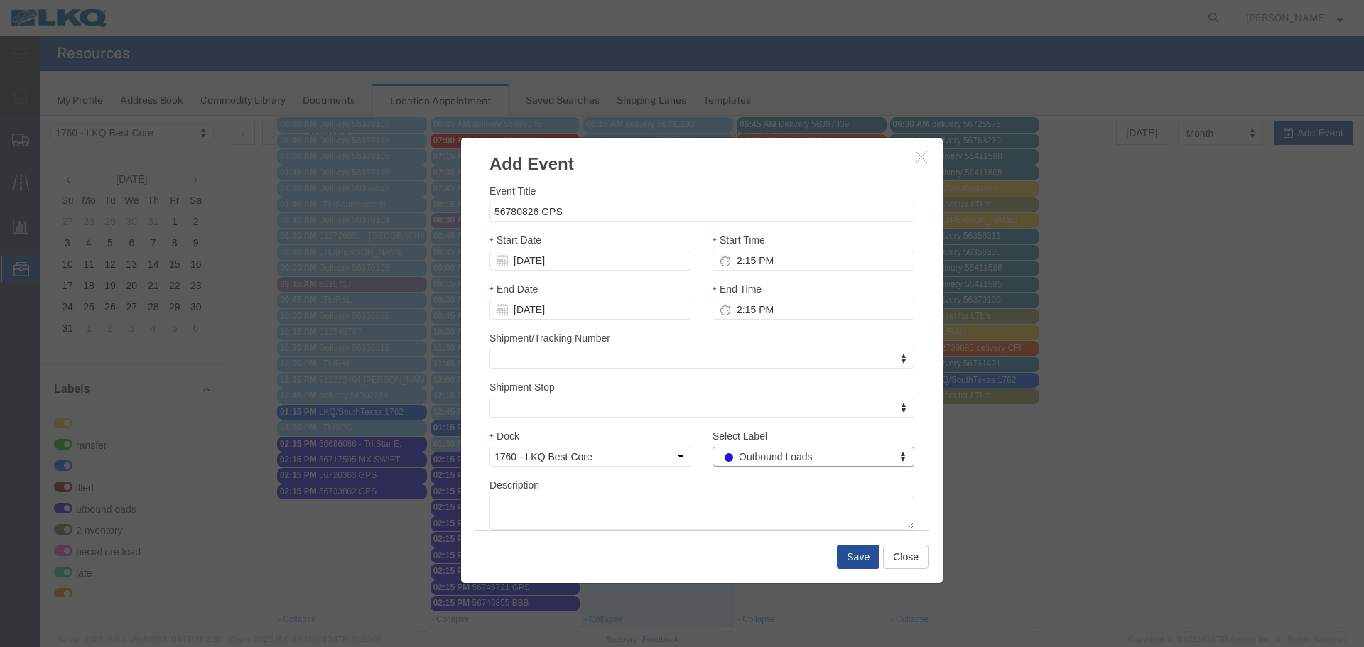
click at [717, 480] on div "Description" at bounding box center [702, 503] width 425 height 53
click at [850, 560] on button "Save" at bounding box center [858, 557] width 43 height 24
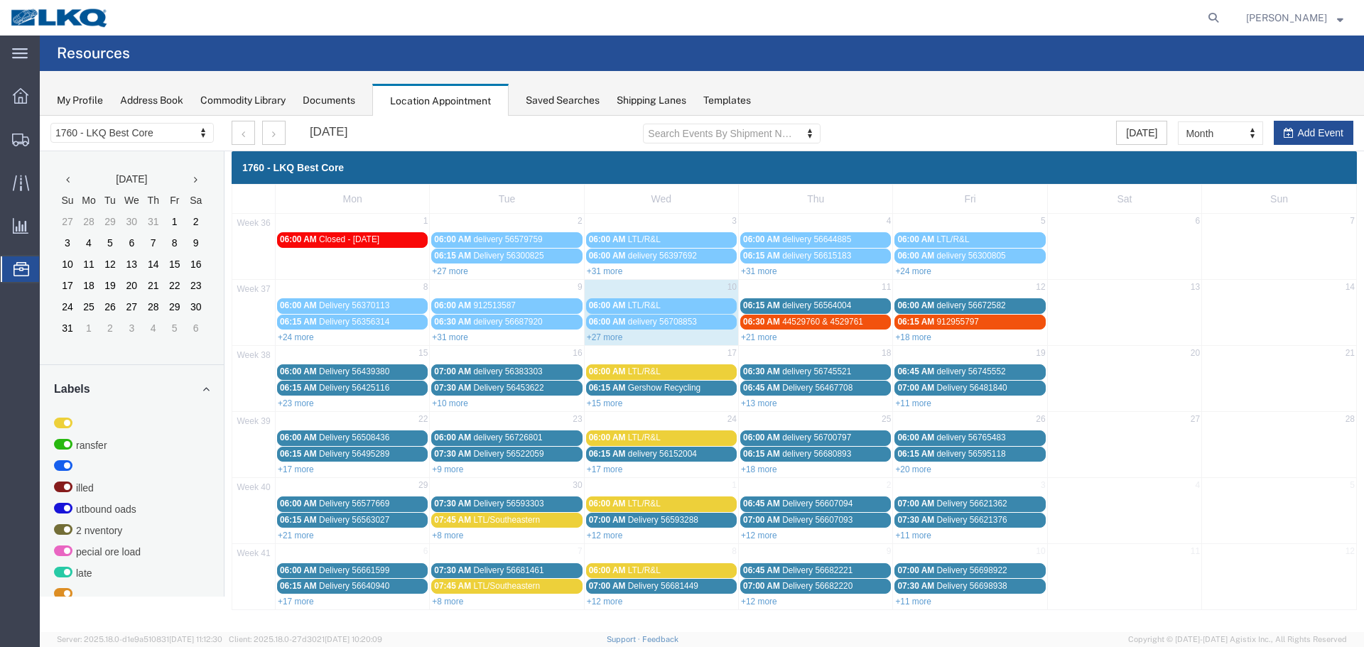
scroll to position [0, 0]
click at [760, 338] on link "+21 more" at bounding box center [759, 338] width 36 height 10
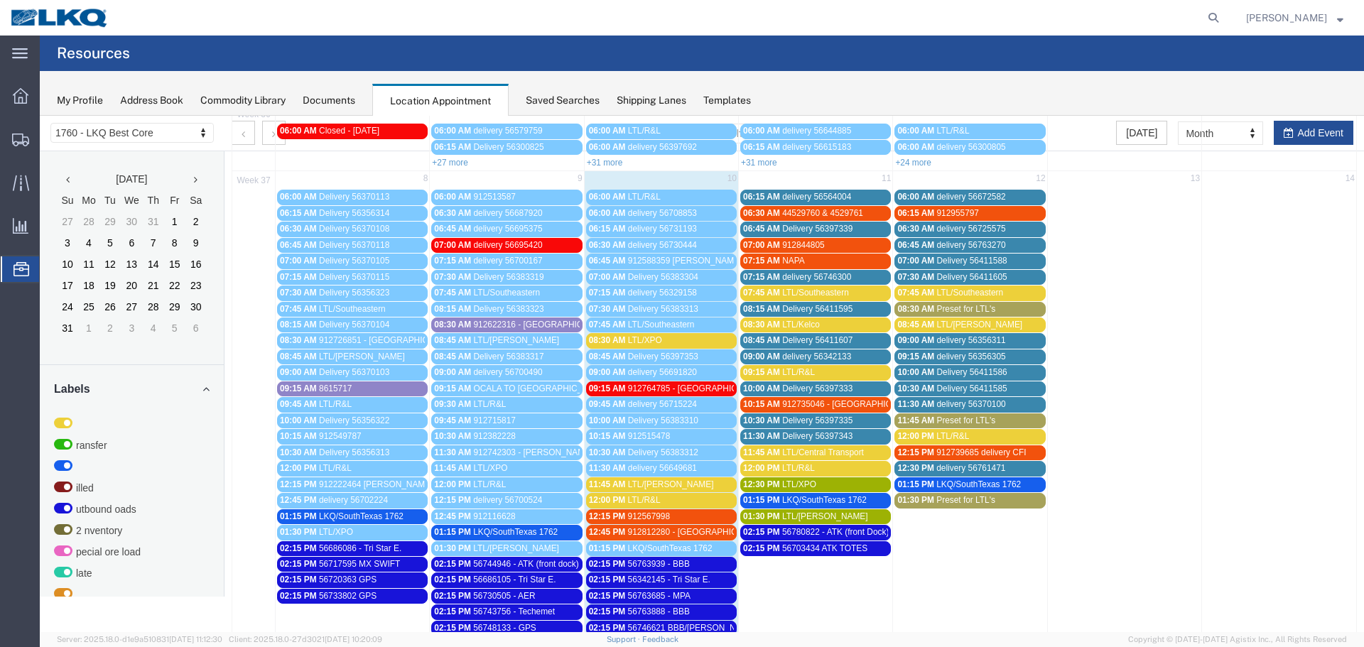
scroll to position [213, 0]
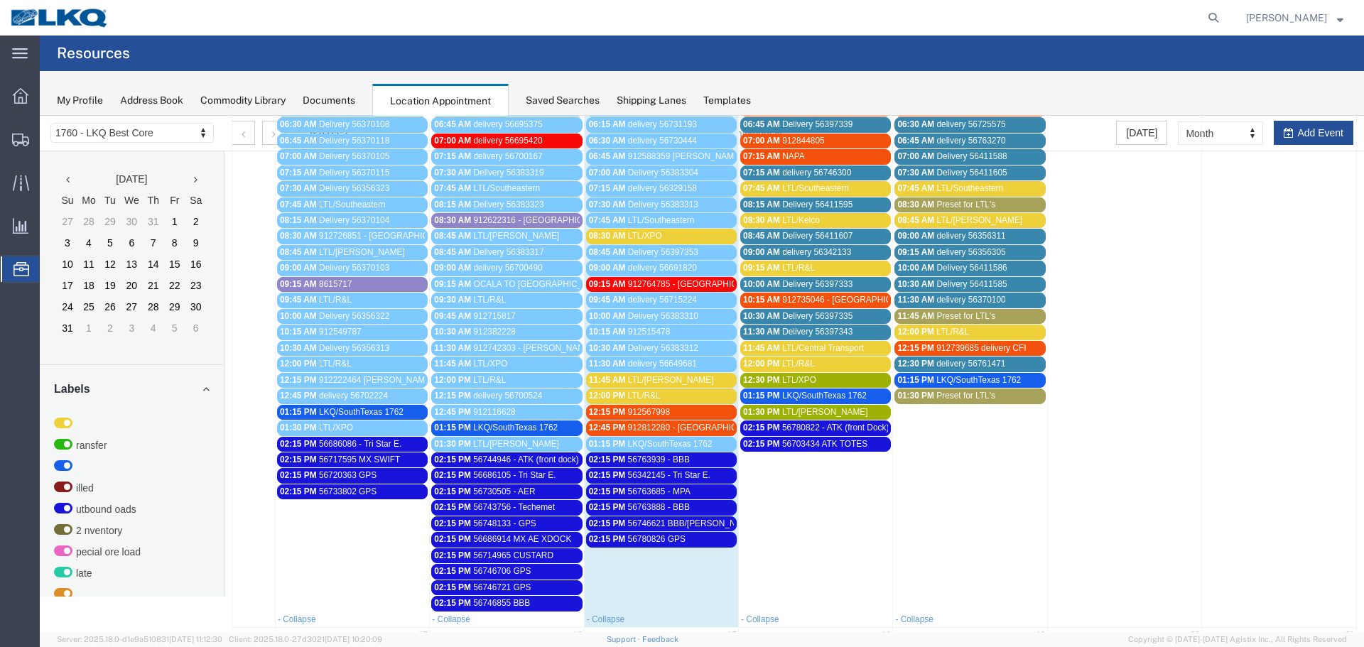
click at [646, 236] on span "LTL/XPO" at bounding box center [645, 236] width 34 height 10
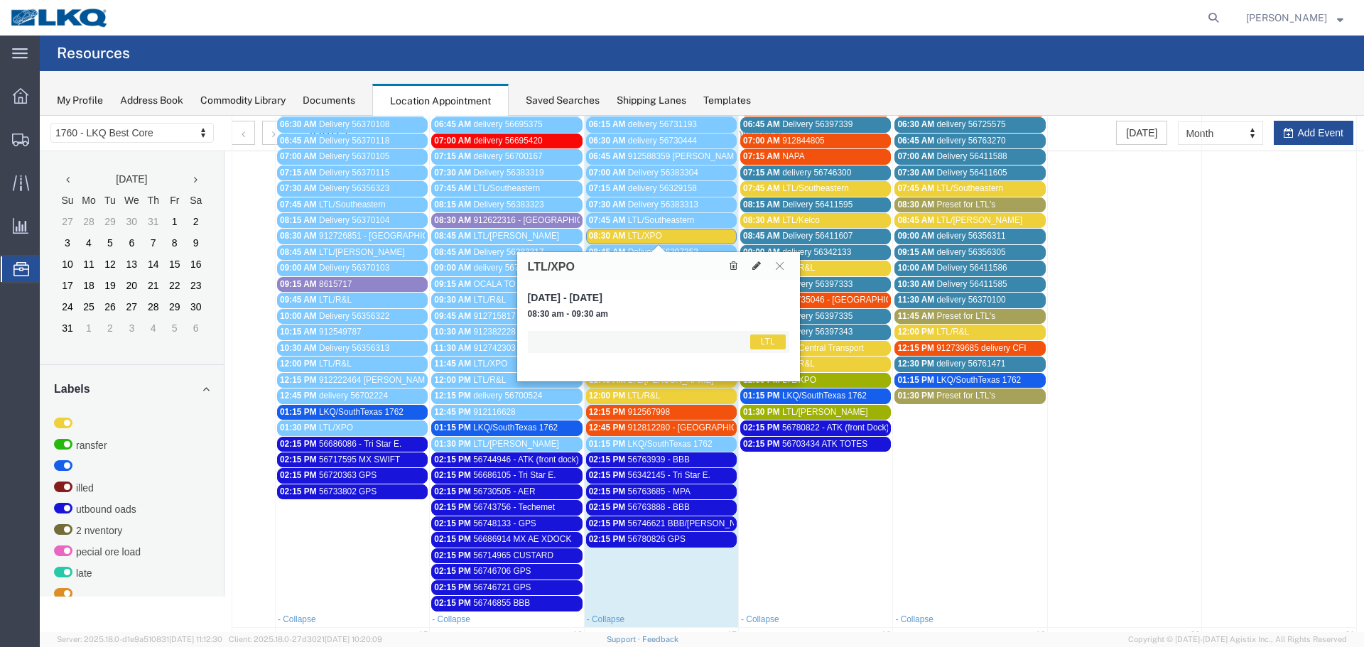
click at [774, 270] on button at bounding box center [779, 265] width 19 height 13
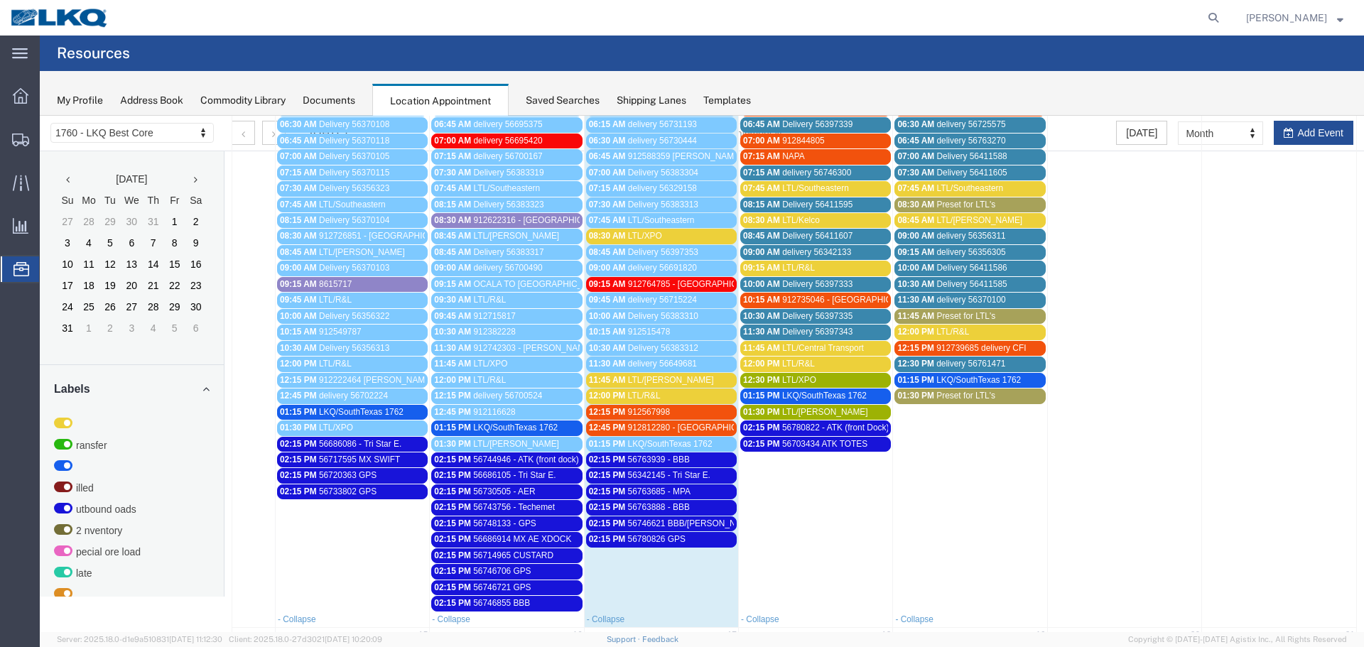
click at [651, 379] on span "LTL/[PERSON_NAME]" at bounding box center [671, 380] width 86 height 10
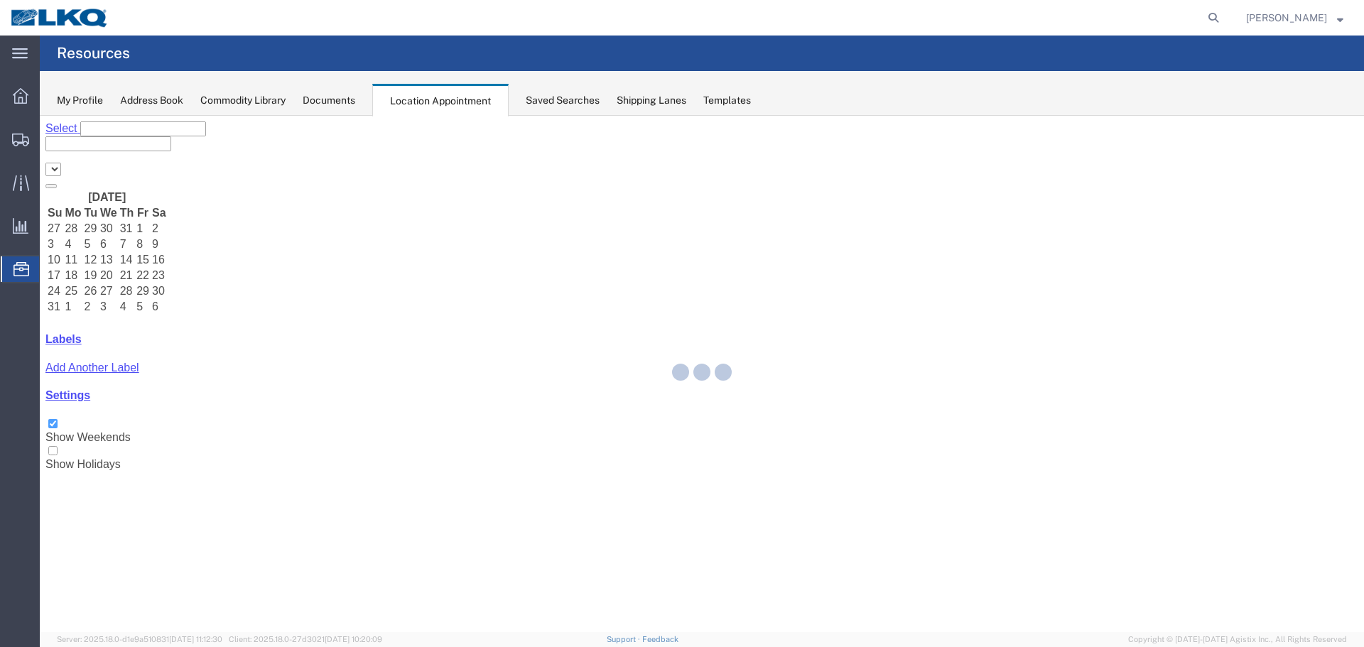
select select "27634"
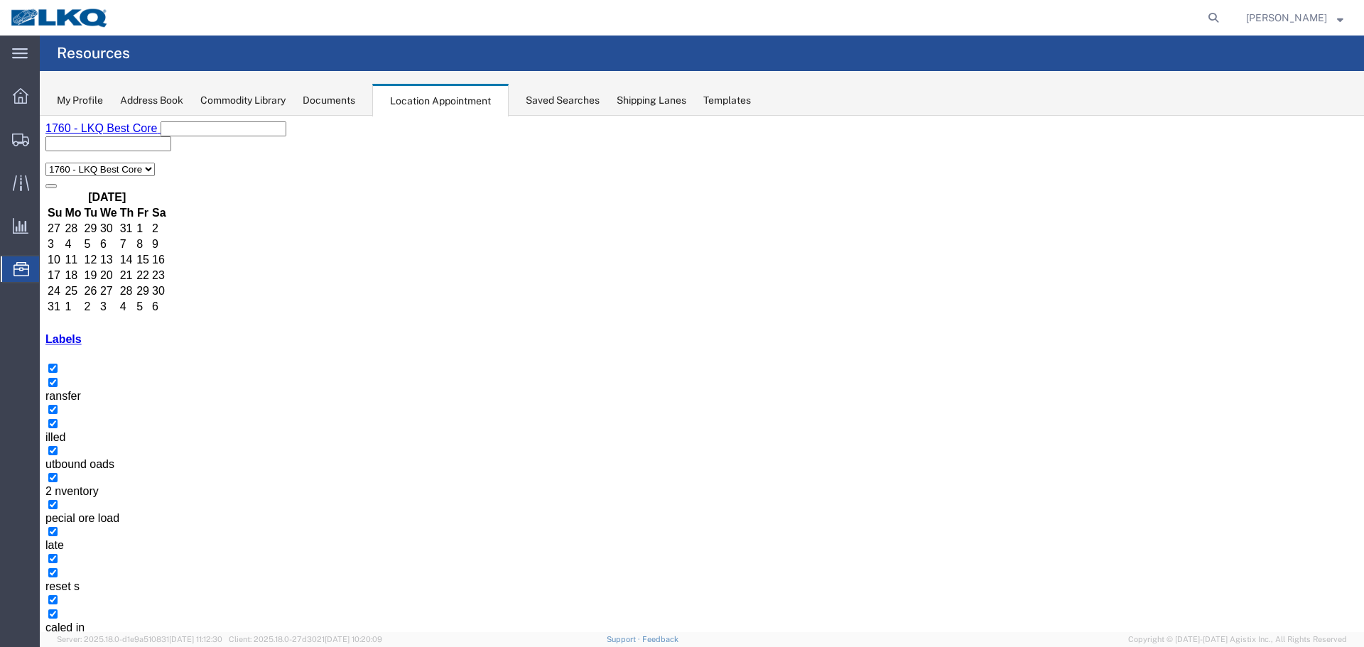
select select "1"
select select
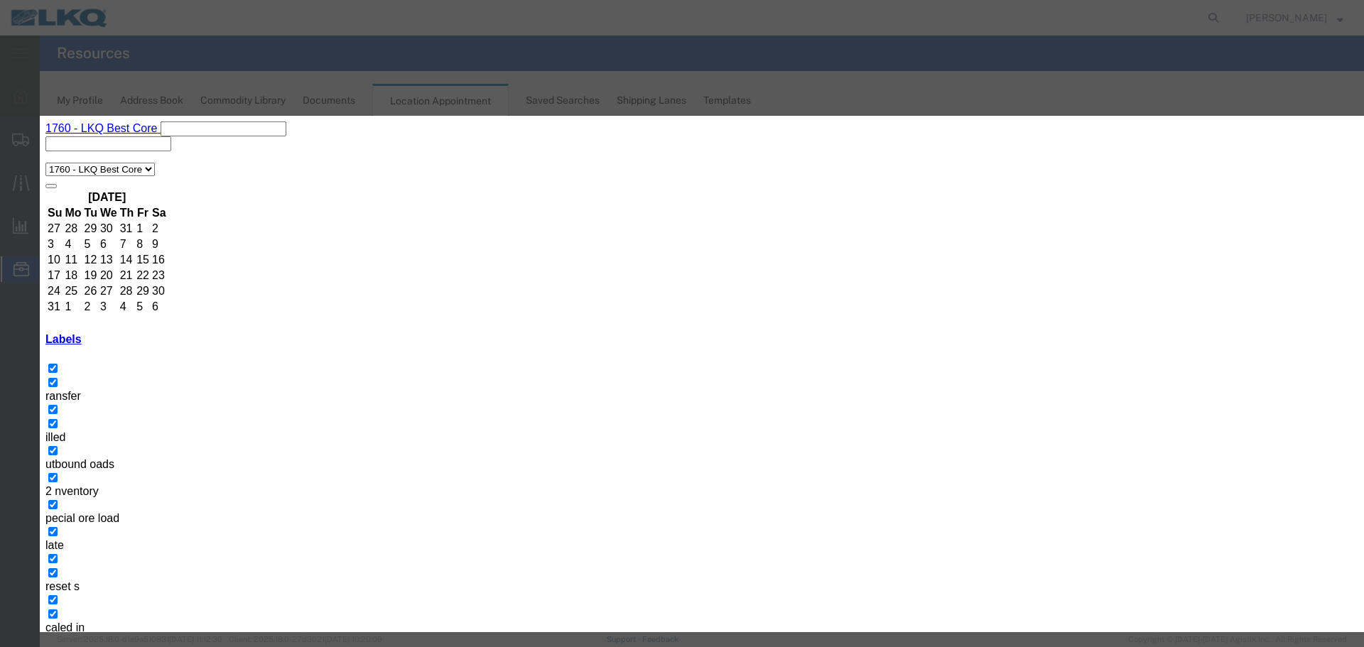
drag, startPoint x: 926, startPoint y: 557, endPoint x: 885, endPoint y: 478, distance: 89.3
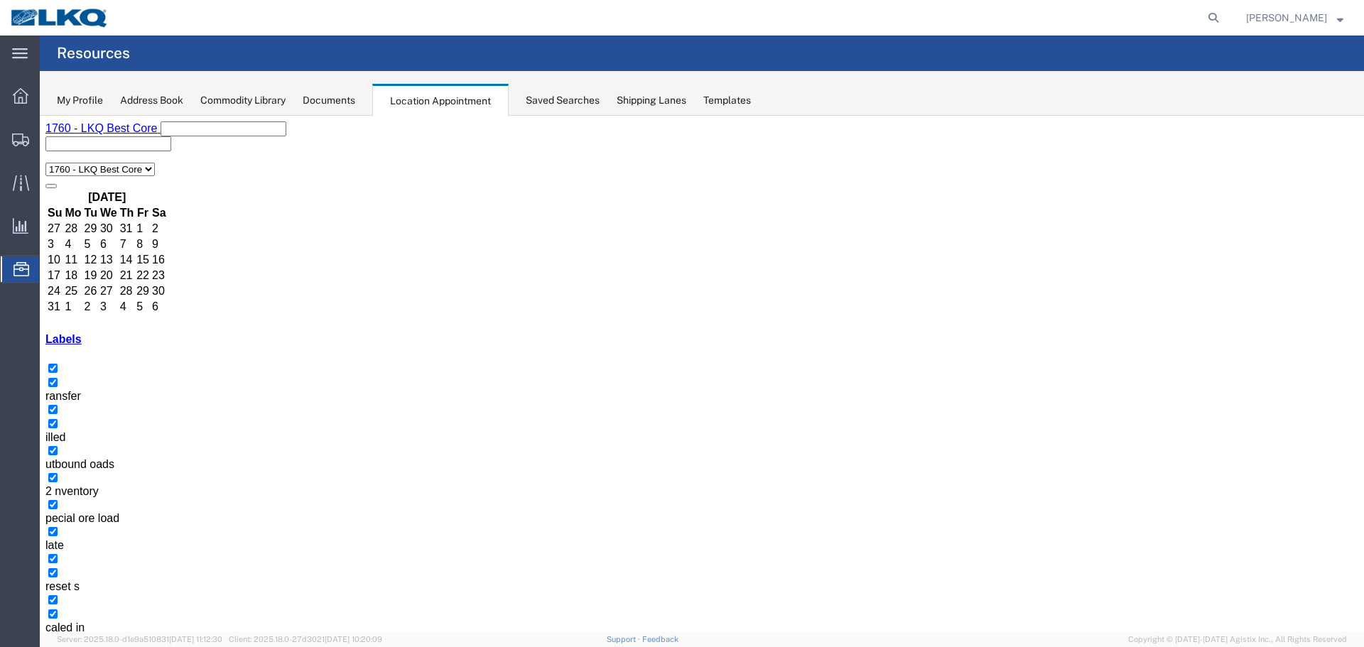
select select "1"
select select
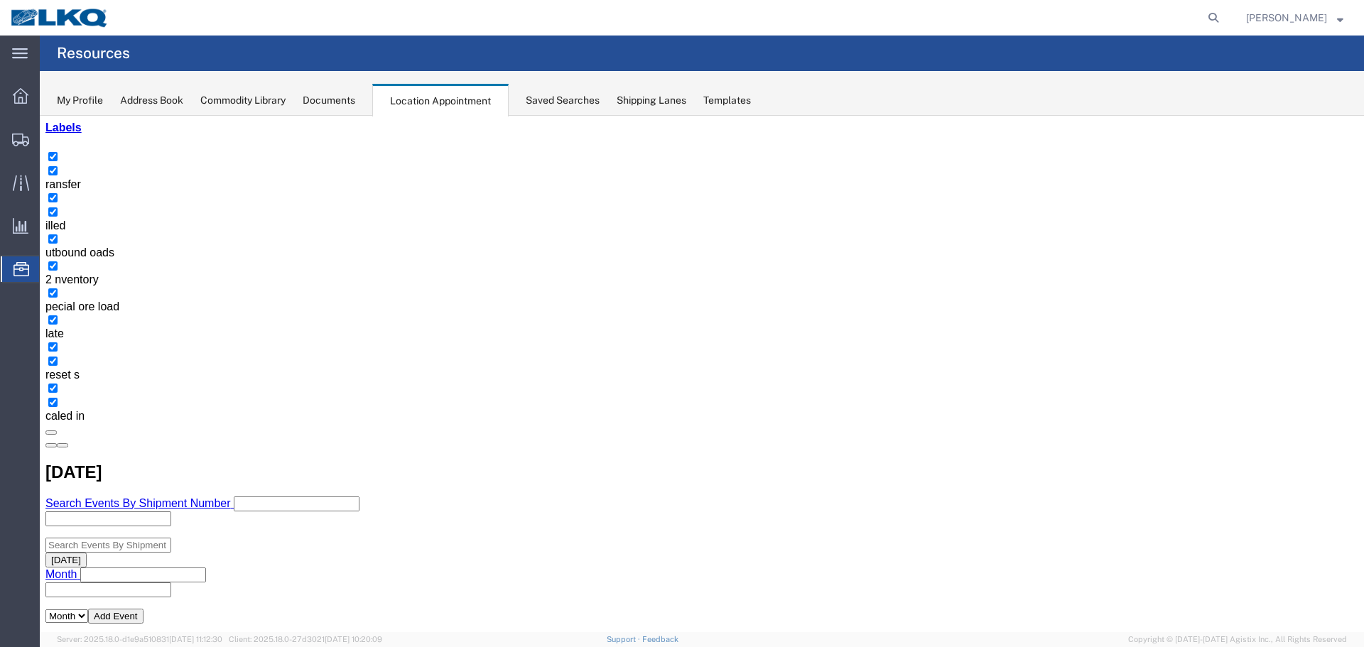
scroll to position [213, 0]
select select "1"
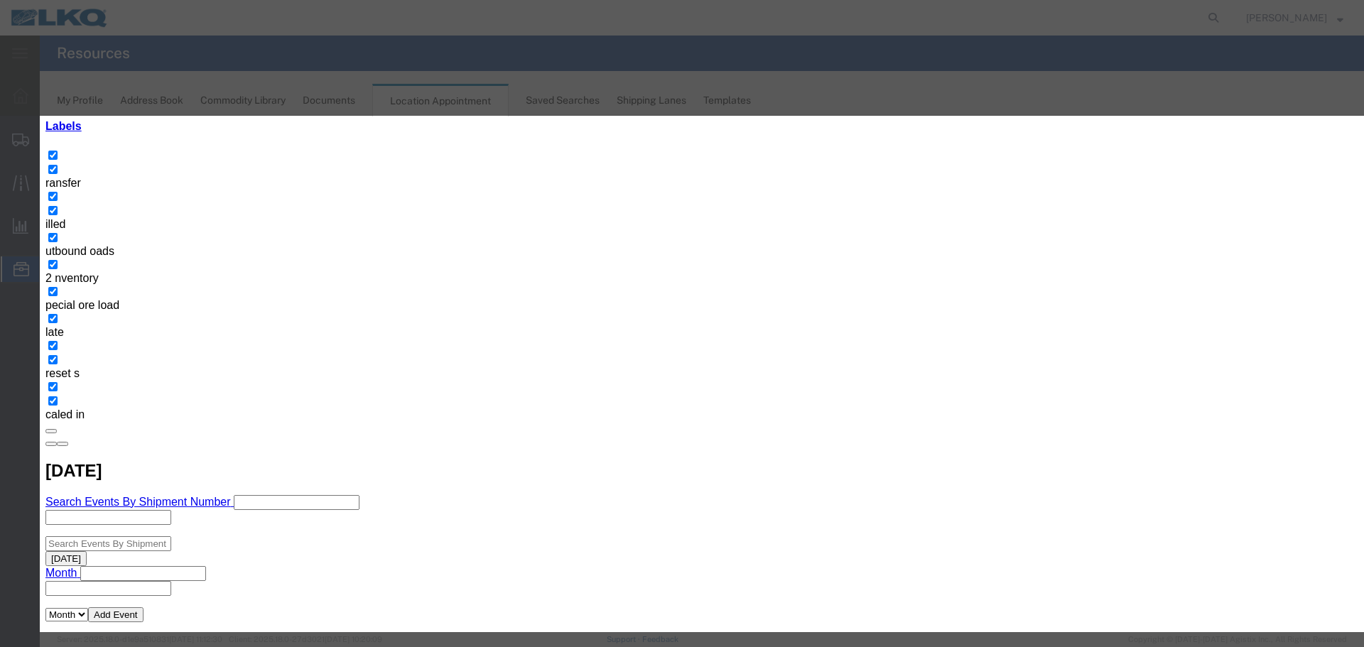
type input "d"
select select "40"
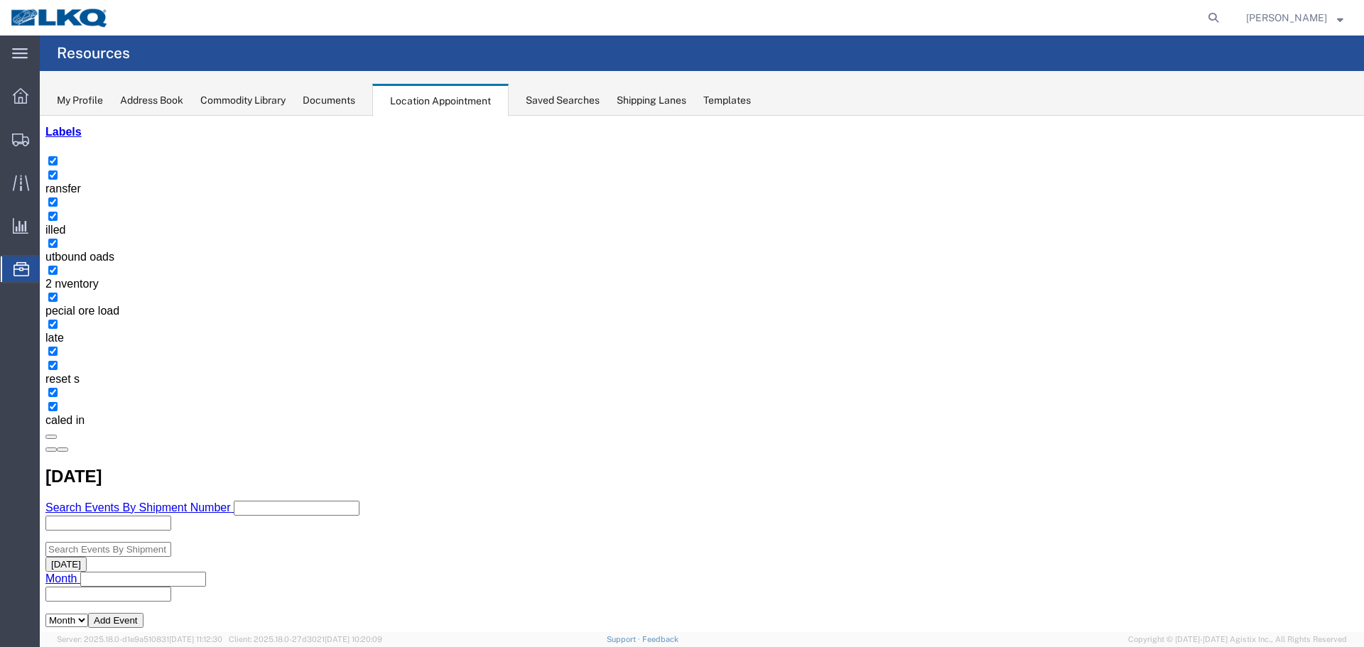
scroll to position [213, 0]
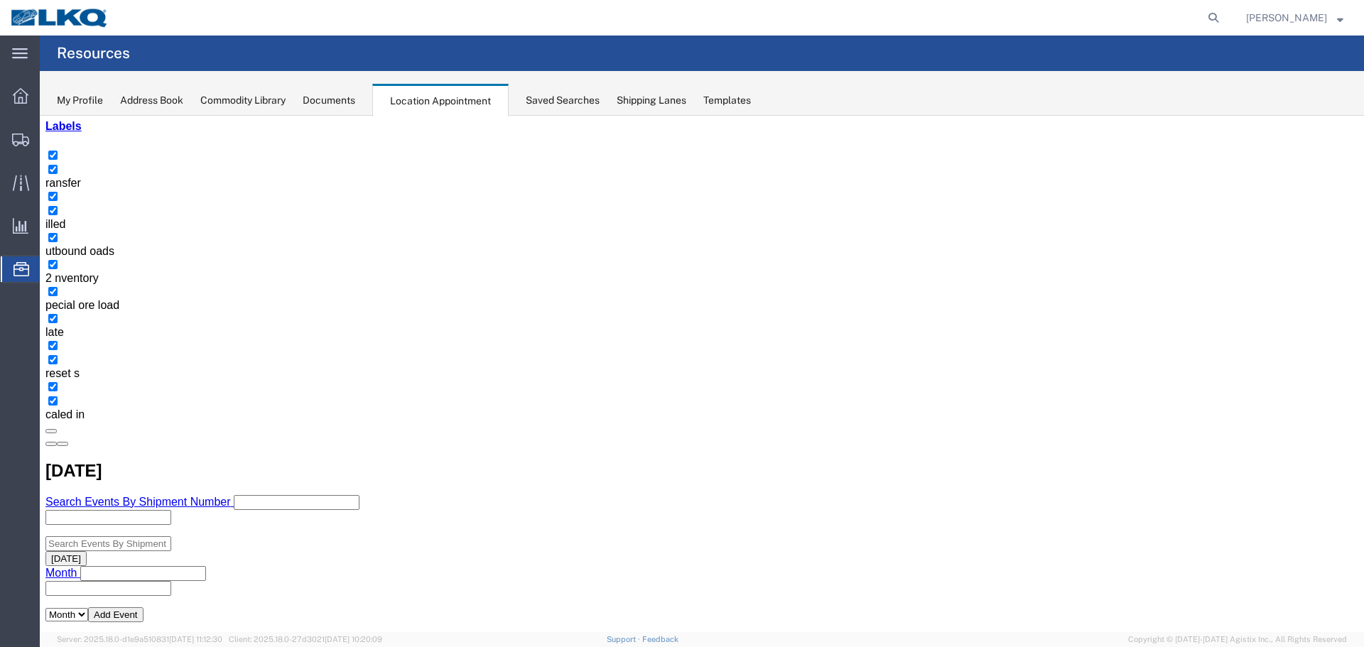
select select "1"
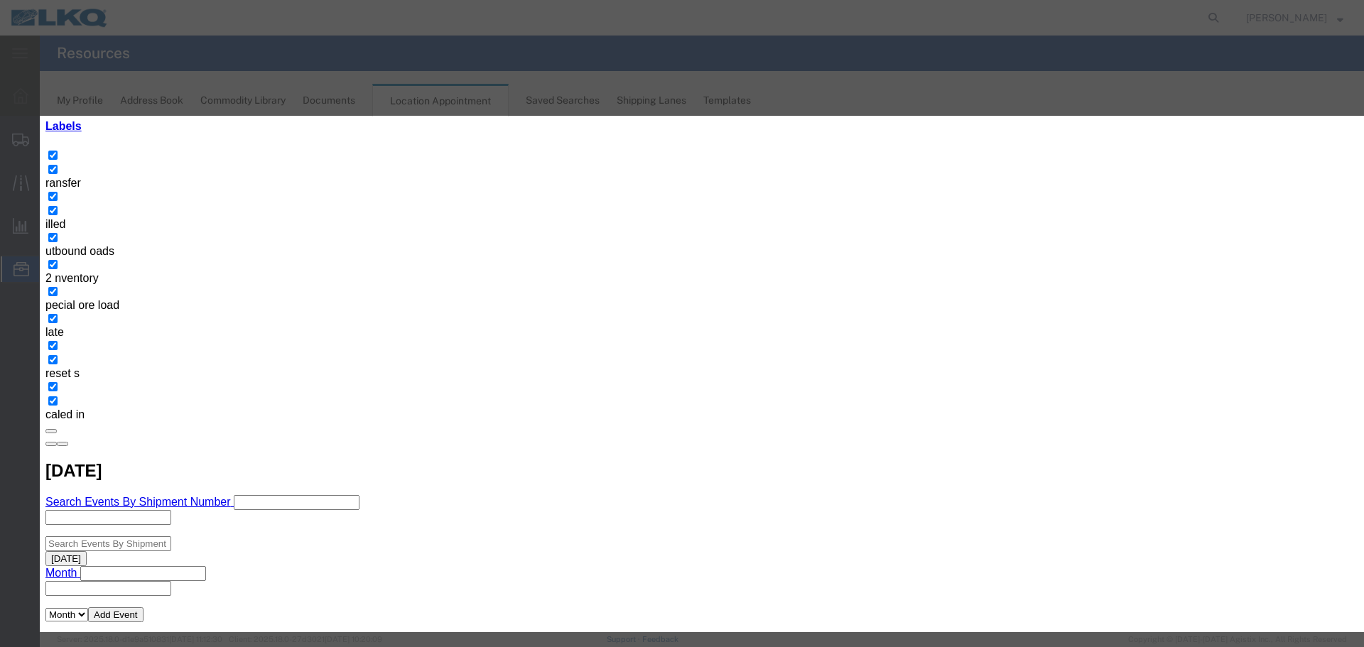
type input "d"
select select "40"
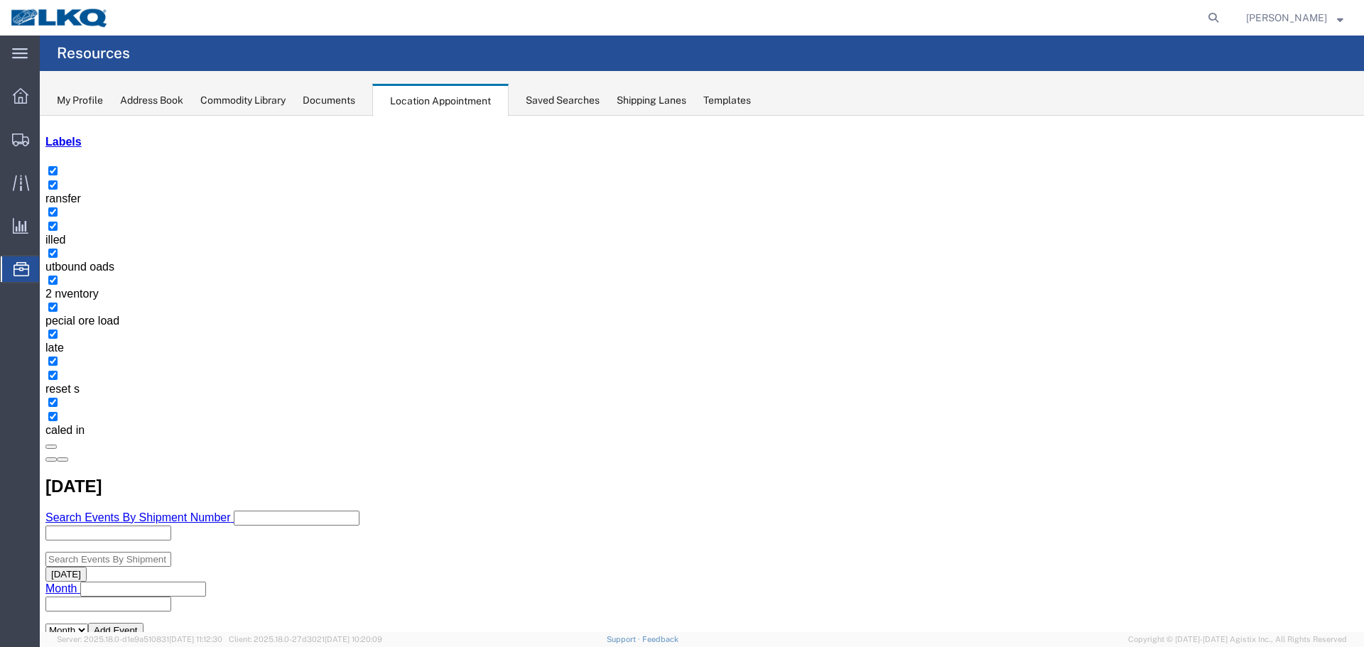
scroll to position [213, 0]
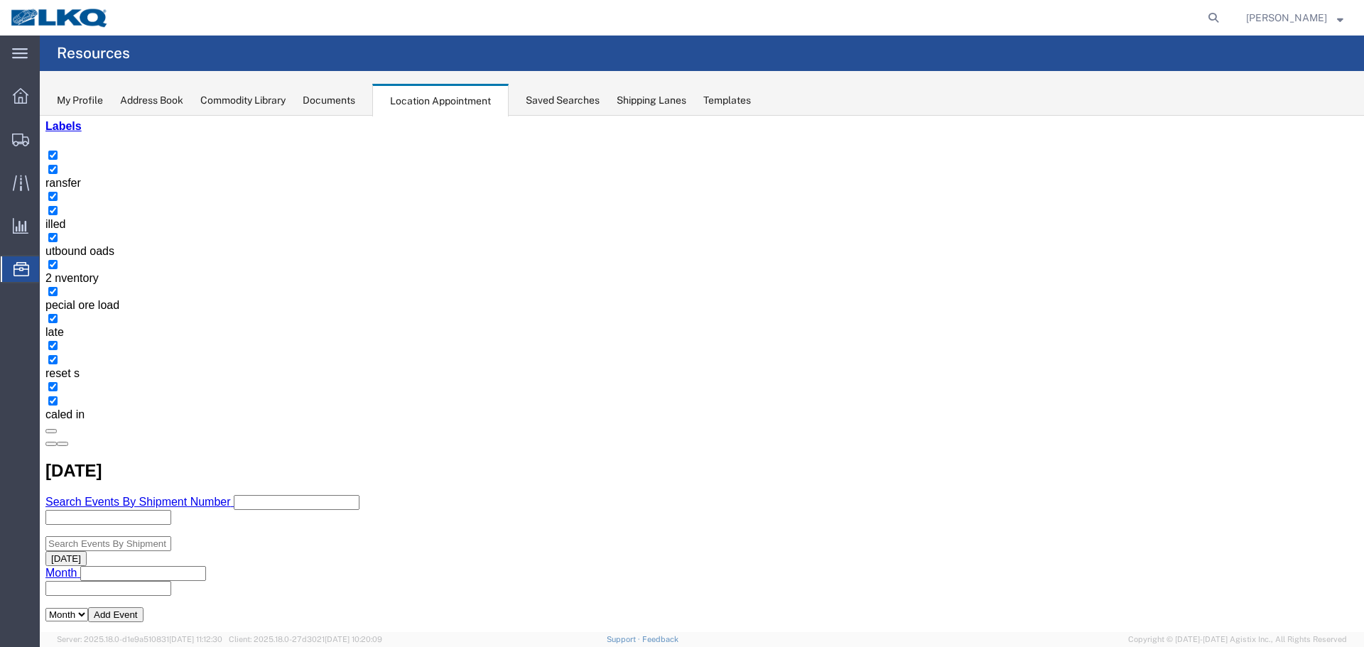
select select "1"
select select
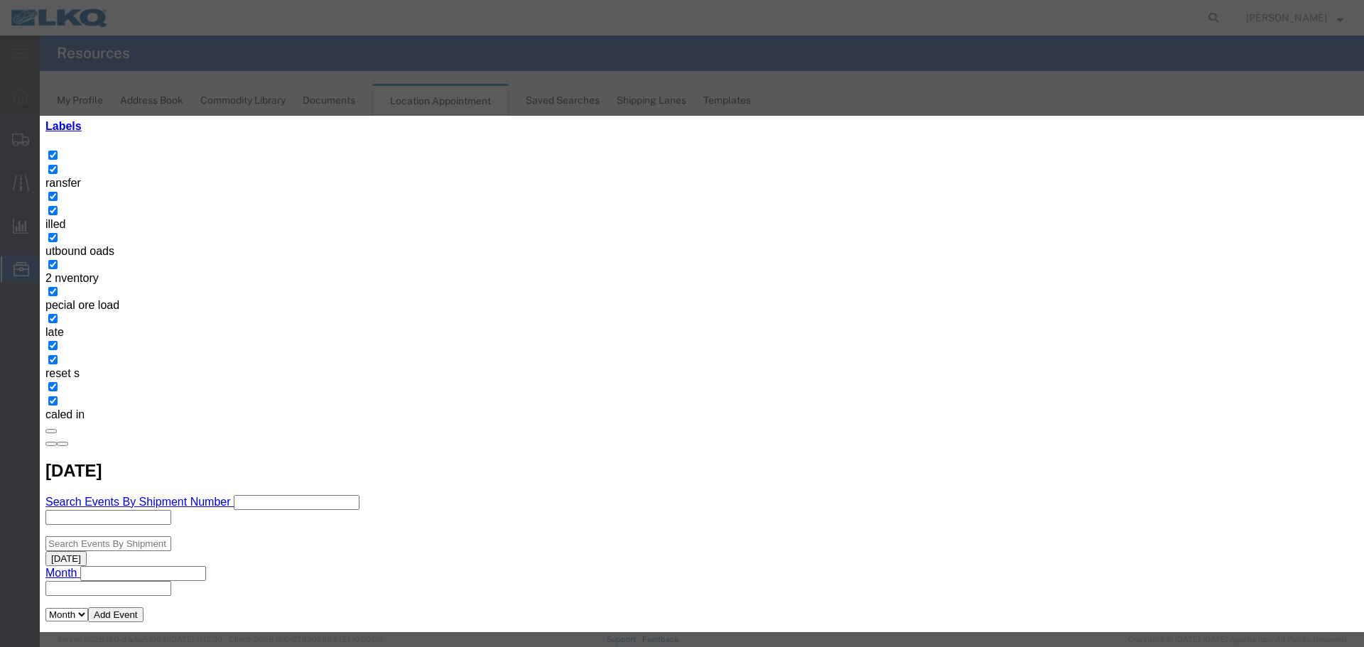
type input "56781190 TRISTAR"
drag, startPoint x: 622, startPoint y: 183, endPoint x: 622, endPoint y: 194, distance: 10.7
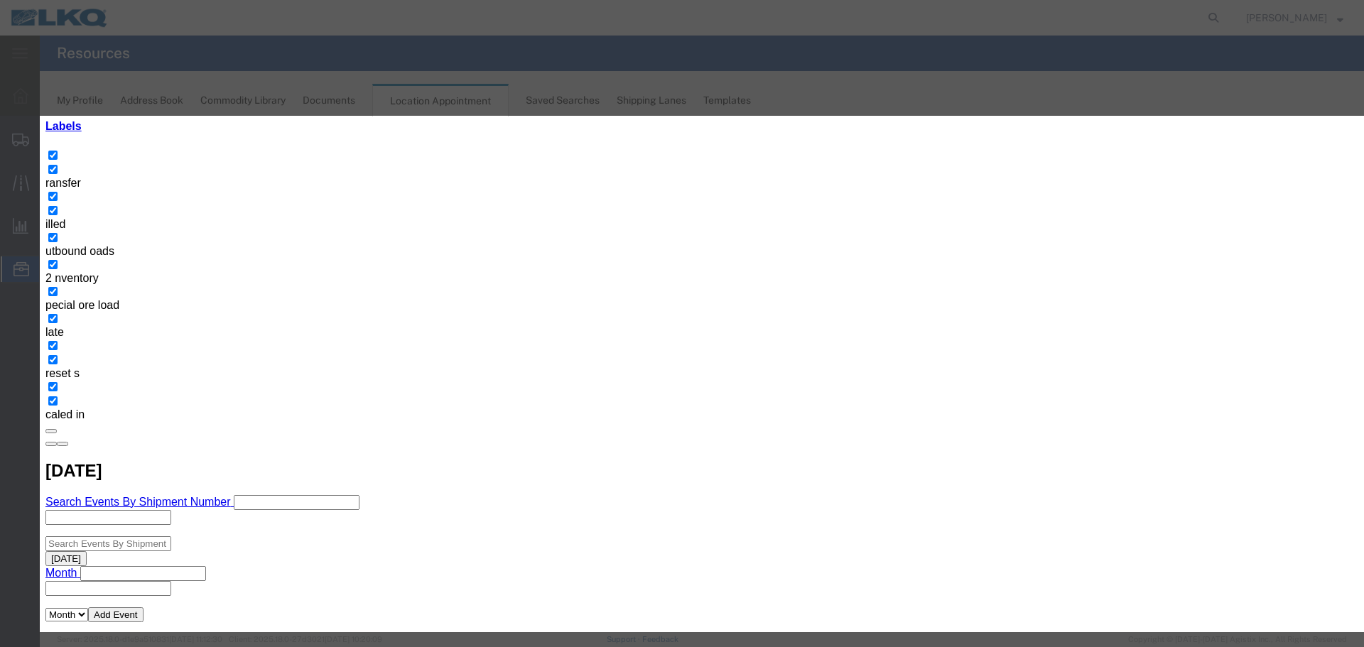
type input "2:15 PM"
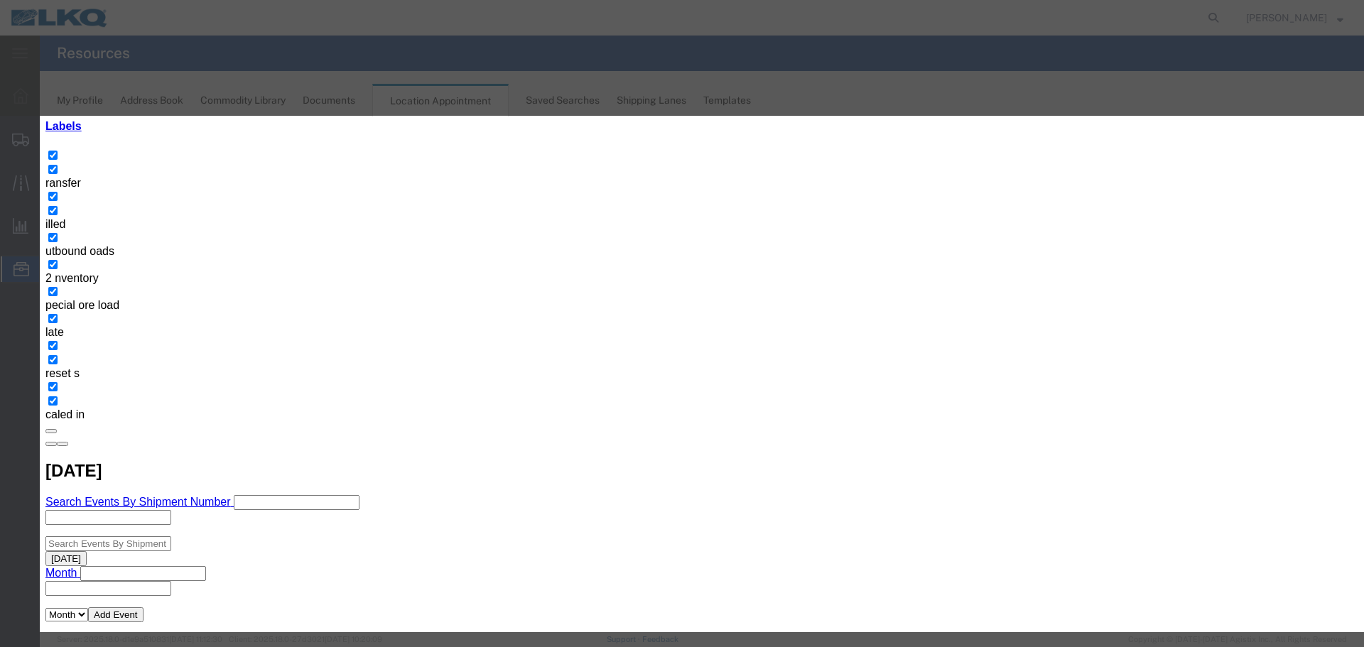
type input "2:15 PM"
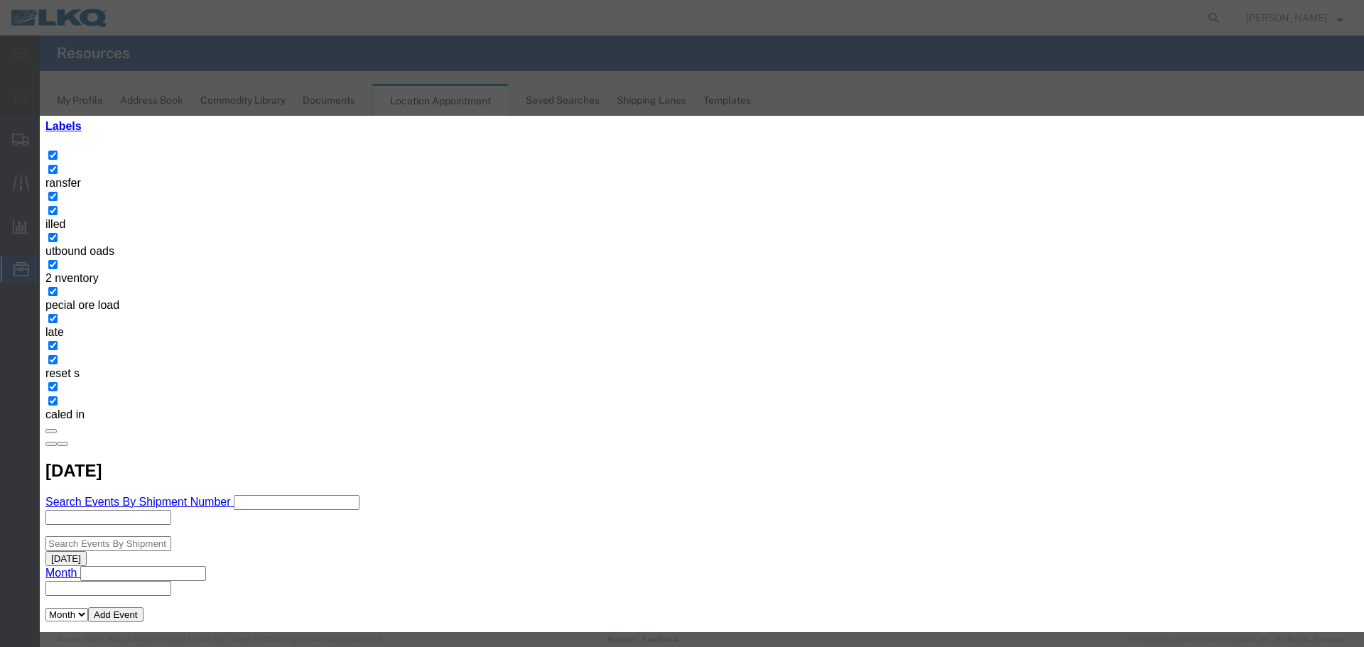
select select "80"
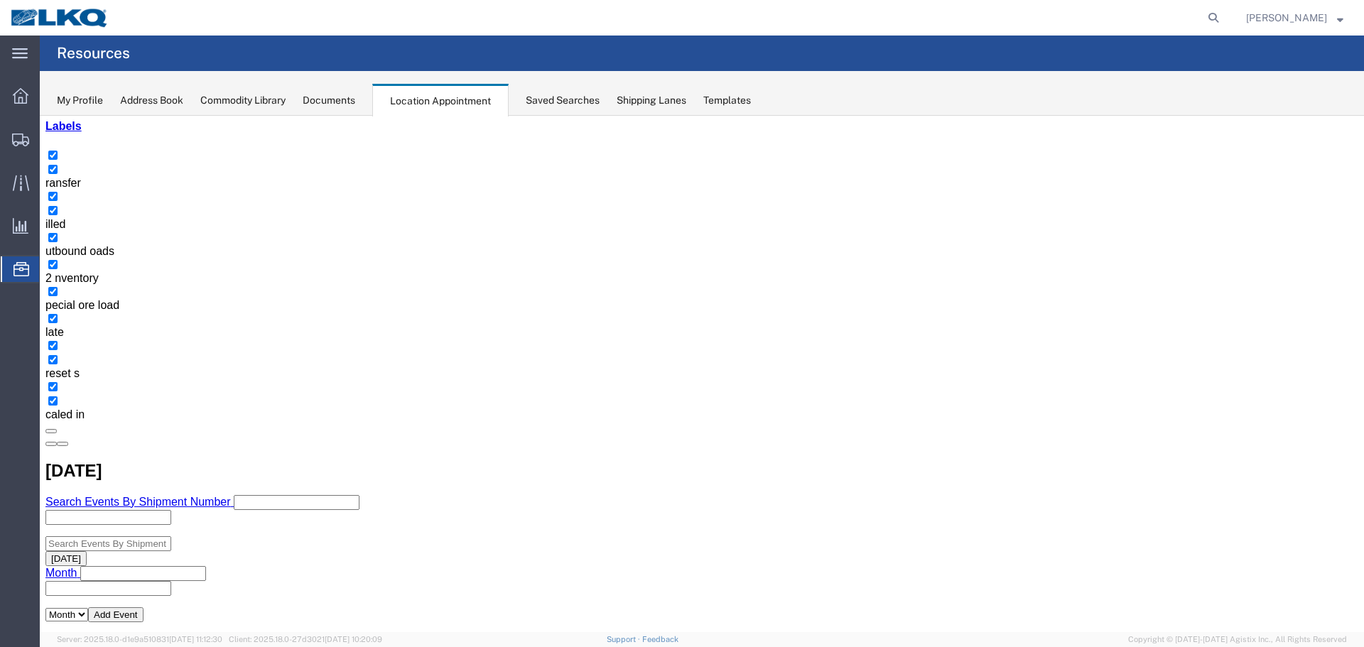
scroll to position [0, 0]
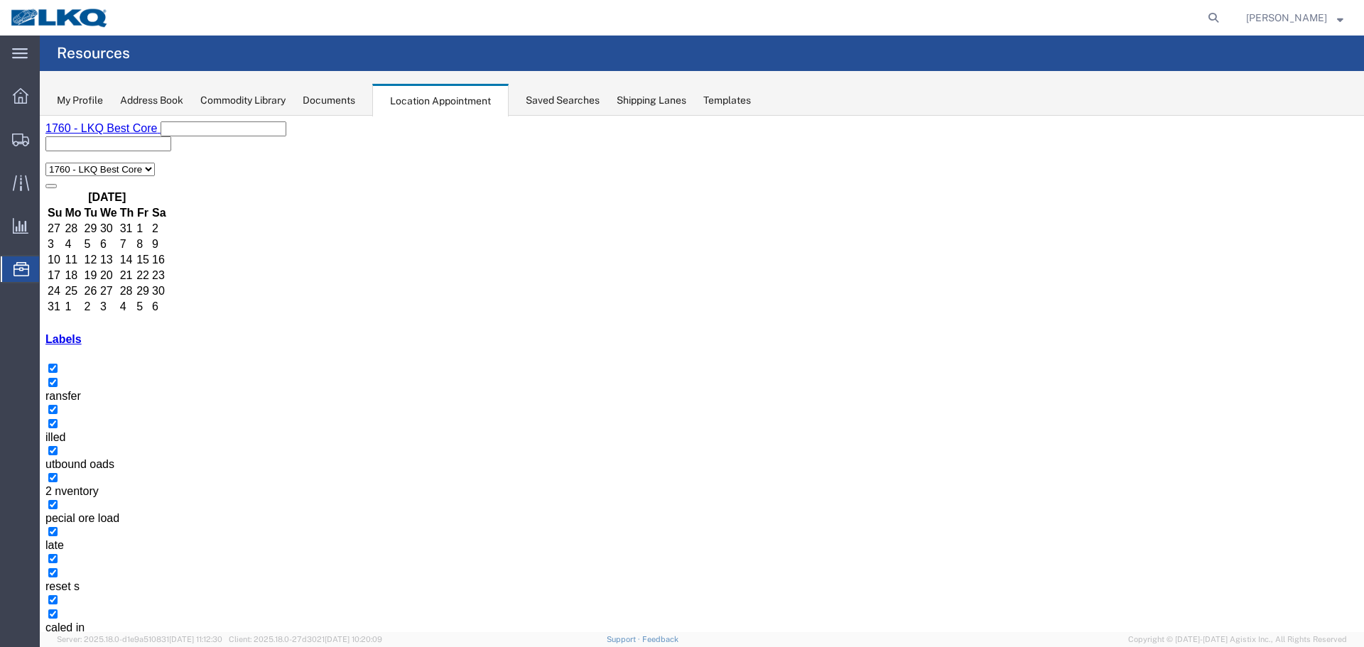
select select
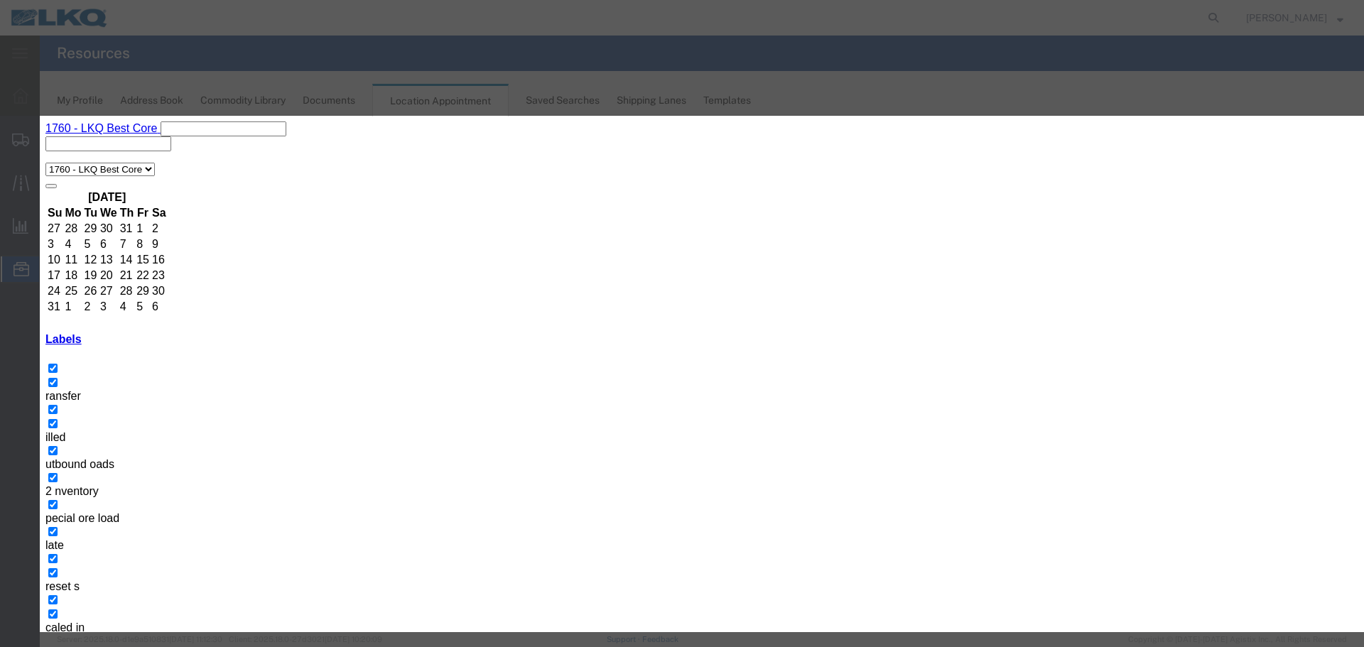
type input "56781204 TRISTAR"
drag, startPoint x: 723, startPoint y: 199, endPoint x: 765, endPoint y: 215, distance: 45.0
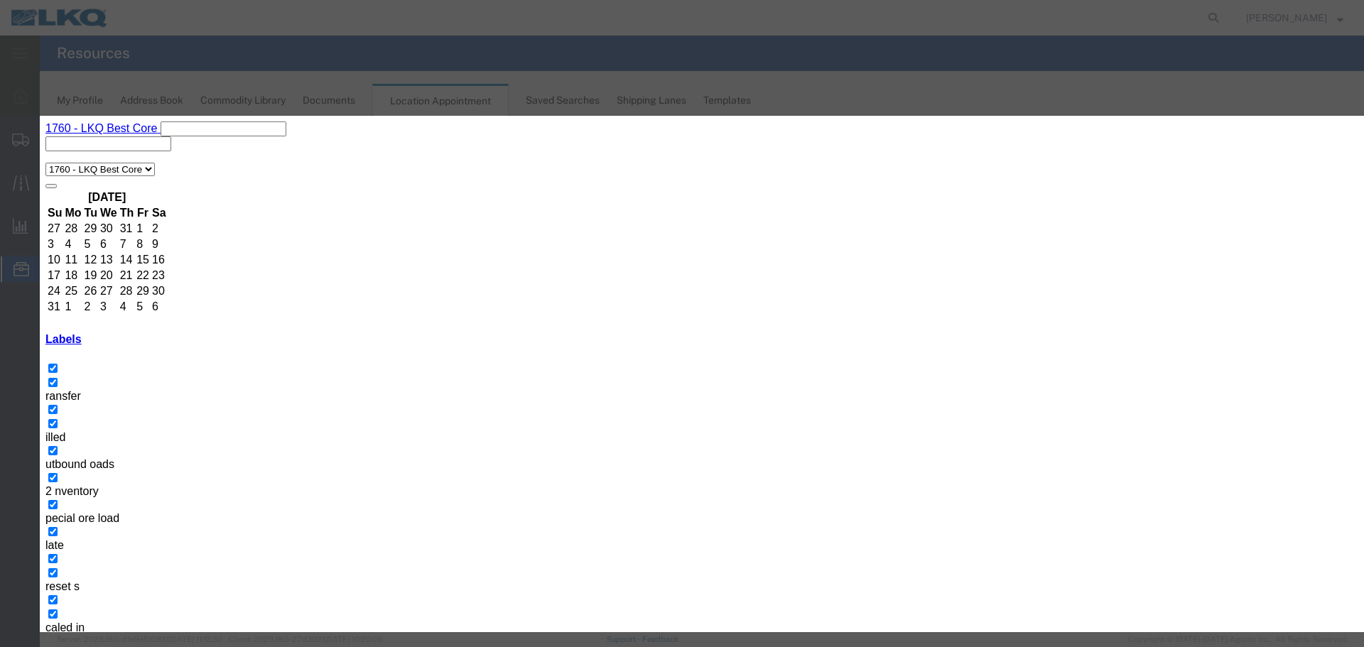
type input "09/17/25"
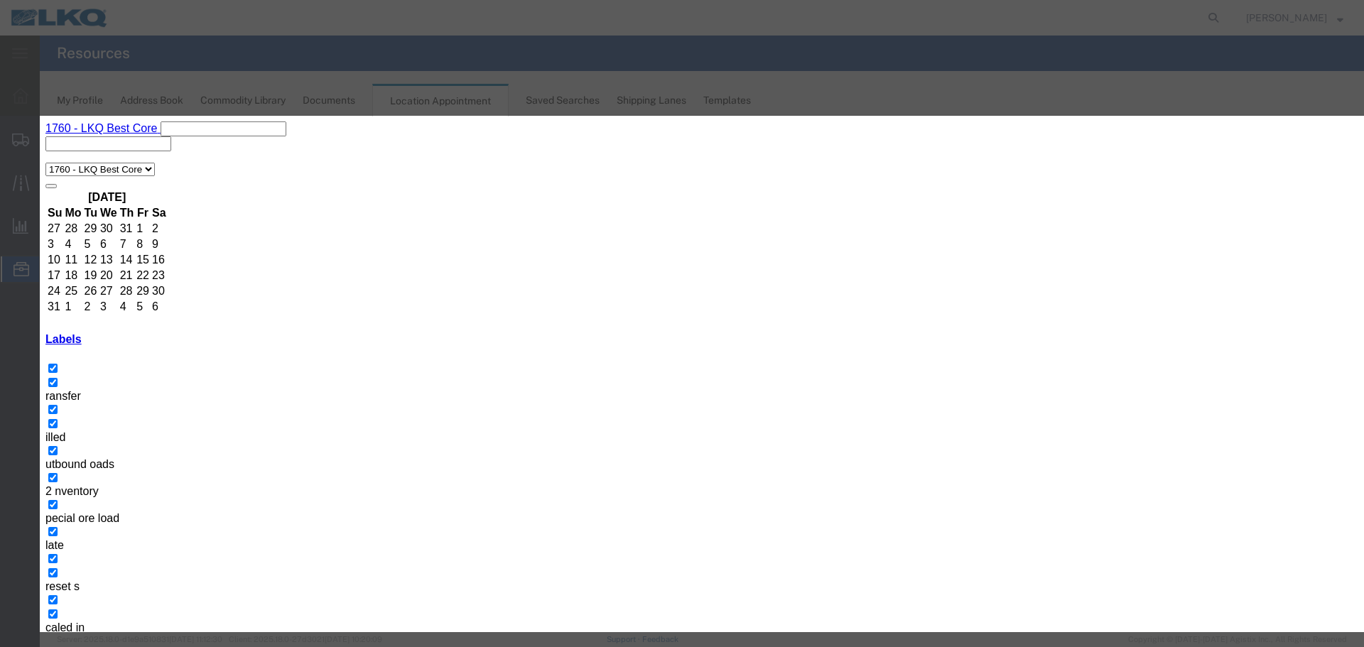
type input "2:15 PM"
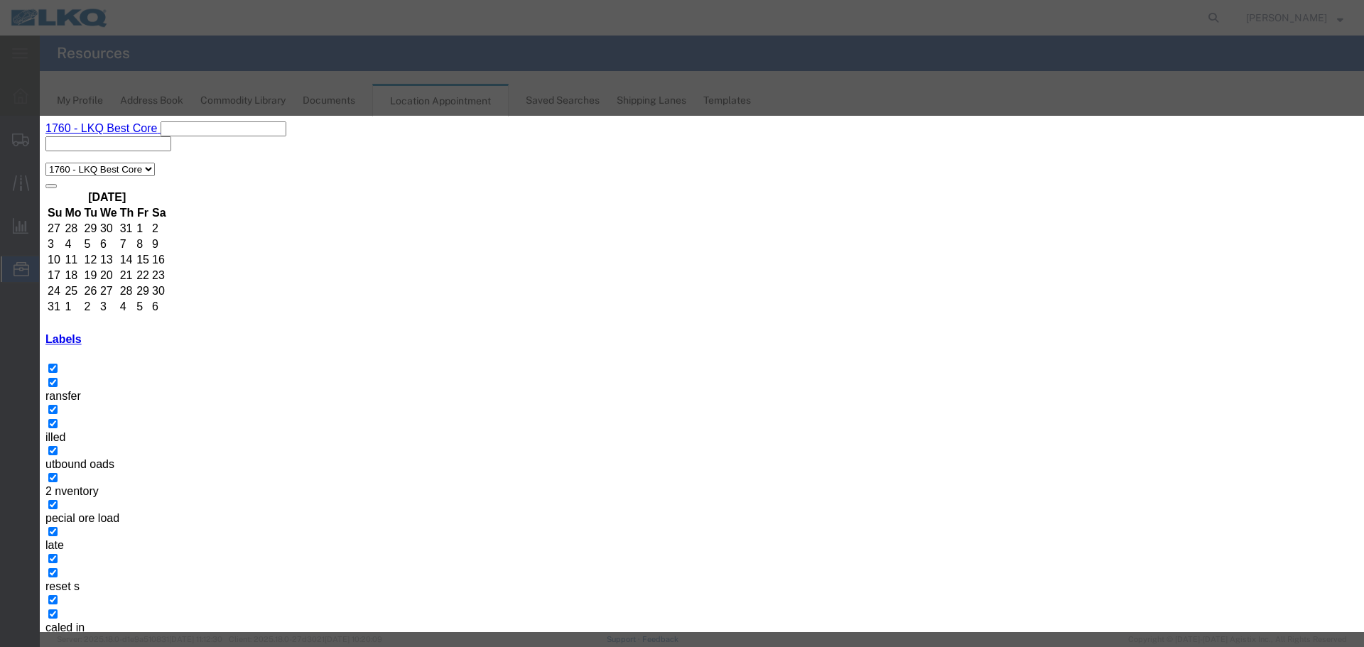
select select "1"
select select "80"
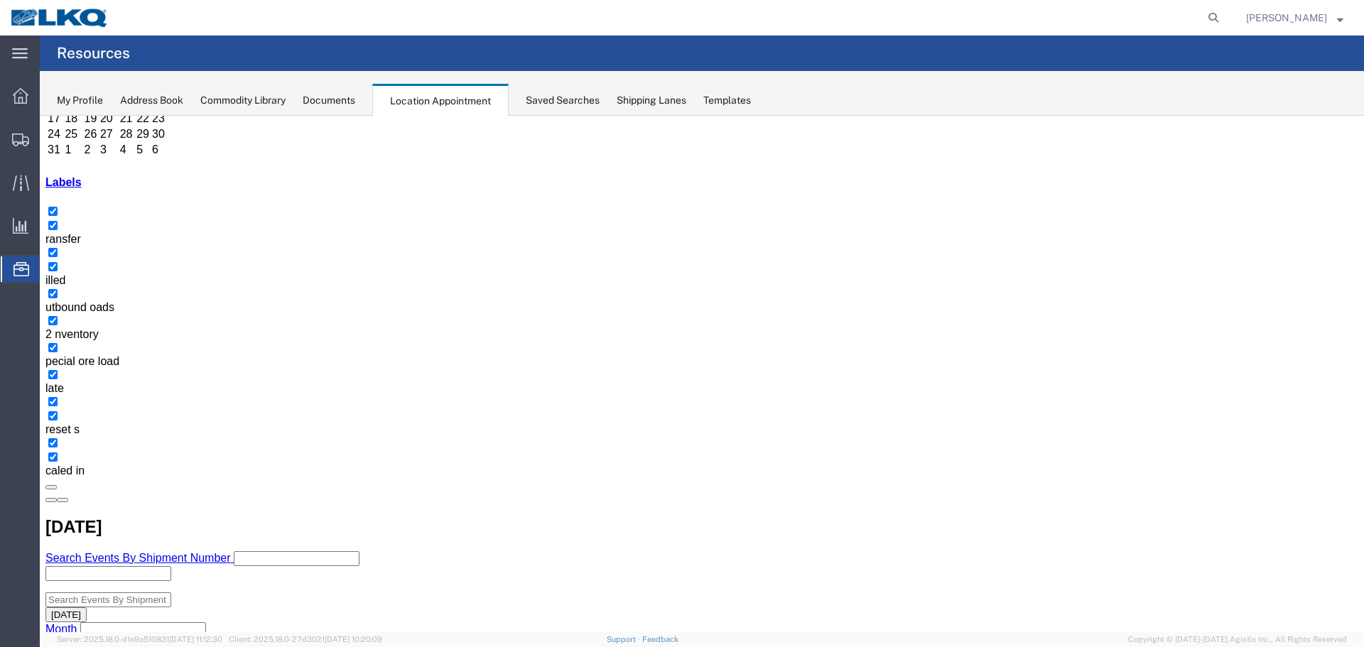
scroll to position [355, 0]
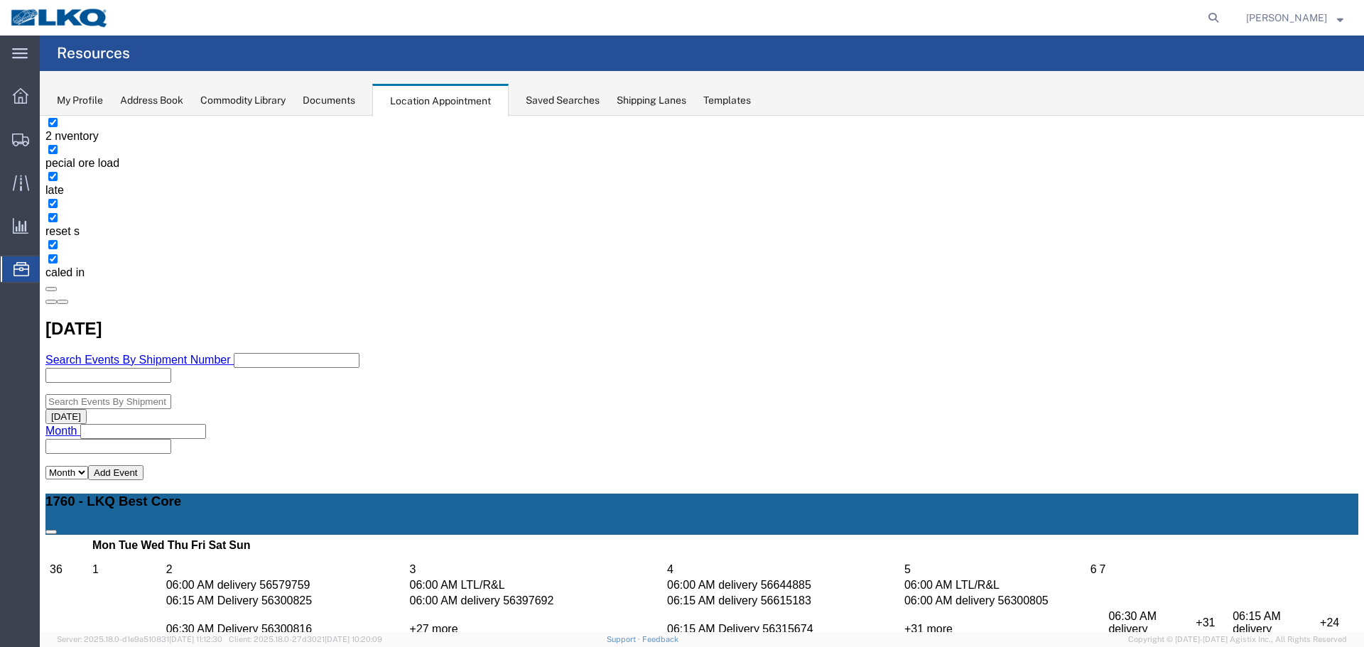
copy h3 "56780822"
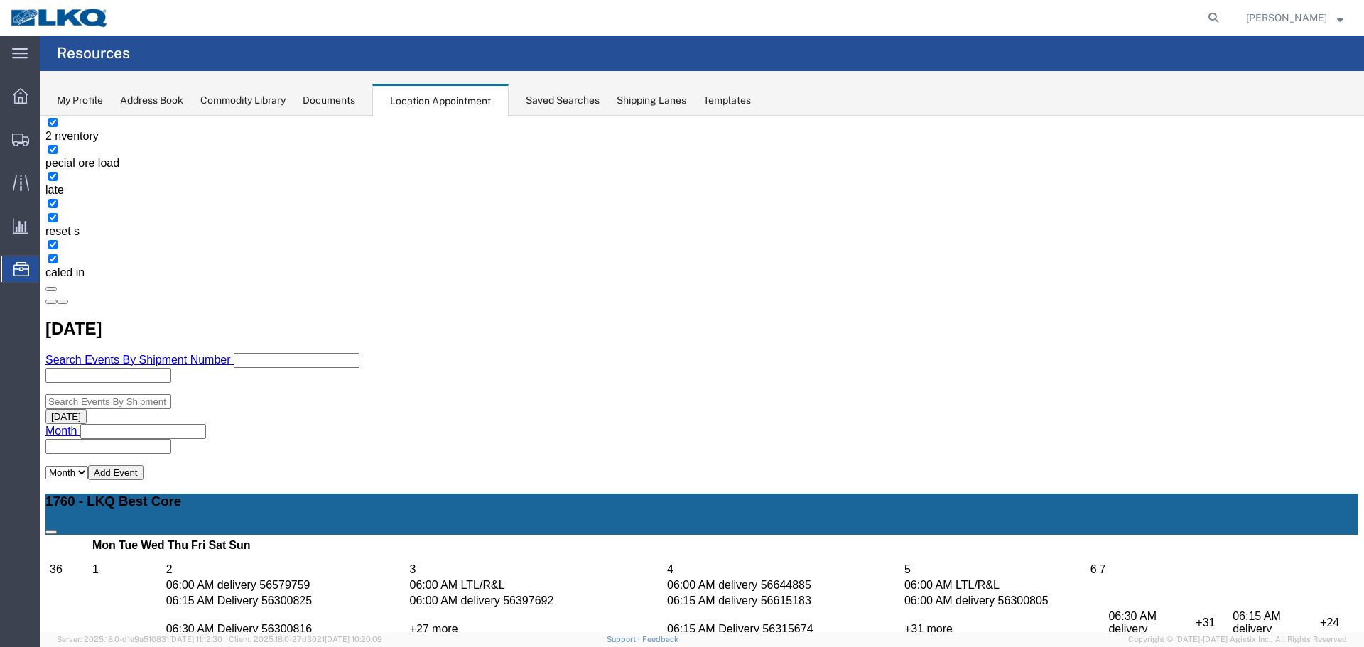
select select "1"
select select
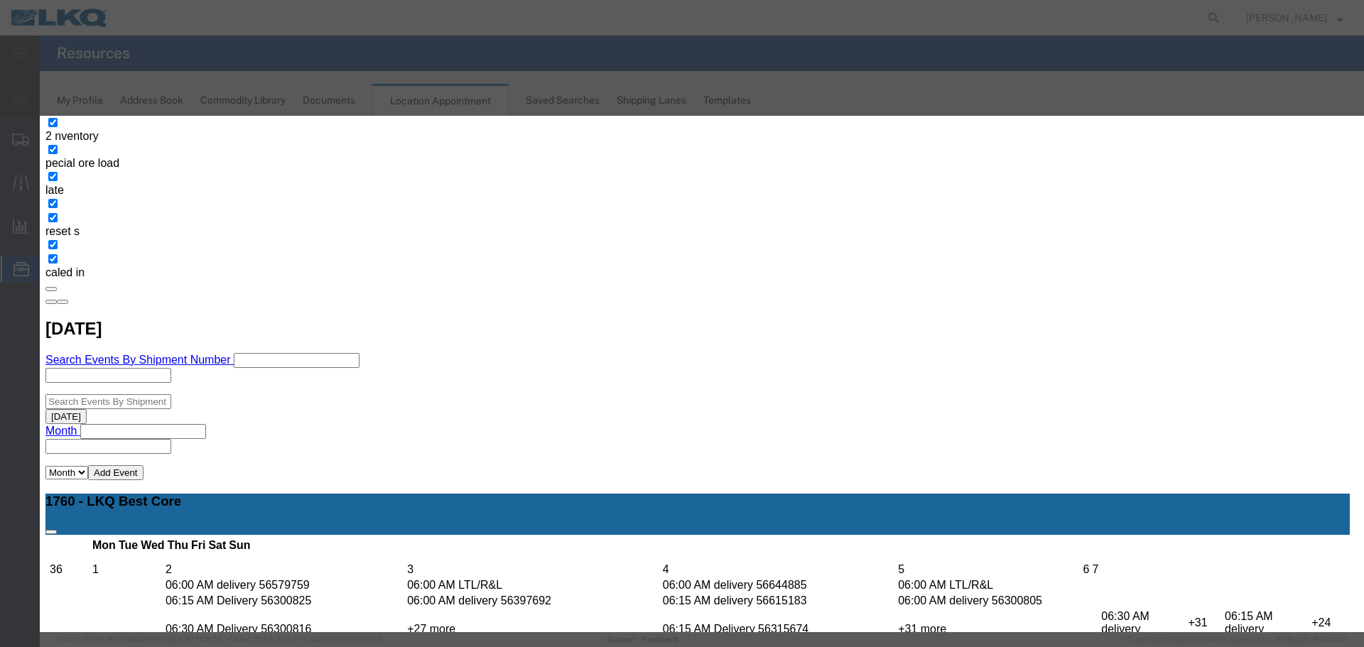
scroll to position [71, 0]
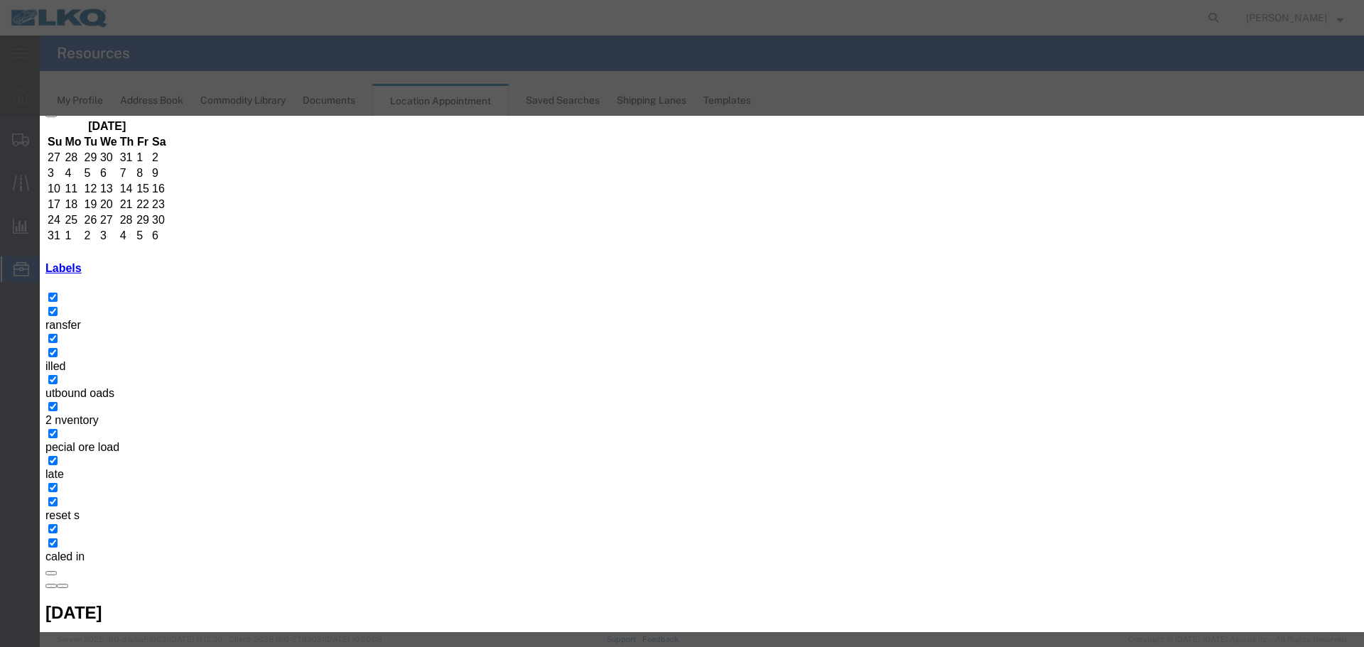
drag, startPoint x: 553, startPoint y: 207, endPoint x: 538, endPoint y: 213, distance: 16.9
paste input "56781360"
type input "56781360 AER"
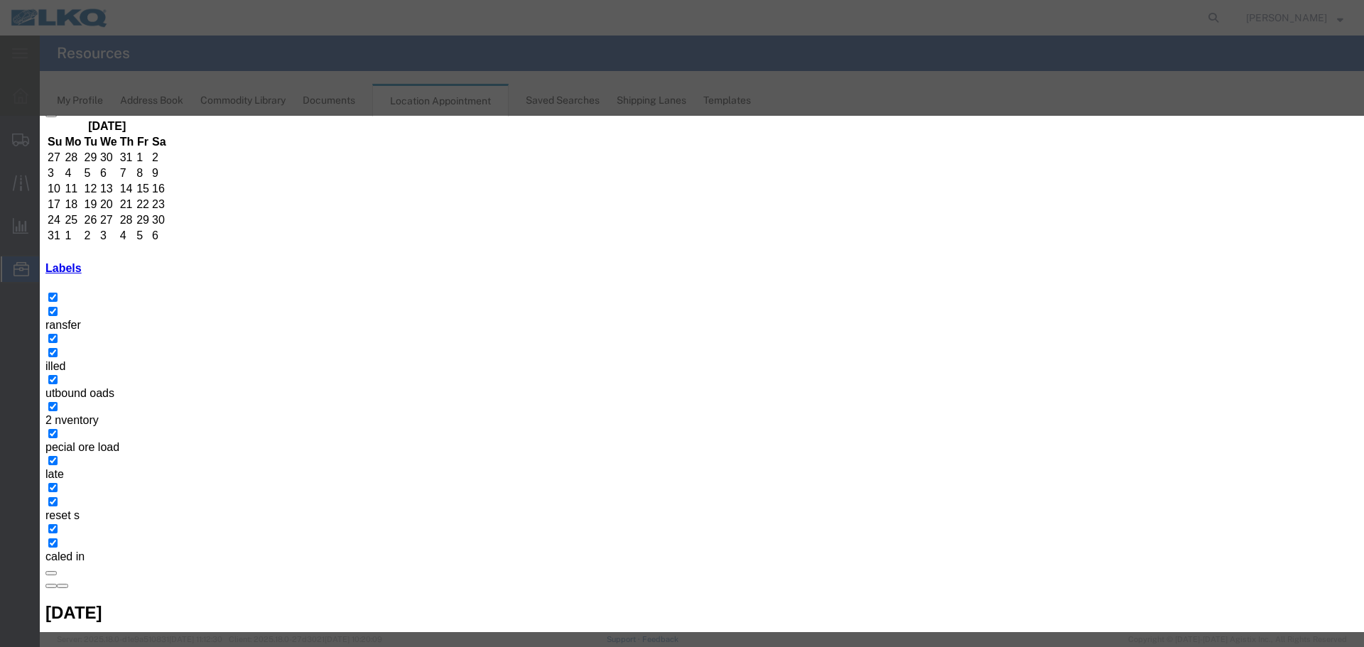
type input "09/17/25"
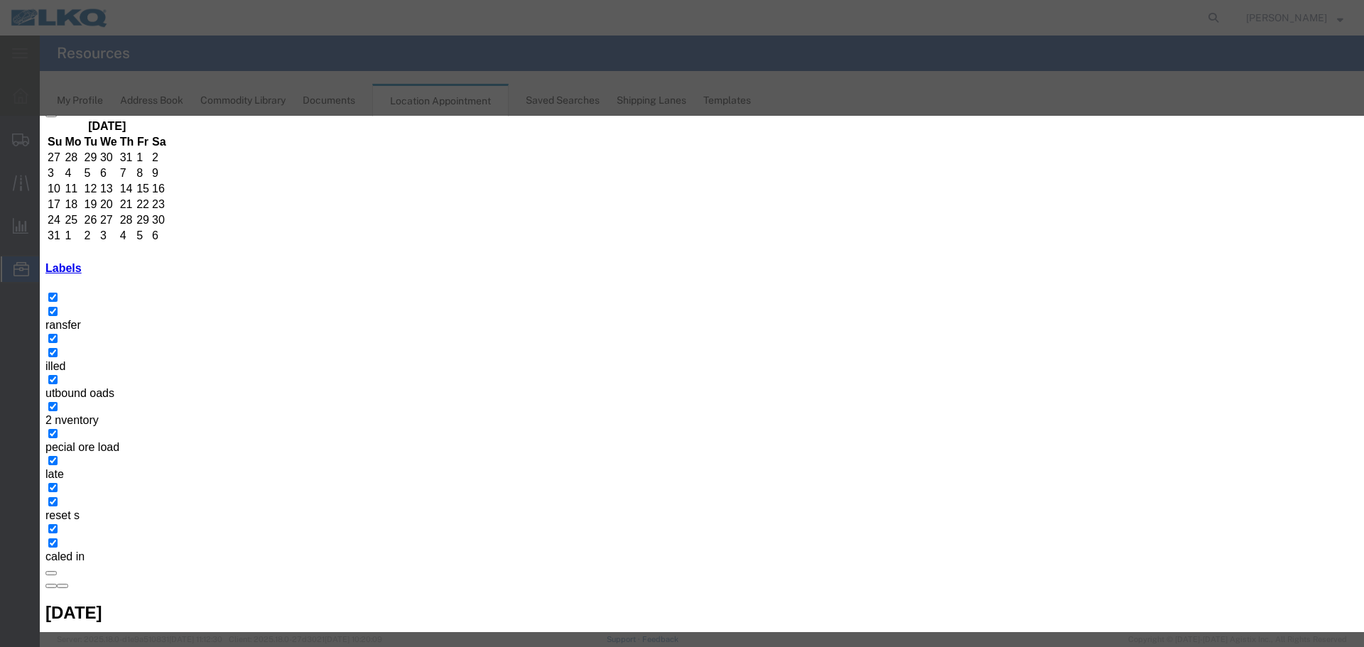
type input "2:15 PM"
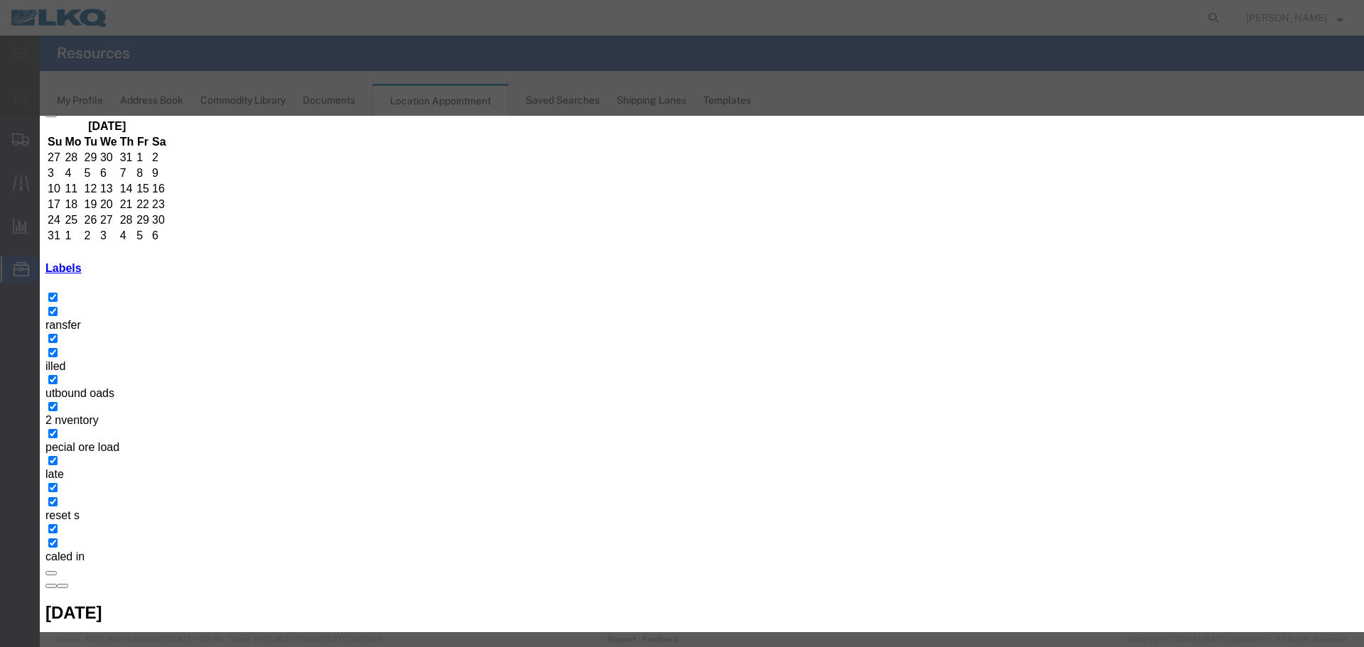
type input "O"
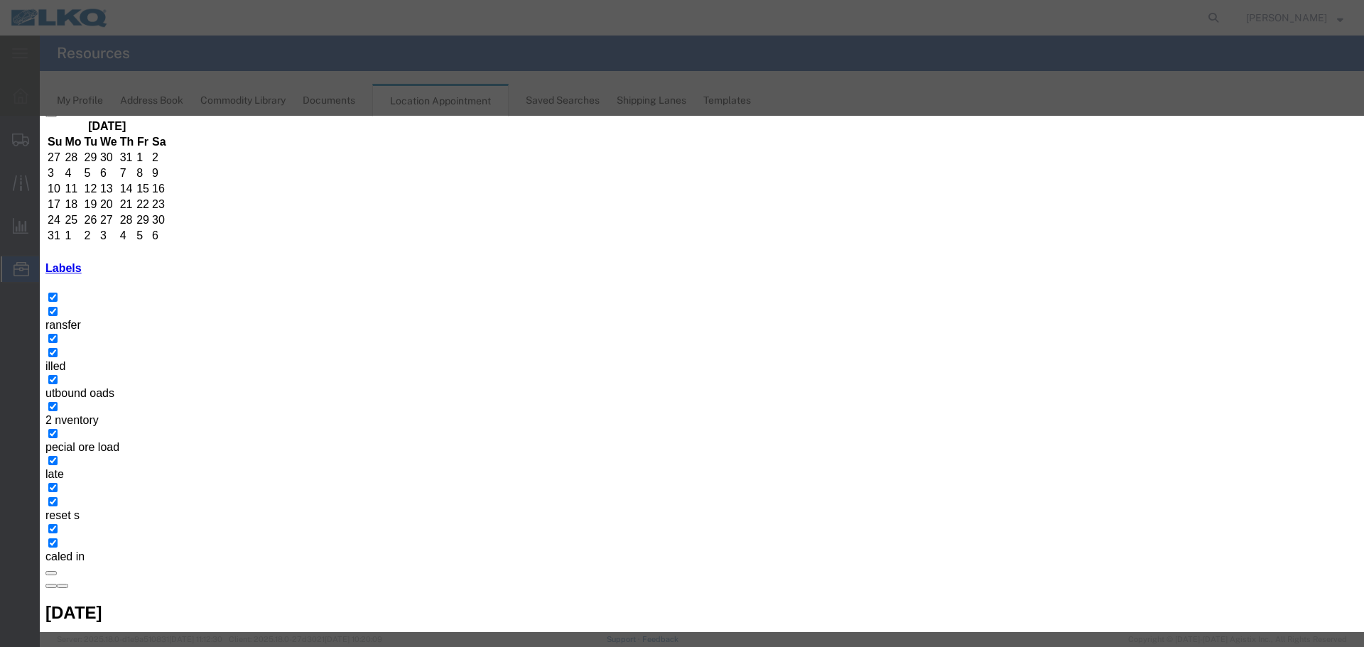
select select "80"
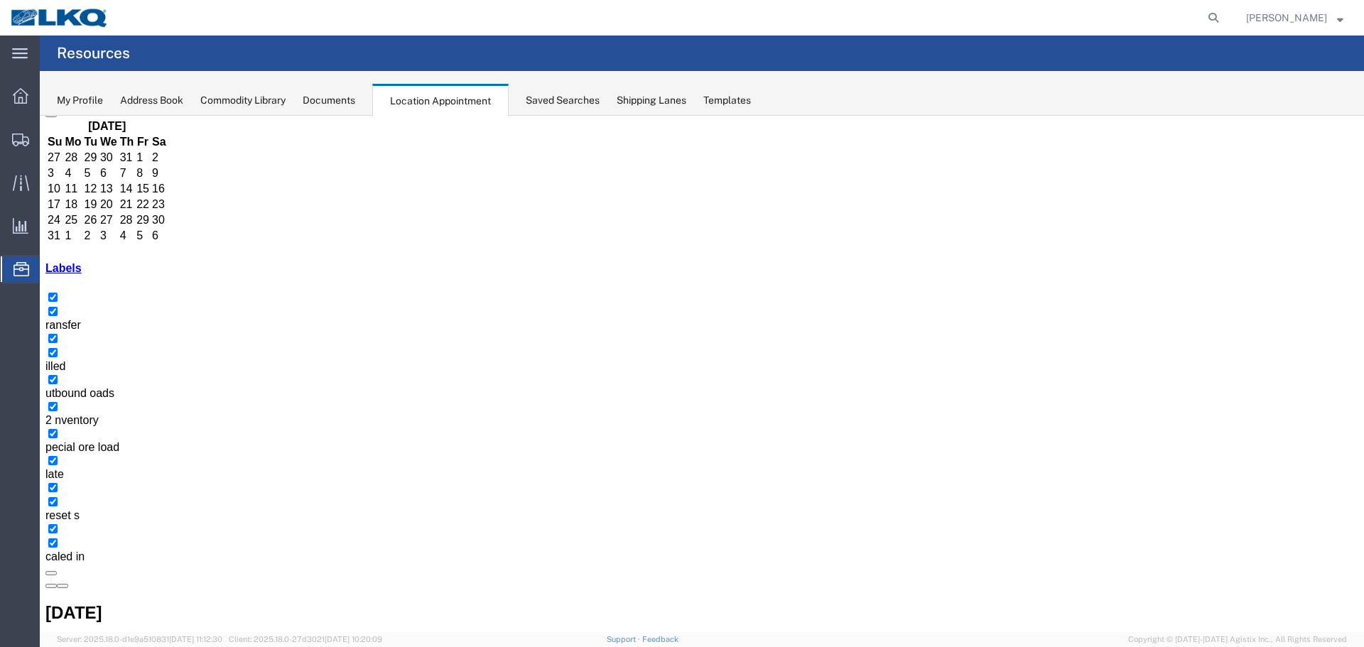
scroll to position [0, 0]
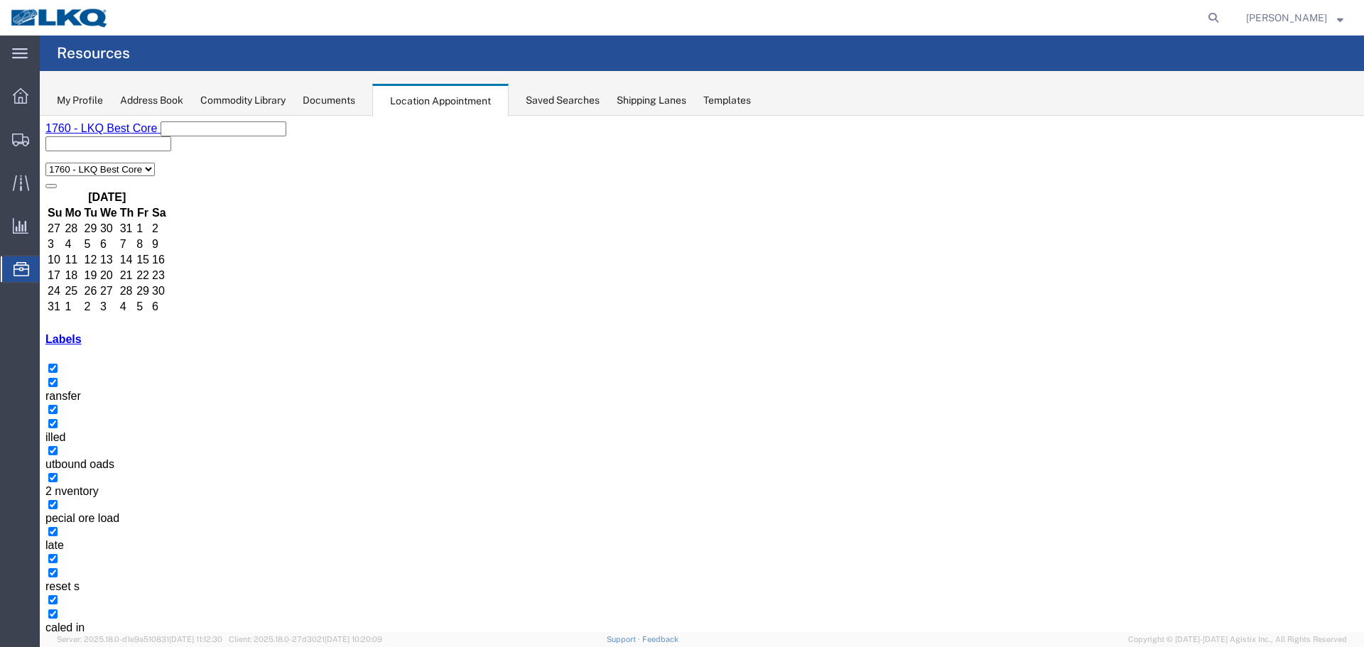
drag, startPoint x: 764, startPoint y: 339, endPoint x: 755, endPoint y: 334, distance: 9.9
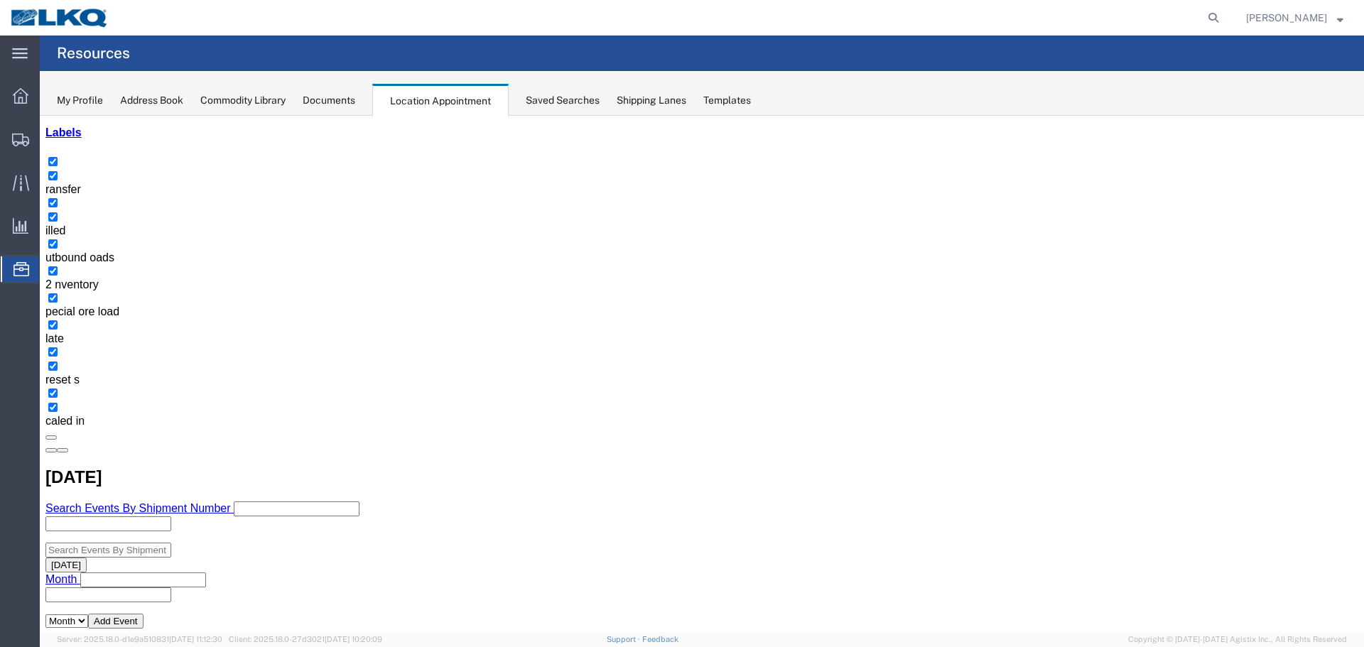
scroll to position [284, 0]
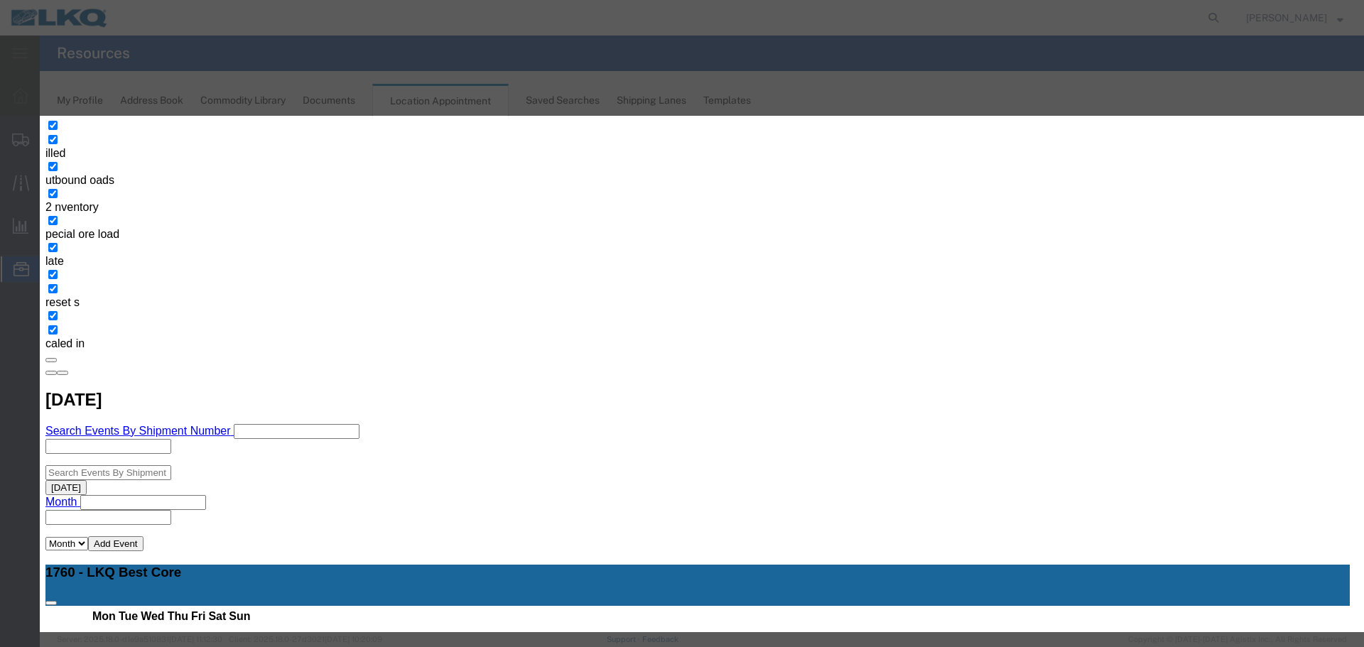
type input "[DATE]"
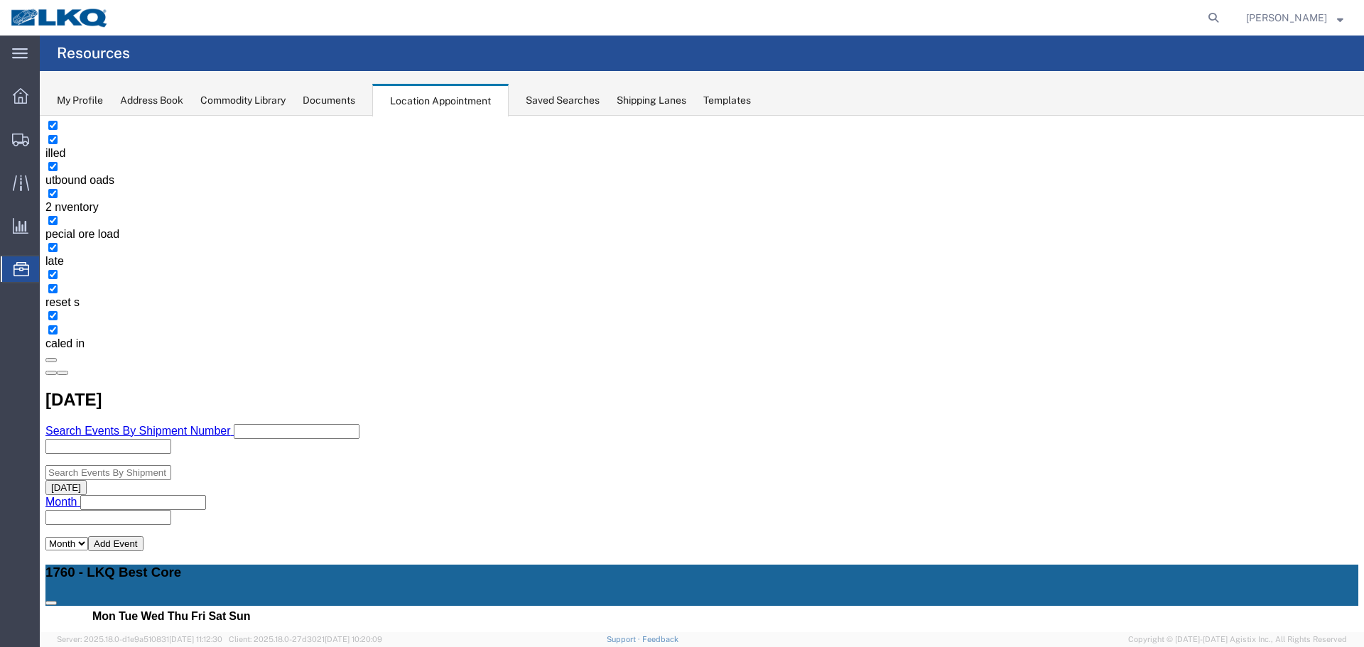
scroll to position [0, 0]
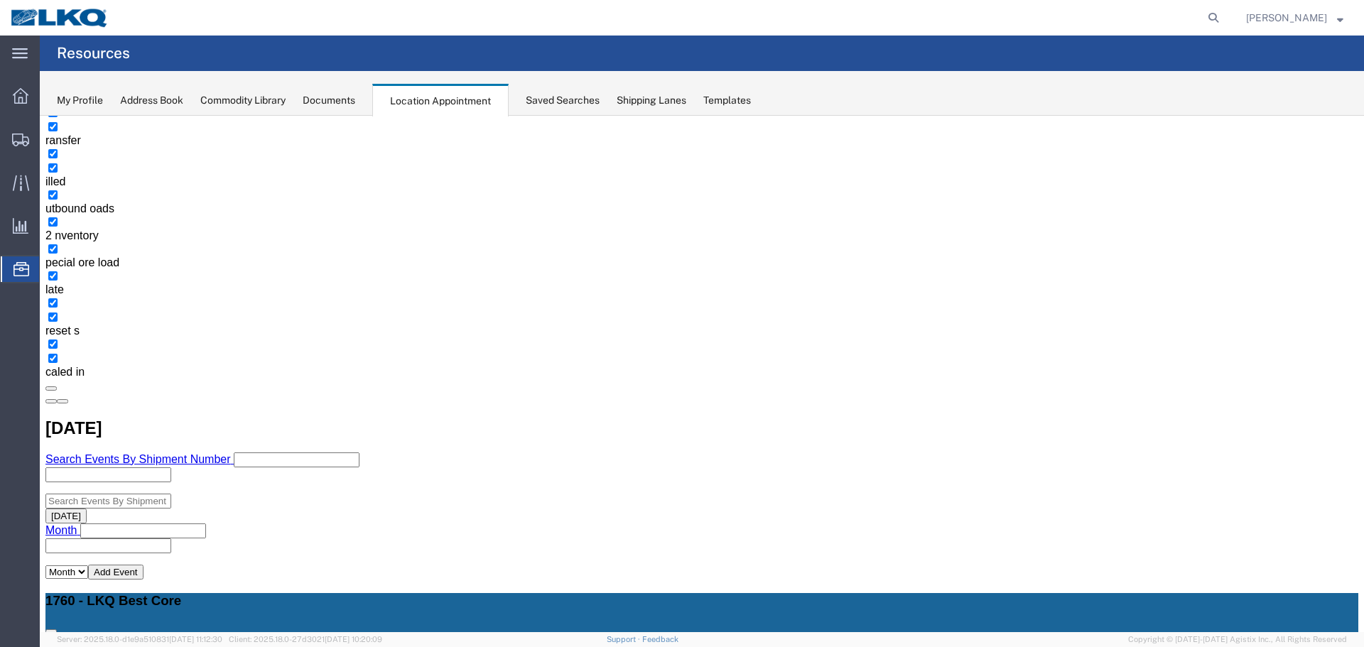
scroll to position [284, 0]
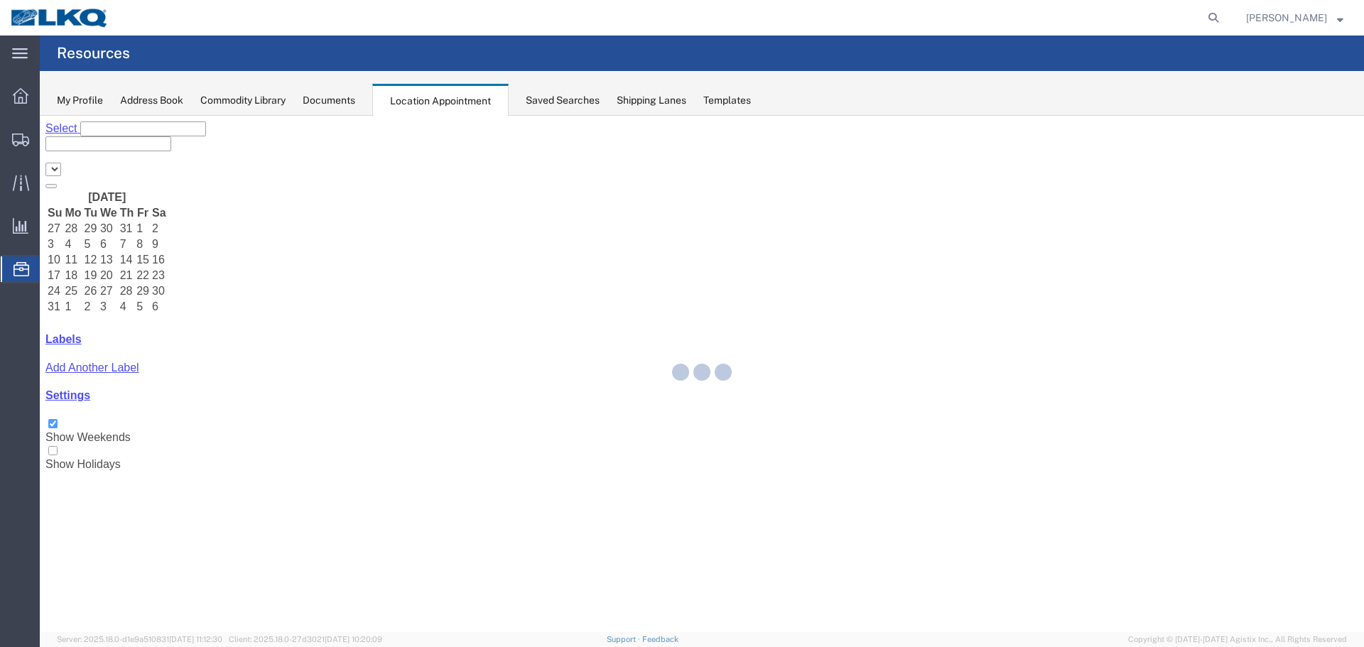
select select "27634"
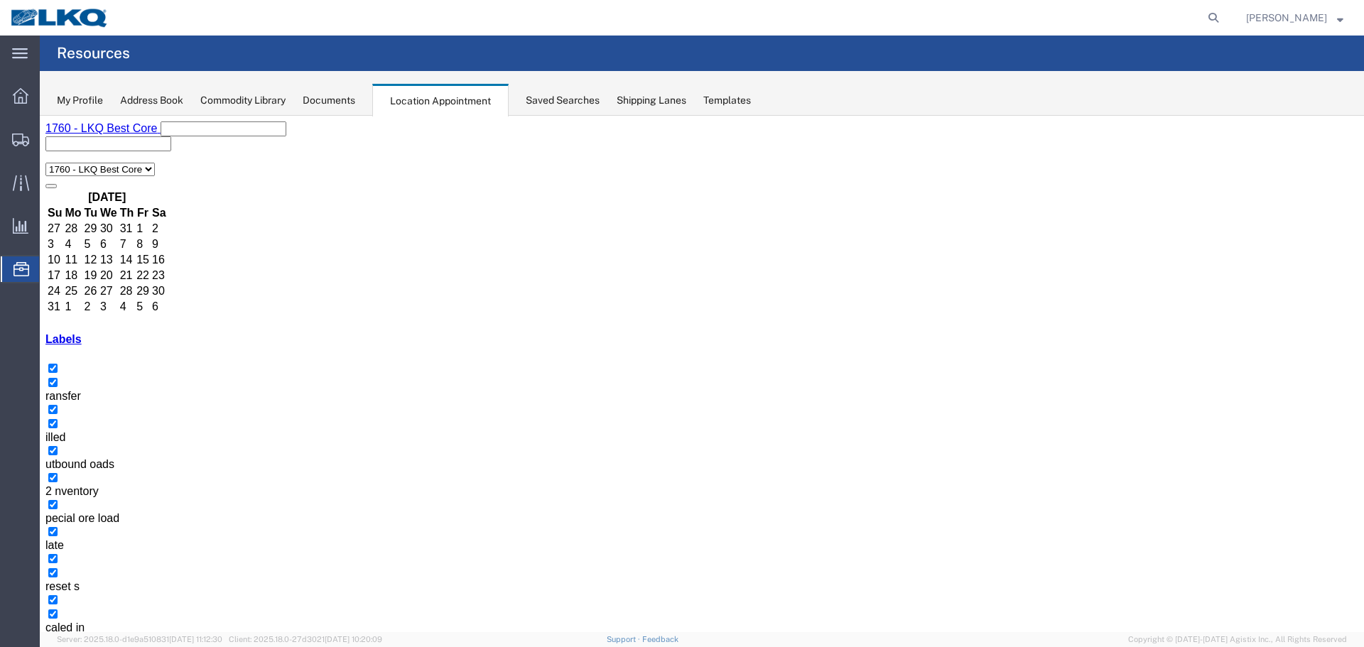
select select
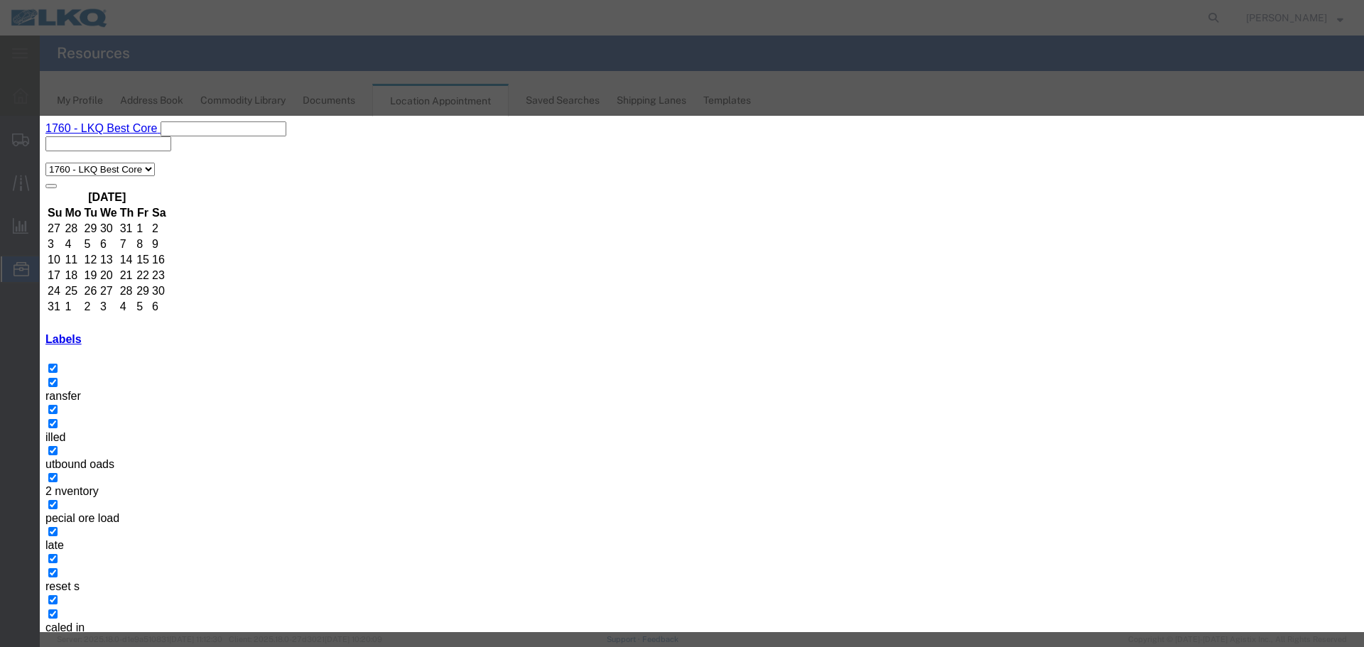
drag, startPoint x: 533, startPoint y: 217, endPoint x: 528, endPoint y: 204, distance: 14.4
paste input "56780521"
type input "56780521 MPA"
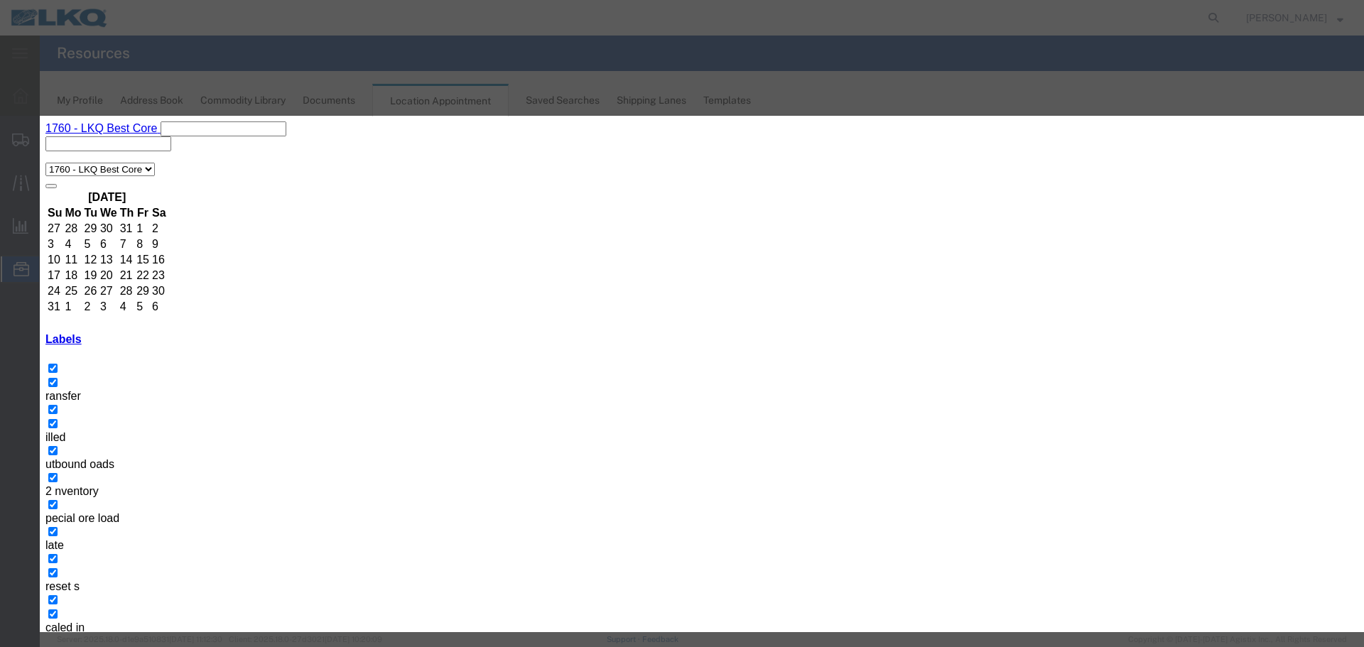
type input "[DATE]"
type input "2:15 PM"
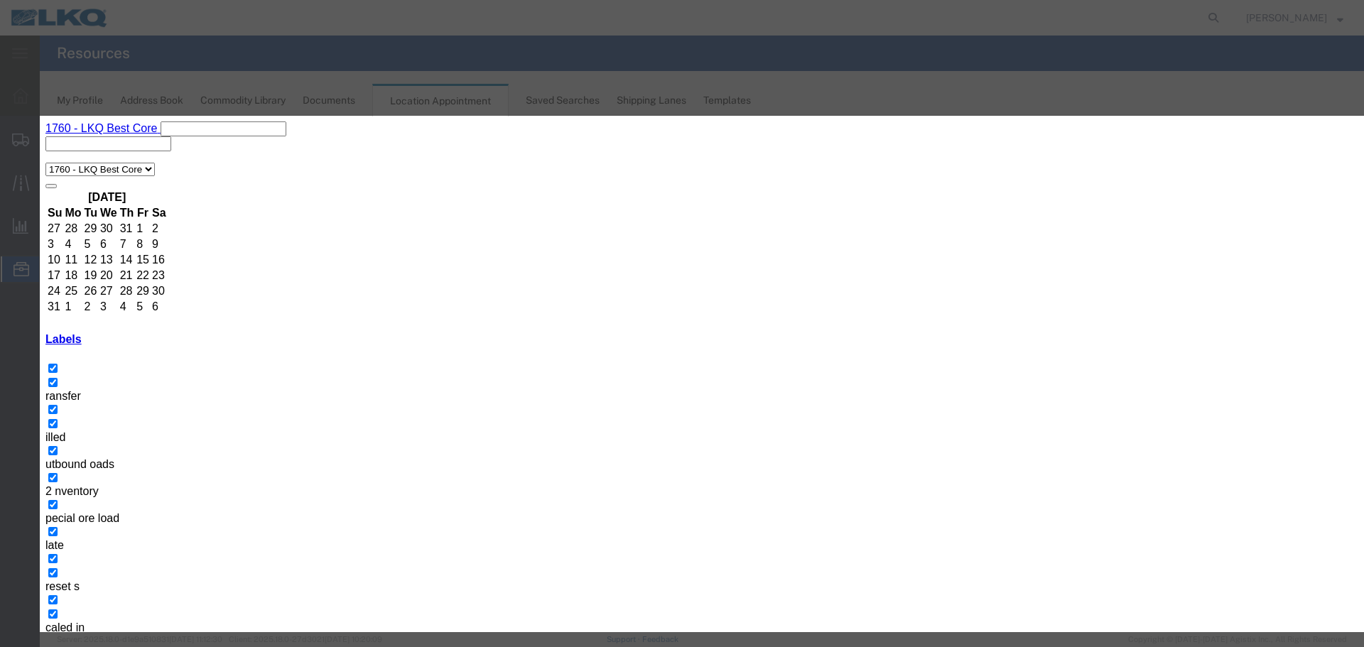
type input "2:15 PM"
select select "1"
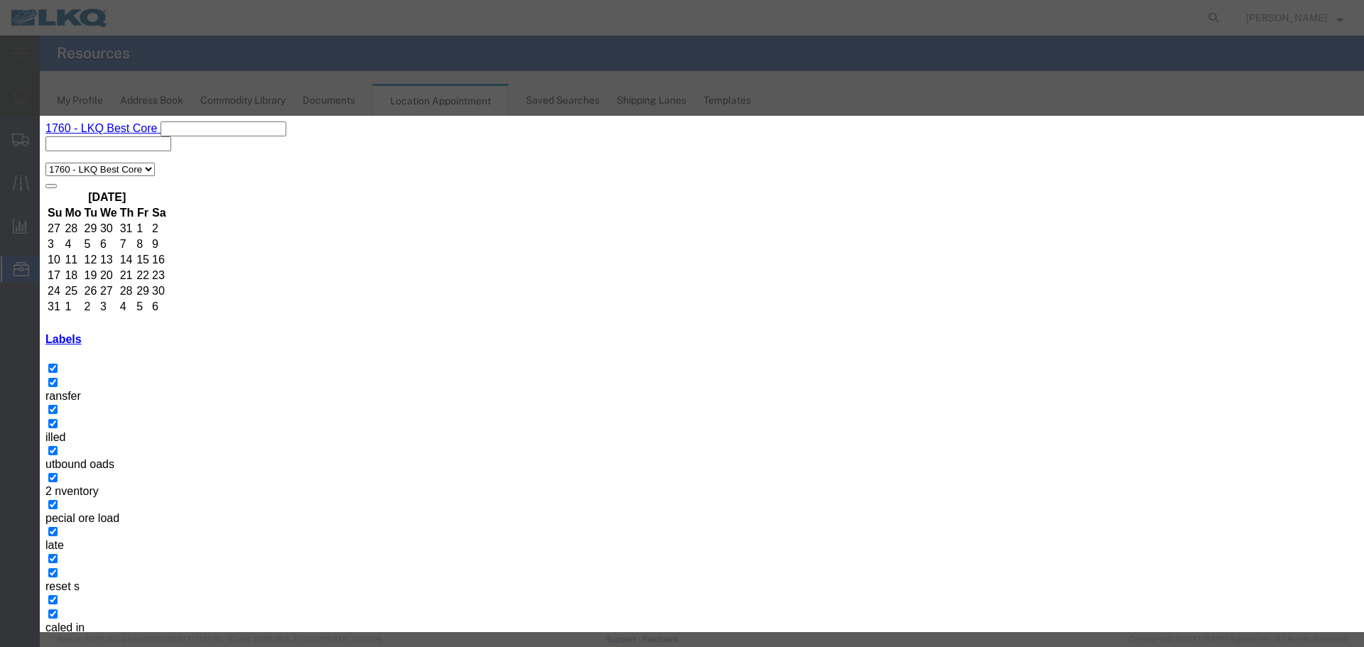
type input "O"
select select "80"
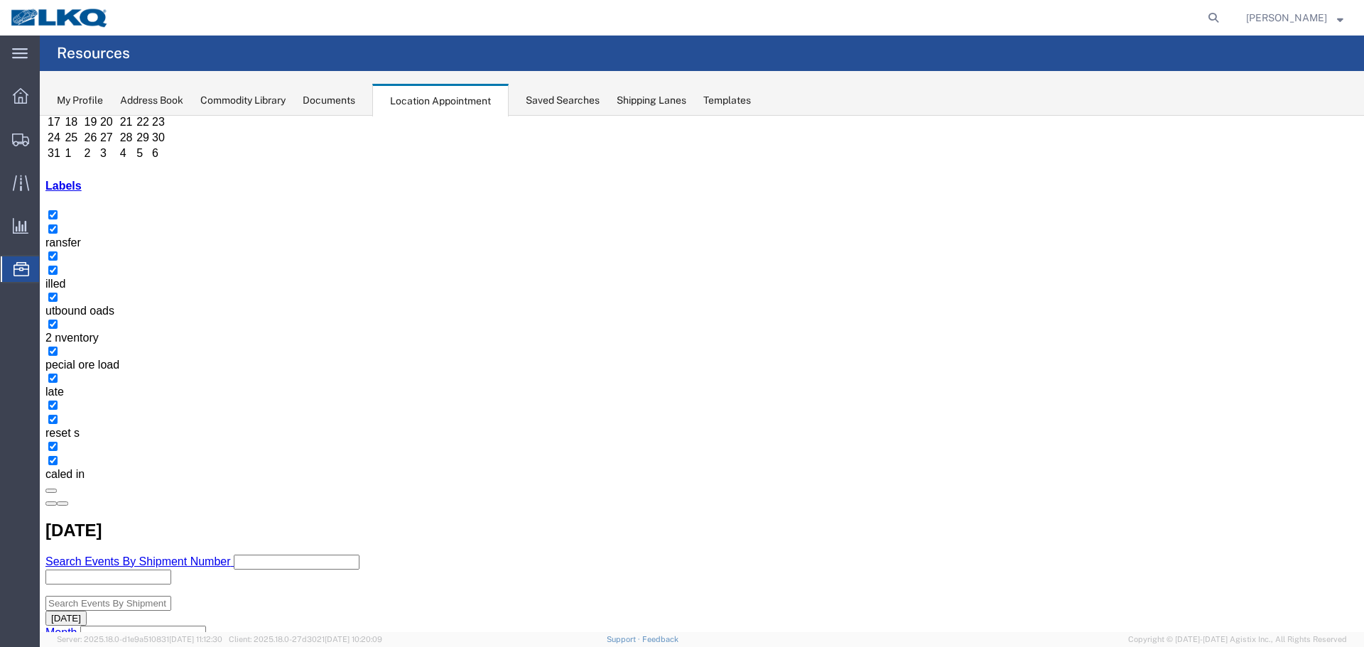
scroll to position [142, 0]
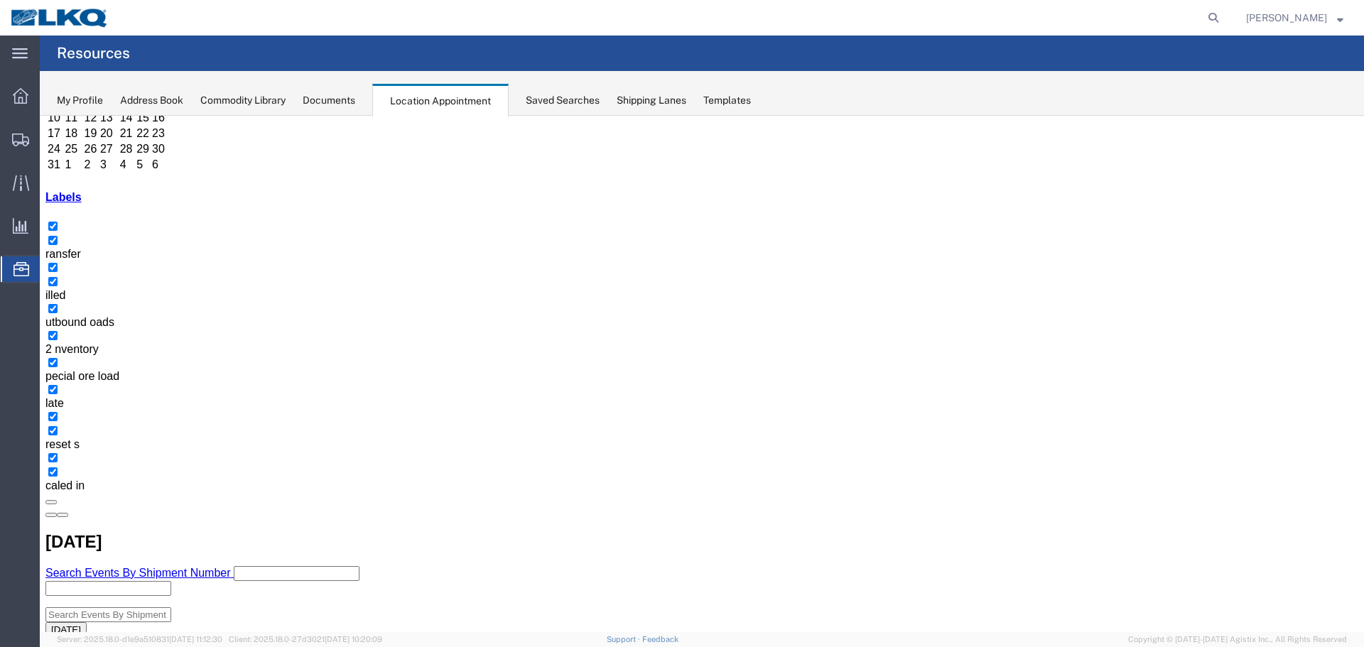
select select "1"
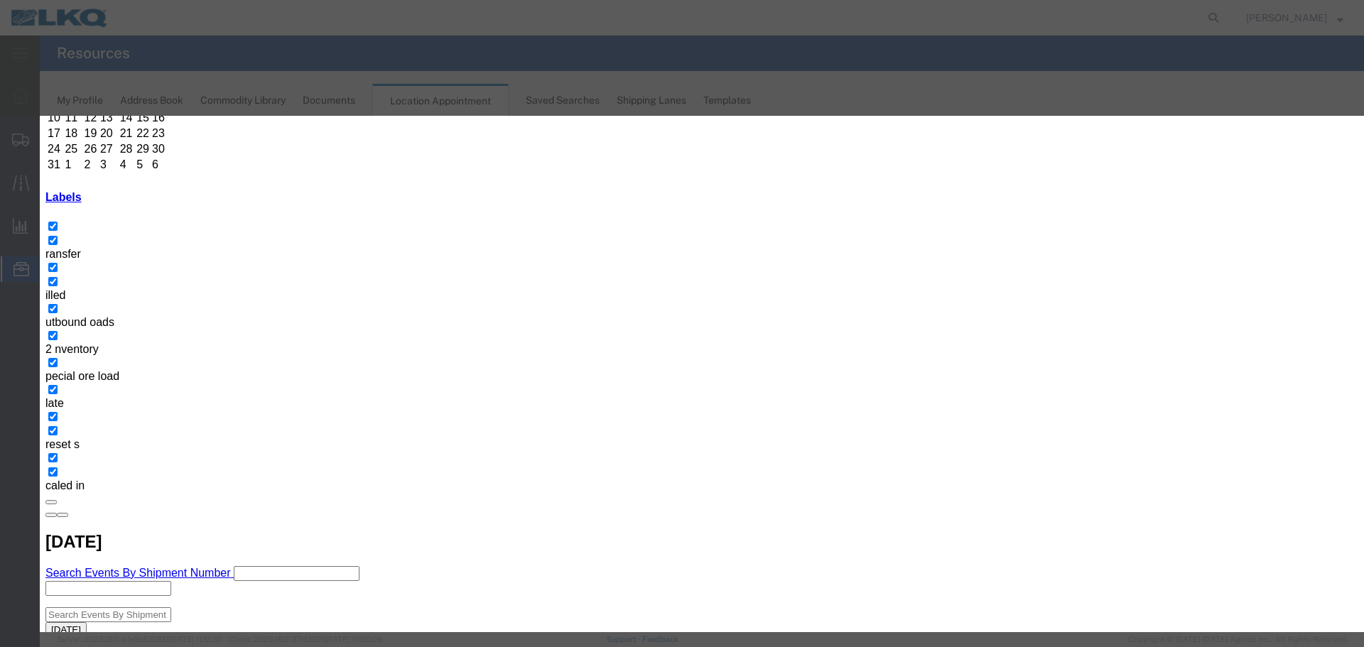
type input "M"
select select "100"
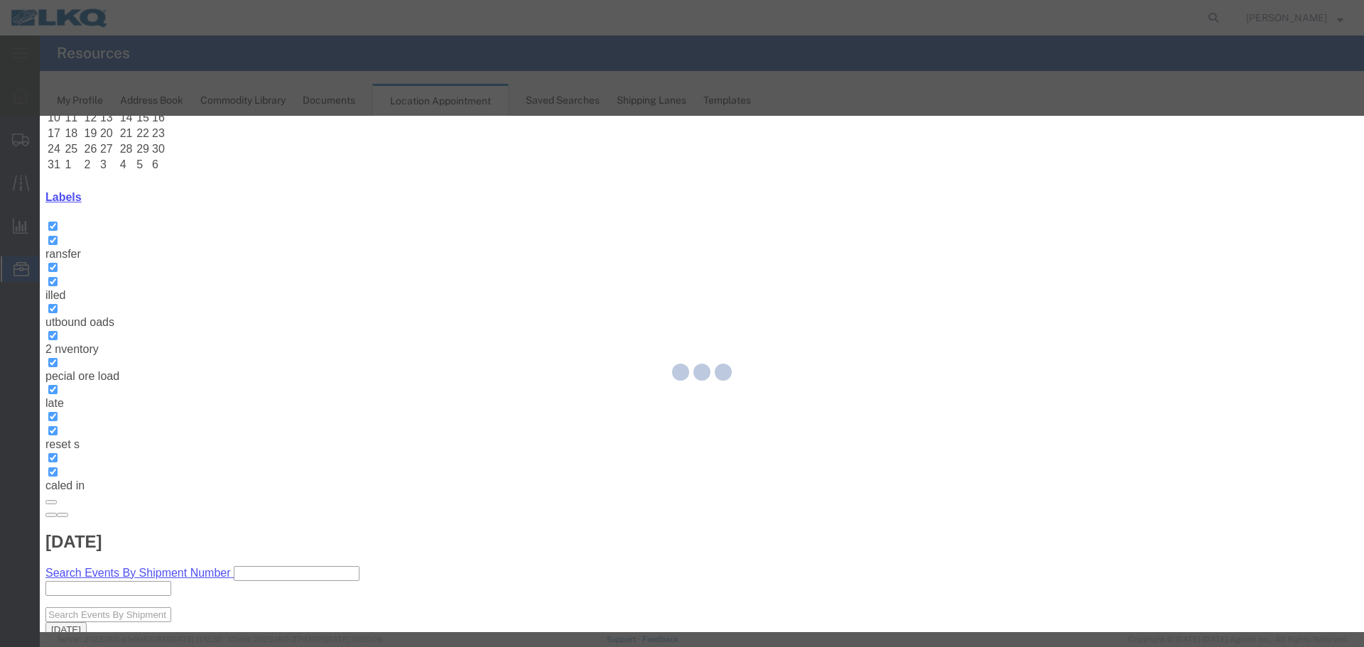
scroll to position [0, 0]
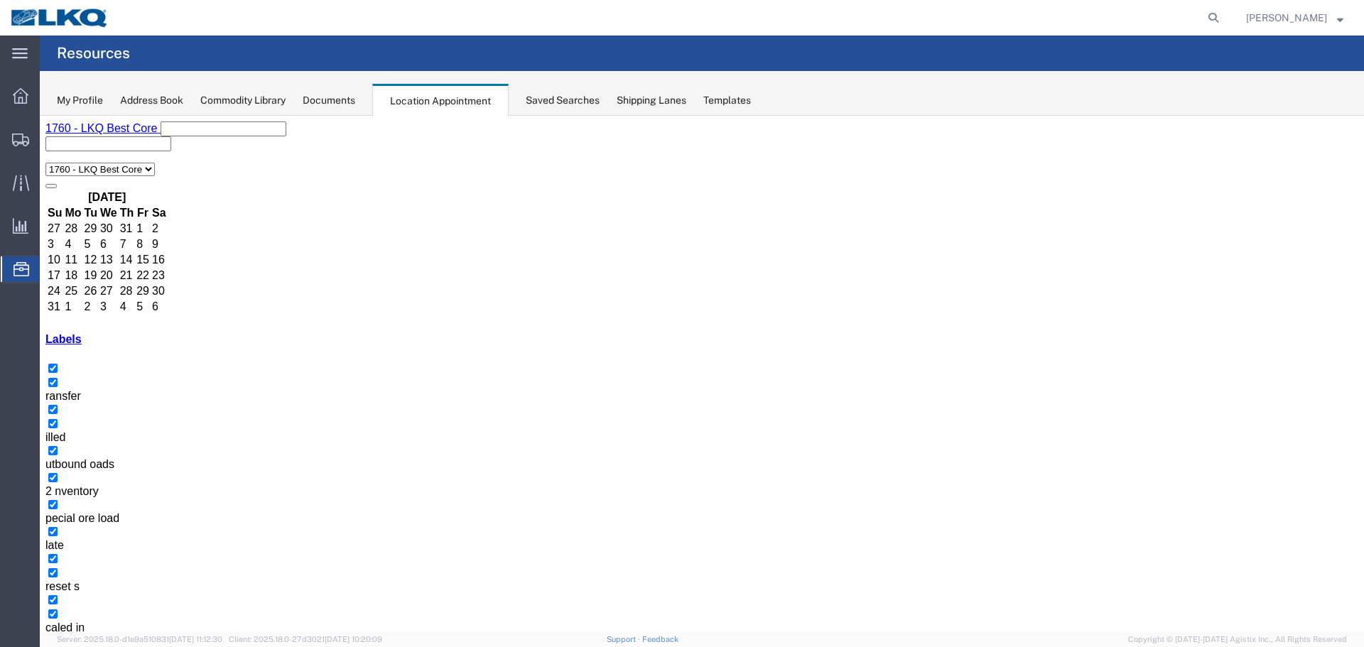
select select
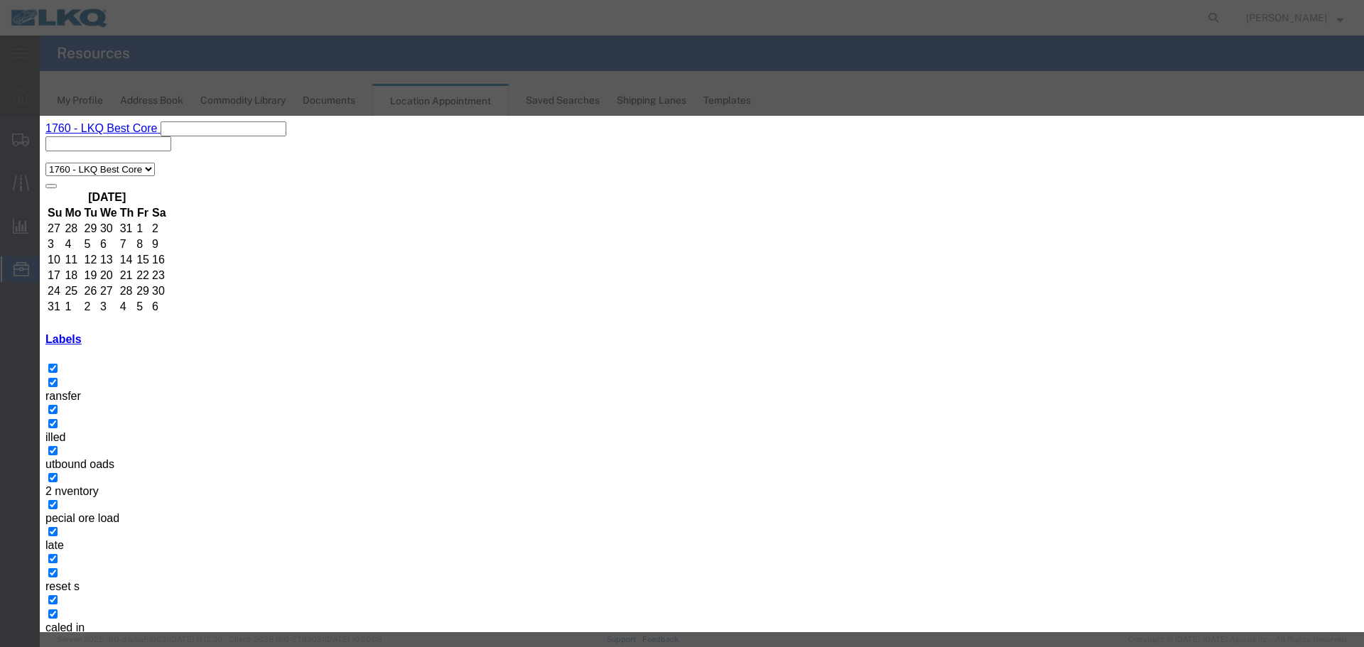
paste input "56781644"
type input "56781644 WHEELS"
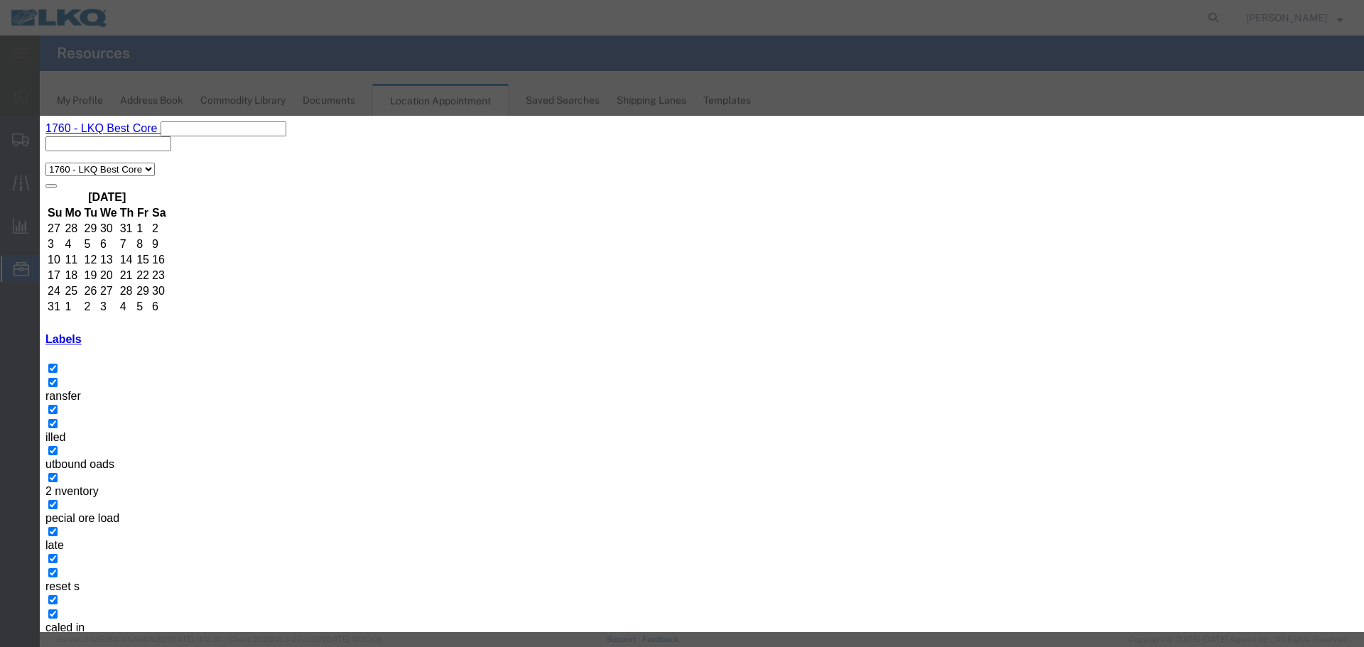
type input "[DATE]"
type input "2:15 PM"
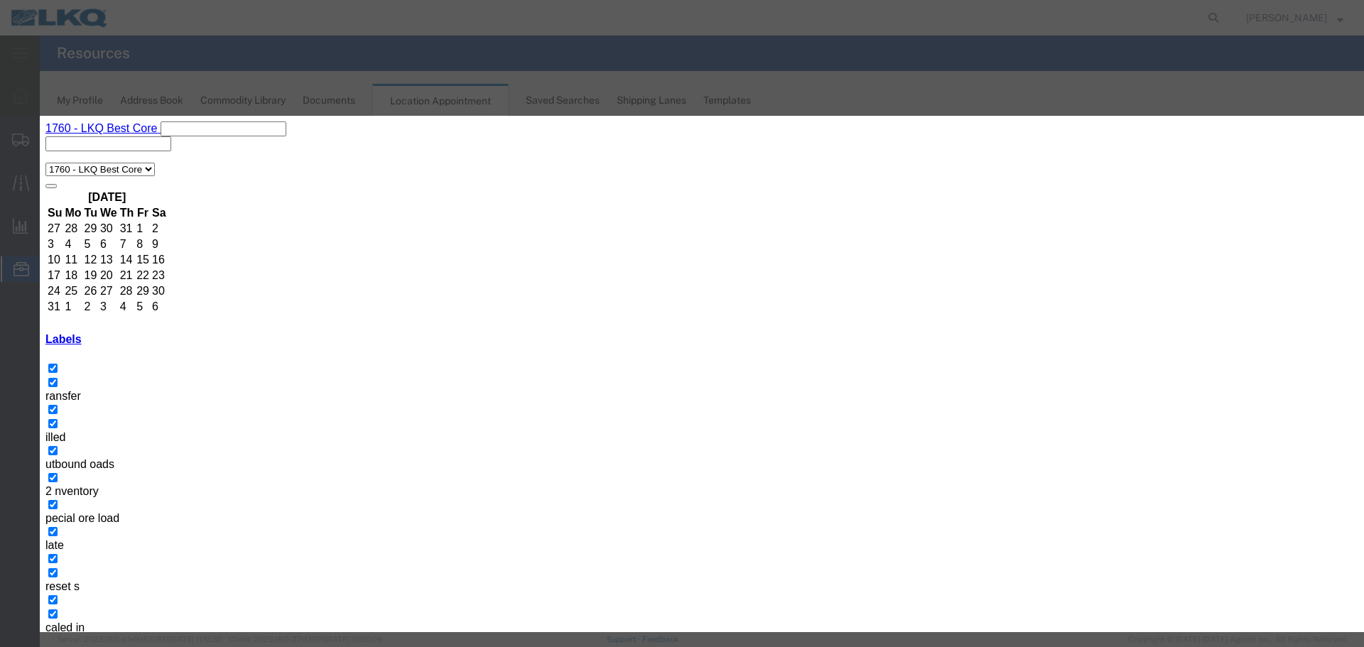
type input "2:15 PM"
select select "1"
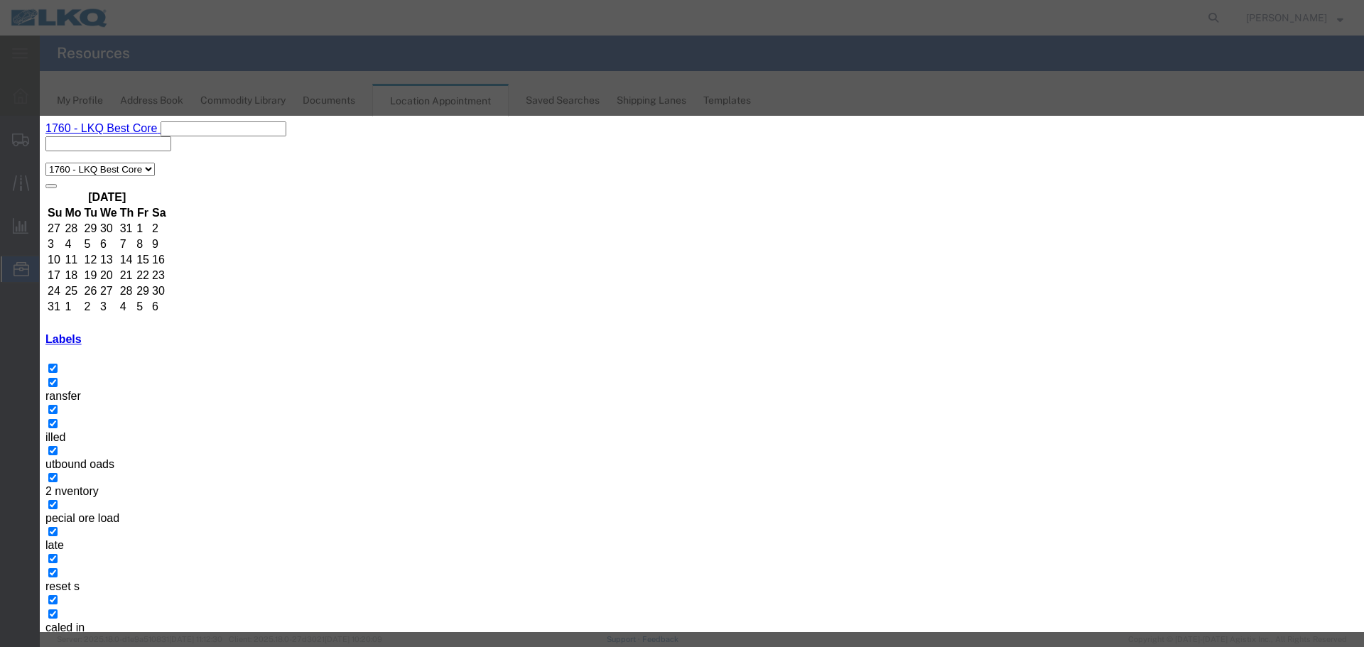
select select "80"
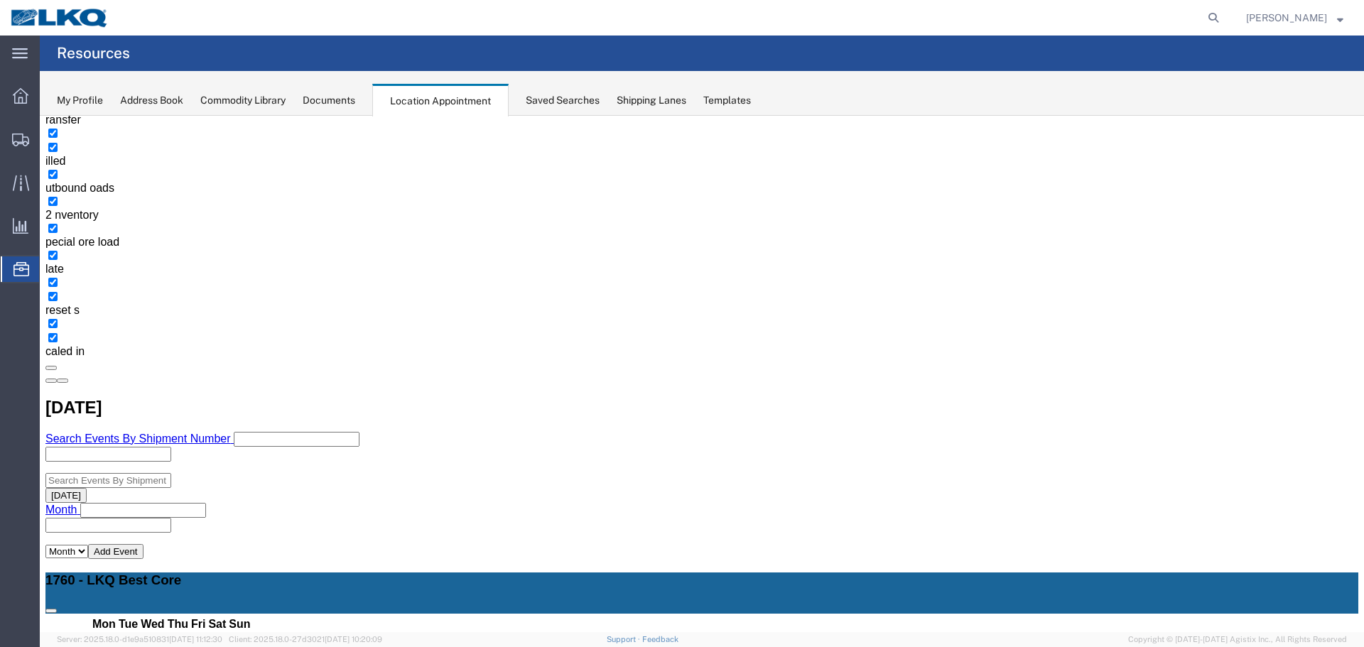
scroll to position [284, 0]
